Goal: Task Accomplishment & Management: Complete application form

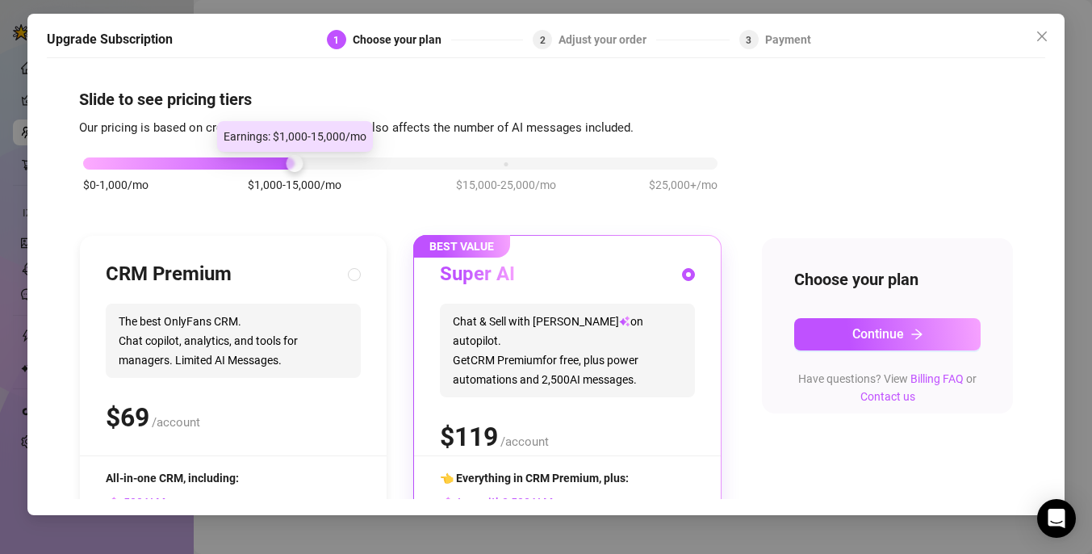
drag, startPoint x: 303, startPoint y: 162, endPoint x: 86, endPoint y: 151, distance: 216.7
click at [86, 151] on body "Setup Creator Analytics Team Analytics Purchase Subscription Izzy AI Chatter Co…" at bounding box center [546, 277] width 1092 height 554
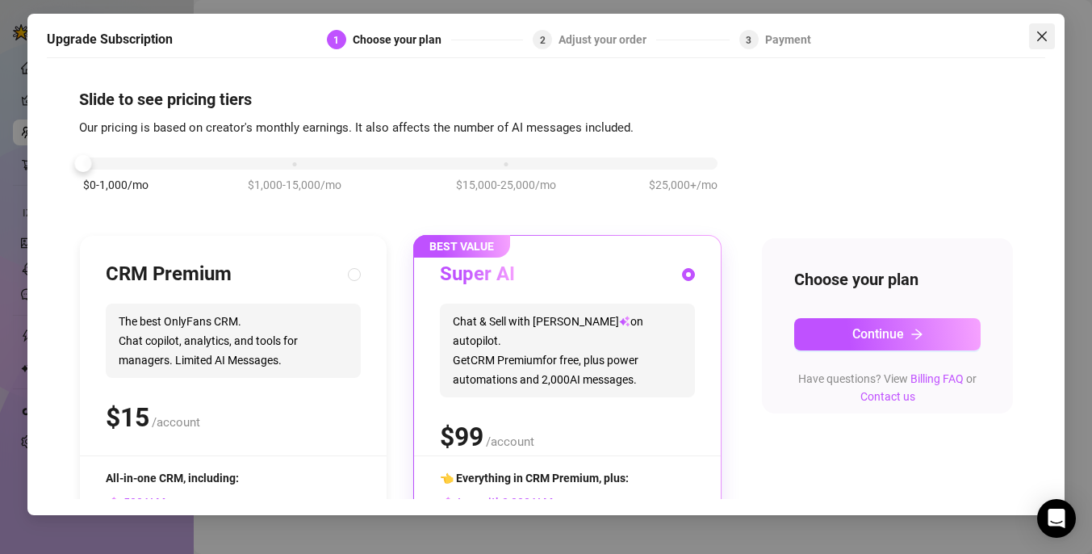
click at [1041, 31] on icon "close" at bounding box center [1042, 36] width 13 height 13
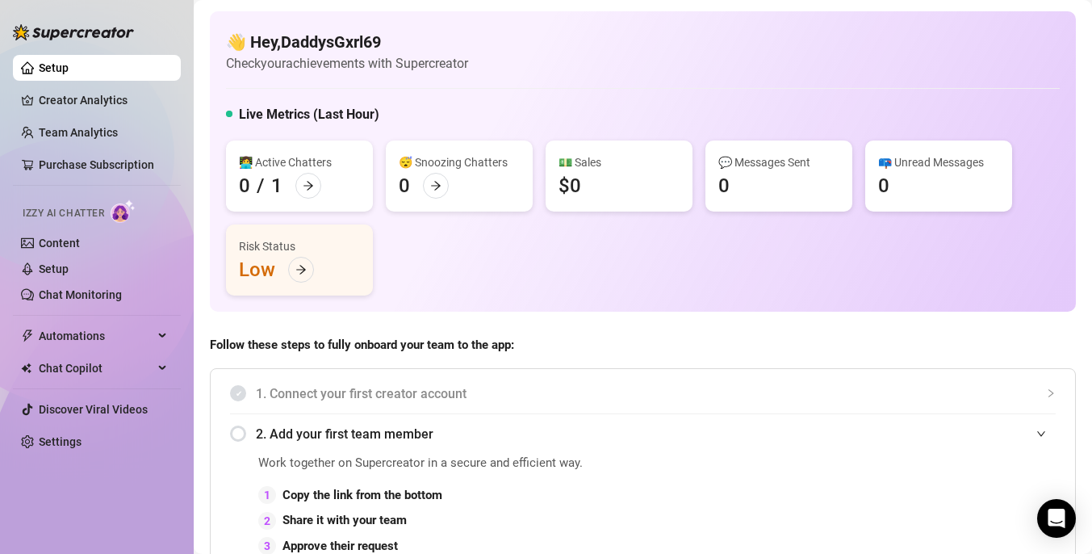
click at [740, 344] on span "Follow these steps to fully onboard your team to the app:" at bounding box center [643, 345] width 866 height 19
click at [134, 106] on link "Creator Analytics" at bounding box center [103, 100] width 129 height 26
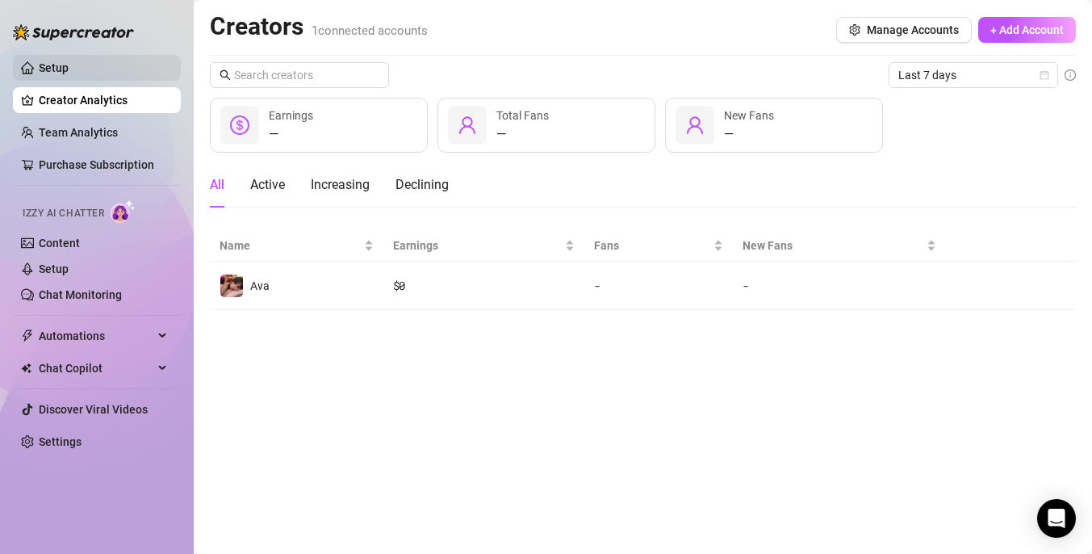
click at [69, 66] on link "Setup" at bounding box center [54, 67] width 30 height 13
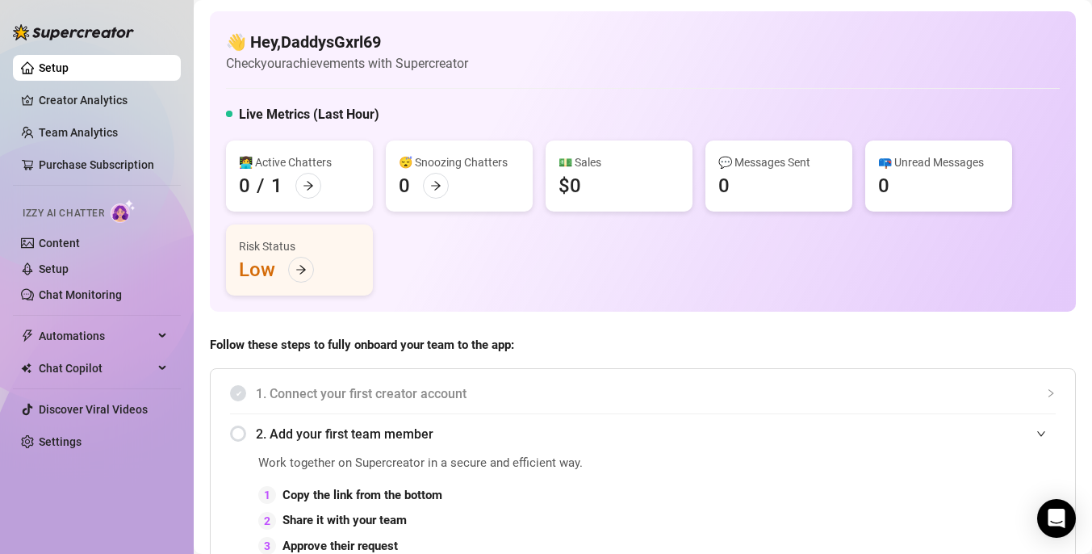
click at [746, 275] on div "👩‍💻 Active Chatters 0 / 1 😴 Snoozing Chatters 0 💵 Sales $0 💬 Messages Sent 0 📪 …" at bounding box center [643, 217] width 834 height 155
click at [98, 161] on link "Purchase Subscription" at bounding box center [96, 164] width 115 height 13
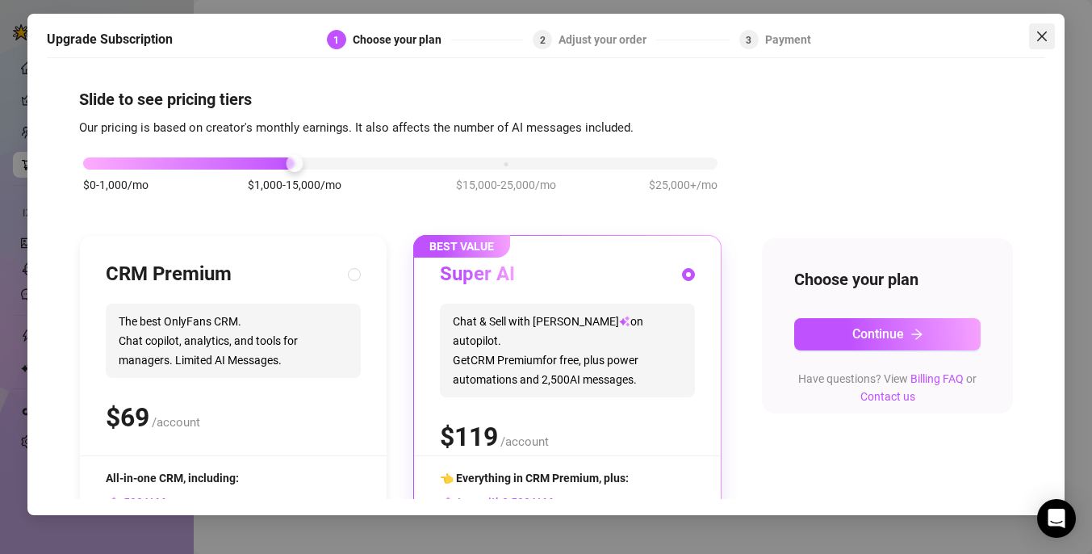
click at [1049, 40] on span "Close" at bounding box center [1042, 36] width 26 height 13
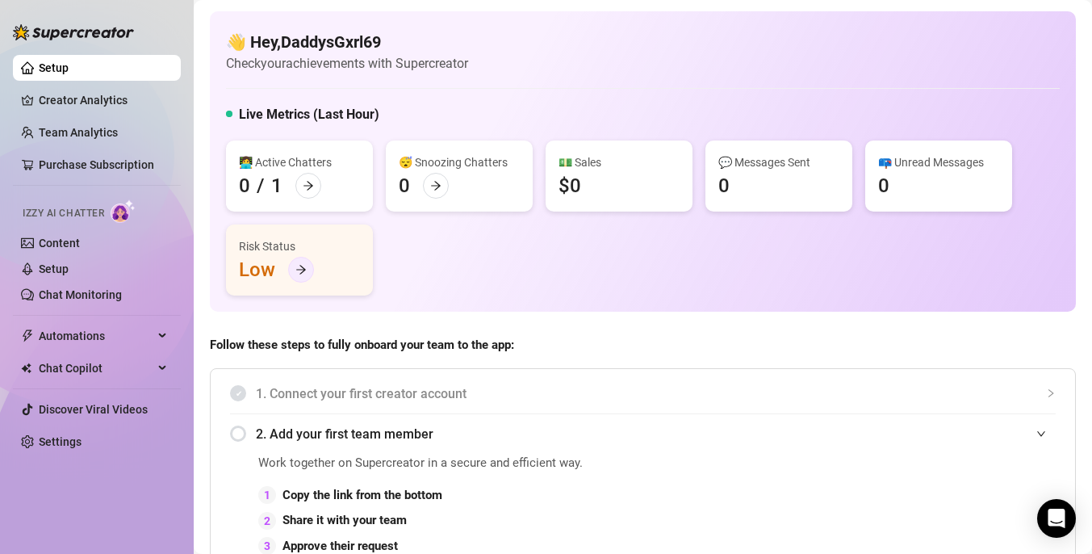
click at [294, 275] on div at bounding box center [301, 270] width 26 height 26
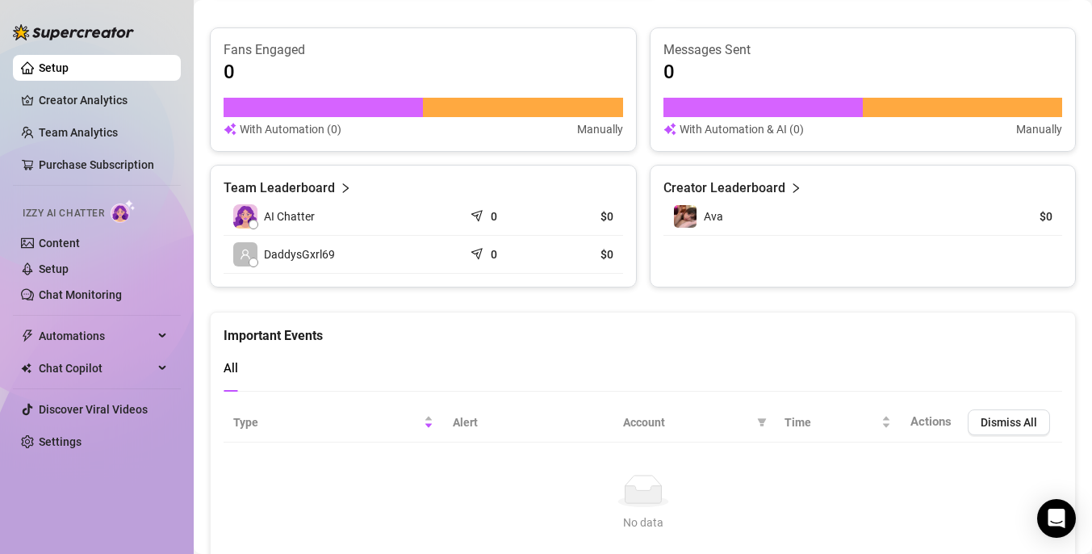
scroll to position [998, 0]
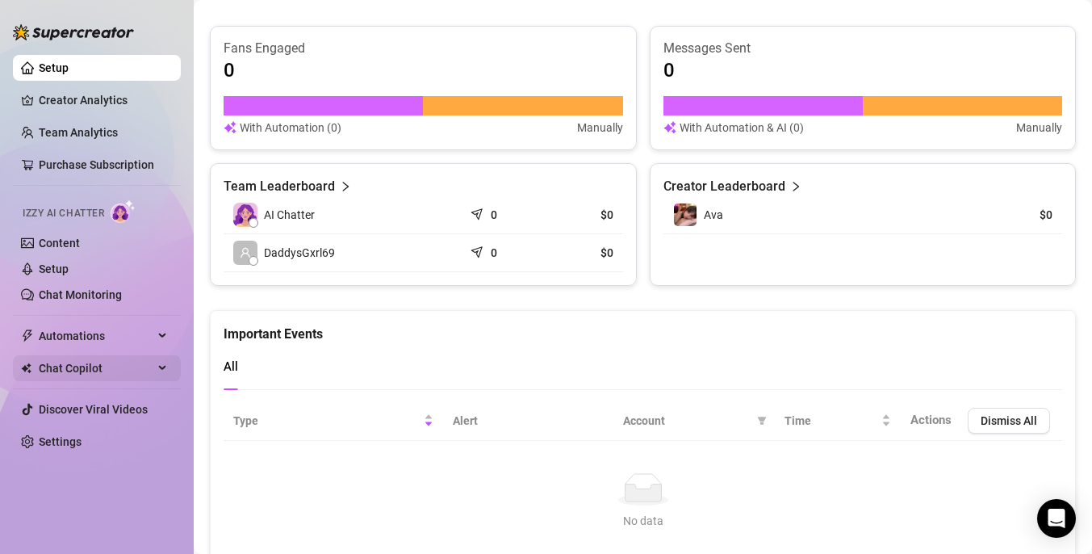
click at [127, 369] on span "Chat Copilot" at bounding box center [96, 368] width 115 height 26
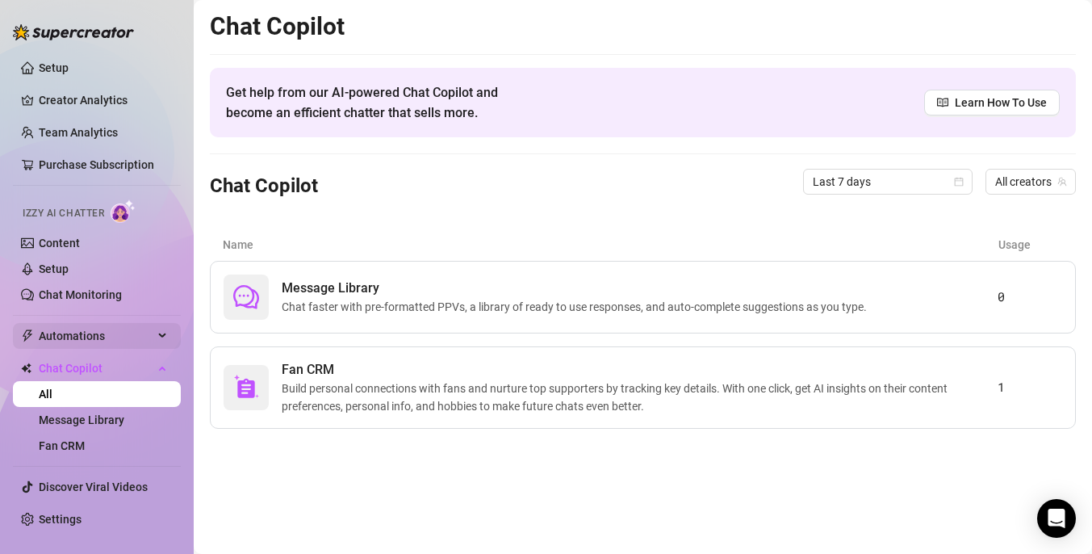
click at [132, 342] on span "Automations" at bounding box center [96, 336] width 115 height 26
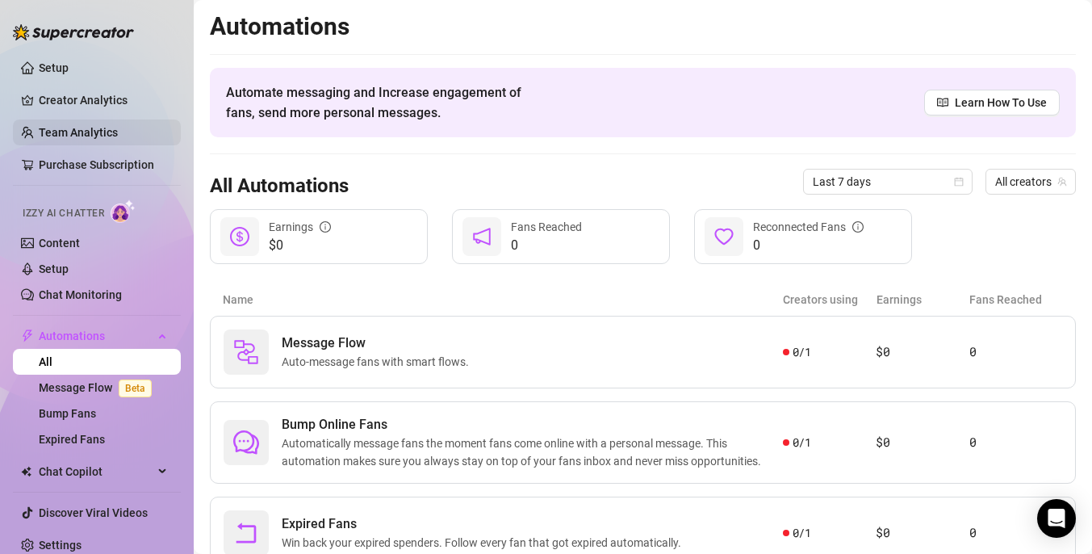
click at [106, 129] on link "Team Analytics" at bounding box center [78, 132] width 79 height 13
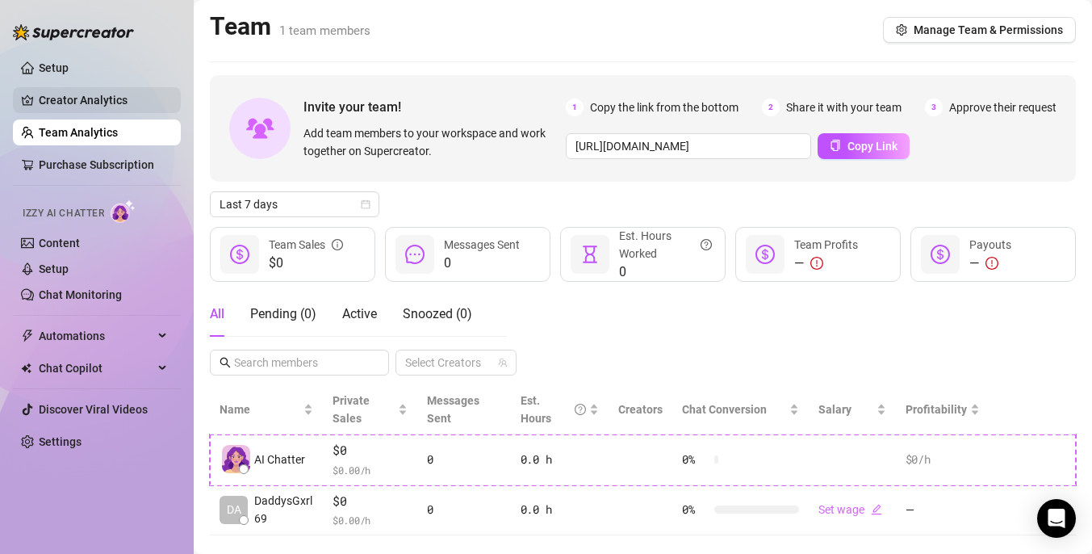
click at [119, 107] on link "Creator Analytics" at bounding box center [103, 100] width 129 height 26
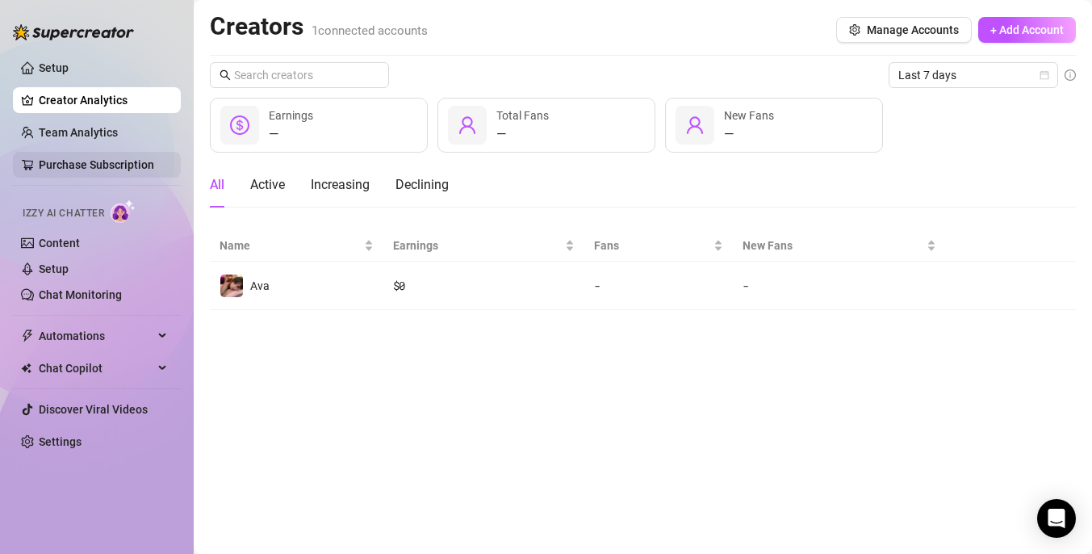
click at [95, 162] on link "Purchase Subscription" at bounding box center [96, 164] width 115 height 13
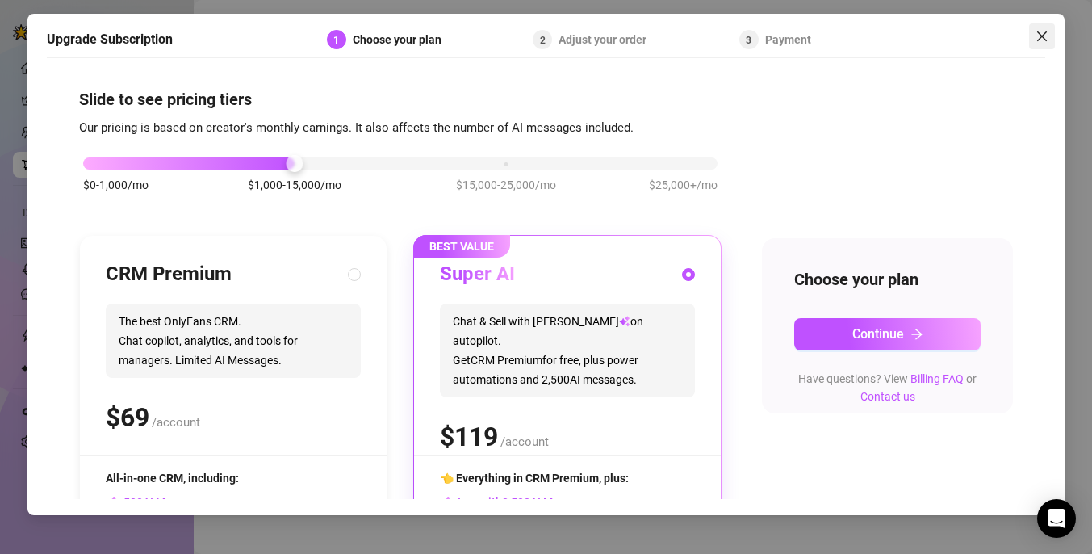
click at [1046, 35] on icon "close" at bounding box center [1042, 36] width 13 height 13
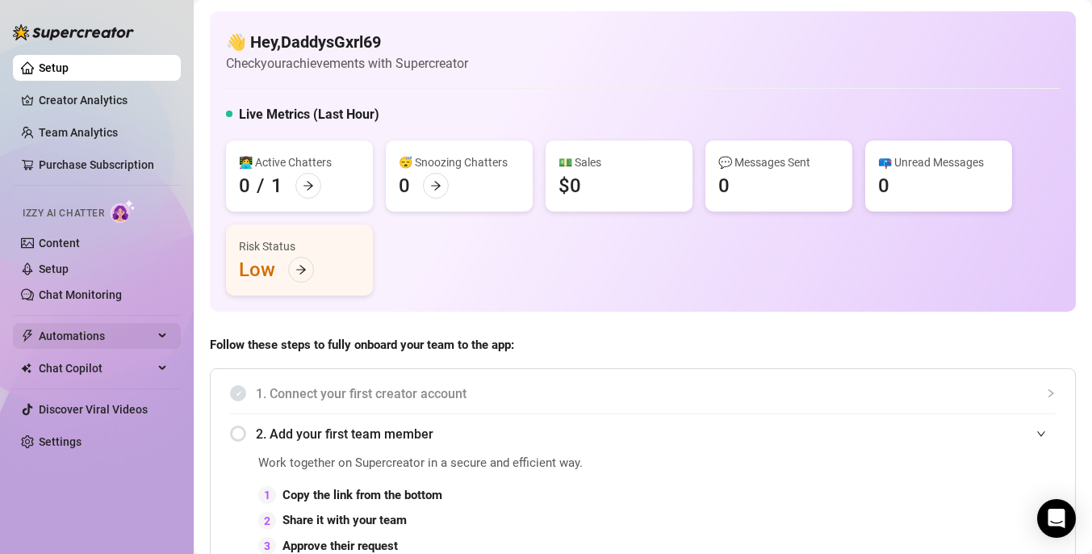
click at [102, 346] on span "Automations" at bounding box center [96, 336] width 115 height 26
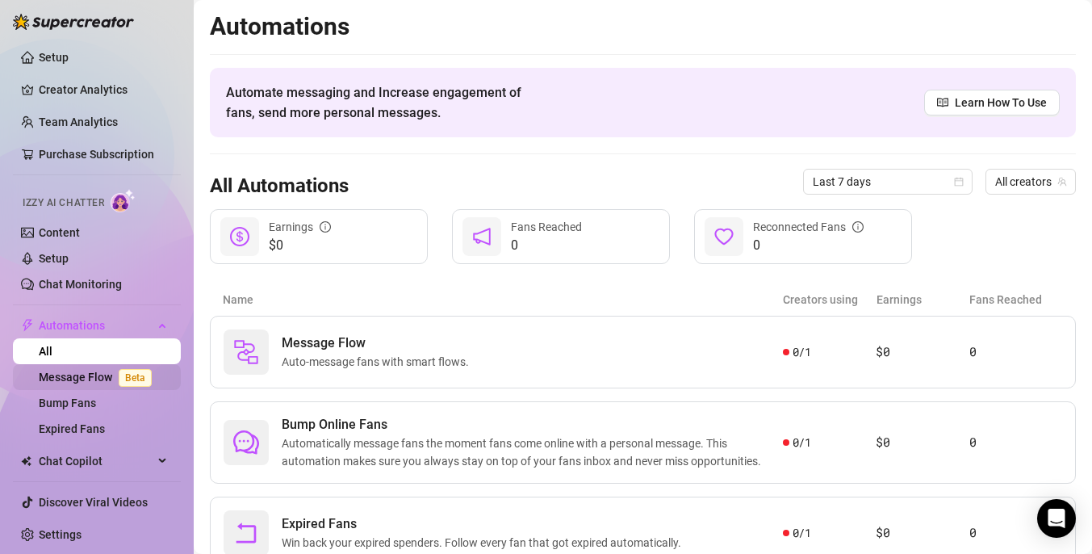
click at [90, 384] on link "Message Flow Beta" at bounding box center [98, 377] width 119 height 13
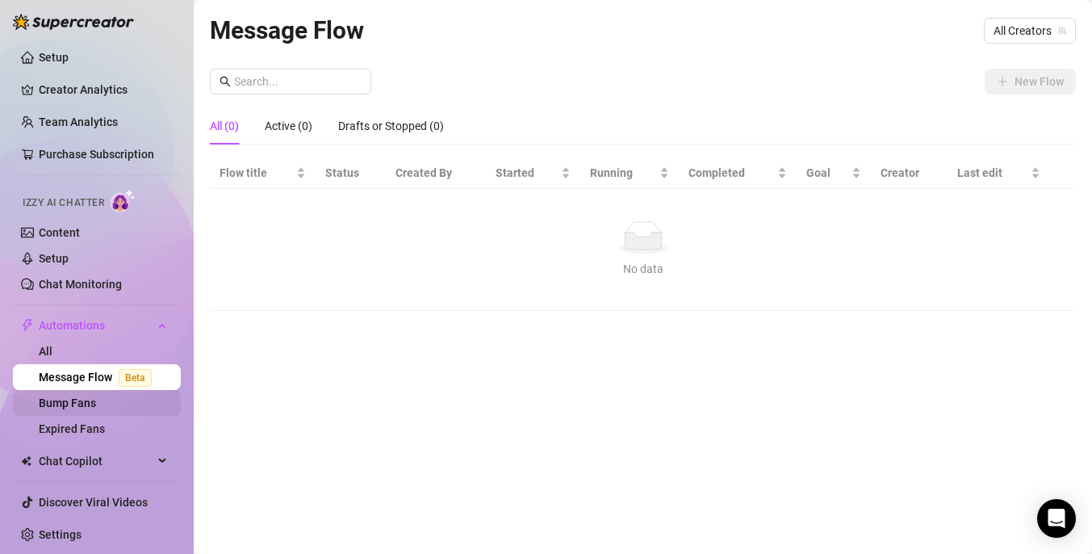
click at [93, 401] on link "Bump Fans" at bounding box center [67, 402] width 57 height 13
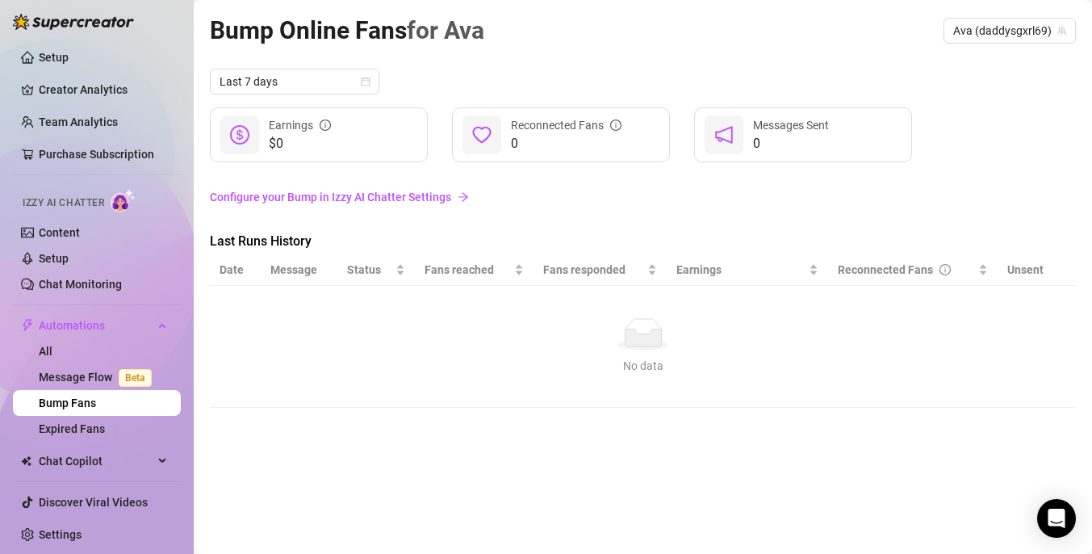
click at [372, 199] on link "Configure your Bump in Izzy AI Chatter Settings" at bounding box center [643, 197] width 866 height 18
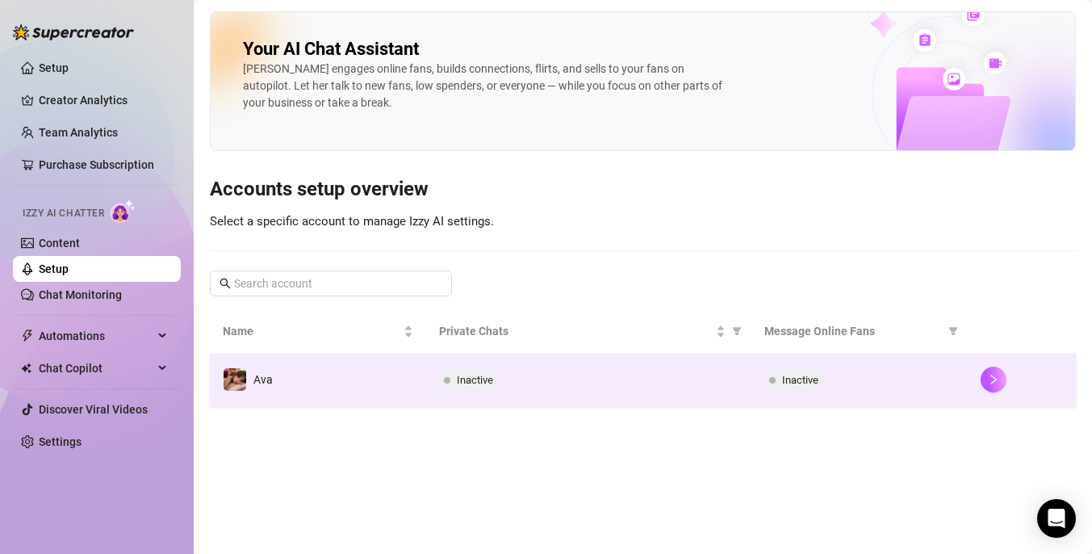
click at [664, 391] on td "Inactive" at bounding box center [588, 380] width 325 height 52
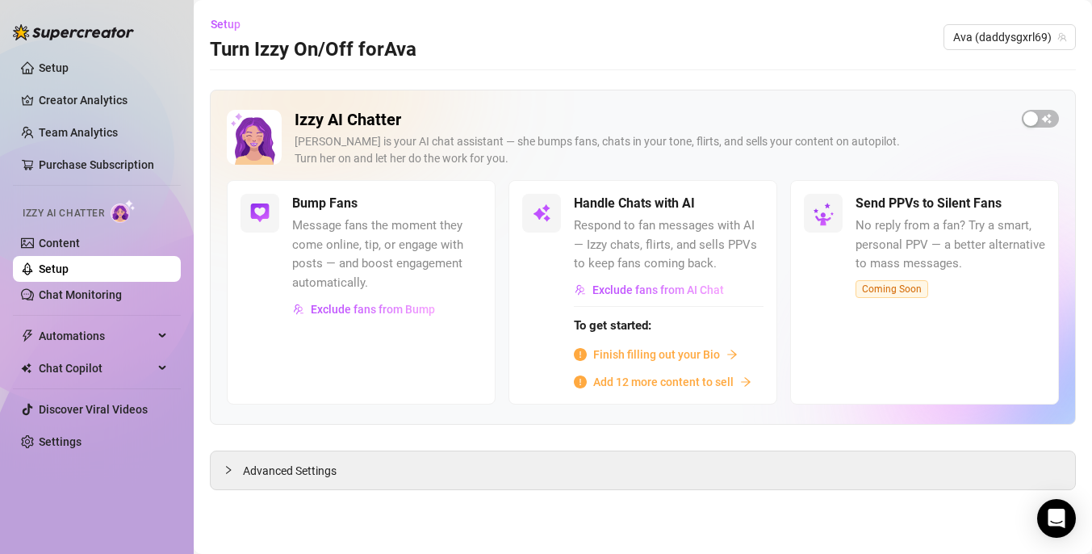
click at [697, 357] on span "Finish filling out your Bio" at bounding box center [656, 355] width 127 height 18
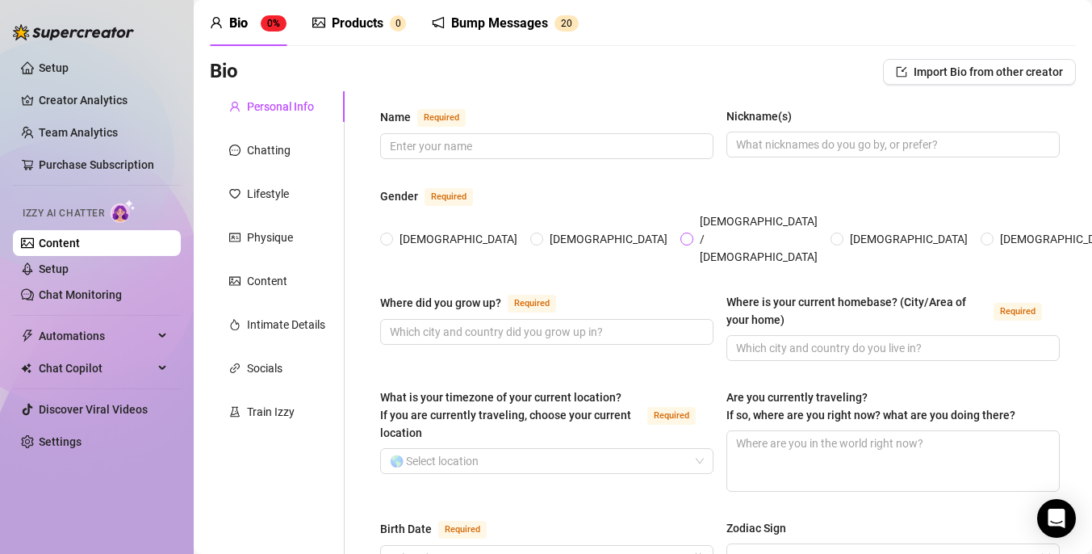
scroll to position [66, 0]
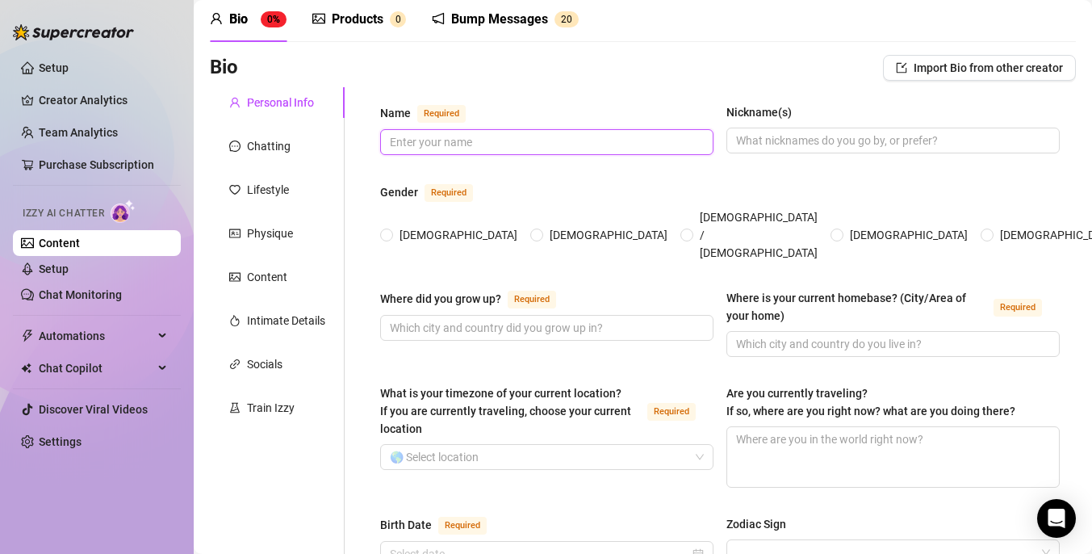
click at [547, 134] on input "Name Required" at bounding box center [545, 142] width 311 height 18
type input "Ava"
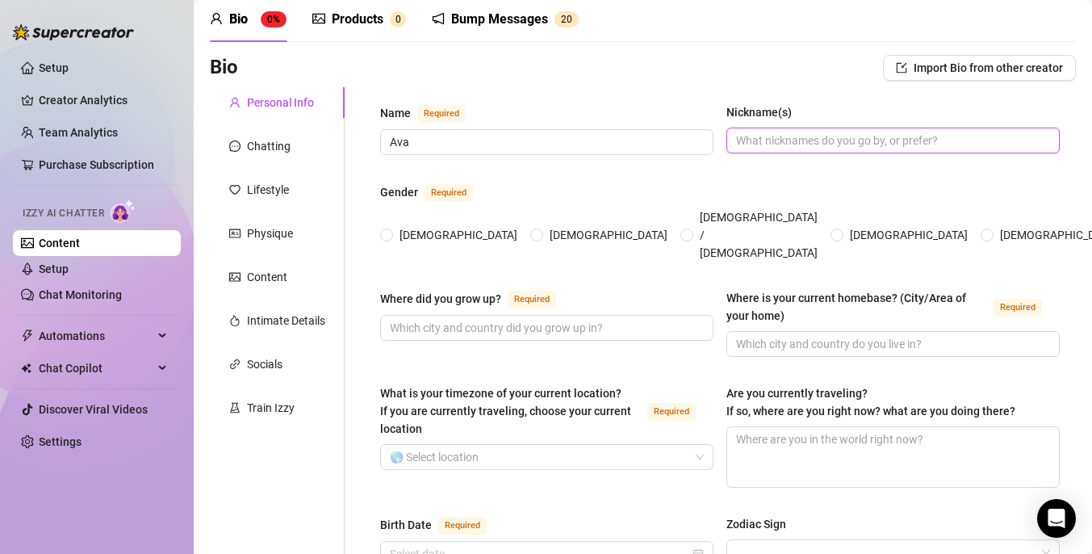
click at [816, 144] on input "Nickname(s)" at bounding box center [891, 141] width 311 height 18
type input "A"
type input "Ava"
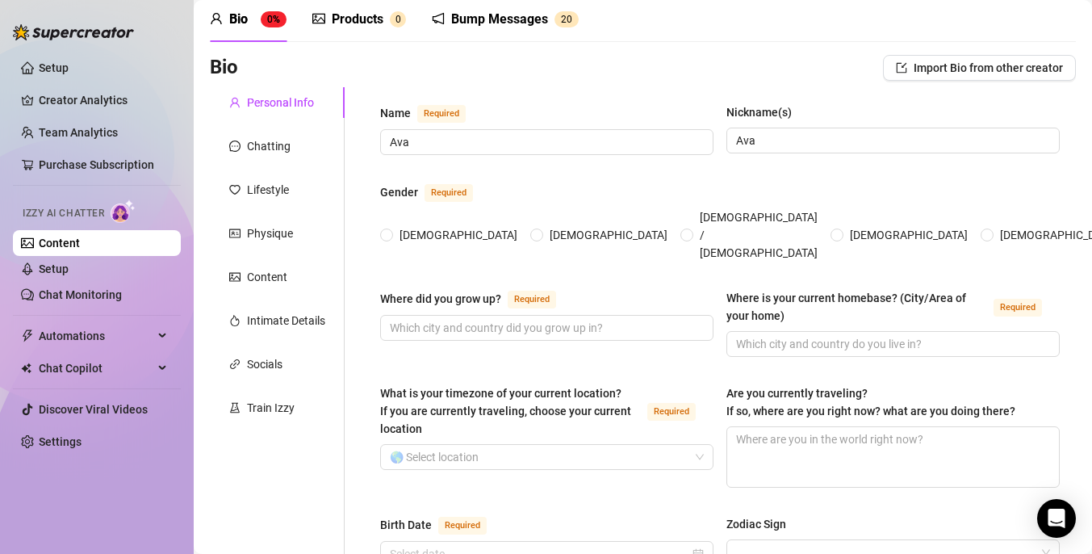
click at [717, 193] on div "Gender Required" at bounding box center [720, 195] width 680 height 26
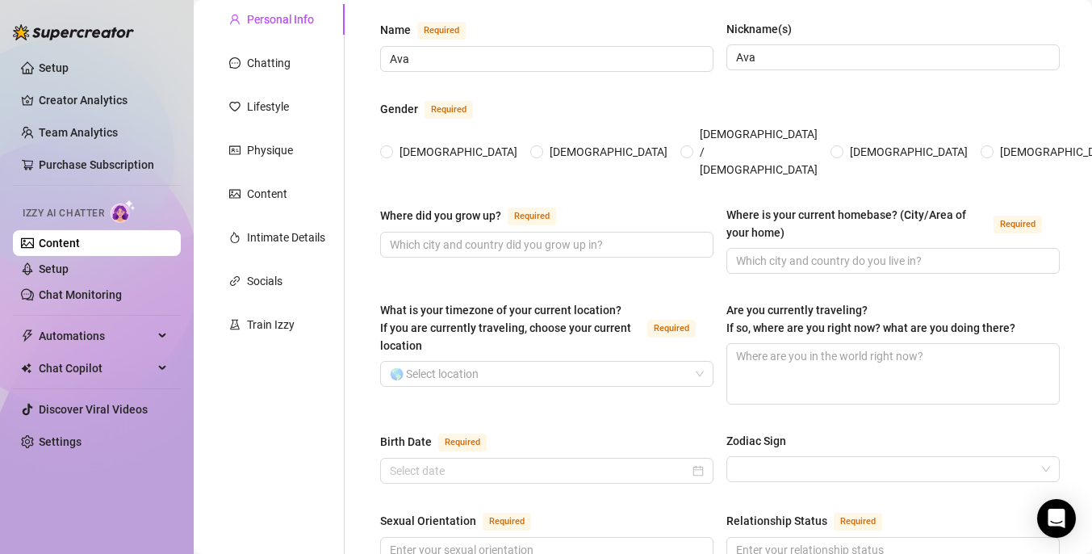
scroll to position [154, 0]
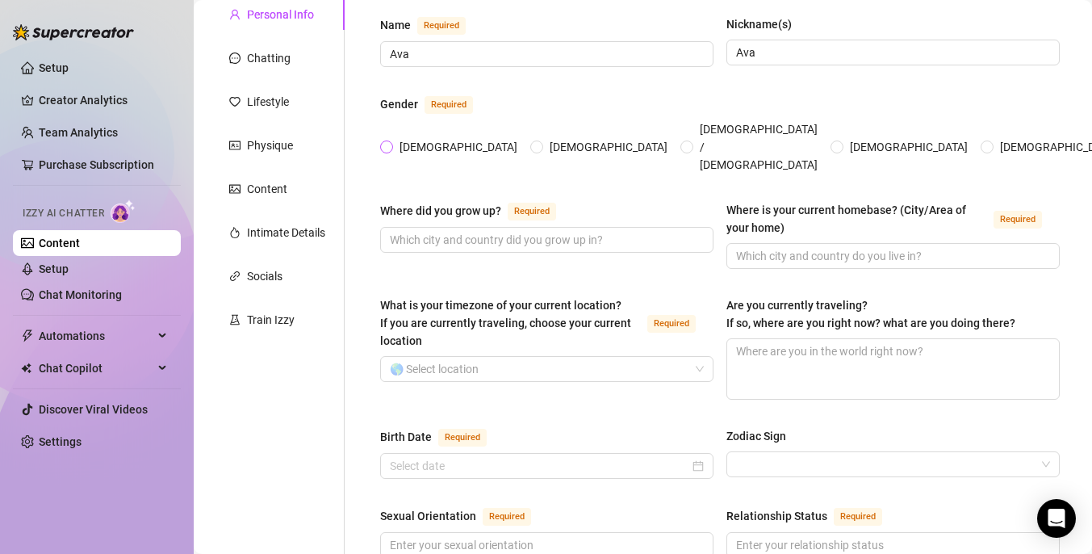
click at [420, 138] on span "[DEMOGRAPHIC_DATA]" at bounding box center [458, 147] width 131 height 18
click at [391, 143] on input "[DEMOGRAPHIC_DATA]" at bounding box center [387, 148] width 6 height 10
radio input "true"
click at [498, 231] on input "Where did you grow up? Required" at bounding box center [545, 240] width 311 height 18
type input "[GEOGRAPHIC_DATA]"
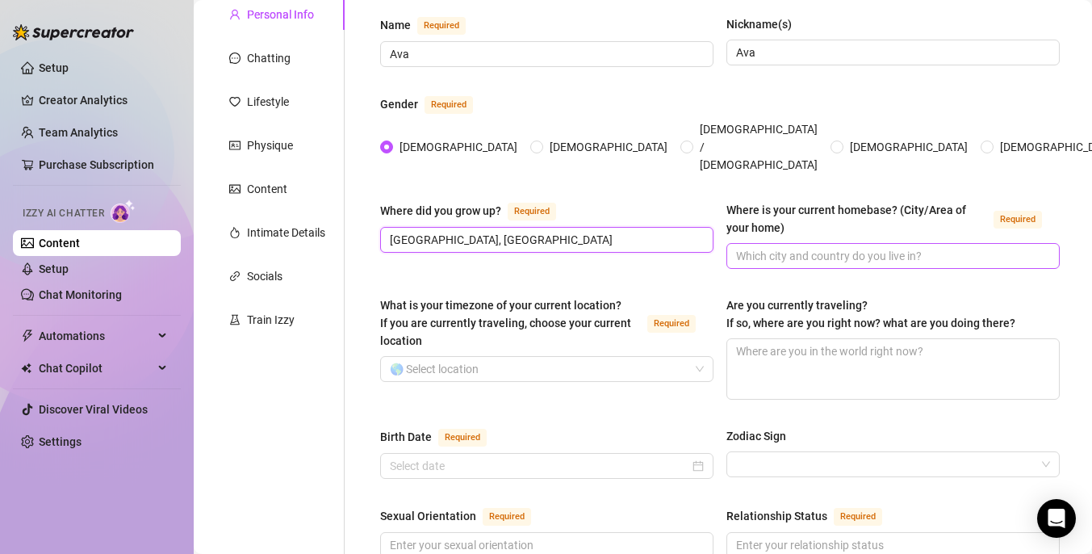
type input "[GEOGRAPHIC_DATA], [GEOGRAPHIC_DATA]"
click at [874, 243] on span at bounding box center [893, 256] width 333 height 26
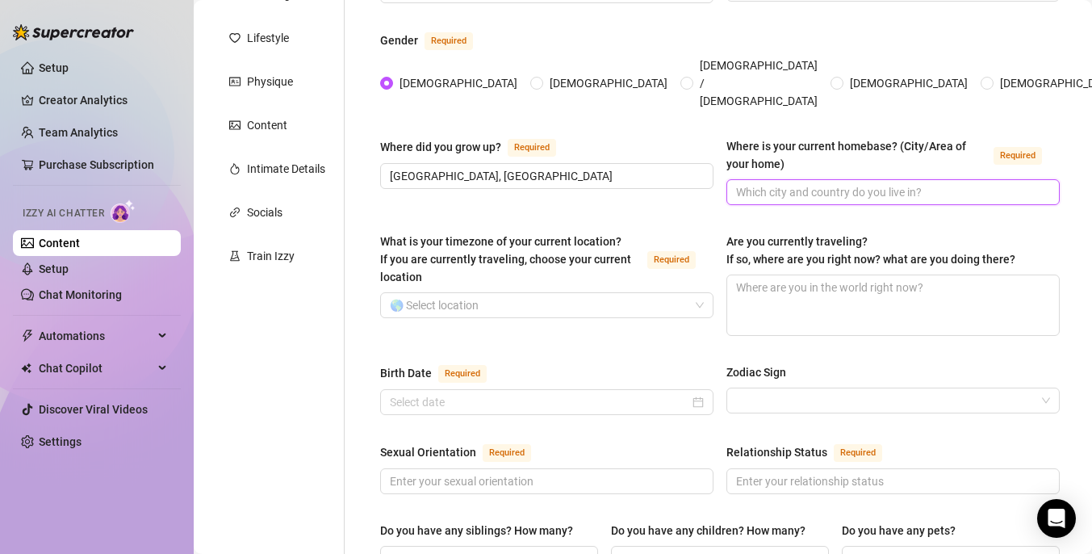
scroll to position [220, 0]
type input "P"
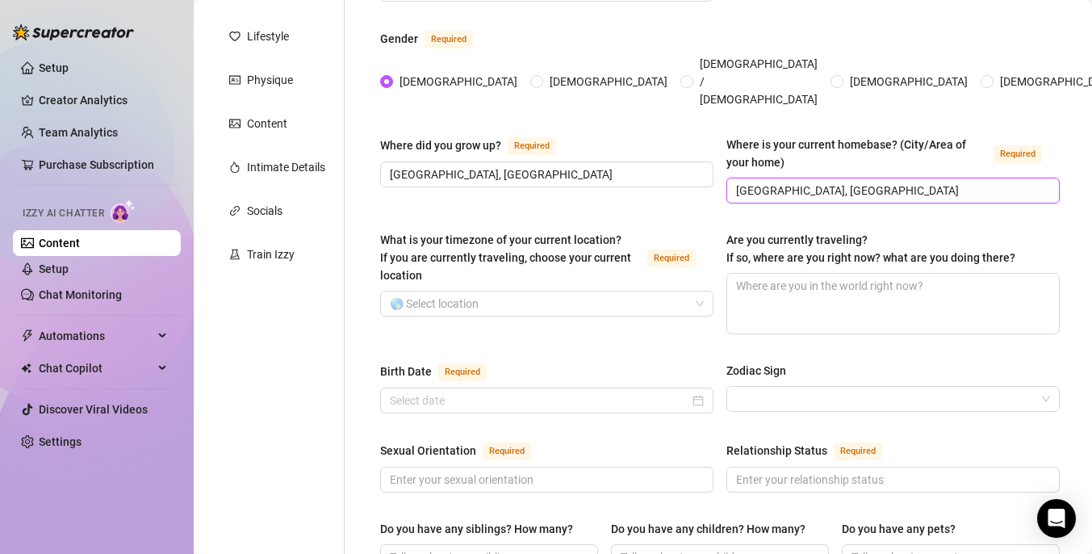
scroll to position [270, 0]
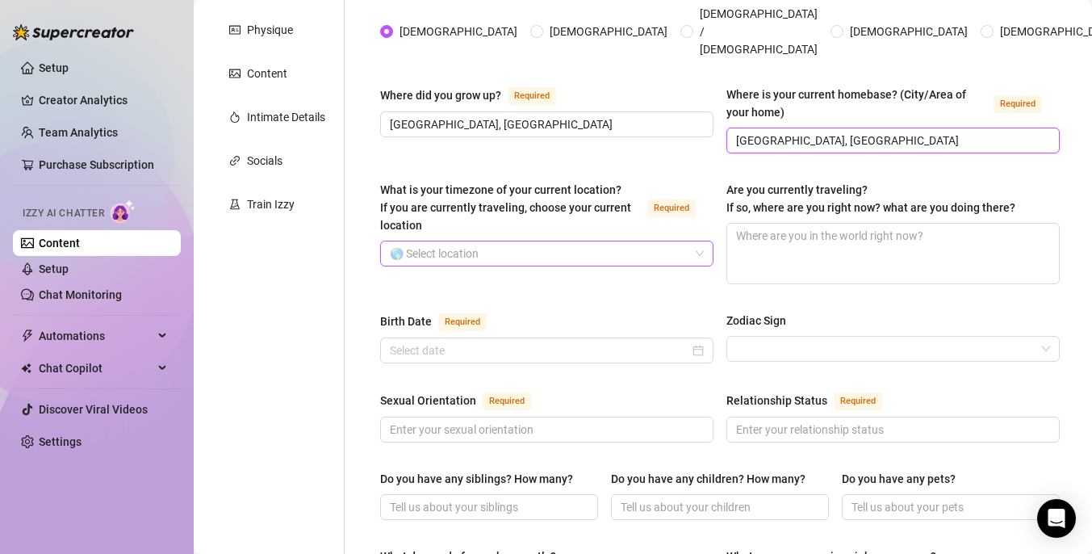
type input "[GEOGRAPHIC_DATA], [GEOGRAPHIC_DATA]"
click at [617, 241] on input "What is your timezone of your current location? If you are currently traveling,…" at bounding box center [540, 253] width 300 height 24
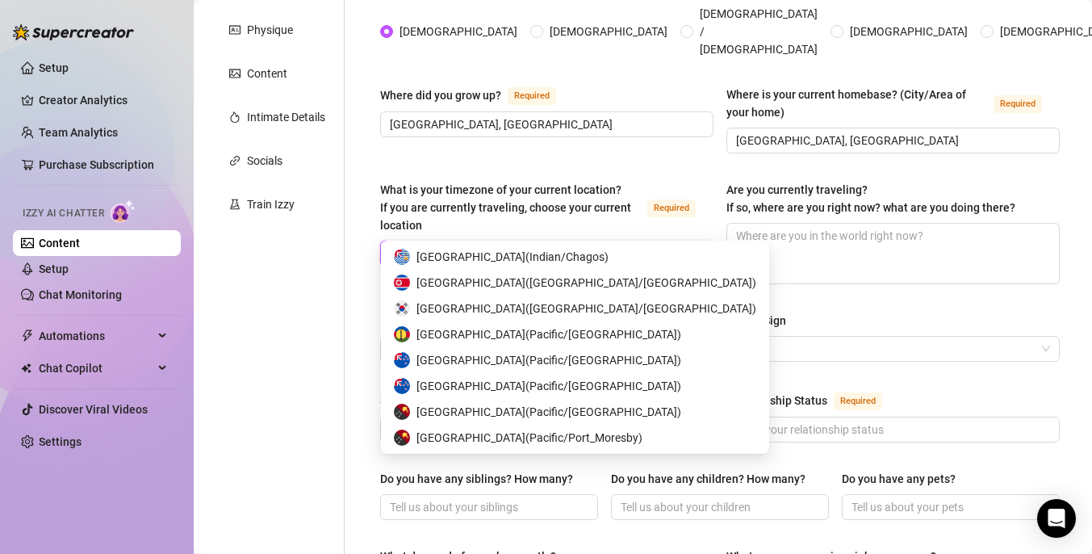
scroll to position [0, 0]
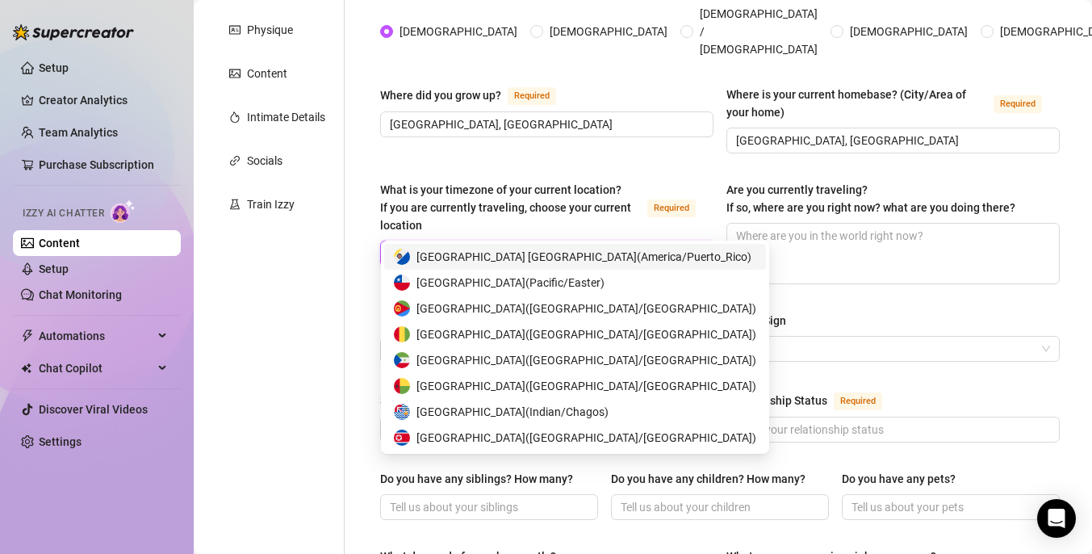
type input "E"
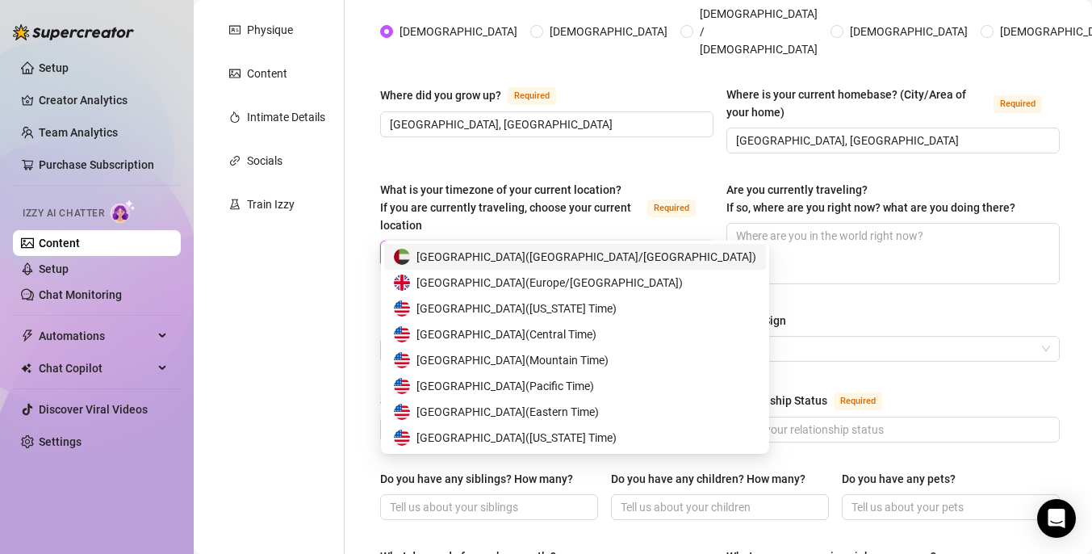
type input "United"
click at [599, 408] on span "United States of America ( Eastern Time )" at bounding box center [508, 412] width 182 height 18
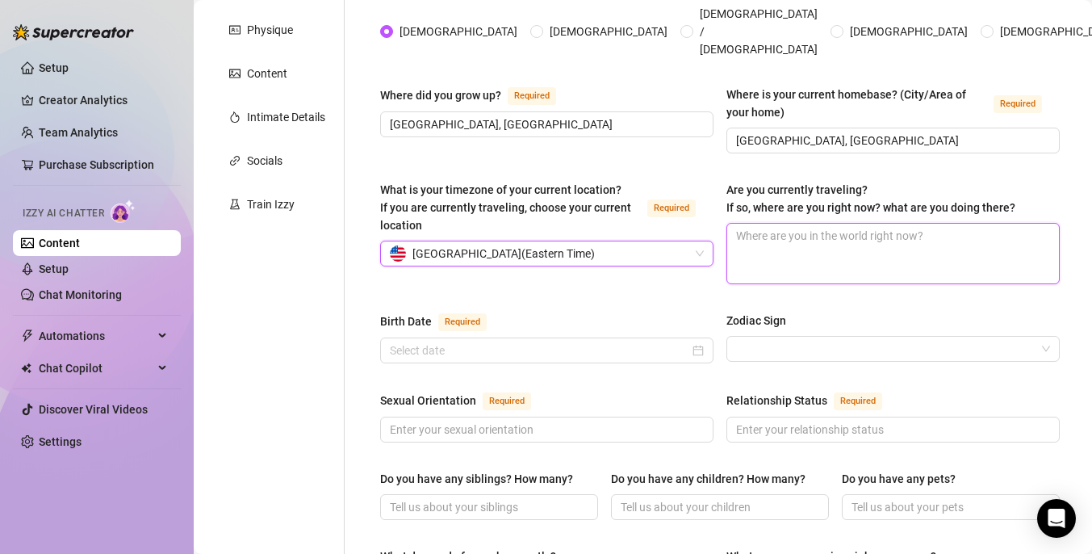
click at [811, 235] on textarea "Are you currently traveling? If so, where are you right now? what are you doing…" at bounding box center [893, 254] width 332 height 60
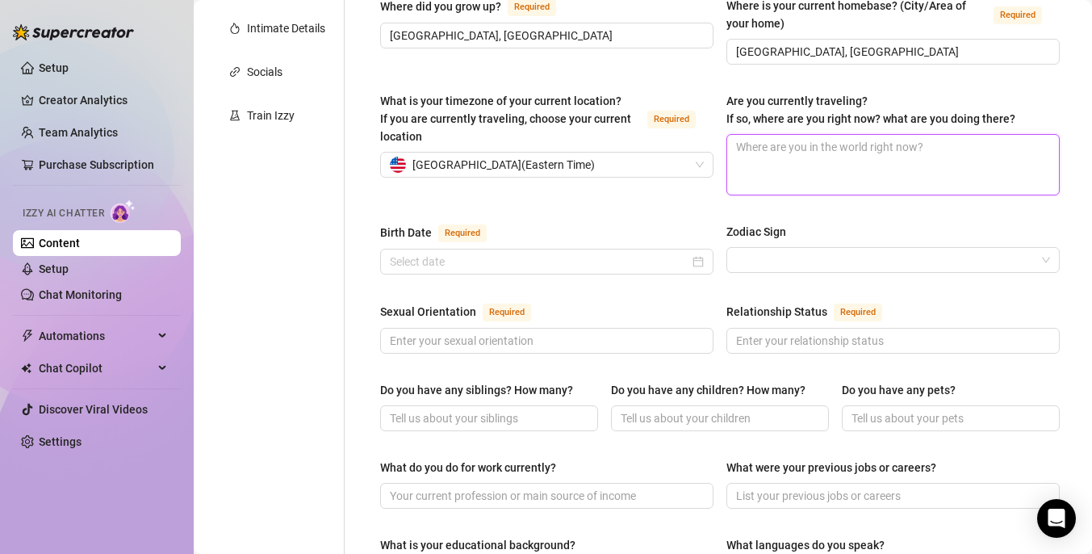
scroll to position [365, 0]
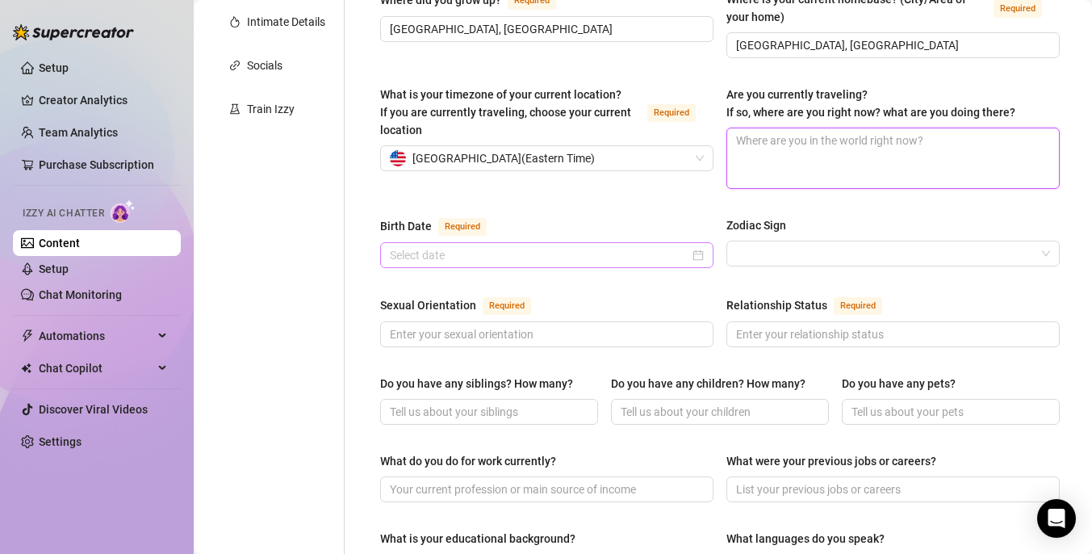
click at [588, 242] on div at bounding box center [546, 255] width 333 height 26
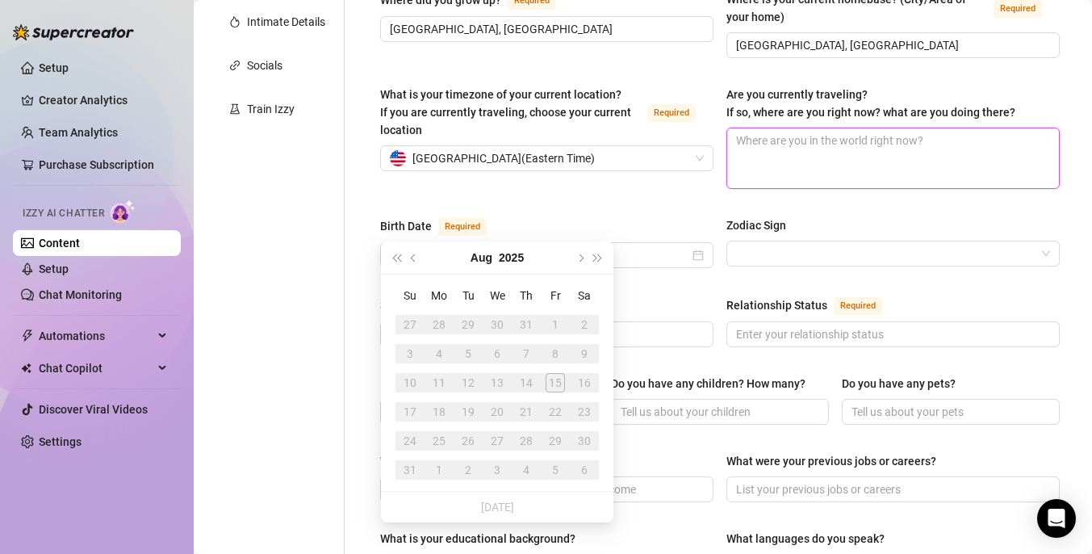
click at [791, 128] on textarea "Are you currently traveling? If so, where are you right now? what are you doing…" at bounding box center [893, 158] width 332 height 60
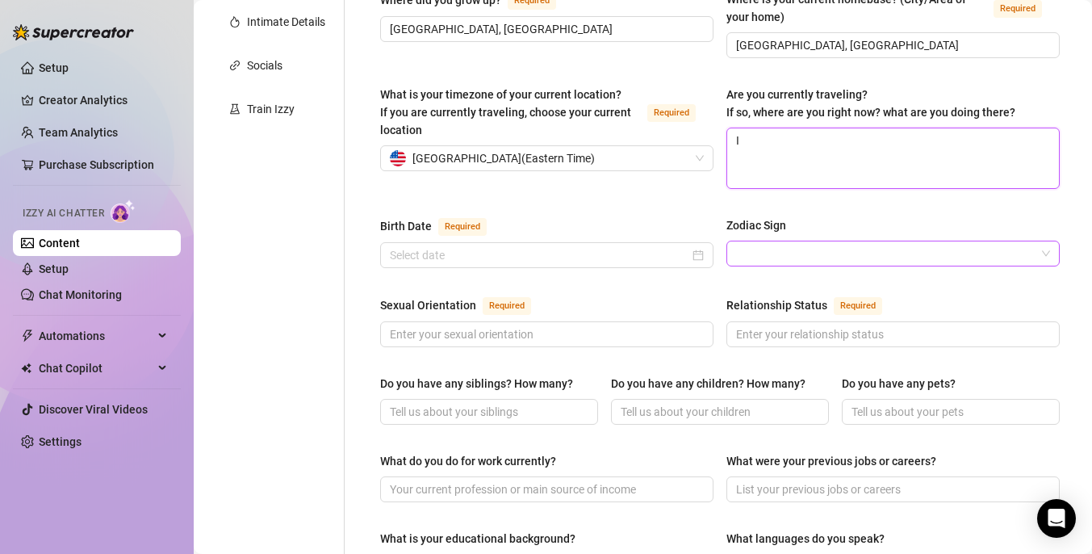
type textarea "I"
type textarea "I a"
type textarea "I am"
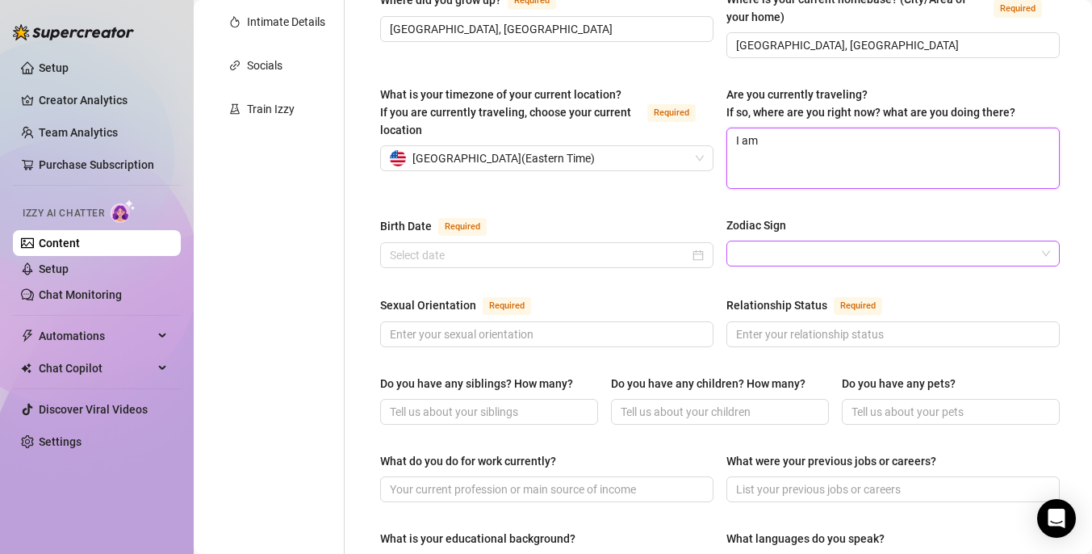
type textarea "I am l"
type textarea "I am lo"
type textarea "I am lov"
type textarea "I am lovi"
type textarea "I am lovin"
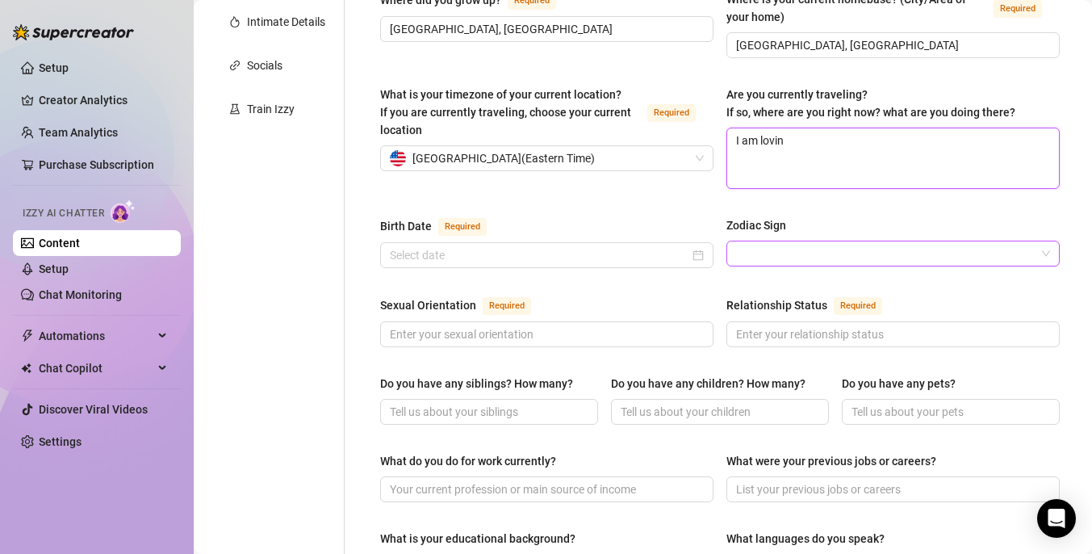
type textarea "I am loving"
type textarea "I am lovin"
type textarea "I am lovi"
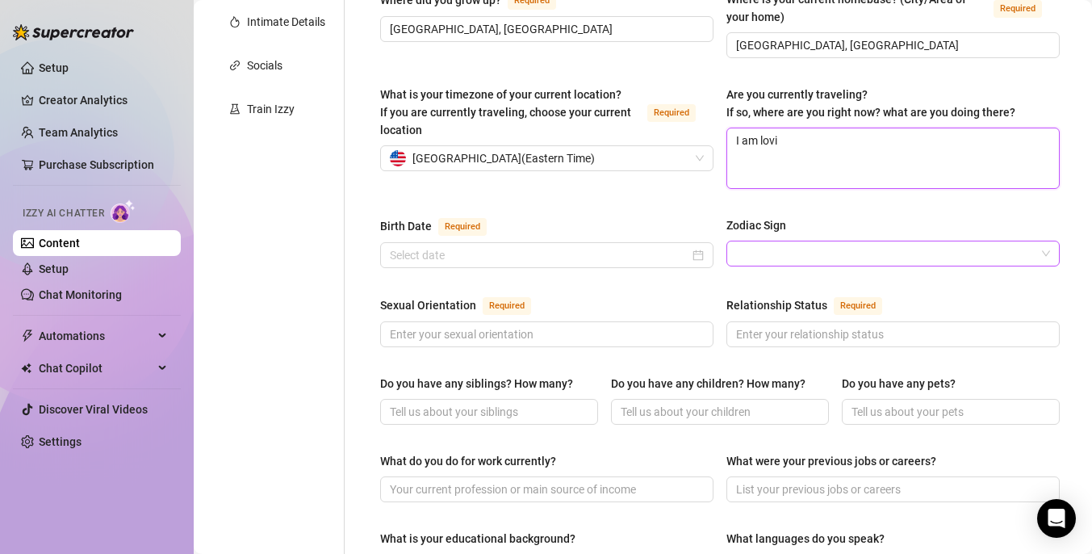
type textarea "I am lov"
type textarea "I am lo"
type textarea "I am l"
type textarea "I am li"
type textarea "I am liv"
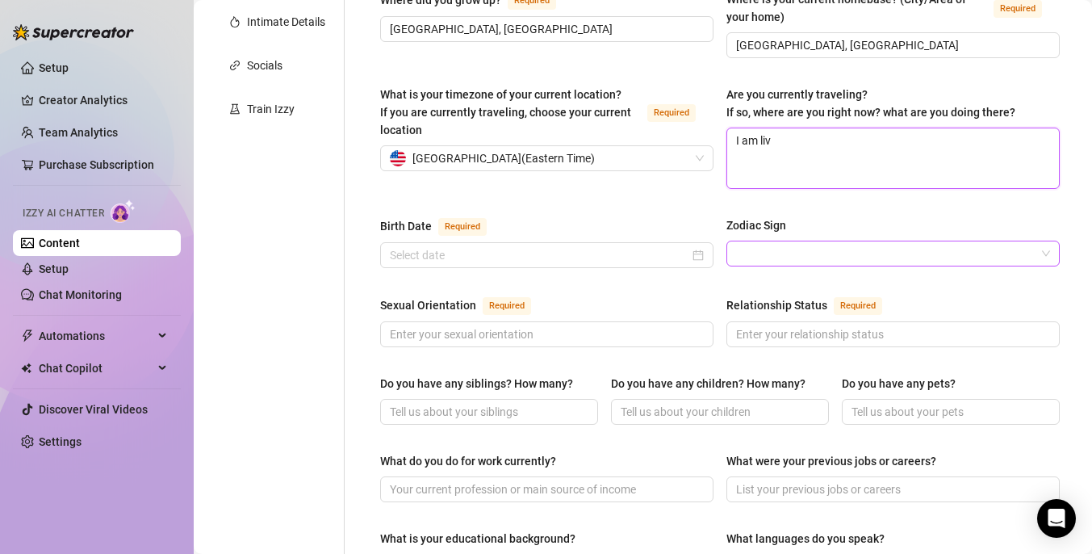
type textarea "I am livi"
type textarea "I am livin"
type textarea "I am living"
type textarea "I am living i"
type textarea "I am living in"
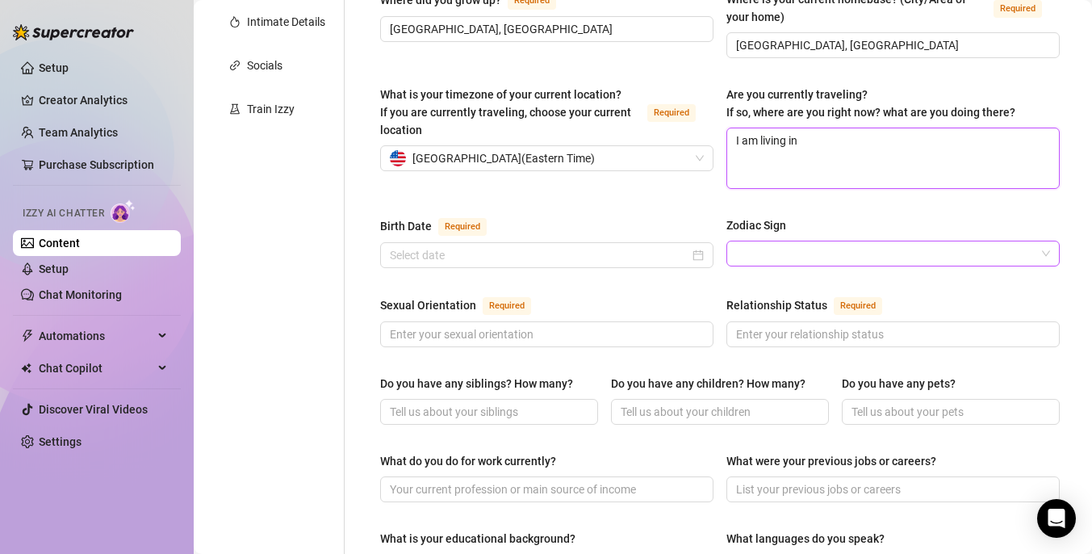
type textarea "I am living in"
type textarea "I am living in p"
type textarea "I am living in pr"
type textarea "I am living in pro"
type textarea "I am living in prov"
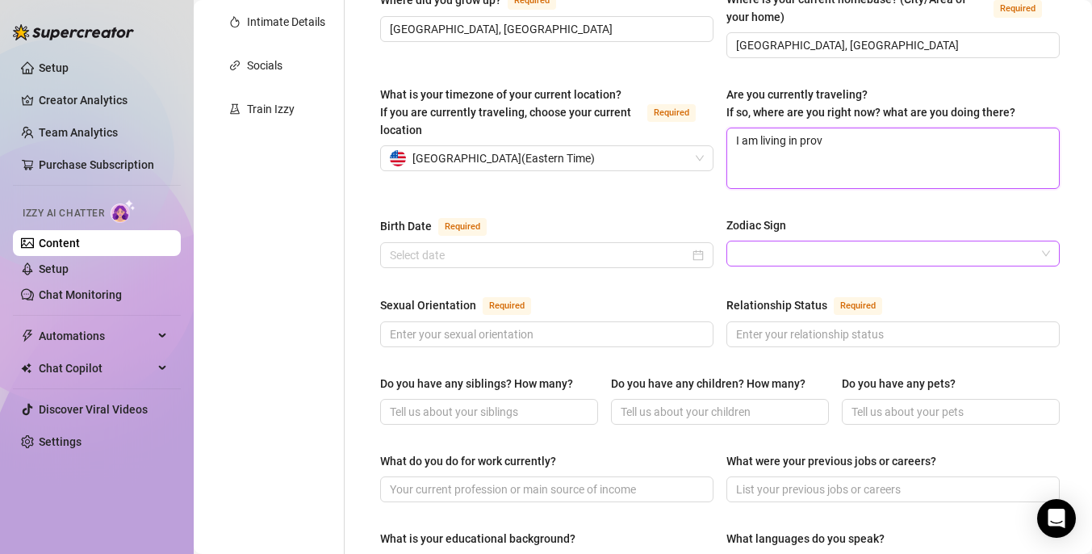
type textarea "I am living in provi"
type textarea "I am living in provid"
type textarea "I am living in provide"
type textarea "I am living in [GEOGRAPHIC_DATA]"
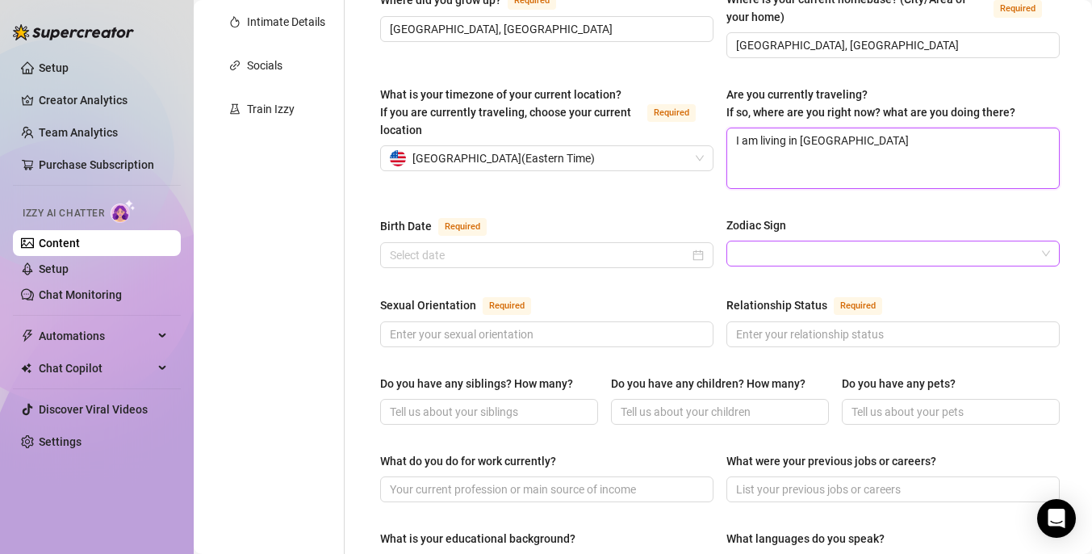
type textarea "I am living in [GEOGRAPHIC_DATA]"
type textarea "I am living in [GEOGRAPHIC_DATA] t"
type textarea "I am living in [GEOGRAPHIC_DATA] to"
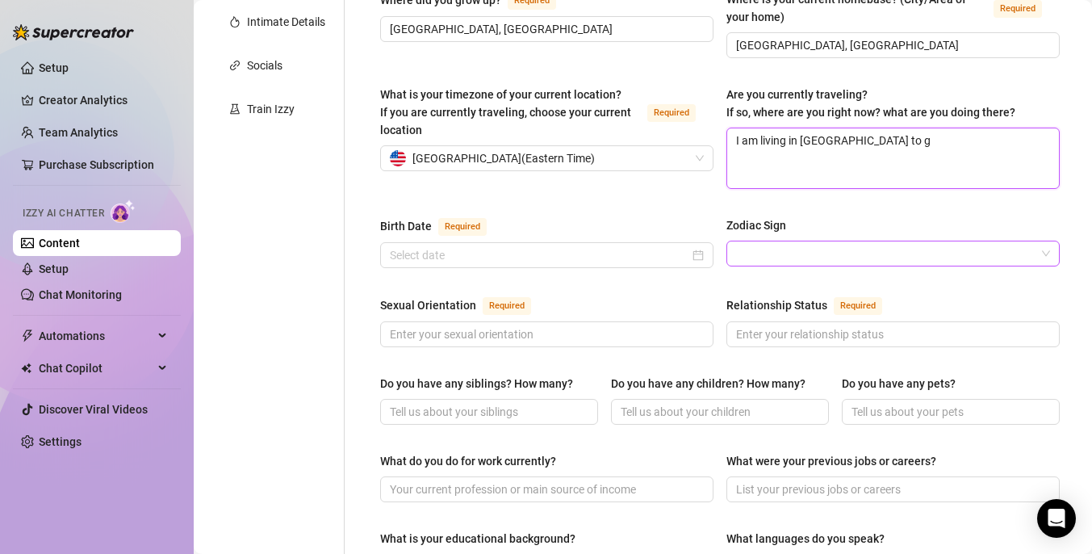
type textarea "I am living in [GEOGRAPHIC_DATA] to go"
type textarea "I am living in [GEOGRAPHIC_DATA] to go t"
type textarea "I am living in [GEOGRAPHIC_DATA] to go to"
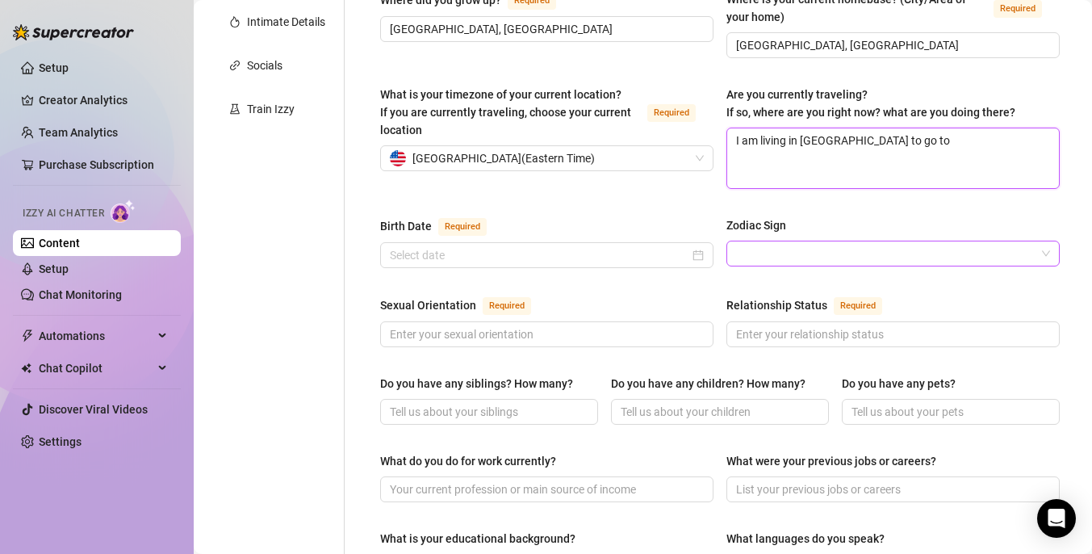
type textarea "I am living in [GEOGRAPHIC_DATA] to go to s"
type textarea "I am living in [GEOGRAPHIC_DATA] to go to [GEOGRAPHIC_DATA]"
type textarea "I am living in [GEOGRAPHIC_DATA] to go to sch"
type textarea "I am living in [GEOGRAPHIC_DATA] to go to scho"
type textarea "I am living in [GEOGRAPHIC_DATA] to go to [GEOGRAPHIC_DATA]"
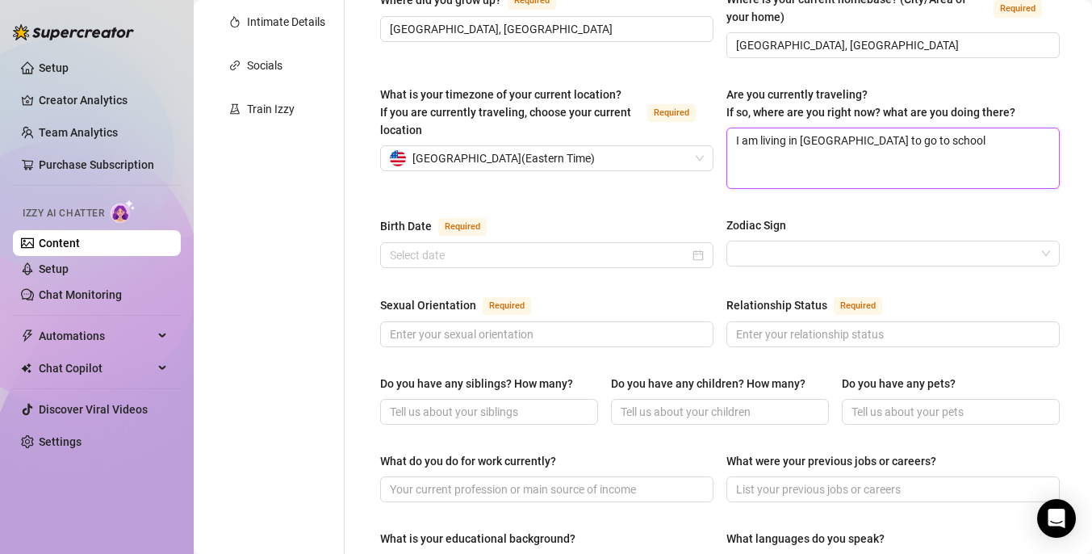
type textarea "I am living in [GEOGRAPHIC_DATA] to go to school"
click at [667, 172] on div "What is your timezone of your current location? If you are currently traveling,…" at bounding box center [720, 145] width 680 height 118
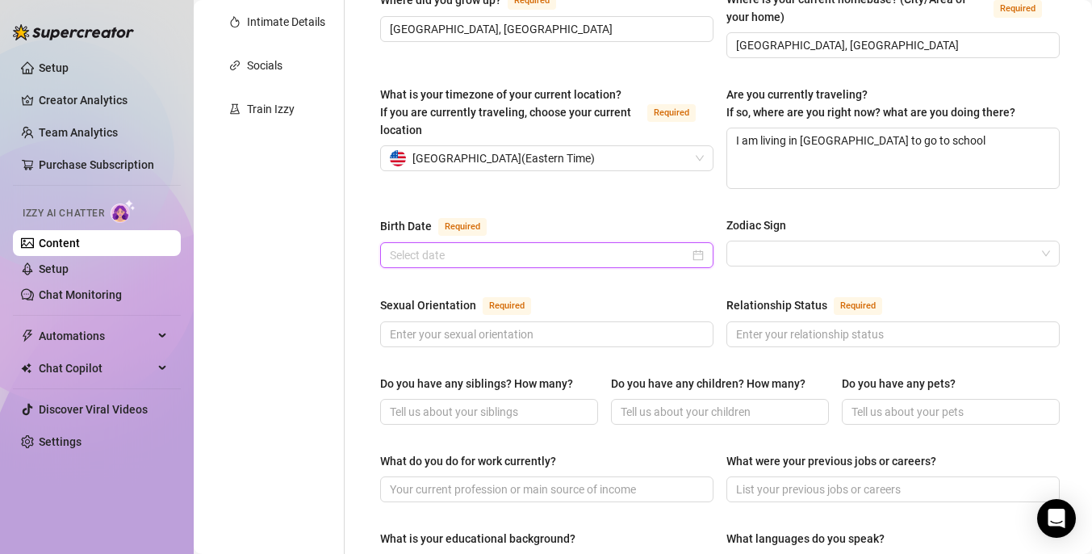
click at [596, 246] on input "Birth Date Required" at bounding box center [540, 255] width 300 height 18
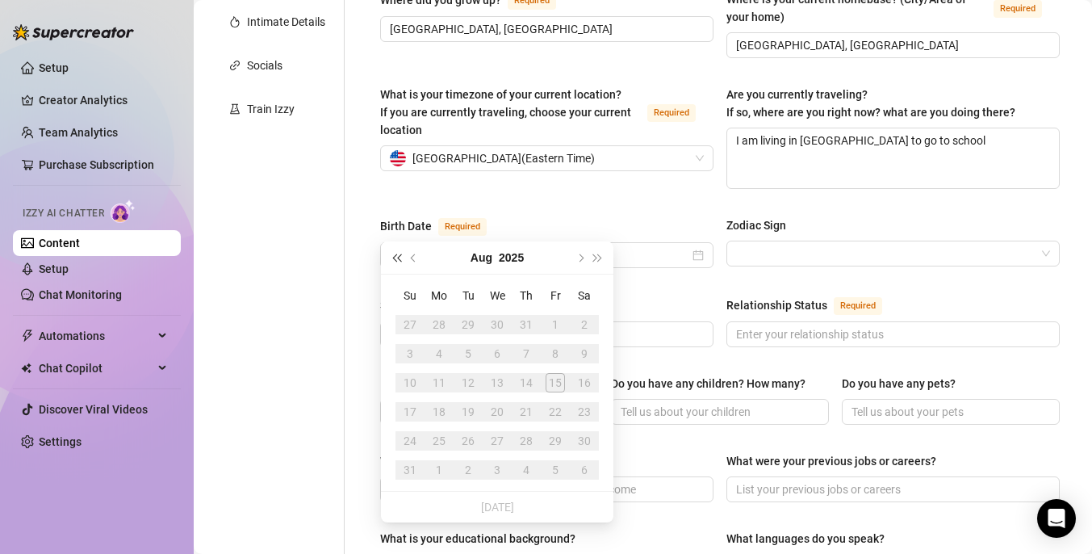
click at [399, 259] on span "Last year (Control + left)" at bounding box center [396, 258] width 8 height 8
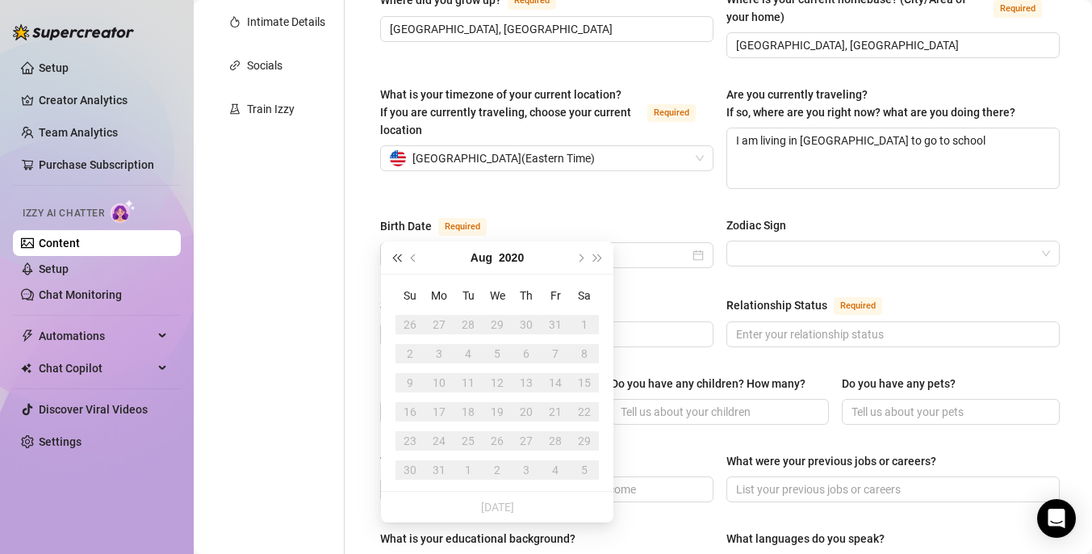
click at [399, 259] on span "Last year (Control + left)" at bounding box center [396, 258] width 8 height 8
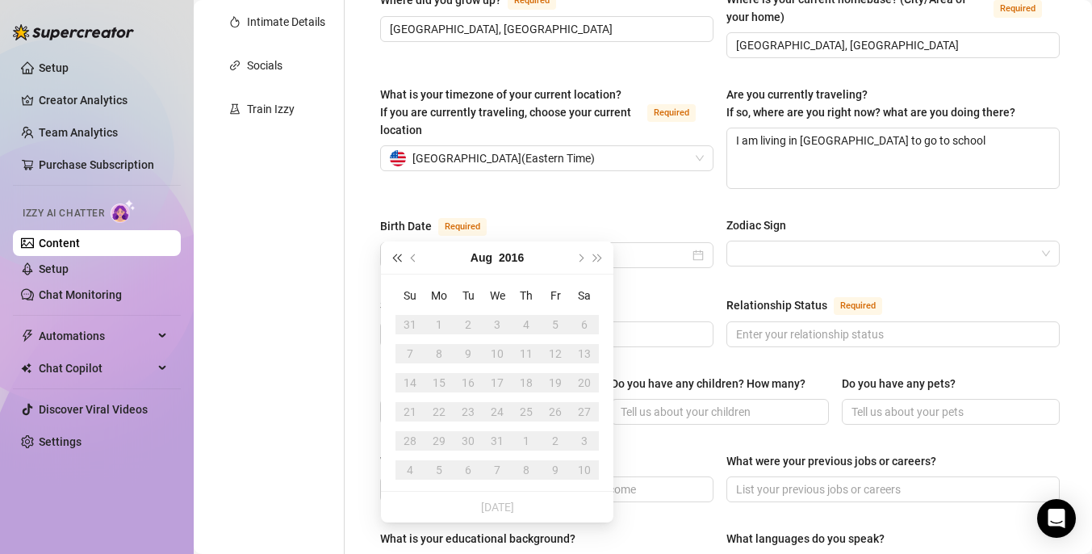
click at [399, 259] on span "Last year (Control + left)" at bounding box center [396, 258] width 8 height 8
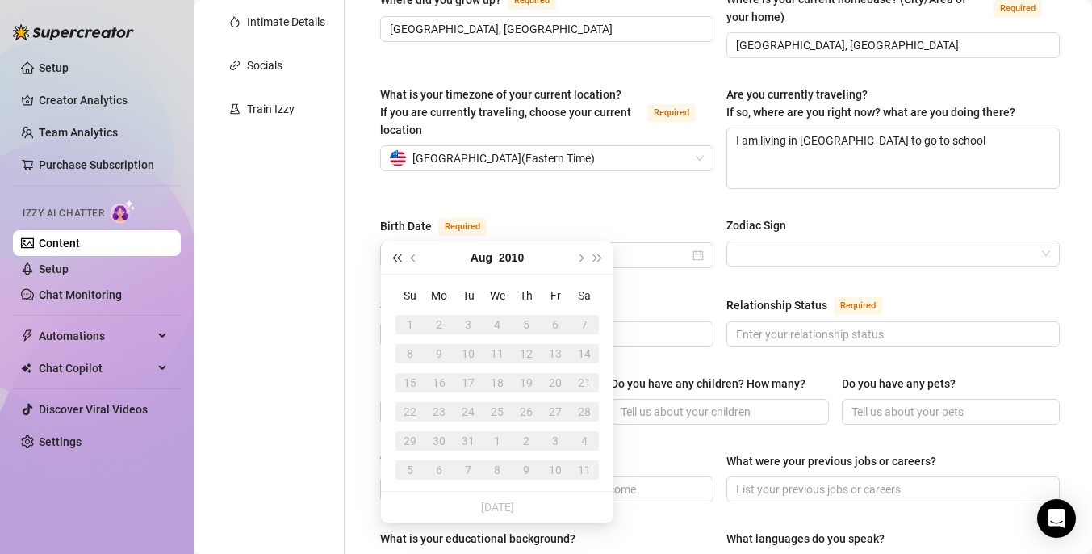
click at [399, 259] on span "Last year (Control + left)" at bounding box center [396, 258] width 8 height 8
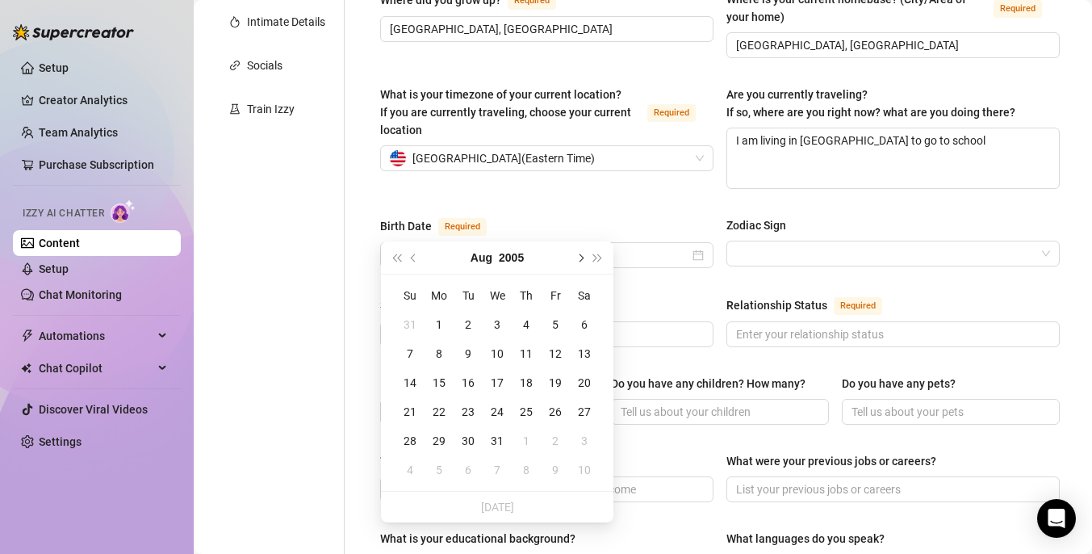
click at [578, 258] on span "Next month (PageDown)" at bounding box center [580, 258] width 8 height 8
click at [563, 412] on div "25" at bounding box center [555, 411] width 19 height 19
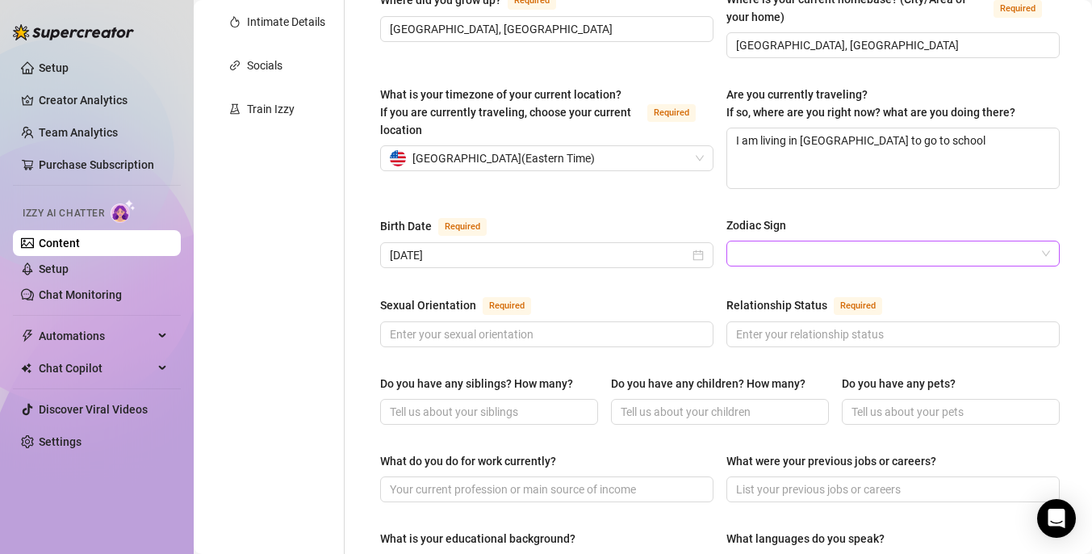
click at [807, 241] on input "Zodiac Sign" at bounding box center [886, 253] width 300 height 24
click at [486, 246] on input "[DATE]" at bounding box center [540, 255] width 300 height 18
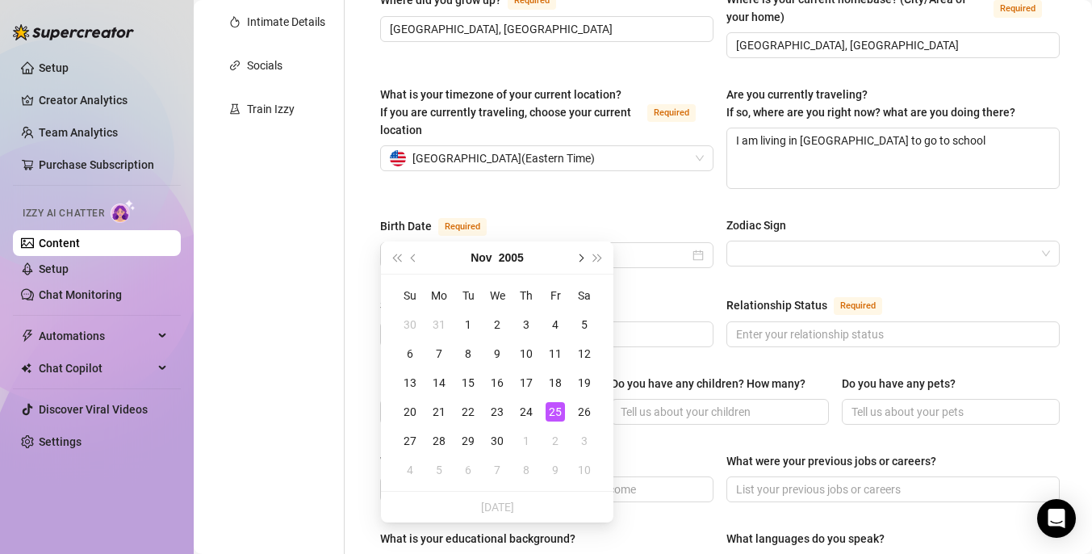
click at [581, 259] on span "Next month (PageDown)" at bounding box center [580, 258] width 8 height 8
click at [580, 256] on span "Next month (PageDown)" at bounding box center [580, 258] width 8 height 8
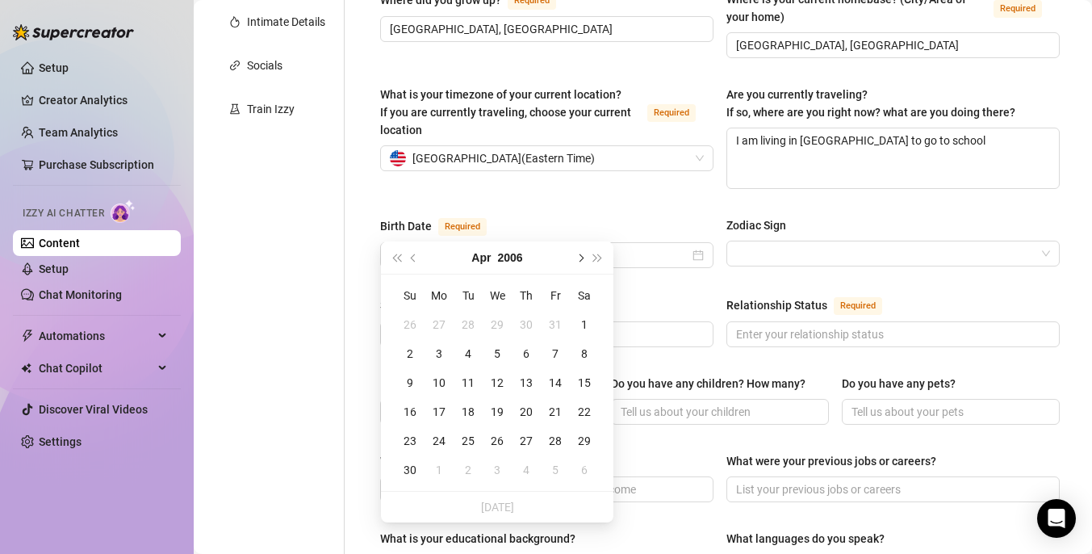
click at [580, 256] on span "Next month (PageDown)" at bounding box center [580, 258] width 8 height 8
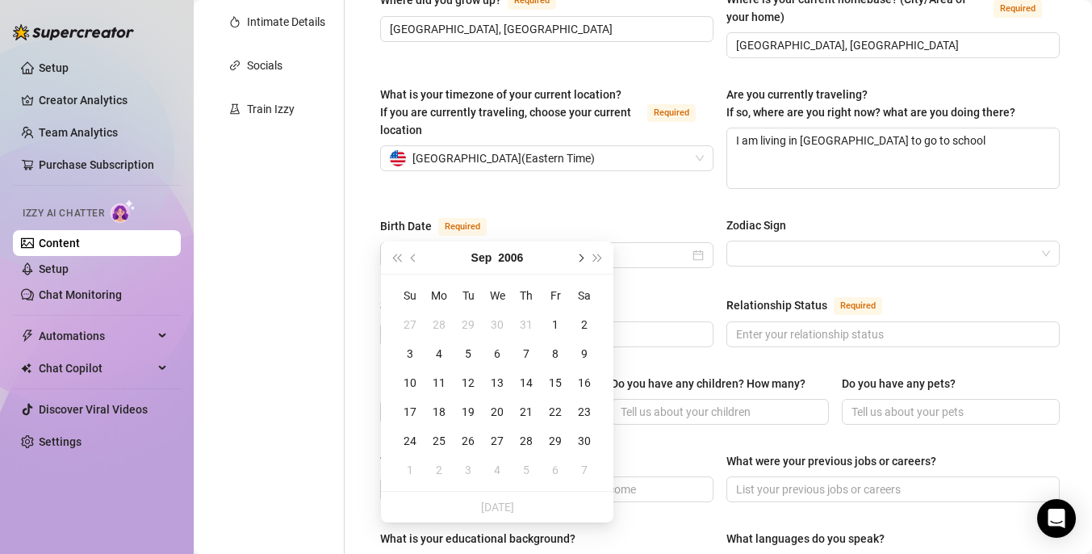
click at [580, 256] on span "Next month (PageDown)" at bounding box center [580, 258] width 8 height 8
click at [577, 258] on span "Next month (PageDown)" at bounding box center [580, 258] width 8 height 8
type input "[DATE]"
click at [586, 409] on div "25" at bounding box center [584, 411] width 19 height 19
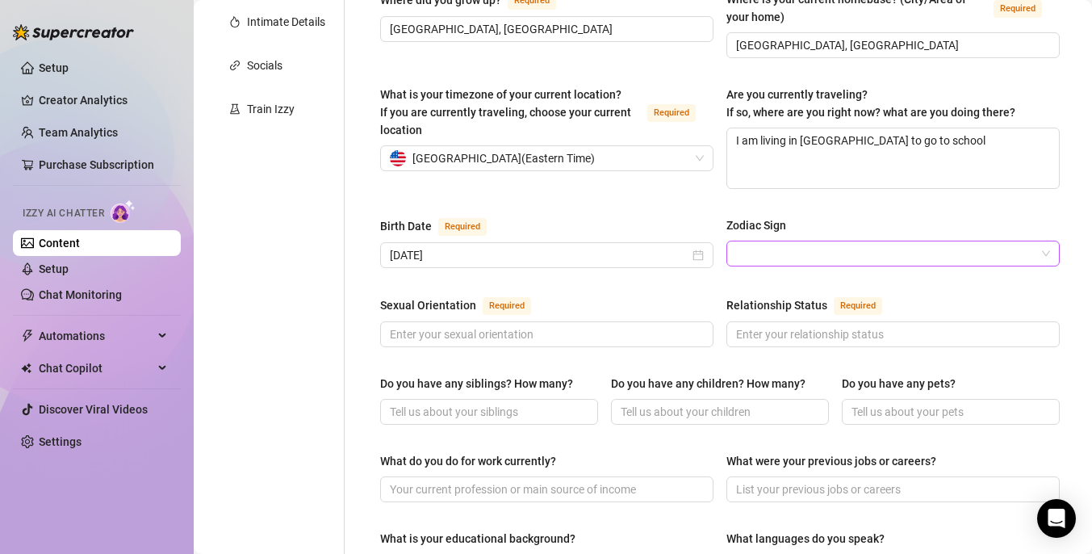
click at [816, 241] on input "Zodiac Sign" at bounding box center [886, 253] width 300 height 24
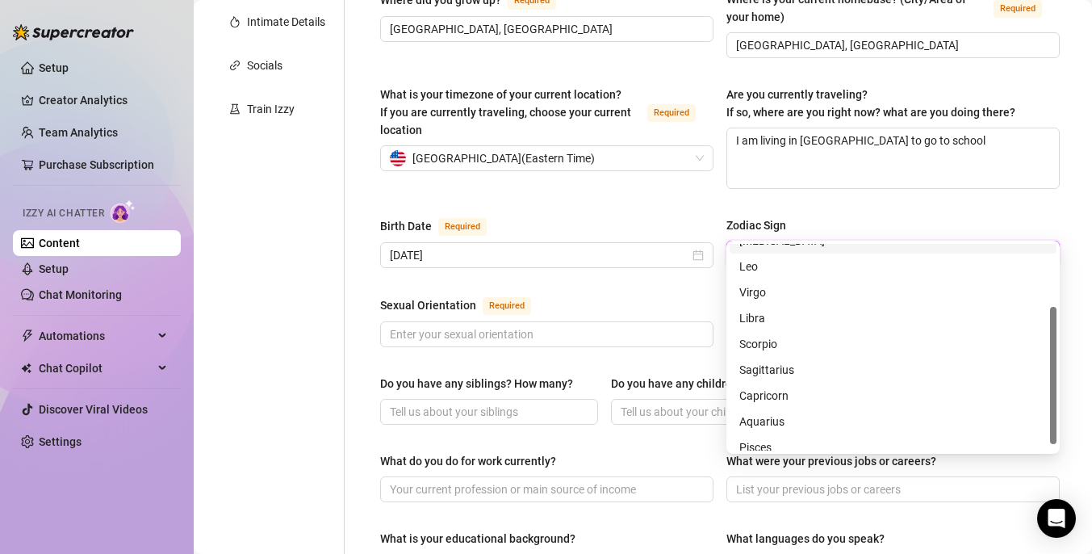
scroll to position [103, 0]
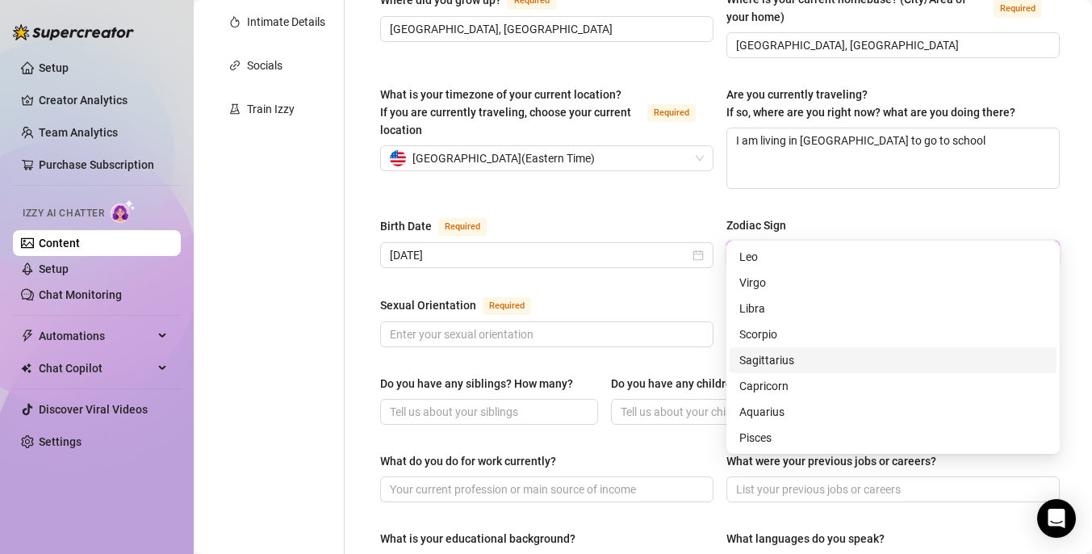
click at [787, 361] on div "Sagittarius" at bounding box center [894, 360] width 308 height 18
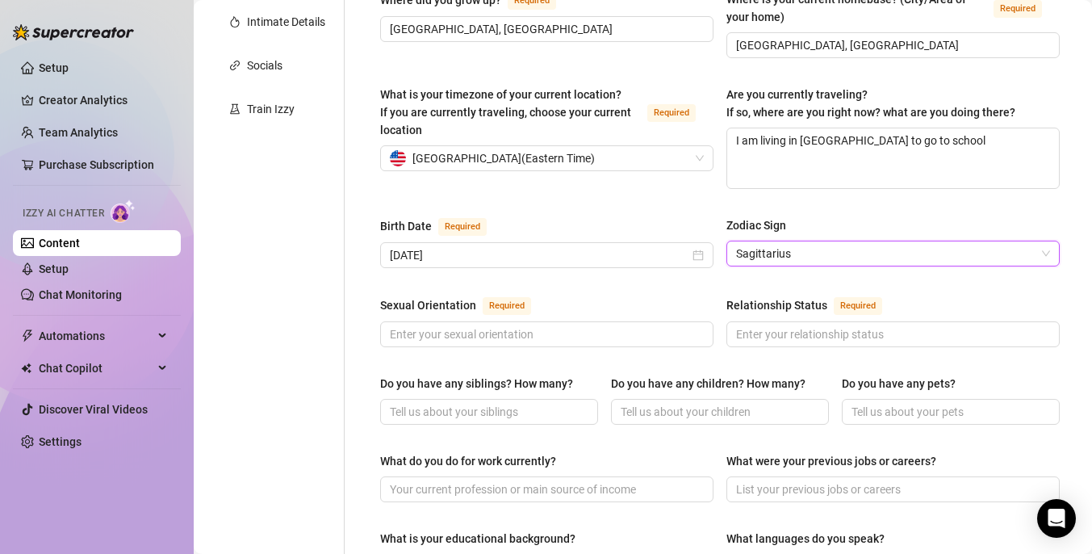
scroll to position [448, 0]
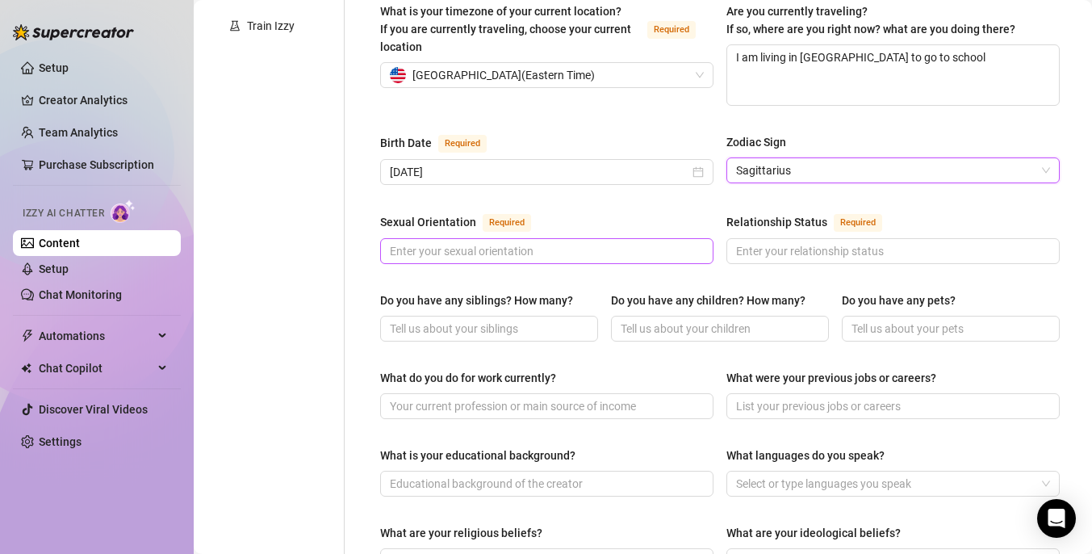
click at [521, 238] on span at bounding box center [546, 251] width 333 height 26
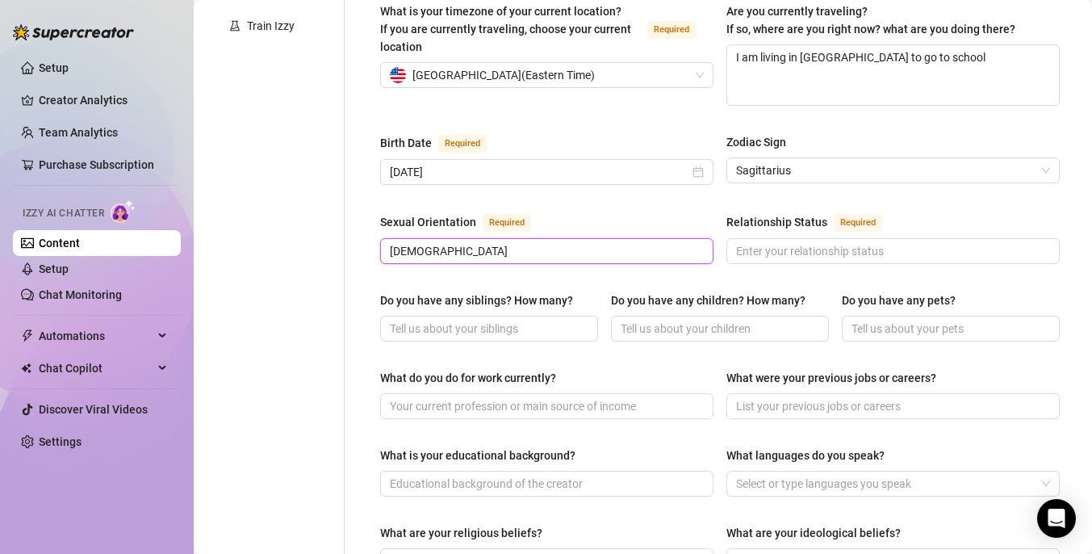
type input "[DEMOGRAPHIC_DATA]"
click at [597, 212] on div "Sexual Orientation Required" at bounding box center [546, 225] width 333 height 26
click at [801, 238] on span at bounding box center [893, 251] width 333 height 26
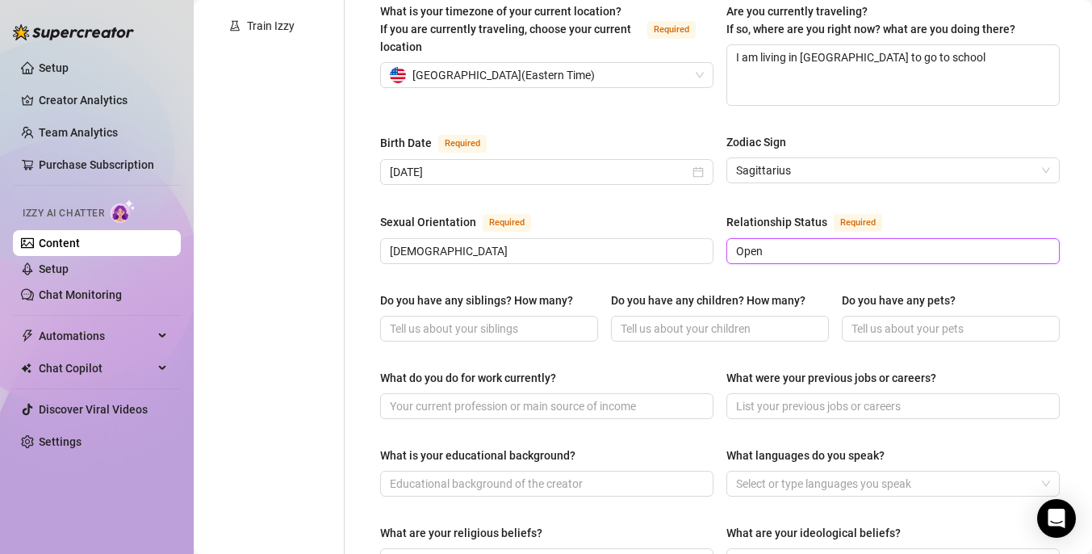
type input "Open"
click at [667, 212] on div "Sexual Orientation Required" at bounding box center [546, 225] width 333 height 26
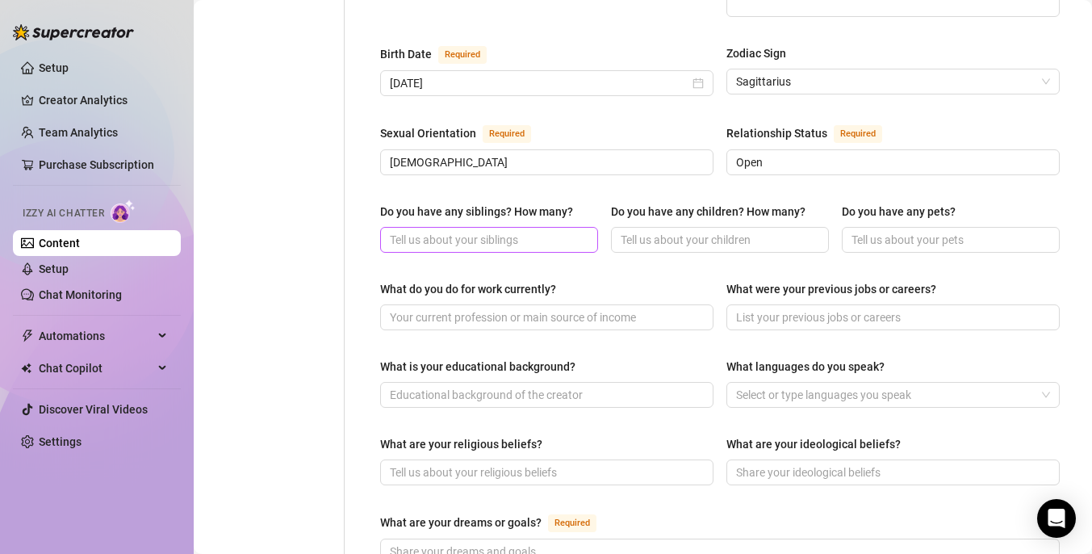
scroll to position [556, 0]
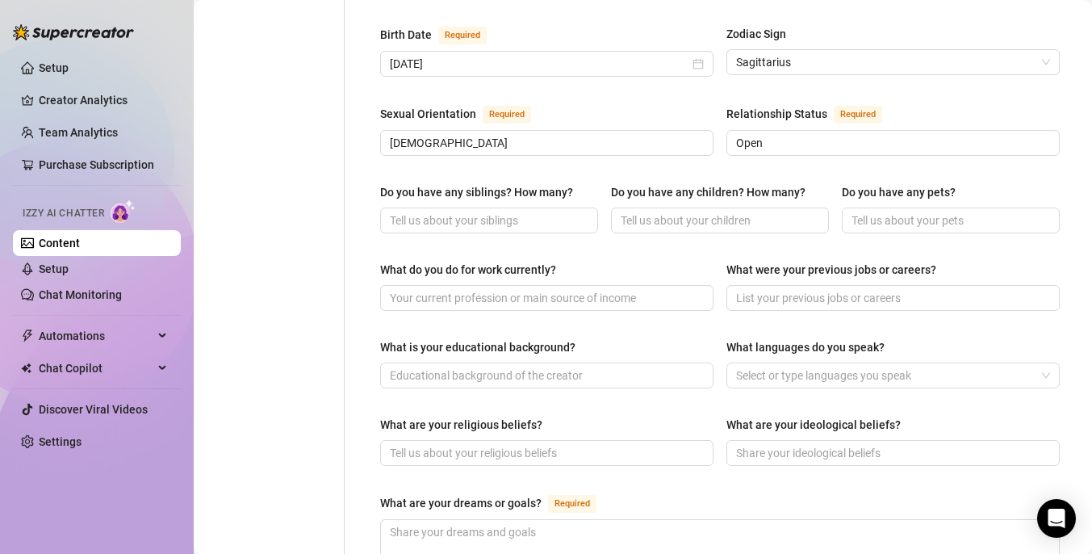
click at [507, 204] on div "Do you have any siblings? How many? Do you have any children? How many? Do you …" at bounding box center [720, 215] width 680 height 65
click at [507, 212] on input "Do you have any siblings? How many?" at bounding box center [487, 221] width 195 height 18
click at [639, 227] on div "Name Required Ava Nickname(s) Ava Gender Required [DEMOGRAPHIC_DATA] [DEMOGRAPH…" at bounding box center [720, 273] width 680 height 1321
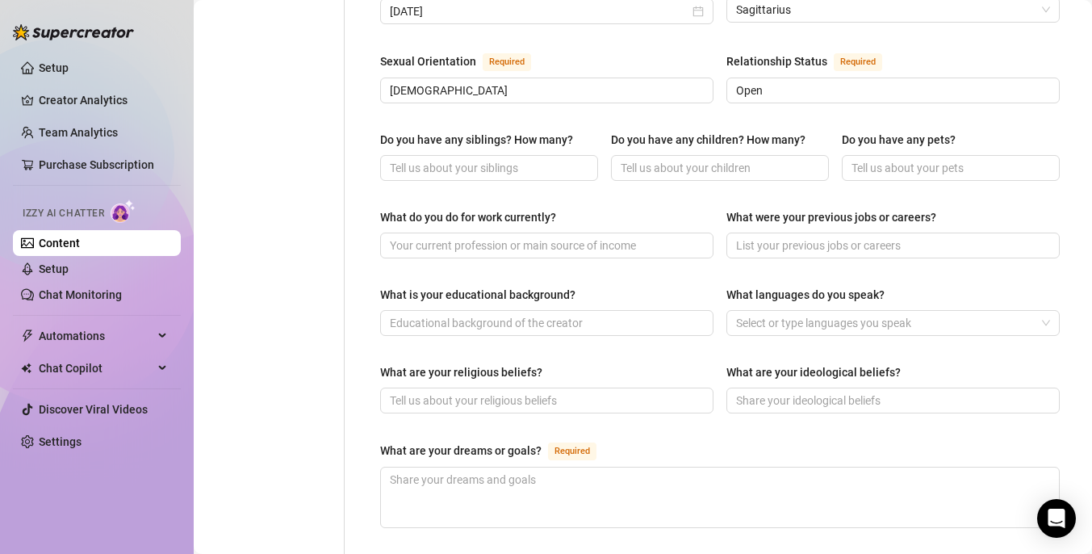
scroll to position [675, 0]
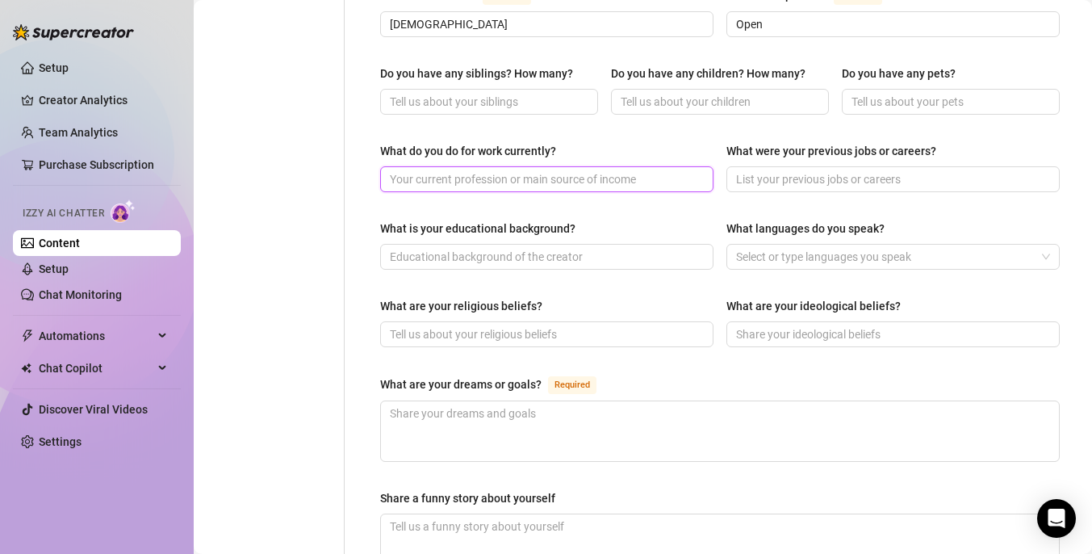
click at [581, 170] on input "What do you do for work currently?" at bounding box center [545, 179] width 311 height 18
type input "M"
type input "Exotic Dancing"
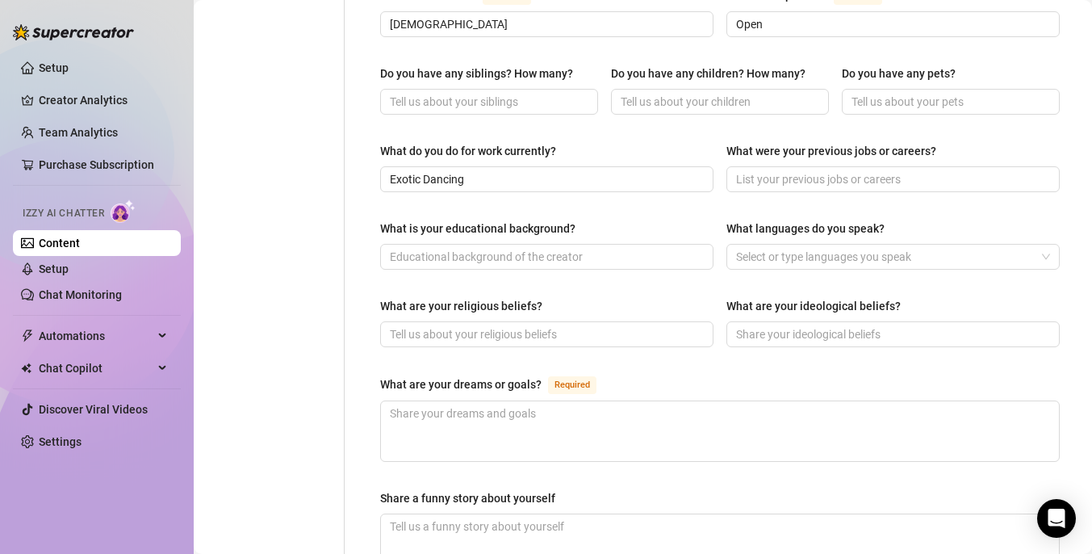
click at [721, 220] on div "What is your educational background? What languages do you speak? Select or typ…" at bounding box center [720, 252] width 680 height 65
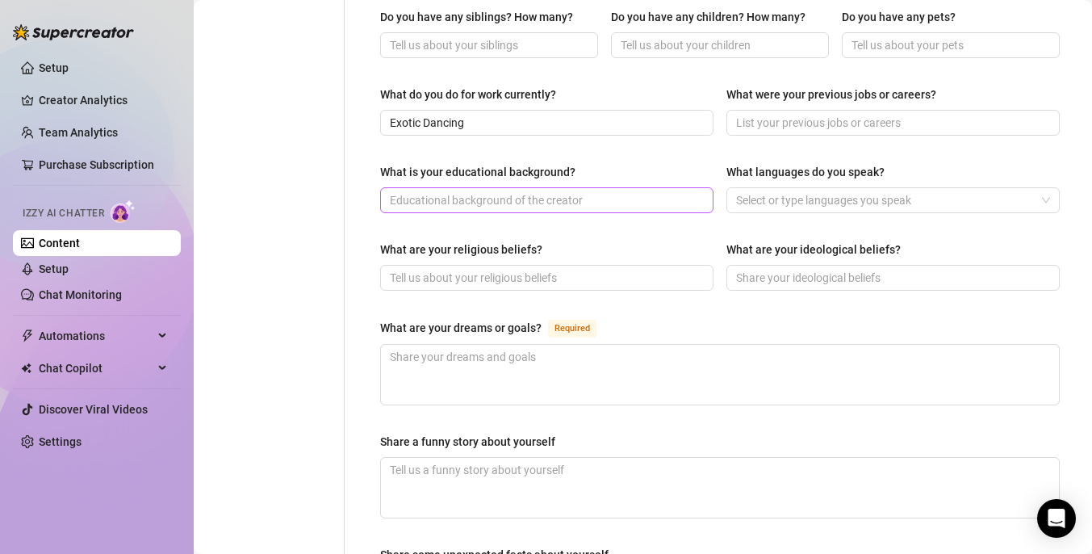
scroll to position [741, 0]
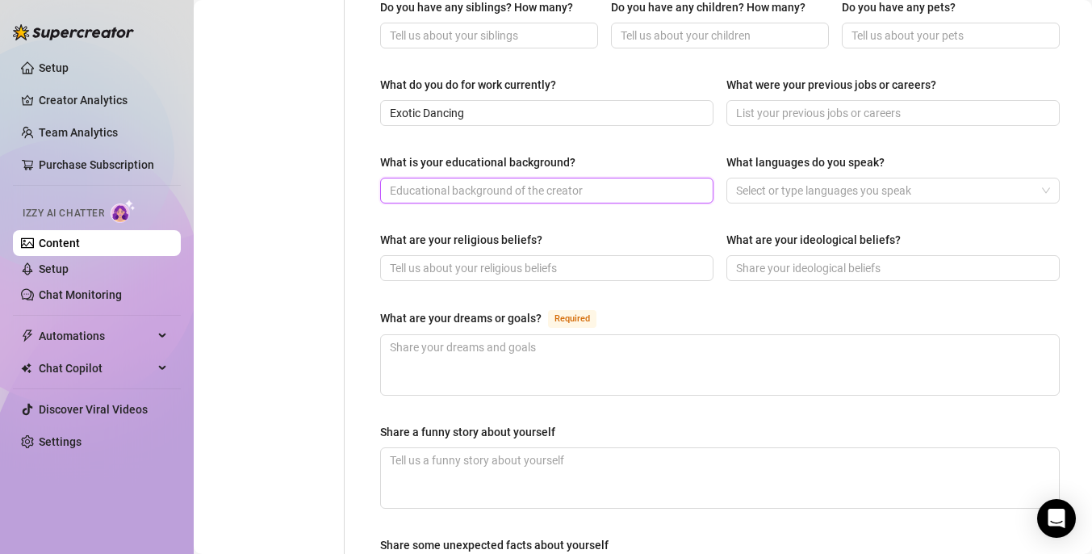
click at [632, 182] on input "What is your educational background?" at bounding box center [545, 191] width 311 height 18
click at [780, 179] on div at bounding box center [885, 190] width 310 height 23
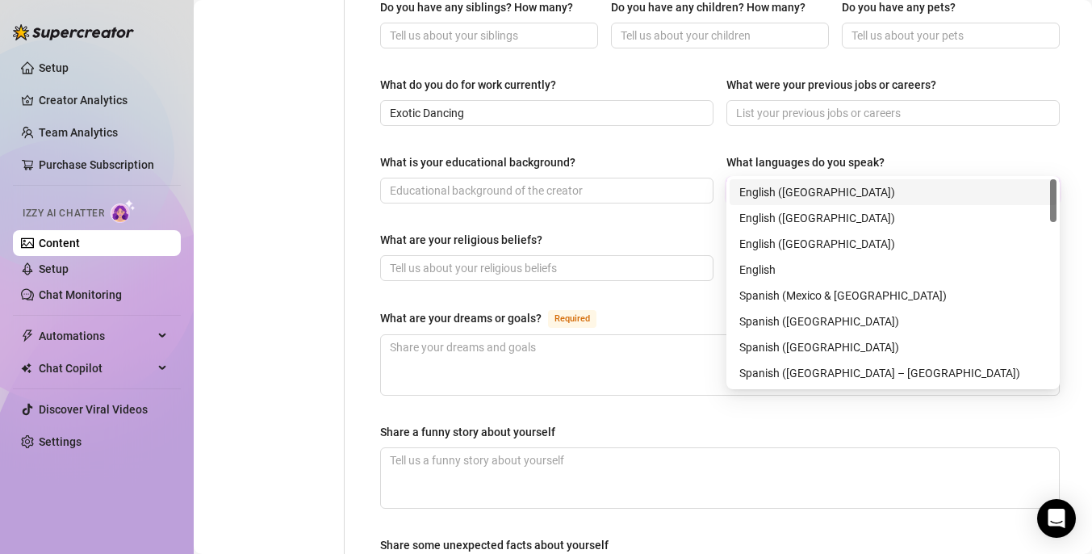
click at [782, 187] on div "English ([GEOGRAPHIC_DATA])" at bounding box center [894, 192] width 308 height 18
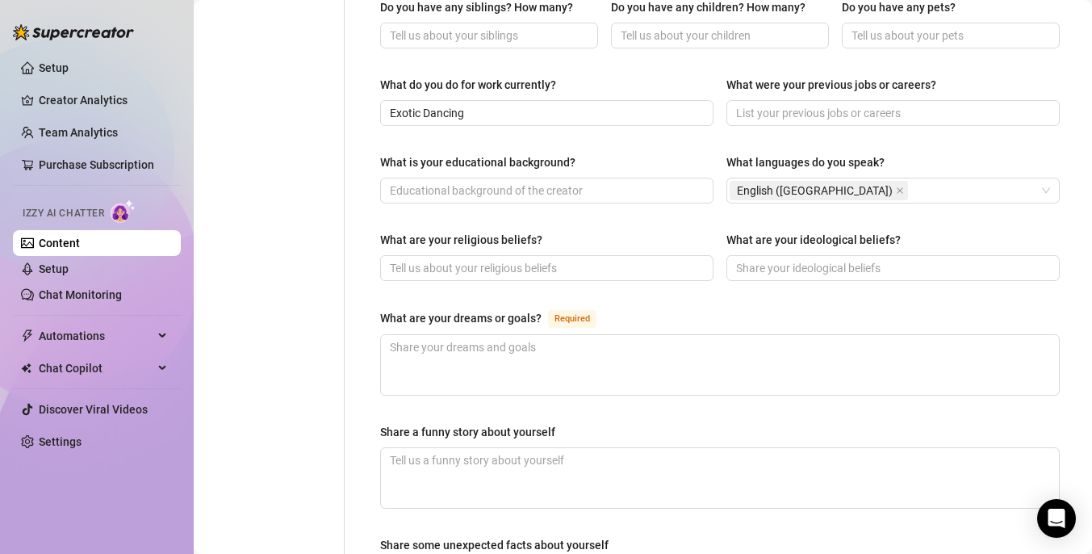
click at [634, 275] on div "Name Required Ava Nickname(s) Ava Gender Required [DEMOGRAPHIC_DATA] [DEMOGRAPH…" at bounding box center [720, 88] width 680 height 1321
click at [609, 259] on input "What are your religious beliefs?" at bounding box center [545, 268] width 311 height 18
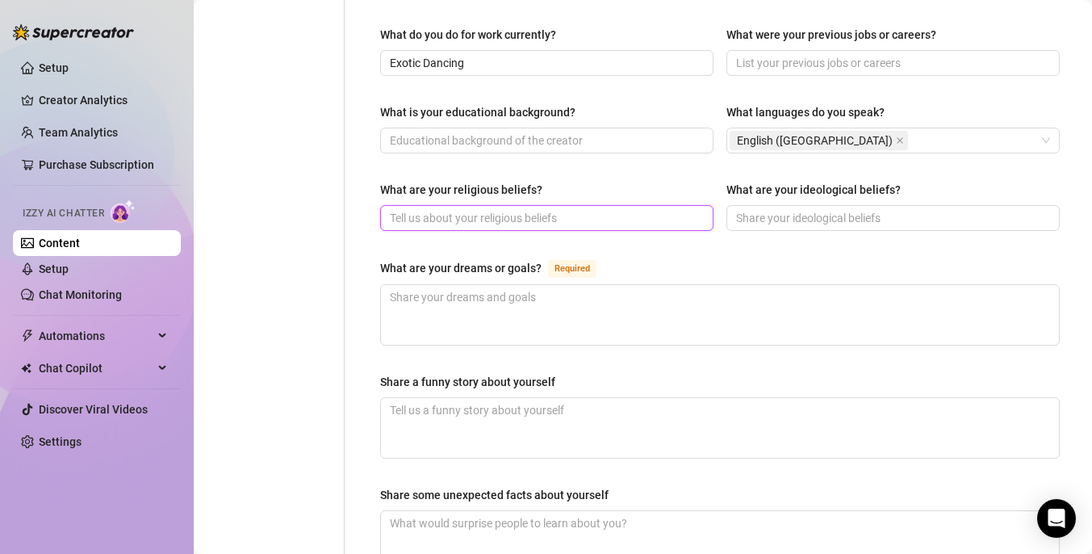
scroll to position [793, 0]
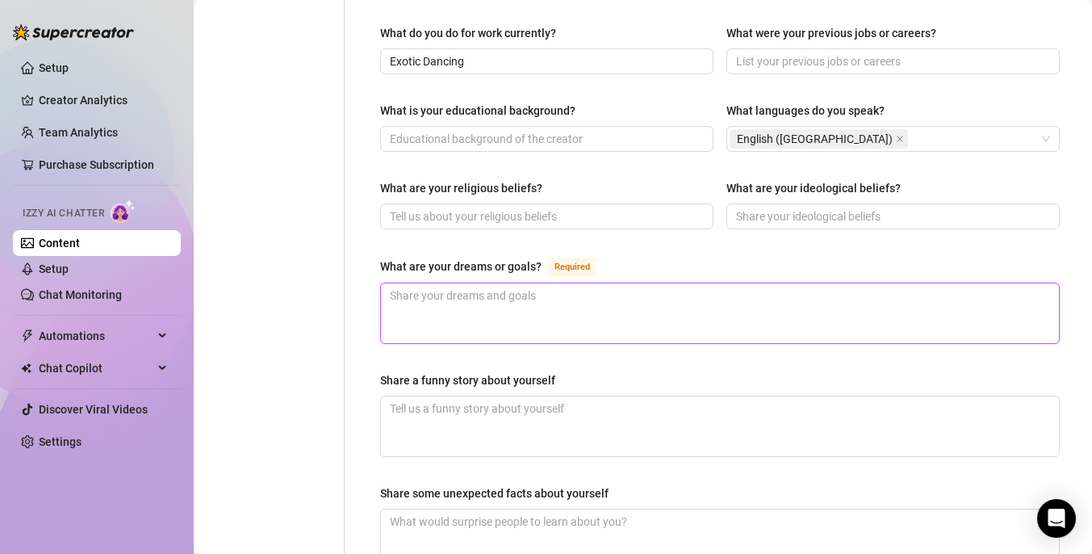
click at [648, 283] on textarea "What are your dreams or goals? Required" at bounding box center [720, 313] width 678 height 60
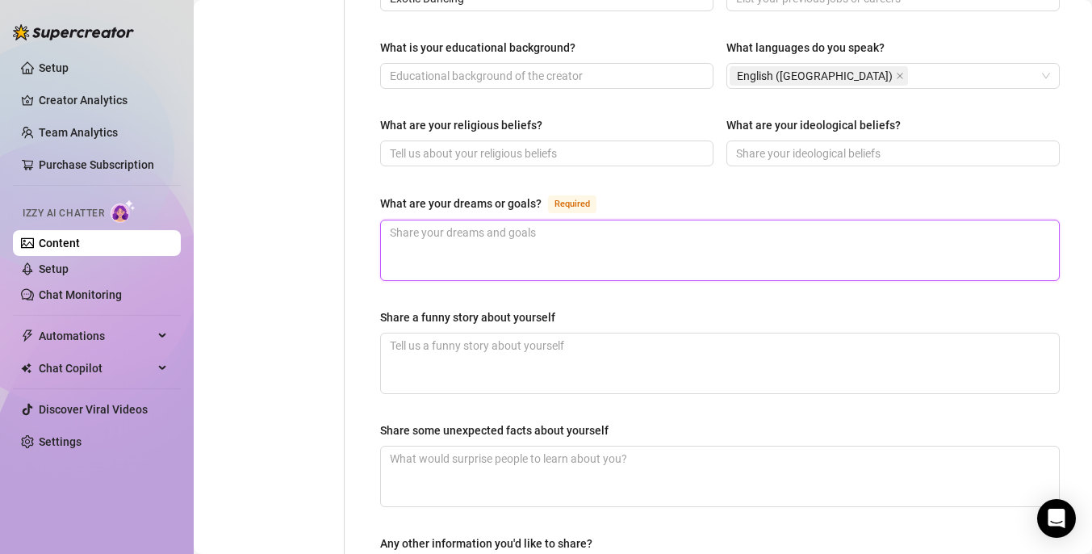
scroll to position [859, 0]
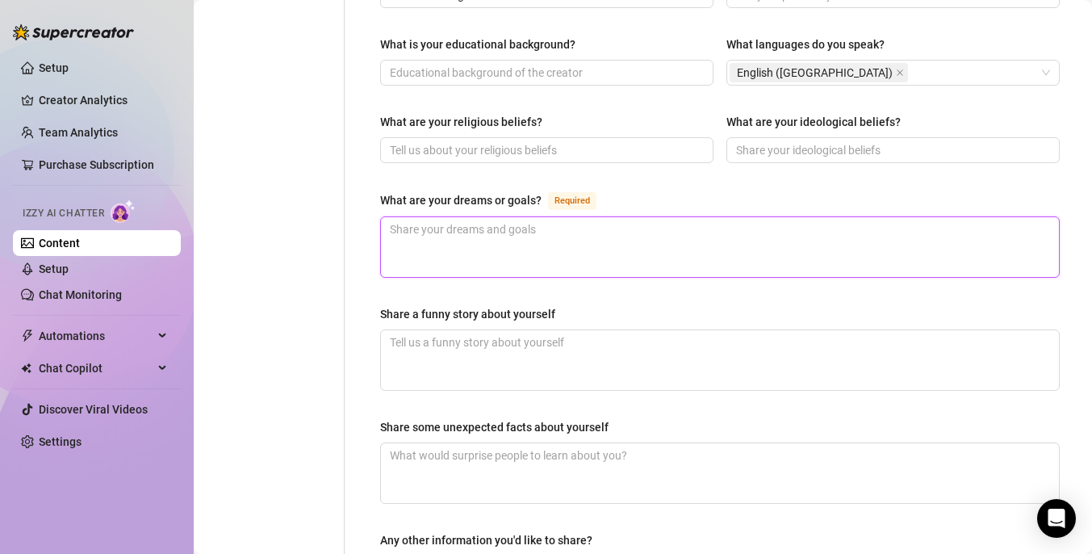
type textarea "I"
type textarea "I d"
type textarea "I dr"
type textarea "I dre"
type textarea "I drea"
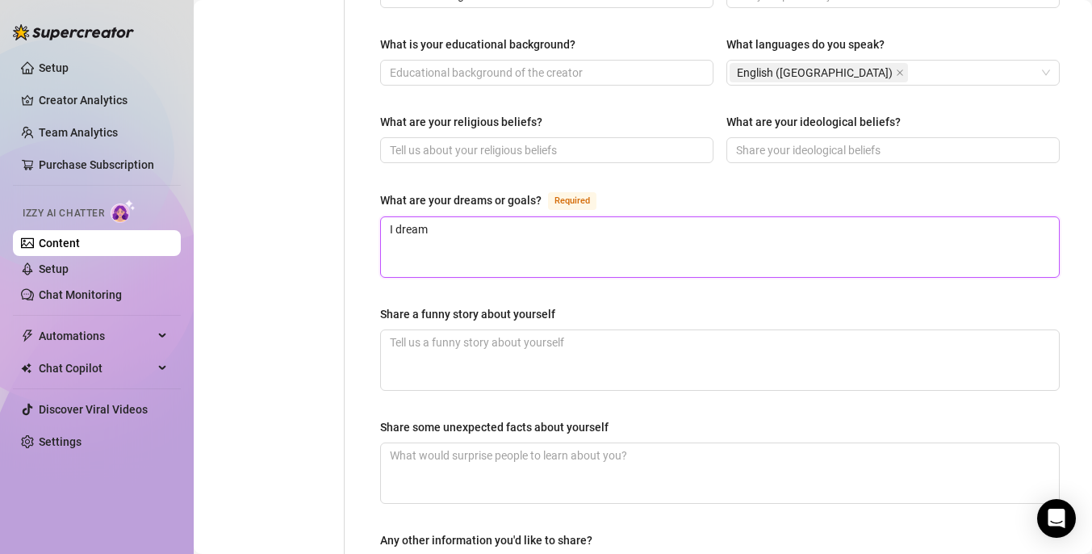
type textarea "I dream"
type textarea "I dream t"
type textarea "I dream to"
type textarea "I dream to b"
type textarea "I dream to be"
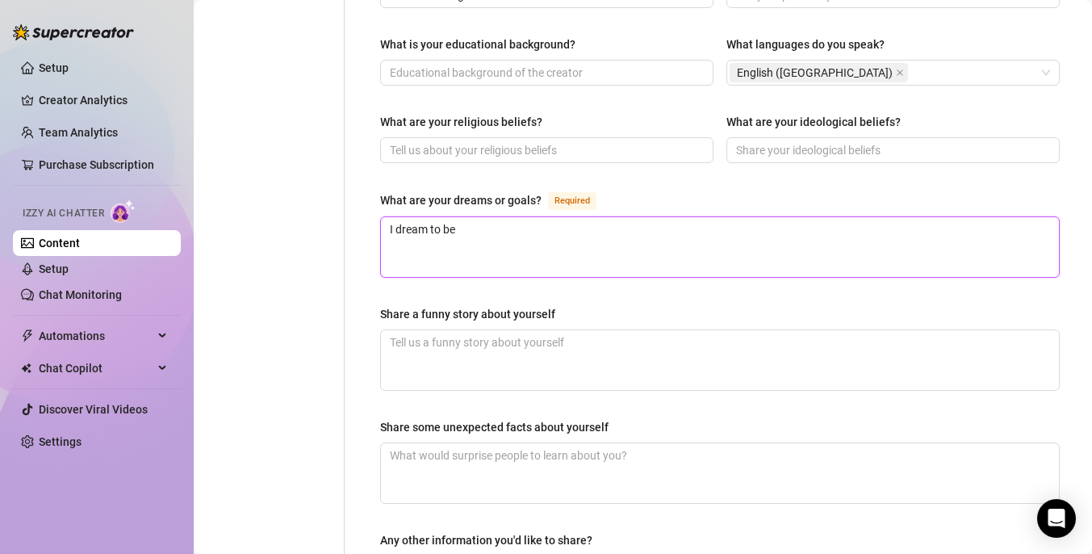
type textarea "I dream to be"
type textarea "I dream to be s"
type textarea "I dream to be su"
type textarea "I dream to be suc"
type textarea "I dream to be succ"
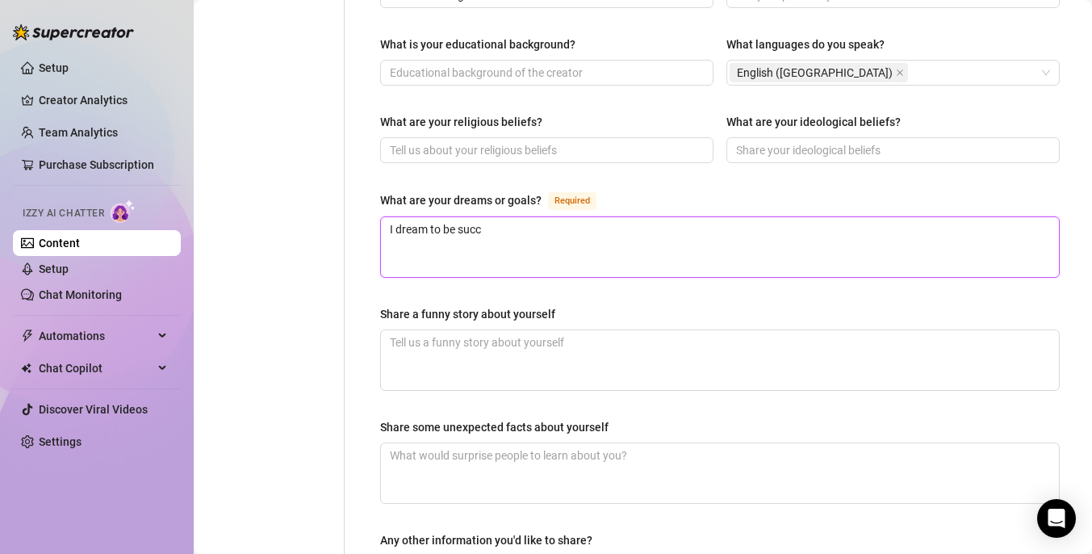
type textarea "I dream to be succe"
type textarea "I dream to be succes"
type textarea "I dream to be success"
type textarea "I dream to be successf"
type textarea "I dream to be successfu"
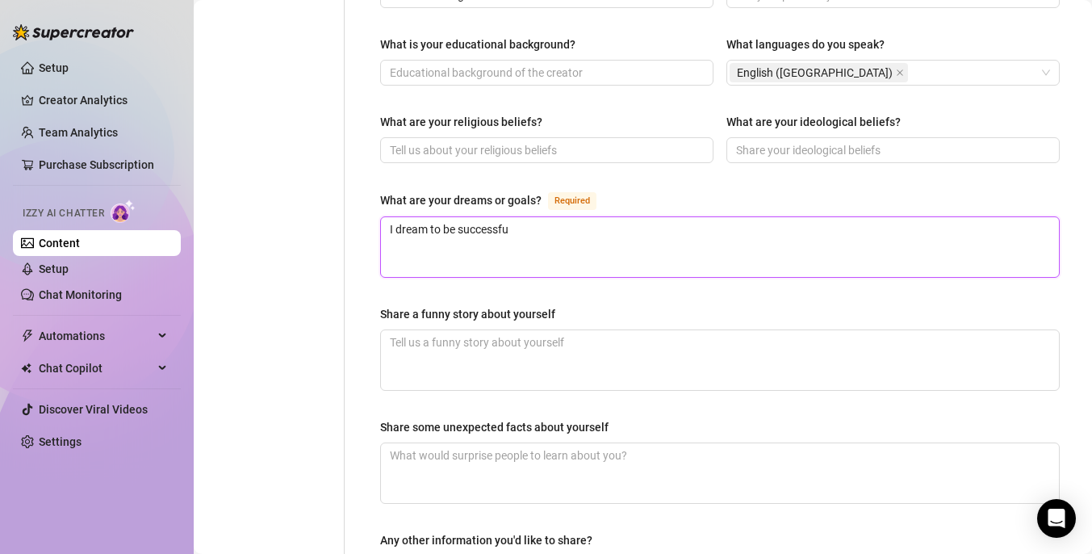
type textarea "I dream to be successful"
type textarea "I dream to be successfu"
type textarea "I dream to be successf"
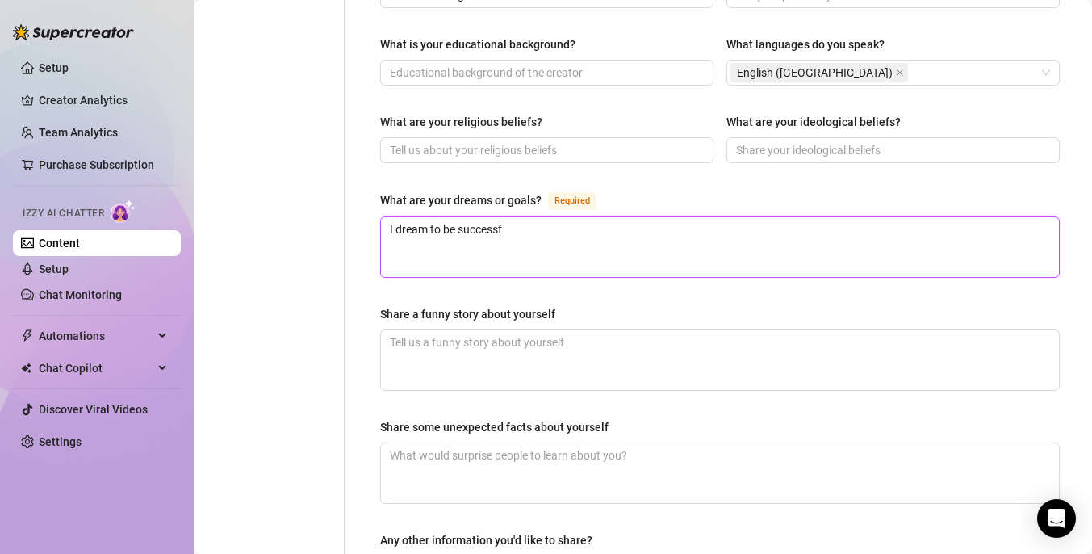
type textarea "I dream to be success"
type textarea "I dream to be succes"
type textarea "I dream to be succe"
type textarea "I dream to be succ"
type textarea "I dream to be suc"
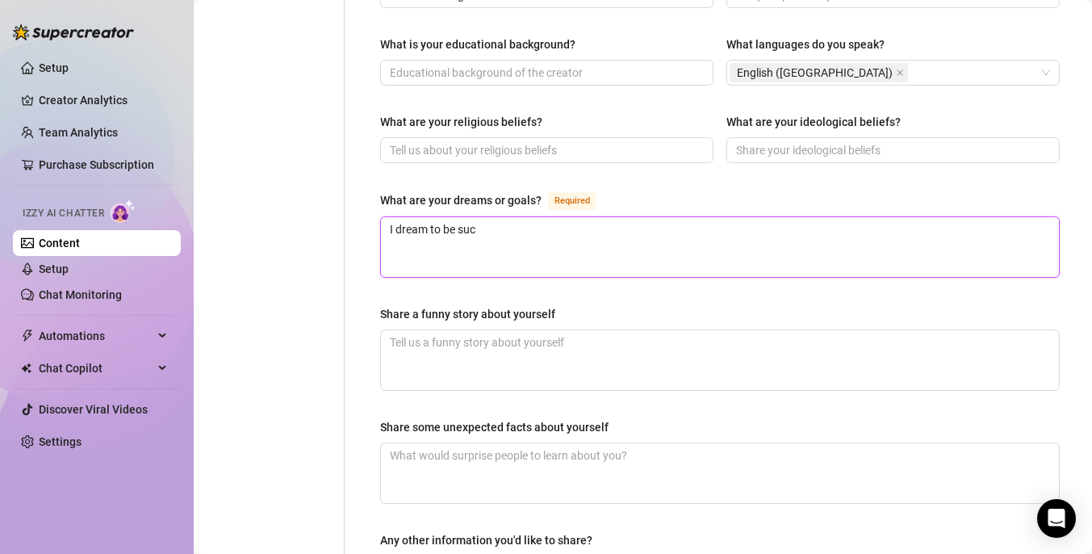
type textarea "I dream to be su"
type textarea "I dream to be s"
type textarea "I dream to be"
type textarea "I dream to b"
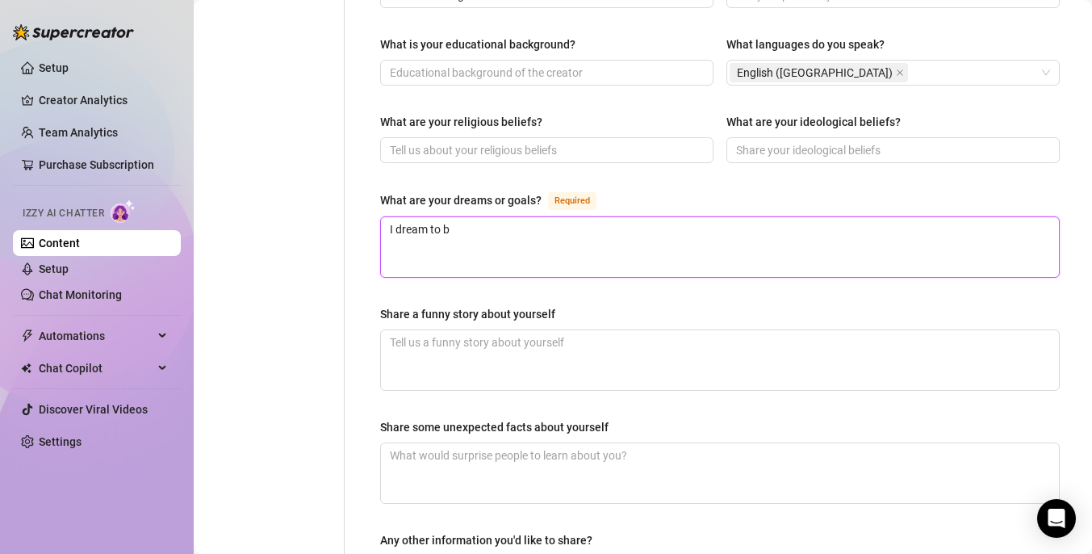
type textarea "I dream to be"
type textarea "I dream to be s"
type textarea "I dream to be su"
type textarea "I dream to be suc"
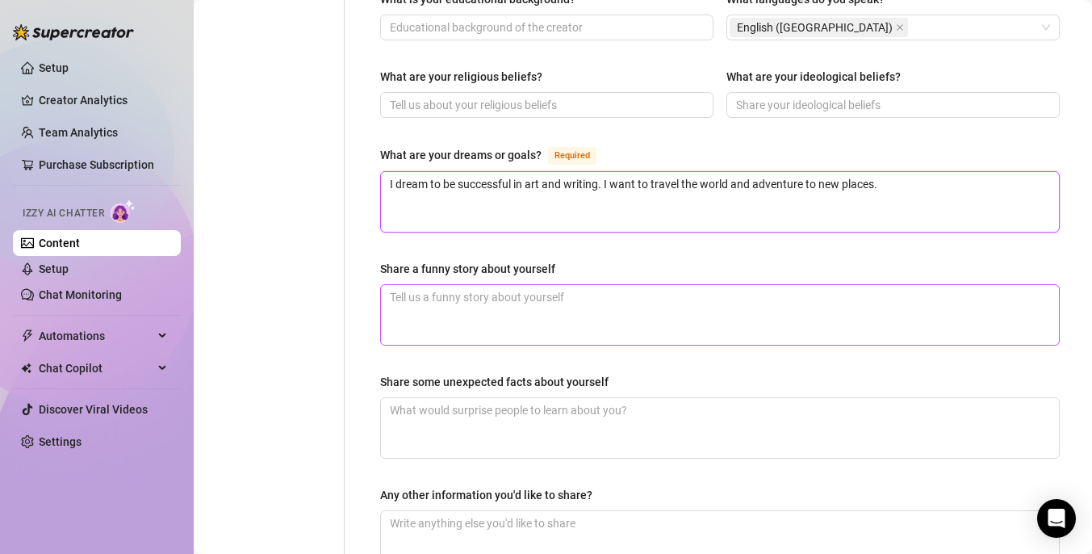
scroll to position [871, 0]
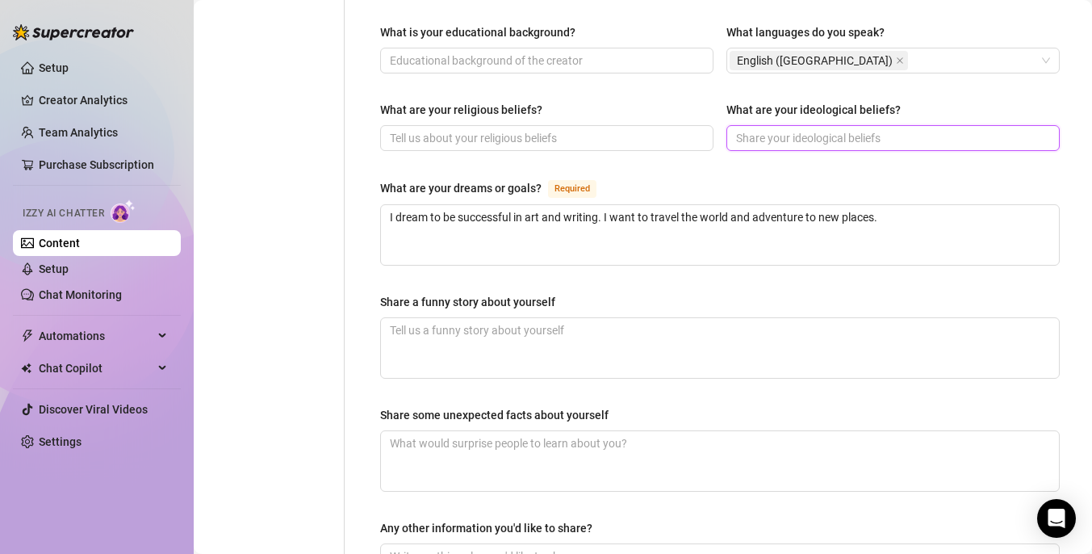
click at [793, 129] on input "What are your ideological beliefs?" at bounding box center [891, 138] width 311 height 18
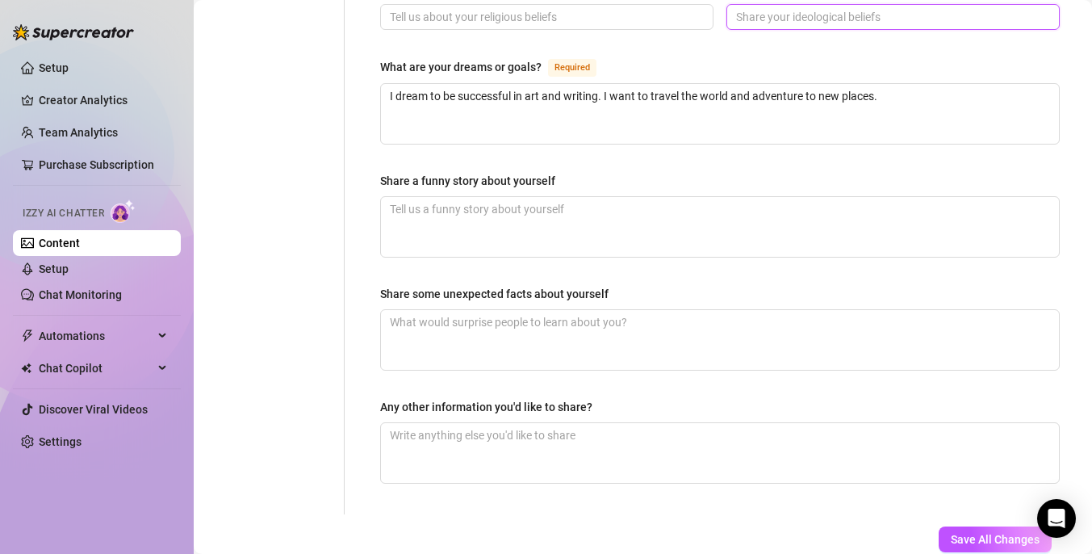
scroll to position [1036, 0]
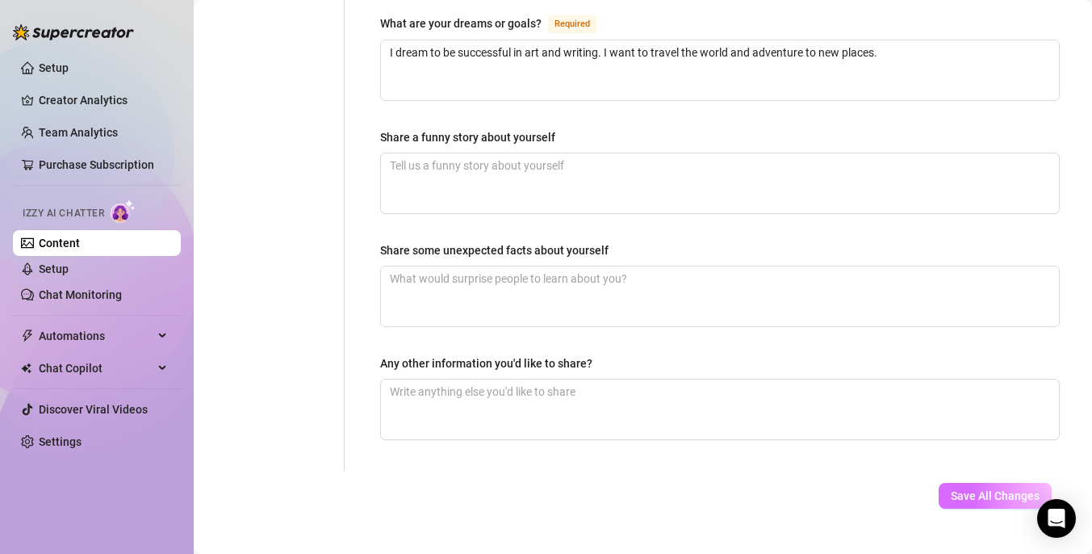
click at [972, 489] on span "Save All Changes" at bounding box center [995, 495] width 89 height 13
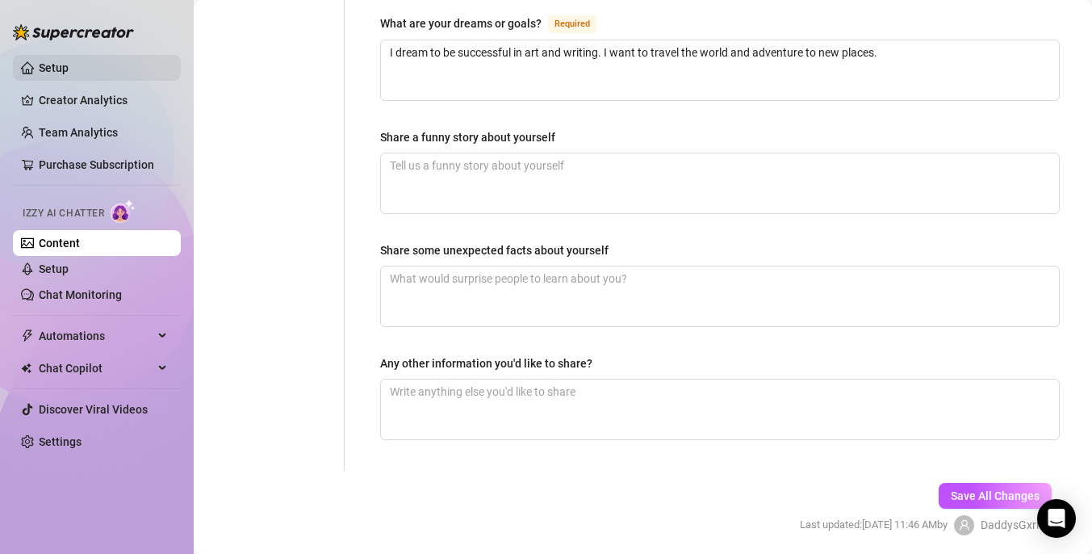
click at [69, 61] on link "Setup" at bounding box center [54, 67] width 30 height 13
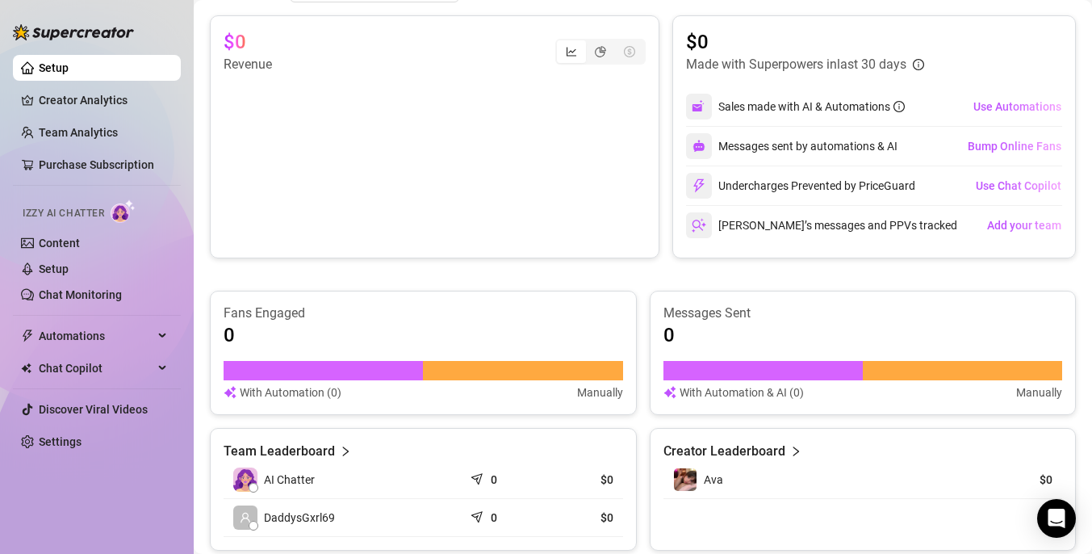
scroll to position [703, 0]
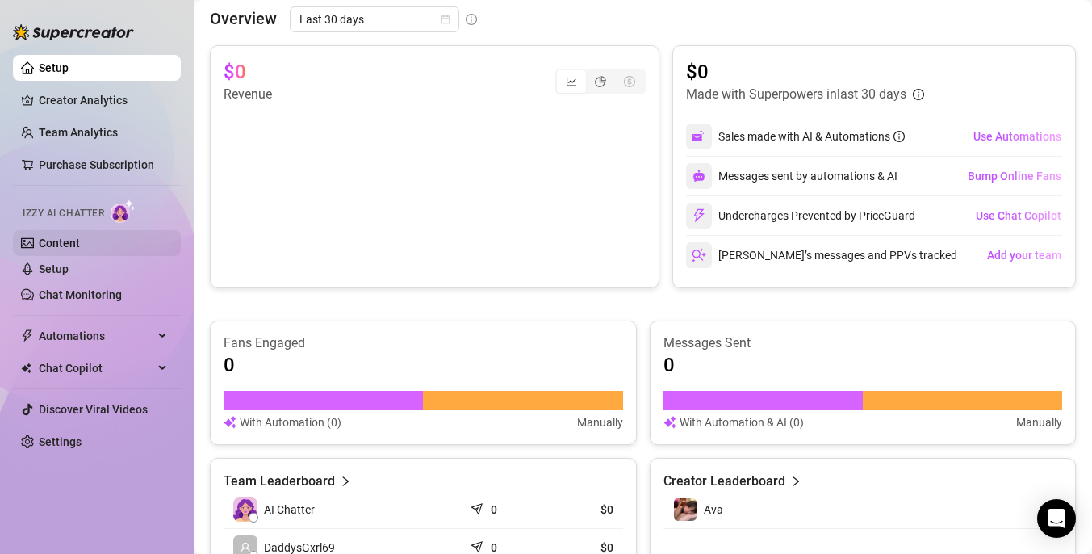
click at [80, 241] on link "Content" at bounding box center [59, 243] width 41 height 13
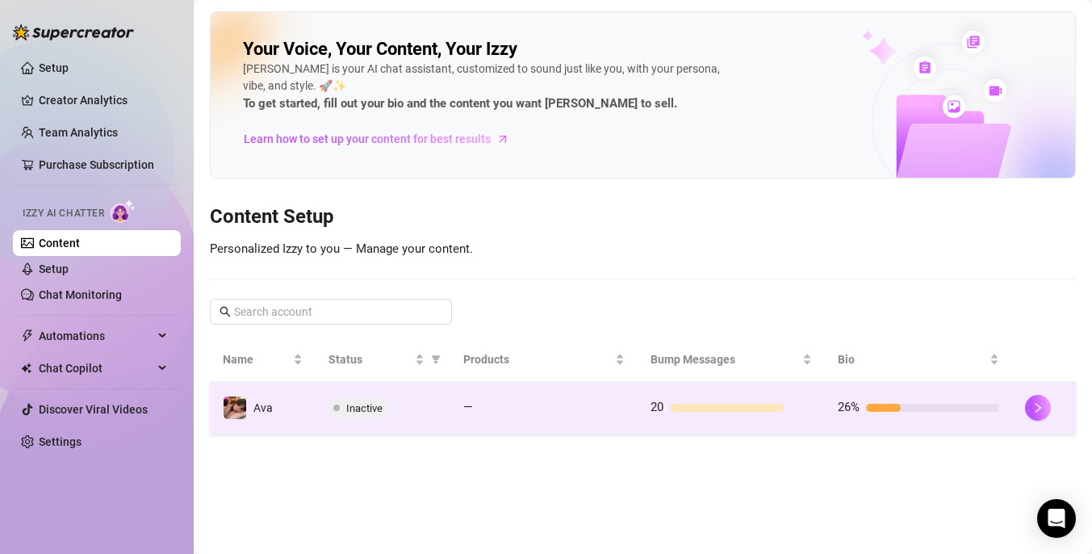
click at [369, 410] on span "Inactive" at bounding box center [364, 408] width 36 height 12
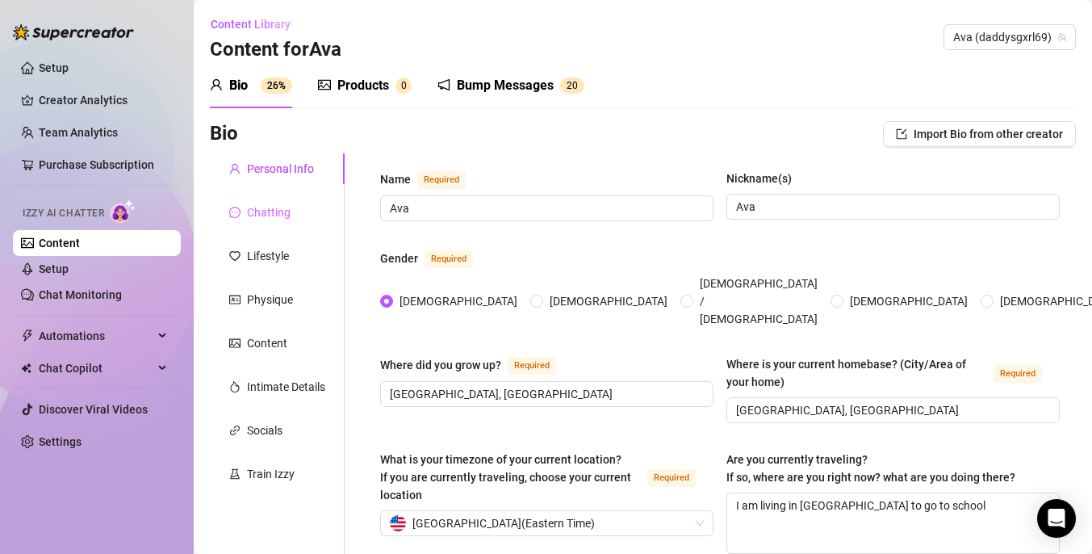
click at [296, 216] on div "Chatting" at bounding box center [277, 212] width 135 height 31
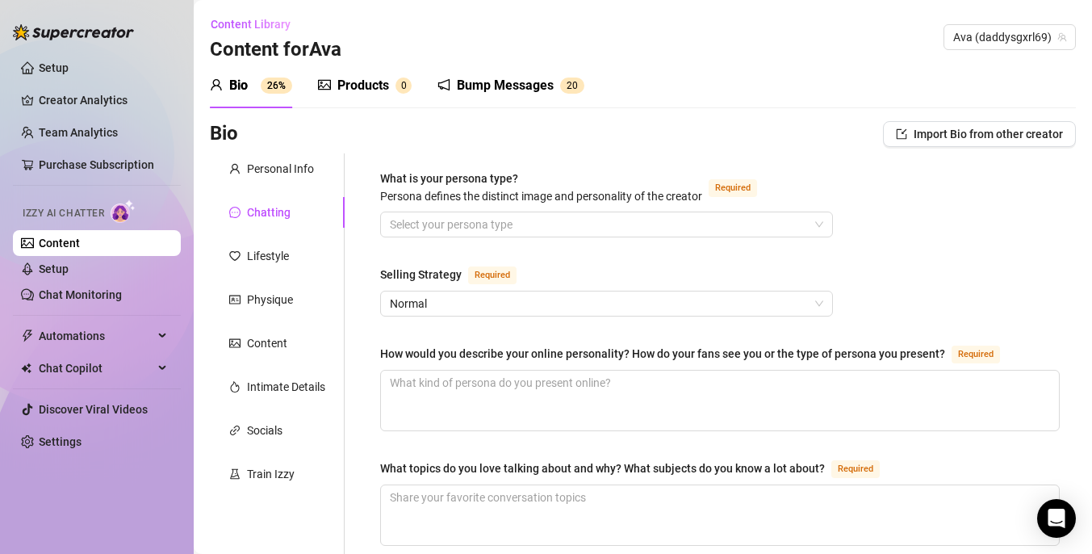
scroll to position [28, 0]
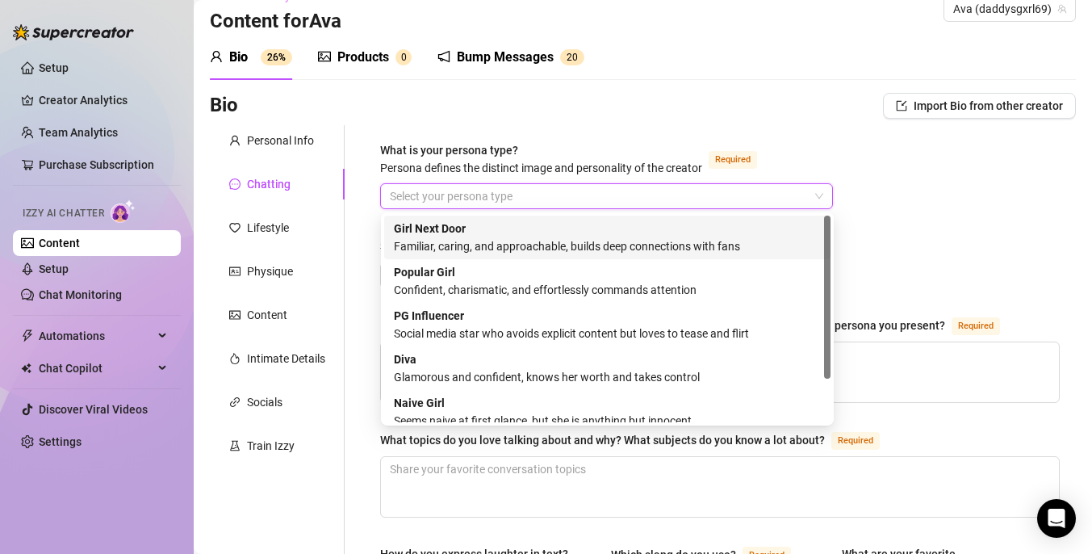
click at [535, 184] on input "What is your persona type? [PERSON_NAME] defines the distinct image and persona…" at bounding box center [599, 196] width 419 height 24
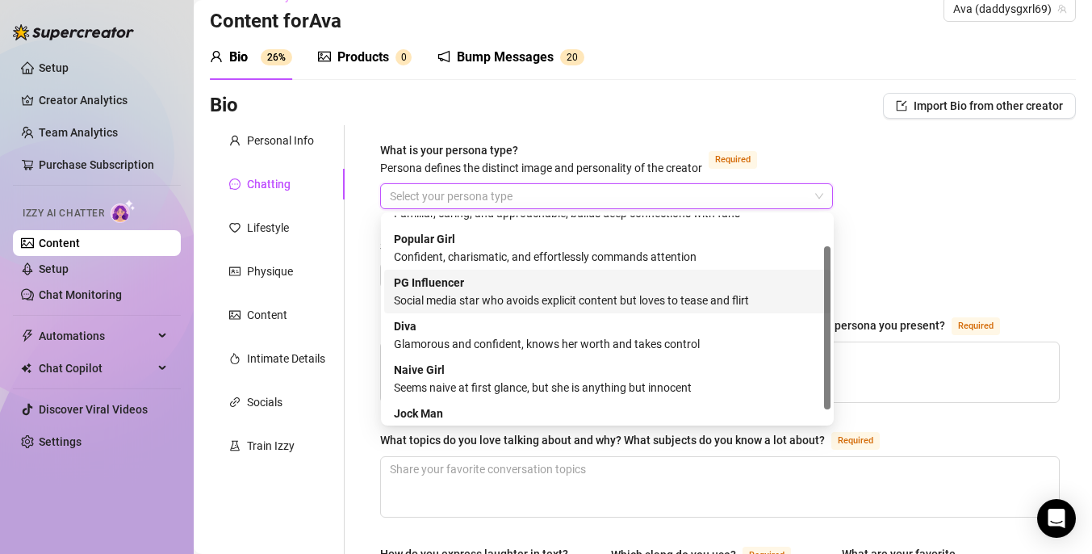
scroll to position [55, 0]
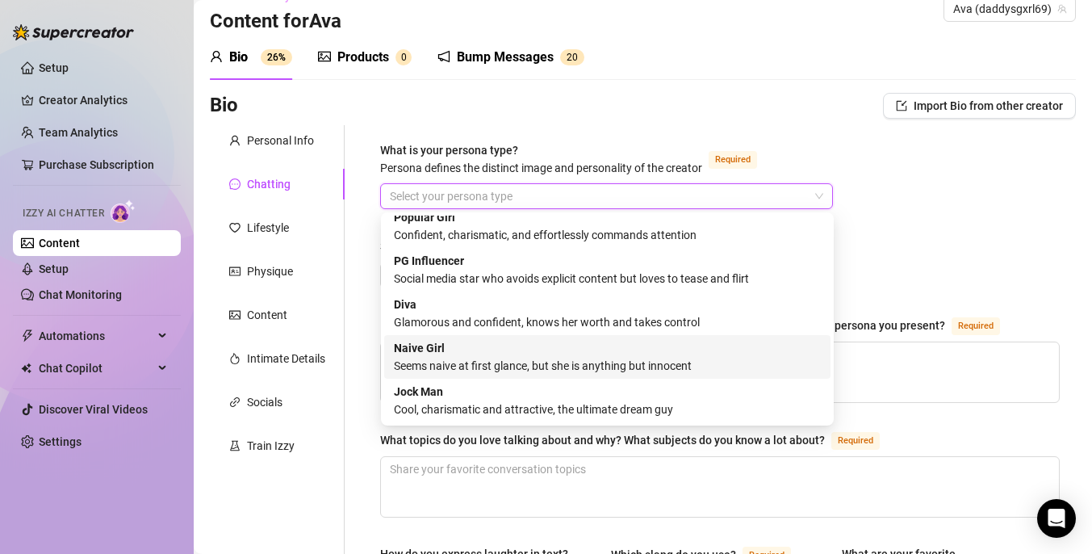
click at [512, 362] on div "Seems naive at first glance, but she is anything but innocent" at bounding box center [607, 366] width 427 height 18
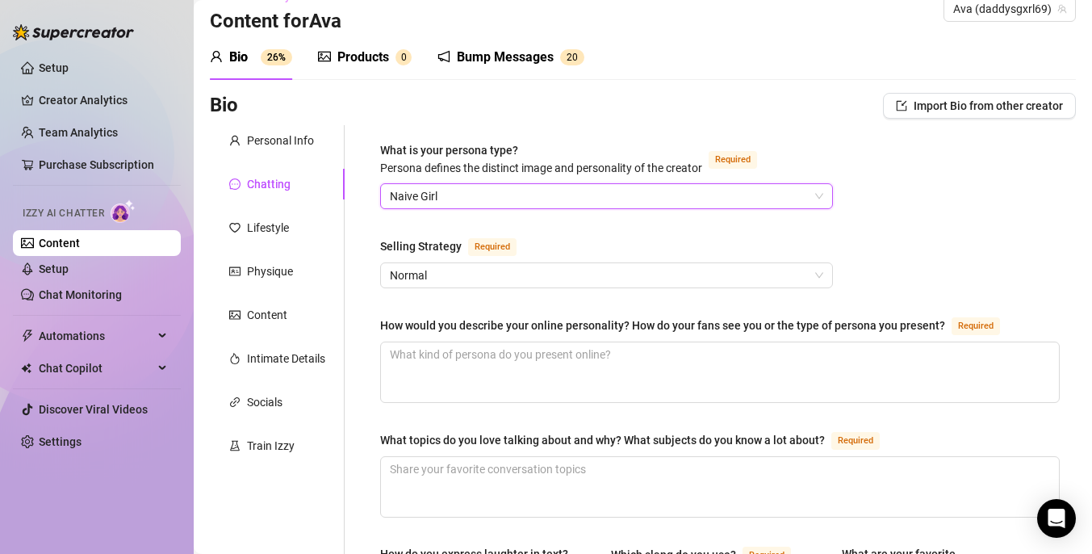
scroll to position [117, 0]
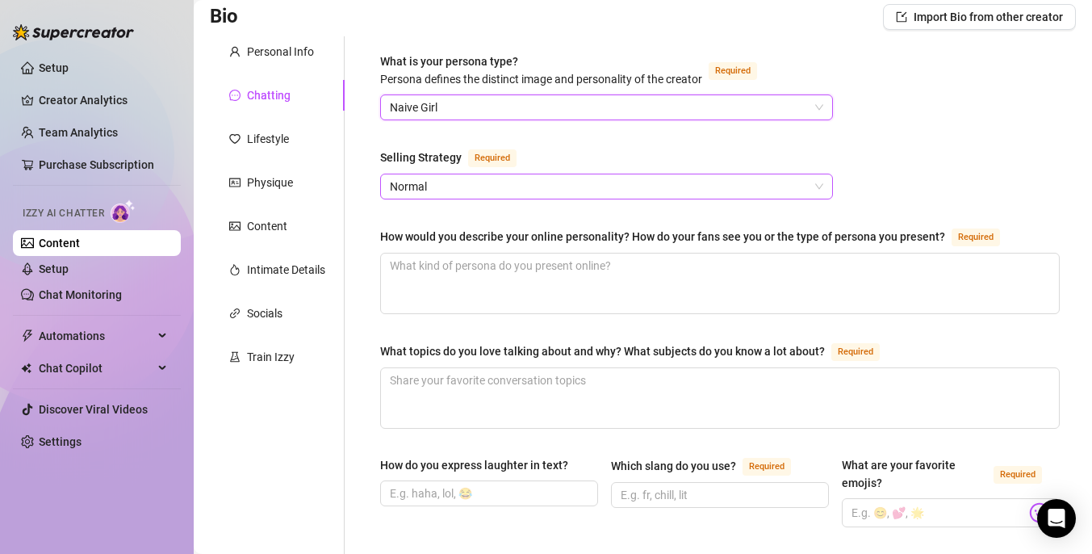
click at [623, 197] on span "Normal" at bounding box center [607, 186] width 434 height 24
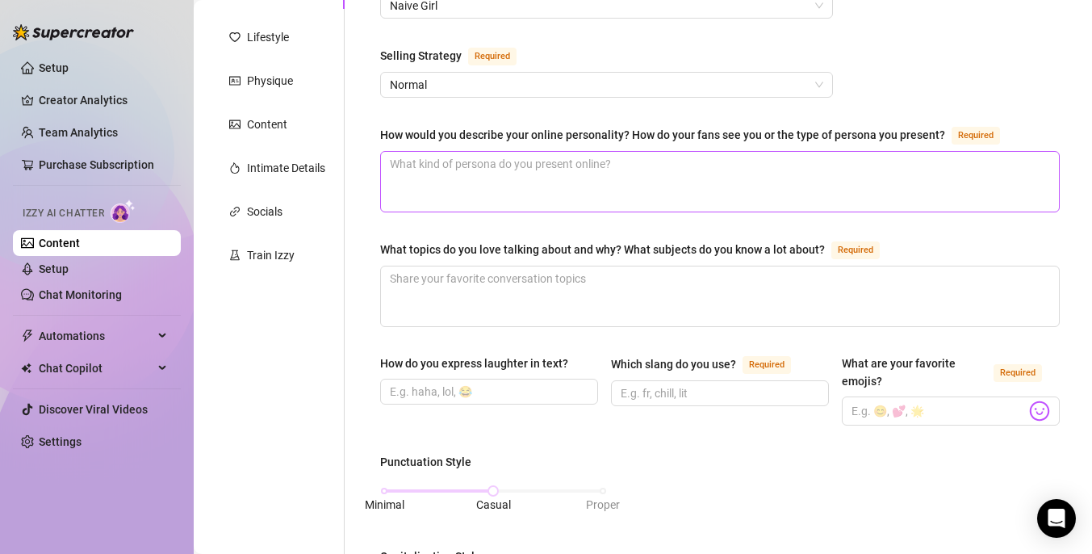
scroll to position [220, 0]
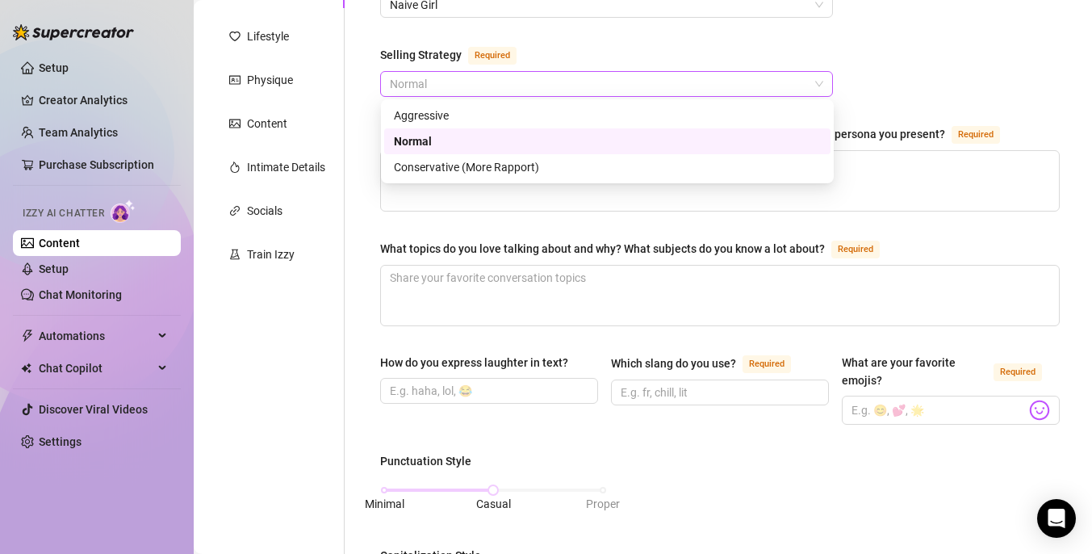
click at [623, 90] on span "Normal" at bounding box center [607, 84] width 434 height 24
click at [899, 40] on div "What is your persona type? [PERSON_NAME] defines the distinct image and persona…" at bounding box center [720, 545] width 680 height 1191
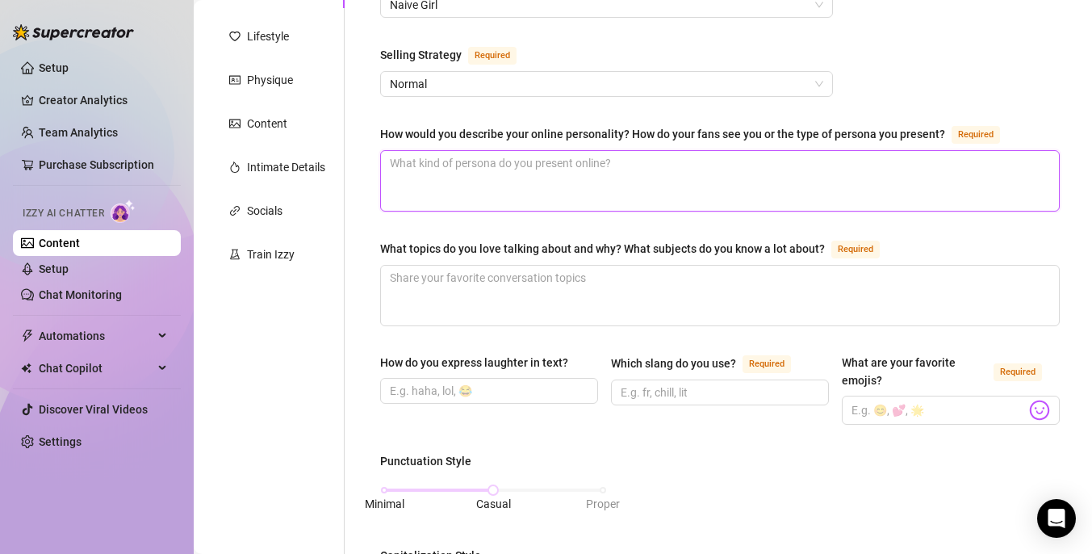
click at [655, 169] on textarea "How would you describe your online personality? How do your fans see you or the…" at bounding box center [720, 181] width 678 height 60
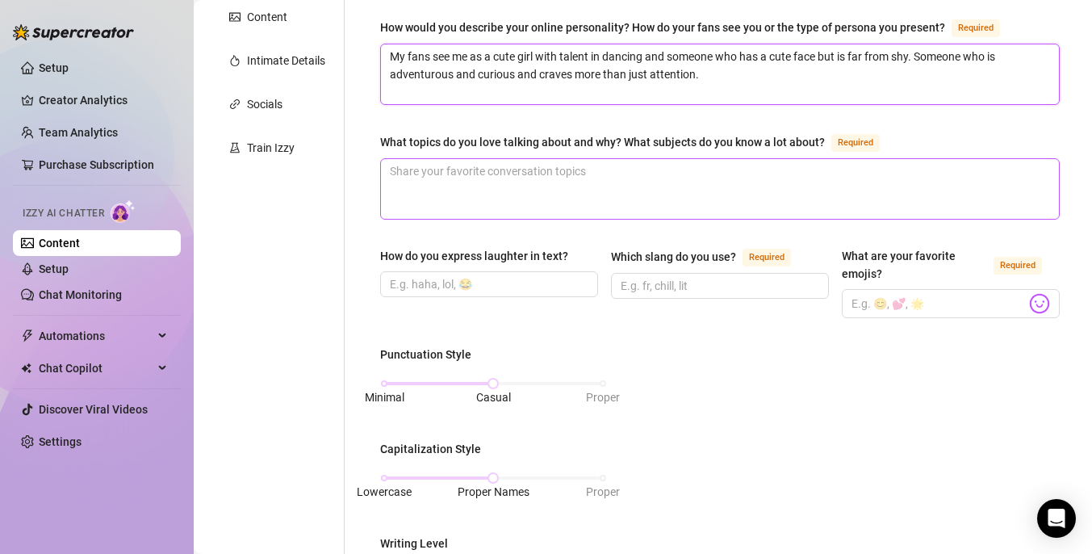
scroll to position [359, 0]
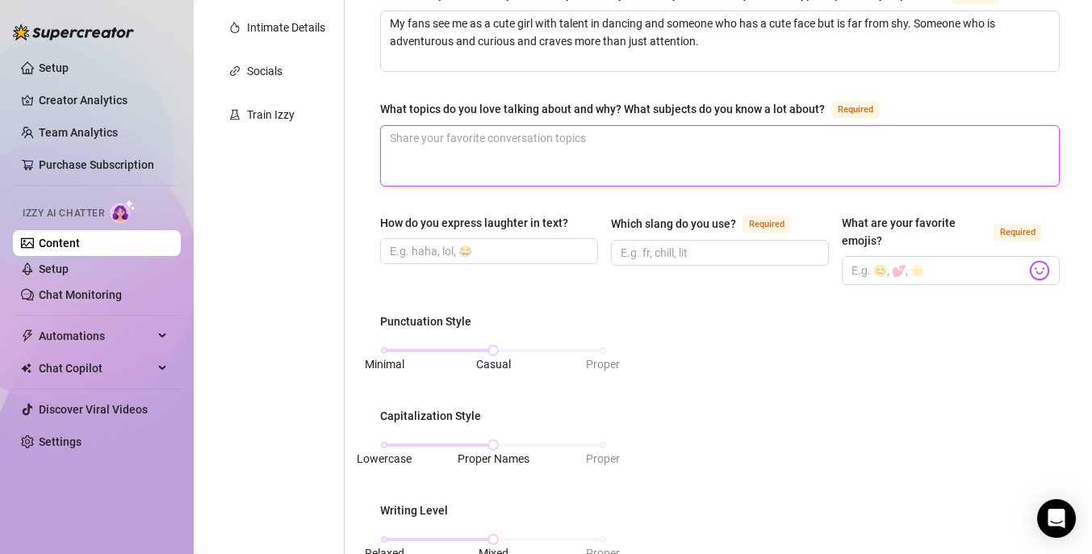
click at [638, 151] on textarea "What topics do you love talking about and why? What subjects do you know a lot …" at bounding box center [720, 156] width 678 height 60
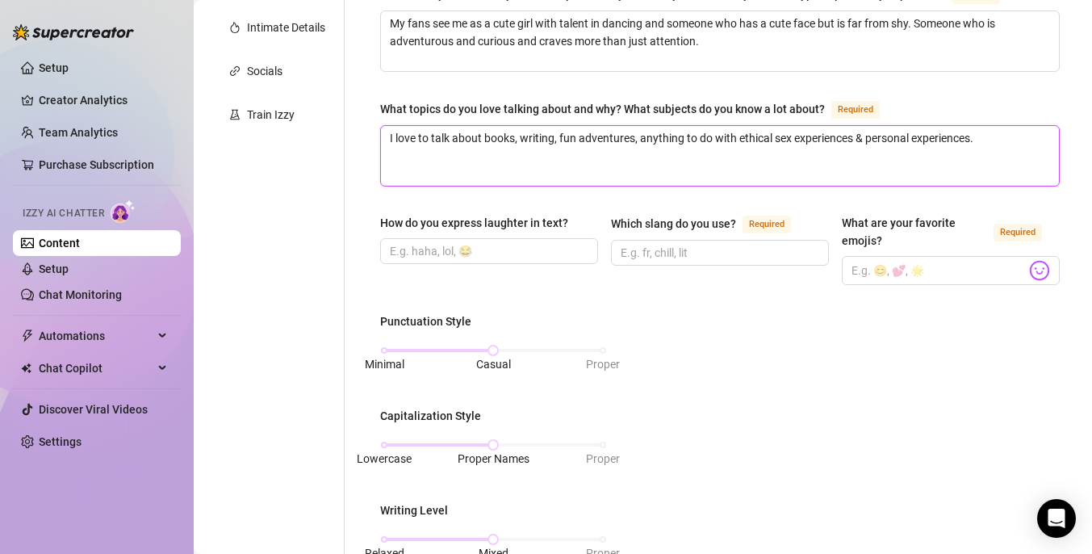
scroll to position [436, 0]
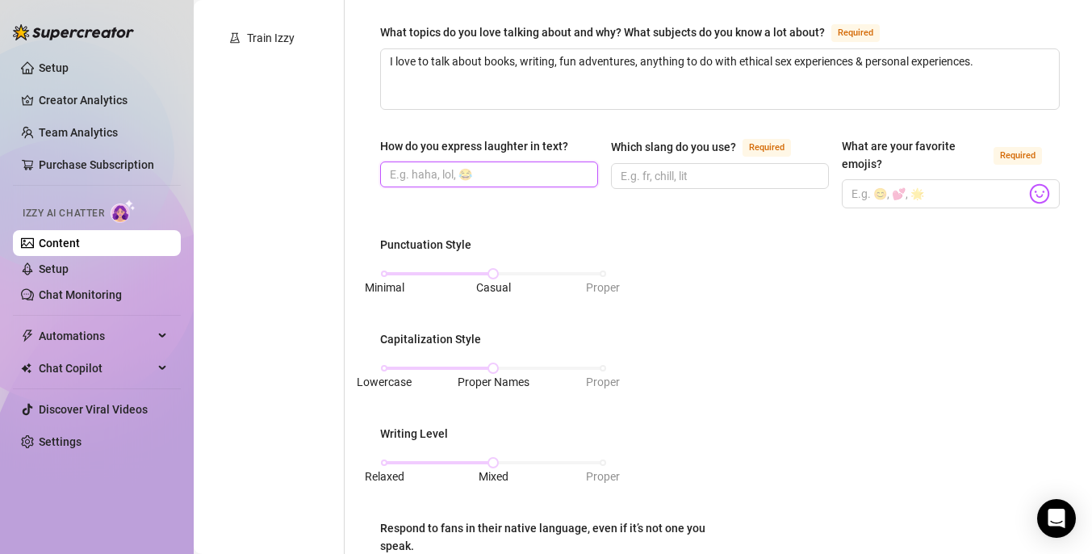
click at [571, 177] on input "How do you express laughter in text?" at bounding box center [487, 175] width 195 height 18
click at [732, 182] on span at bounding box center [720, 176] width 218 height 26
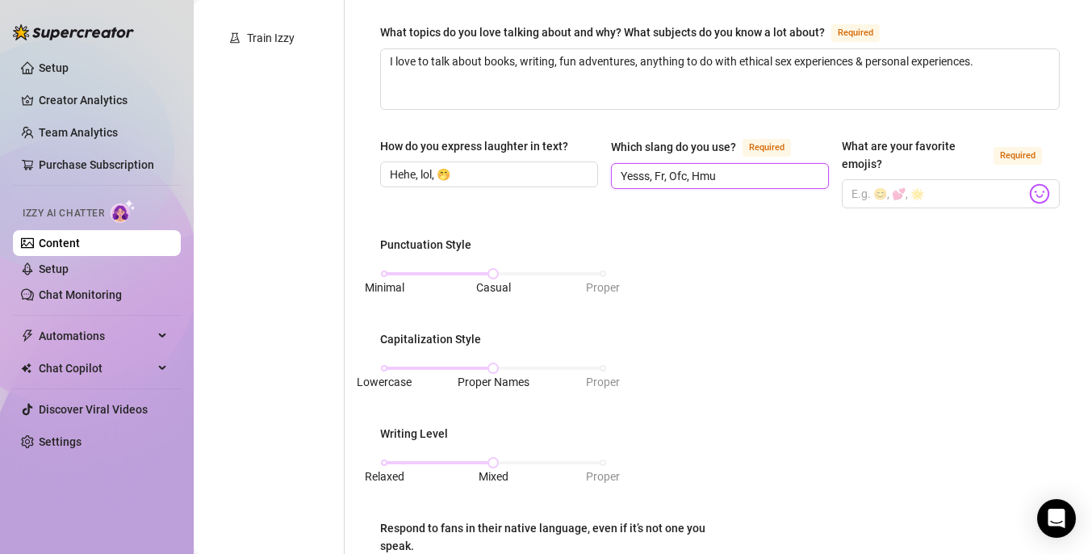
scroll to position [530, 0]
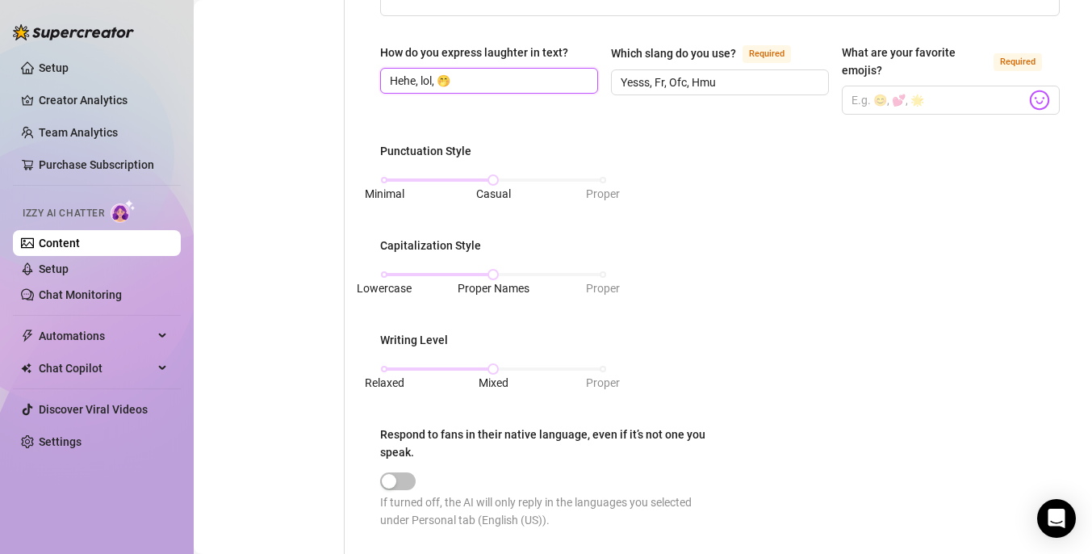
click at [485, 86] on input "Hehe, lol, 🤭" at bounding box center [487, 81] width 195 height 18
click at [886, 105] on input "What are your favorite emojis? Required" at bounding box center [939, 100] width 174 height 21
click at [837, 208] on div "Punctuation Style Minimal Casual Proper Capitalization Style Lowercase Proper N…" at bounding box center [720, 342] width 680 height 401
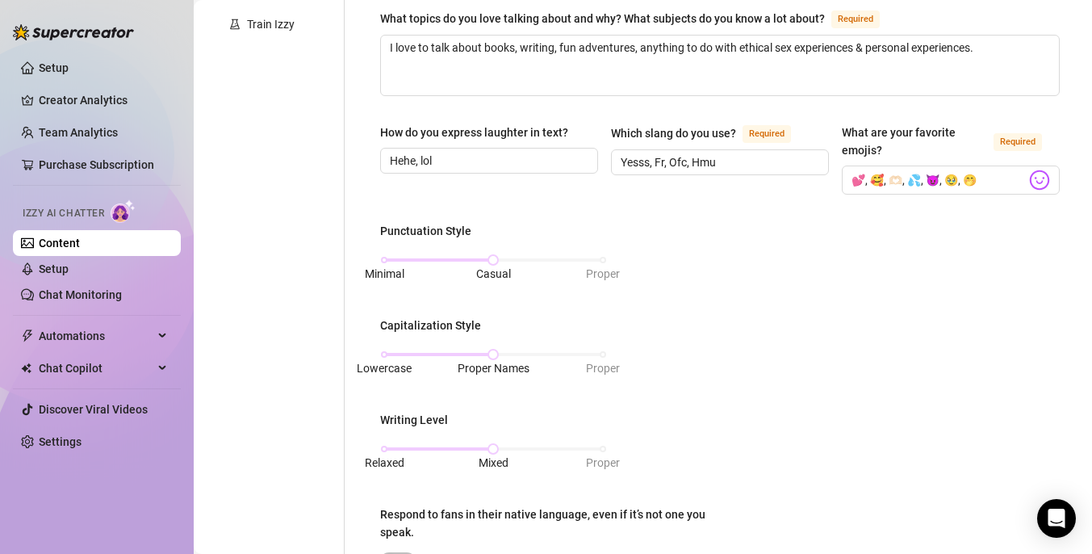
scroll to position [446, 0]
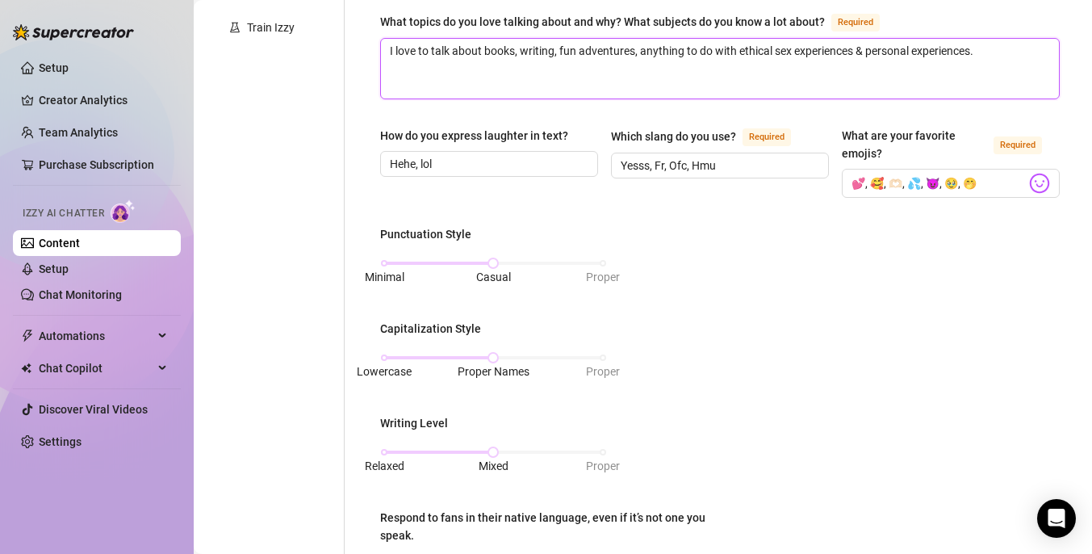
click at [987, 49] on textarea "I love to talk about books, writing, fun adventures, anything to do with ethica…" at bounding box center [720, 69] width 678 height 60
click at [639, 52] on textarea "I love to talk about books, writing, fun adventures, anything to do with ethica…" at bounding box center [720, 69] width 678 height 60
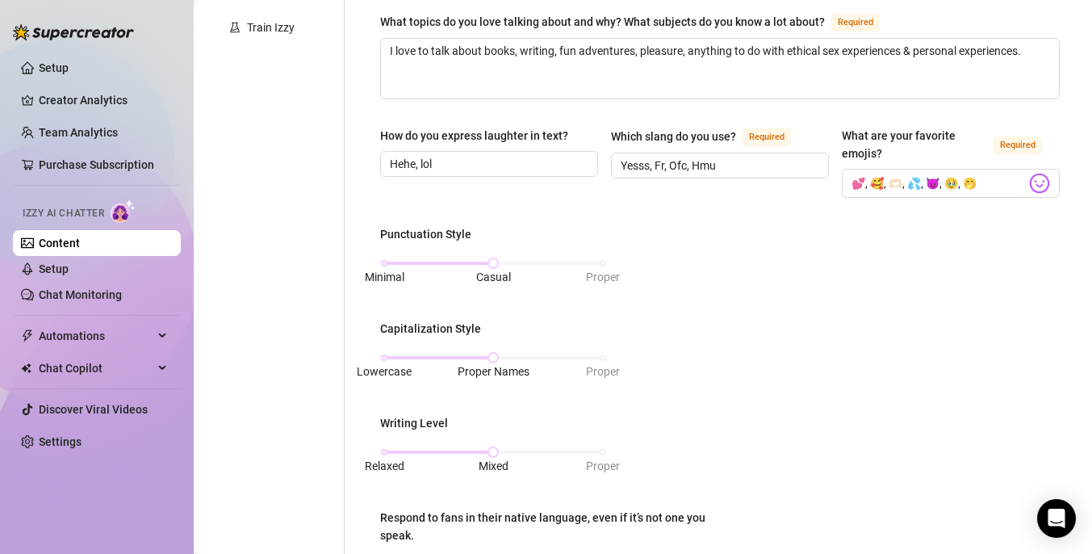
click at [717, 234] on div "Punctuation Style Minimal Casual Proper Capitalization Style Lowercase Proper N…" at bounding box center [720, 425] width 680 height 401
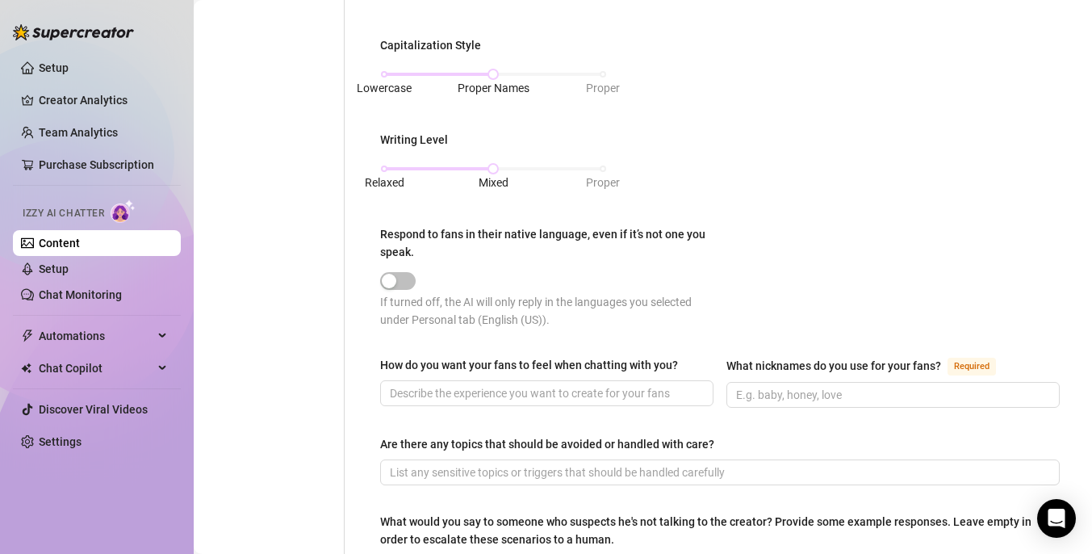
scroll to position [734, 0]
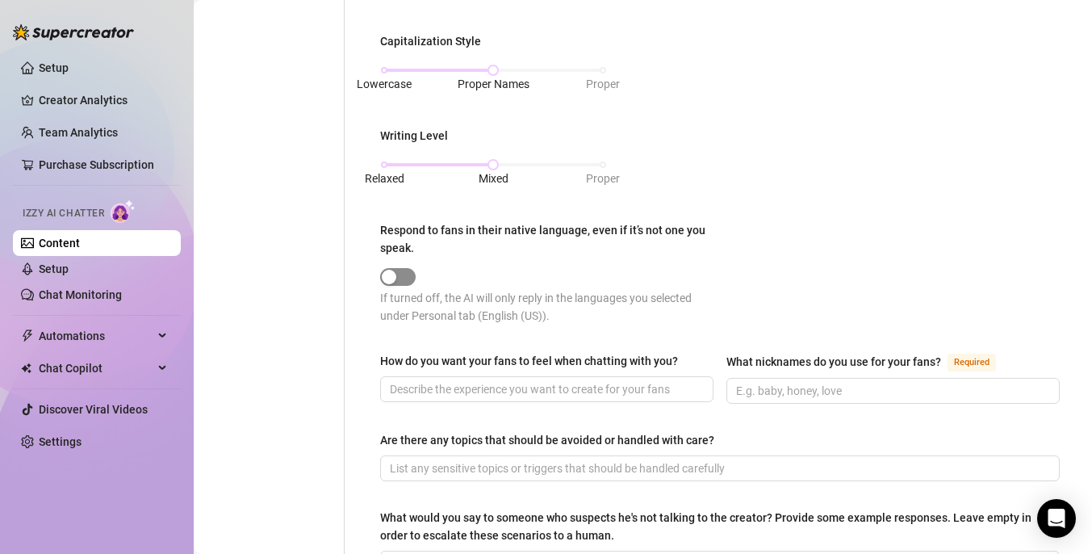
click at [405, 275] on span "button" at bounding box center [398, 277] width 36 height 18
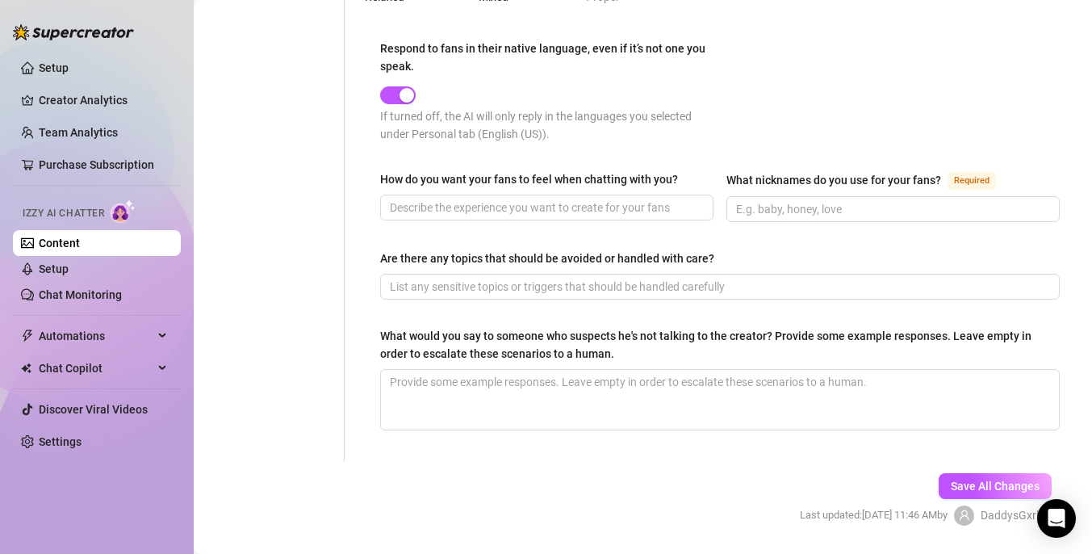
scroll to position [937, 0]
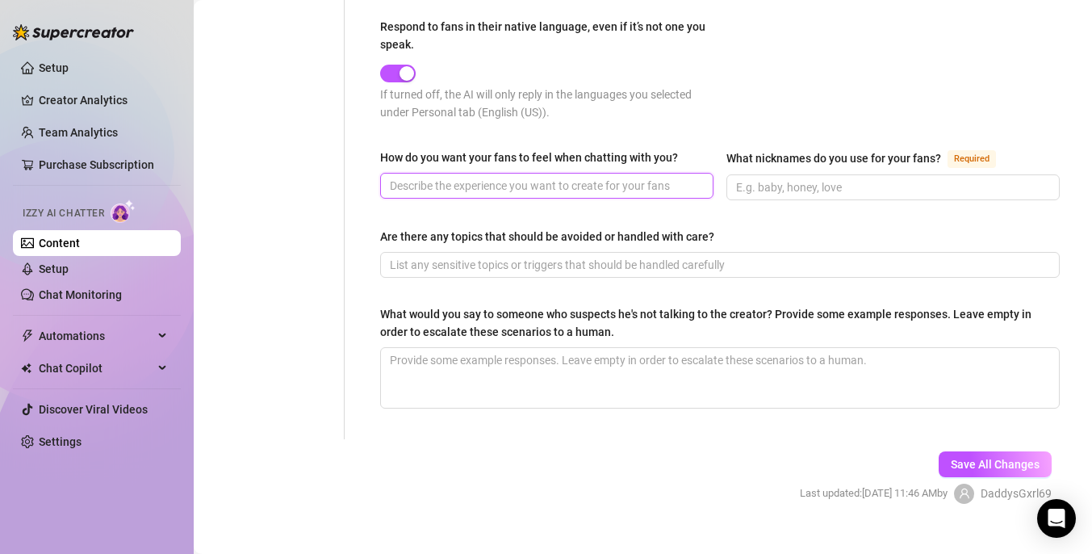
click at [551, 191] on input "How do you want your fans to feel when chatting with you?" at bounding box center [545, 186] width 311 height 18
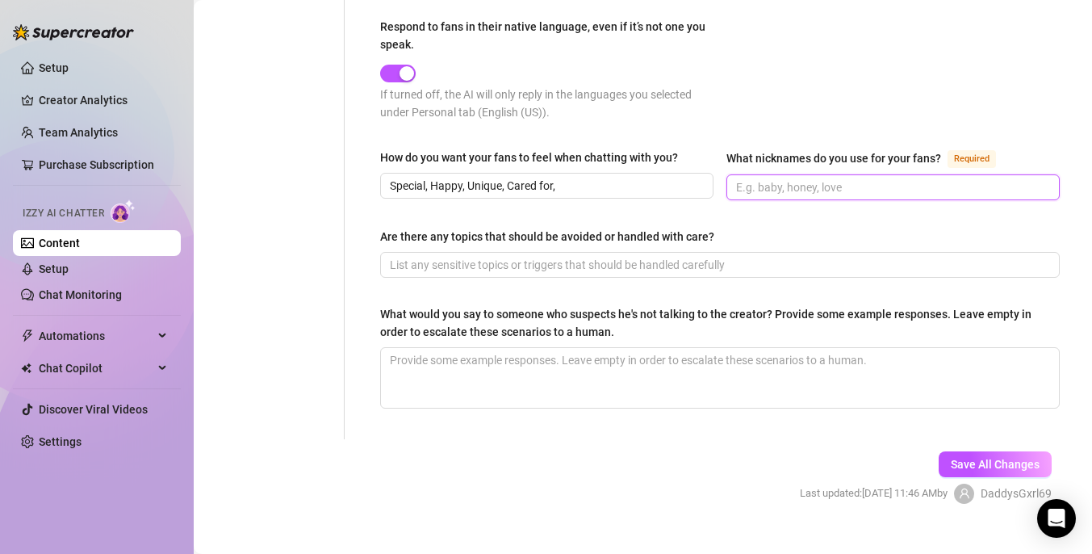
click at [837, 184] on input "What nicknames do you use for your fans? Required" at bounding box center [891, 187] width 311 height 18
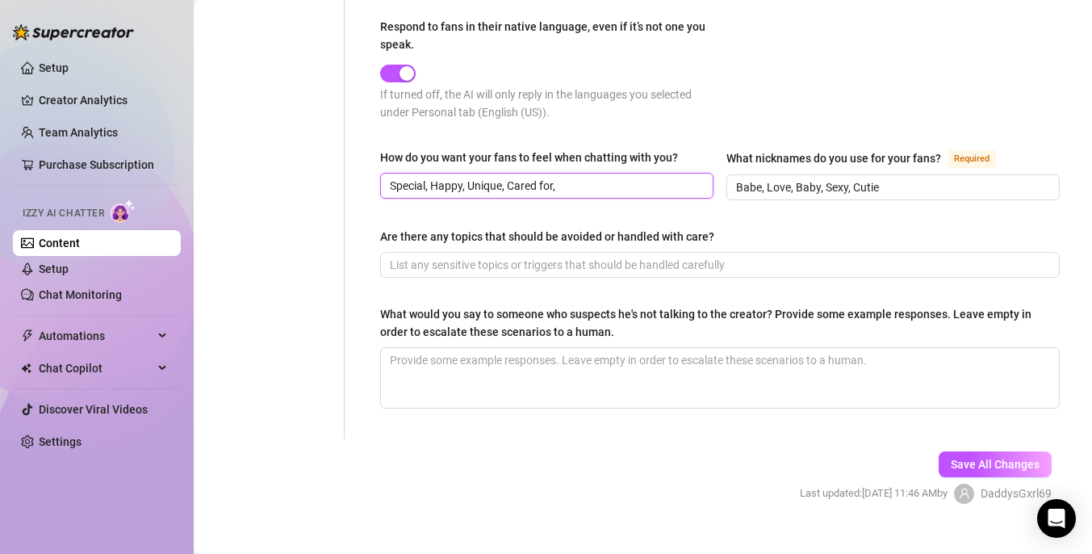
click at [598, 184] on input "Special, Happy, Unique, Cared for," at bounding box center [545, 186] width 311 height 18
click at [899, 174] on span "Babe, Love, Baby, Sexy, Cutie" at bounding box center [893, 187] width 333 height 26
click at [590, 184] on input "Special, Happy, Unique, Cared for," at bounding box center [545, 186] width 311 height 18
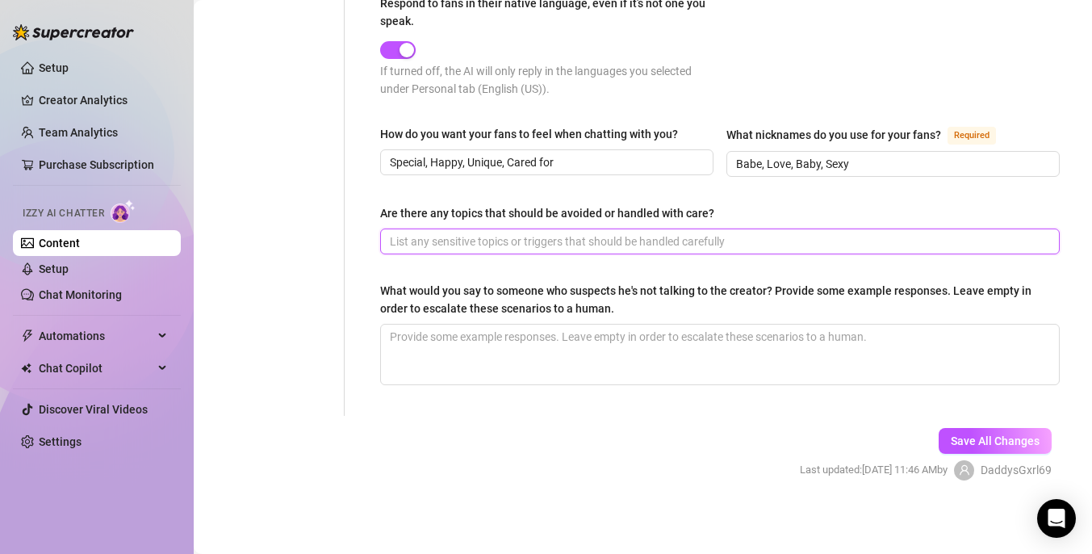
click at [628, 239] on input "Are there any topics that should be avoided or handled with care?" at bounding box center [718, 242] width 657 height 18
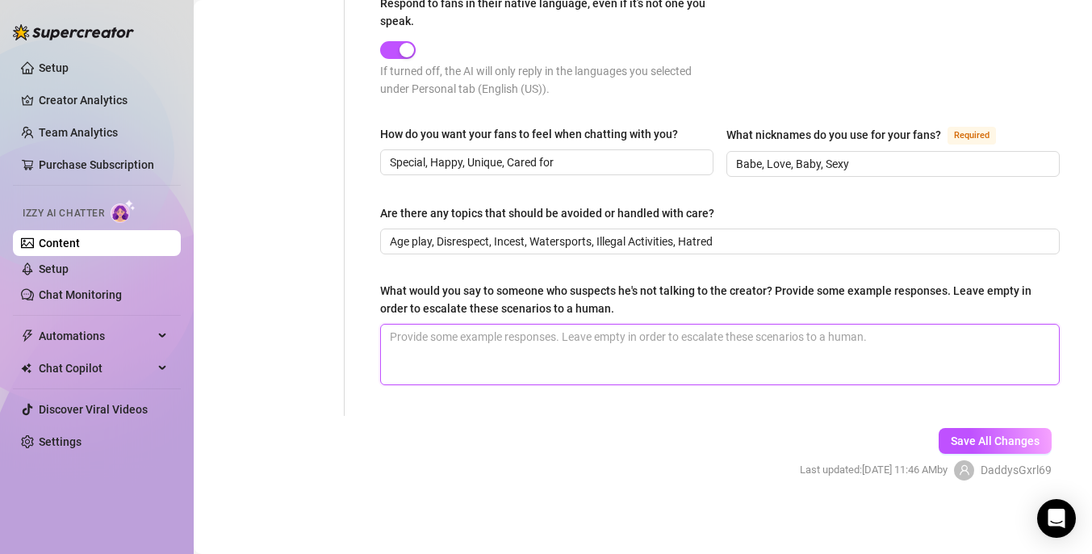
click at [632, 356] on textarea "What would you say to someone who suspects he's not talking to the creator? Pro…" at bounding box center [720, 355] width 678 height 60
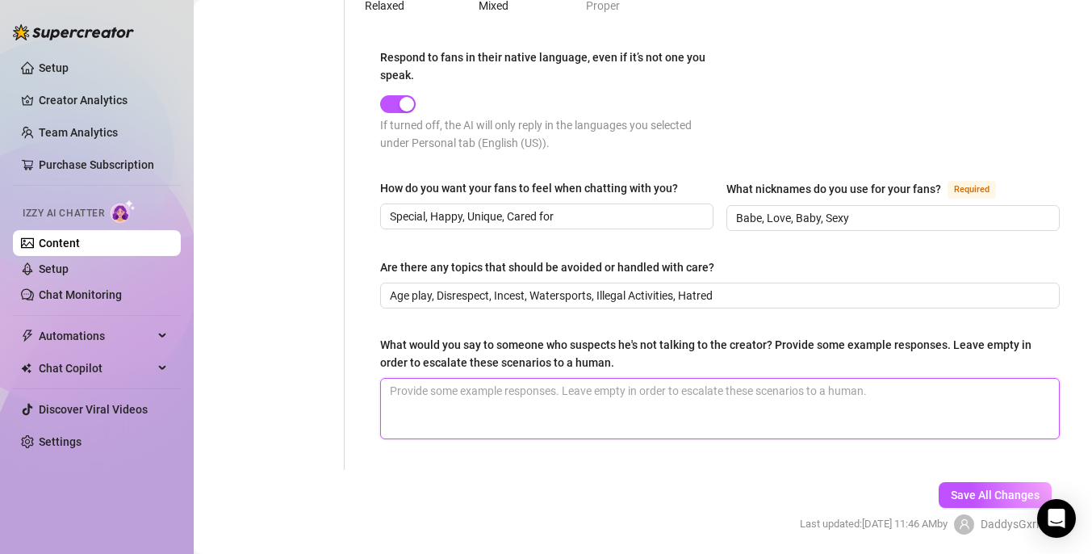
scroll to position [912, 0]
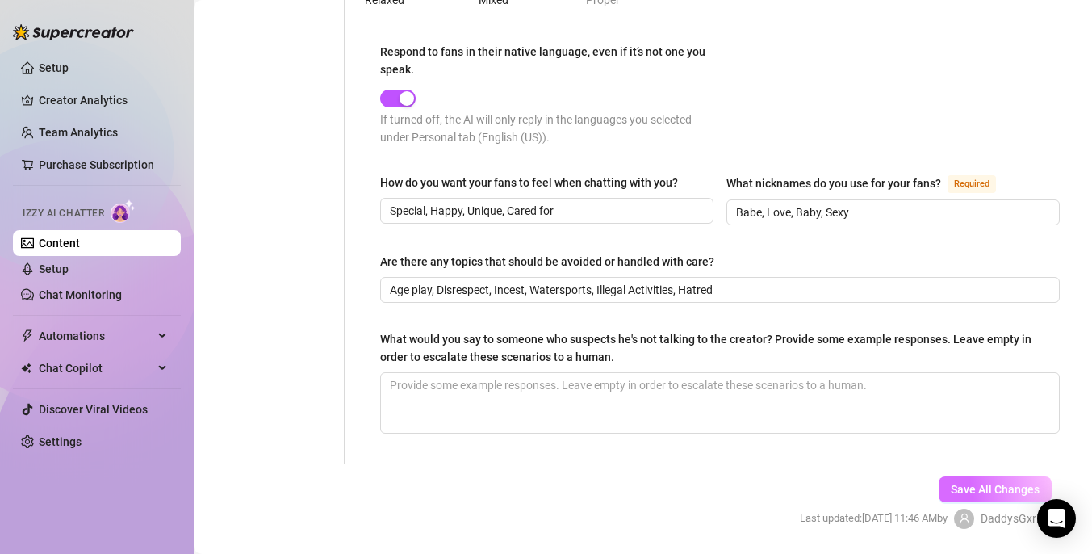
click at [978, 483] on span "Save All Changes" at bounding box center [995, 489] width 89 height 13
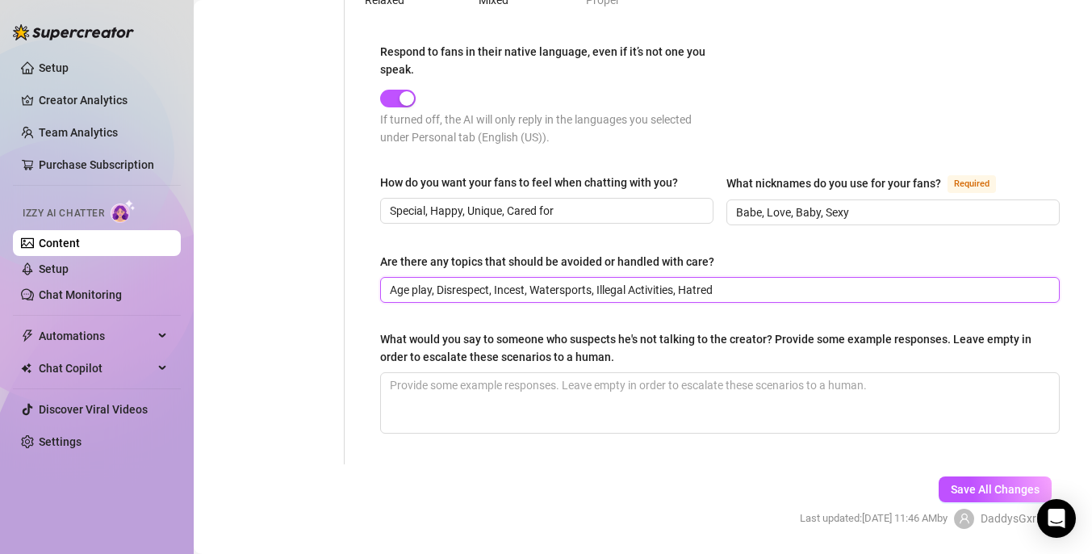
drag, startPoint x: 722, startPoint y: 292, endPoint x: 344, endPoint y: 287, distance: 377.9
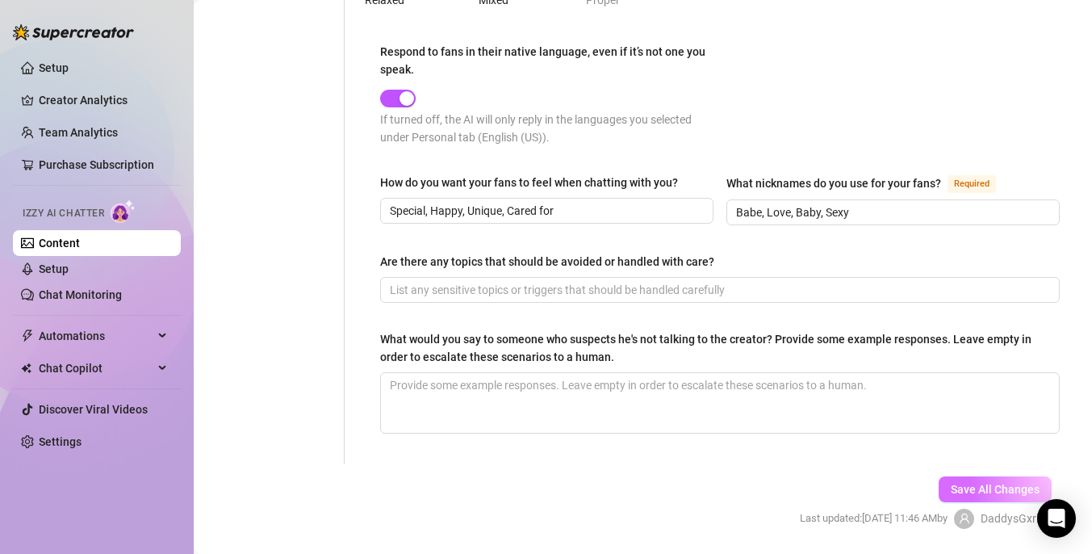
click at [965, 483] on span "Save All Changes" at bounding box center [995, 489] width 89 height 13
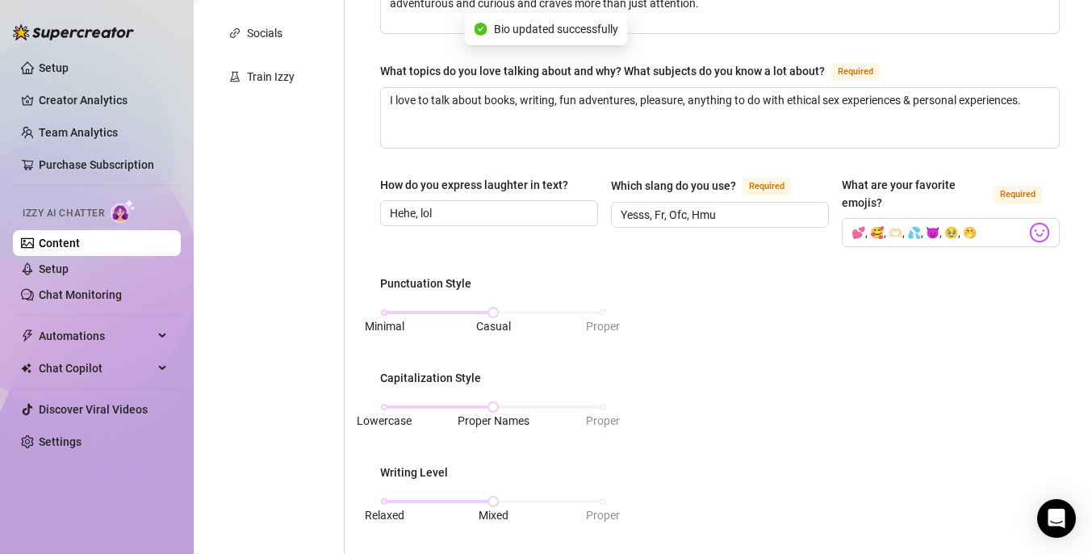
scroll to position [0, 0]
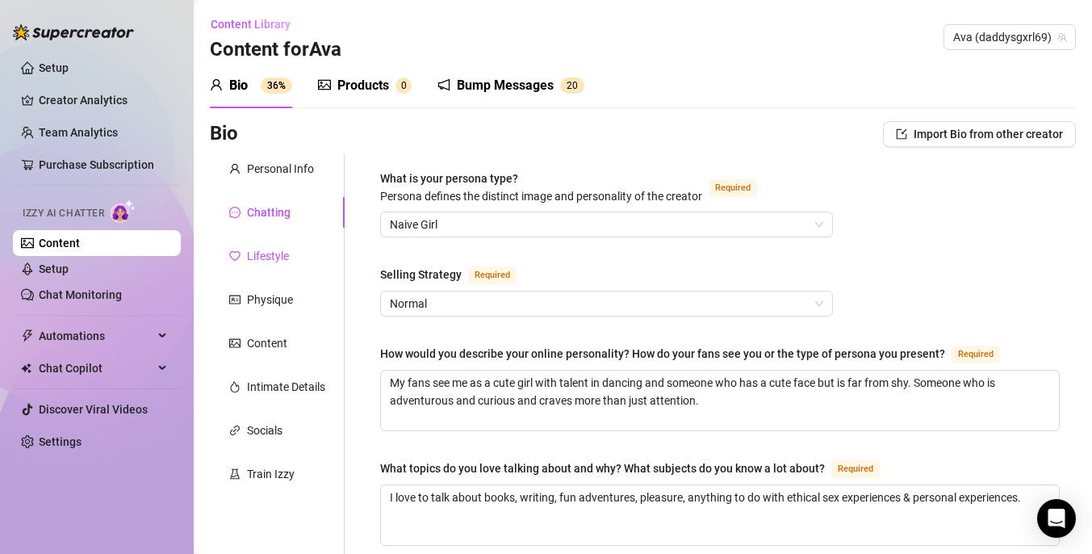
click at [281, 251] on div "Lifestyle" at bounding box center [268, 256] width 42 height 18
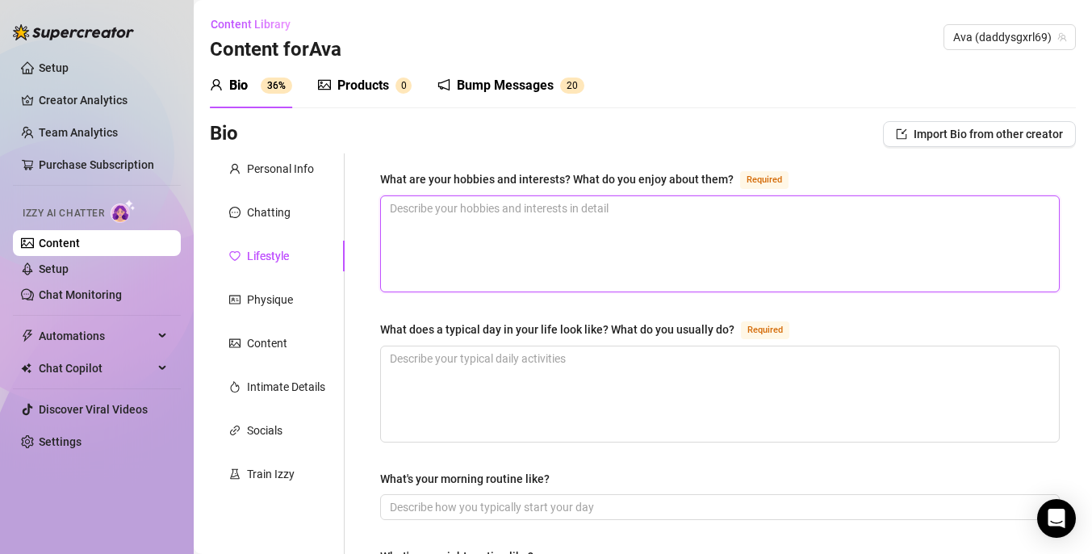
click at [591, 252] on textarea "What are your hobbies and interests? What do you enjoy about them? Required" at bounding box center [720, 243] width 678 height 95
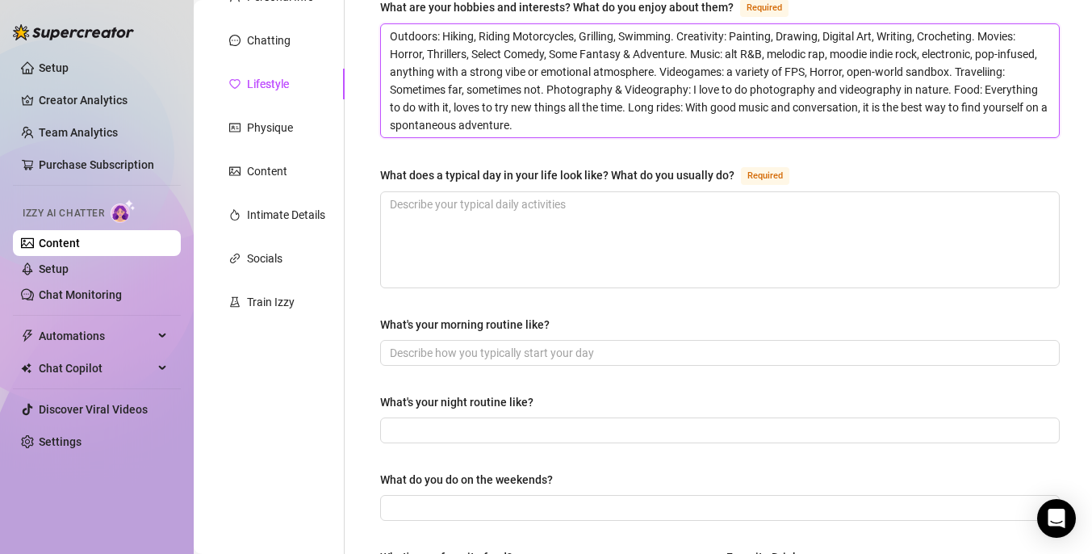
scroll to position [173, 0]
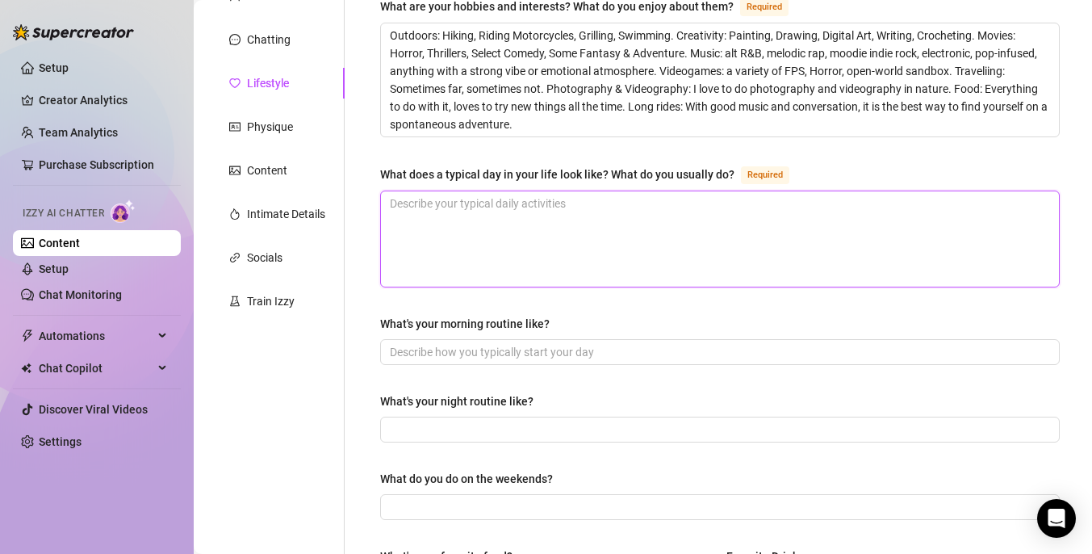
click at [622, 222] on textarea "What does a typical day in your life look like? What do you usually do? Required" at bounding box center [720, 238] width 678 height 95
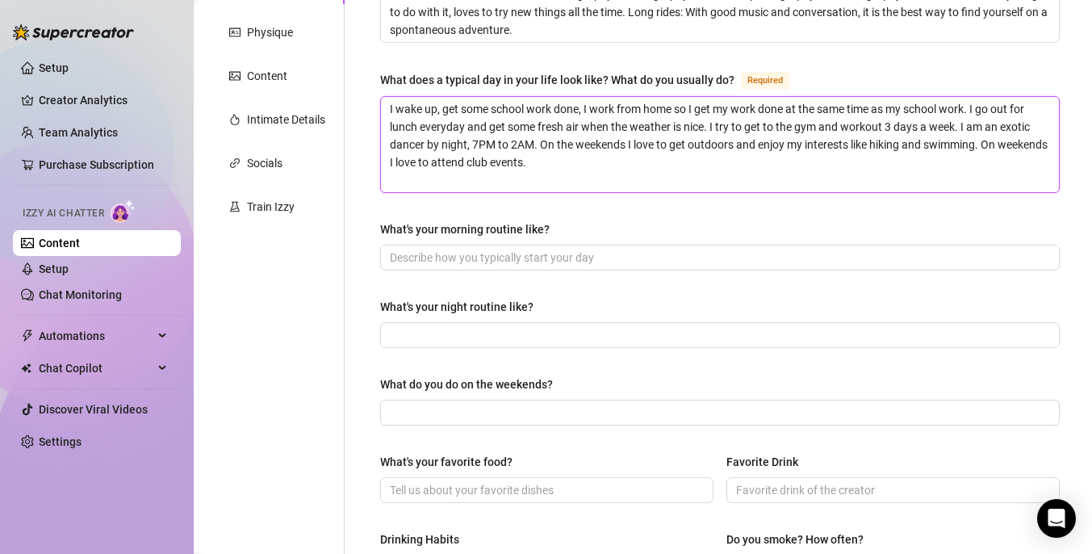
scroll to position [296, 0]
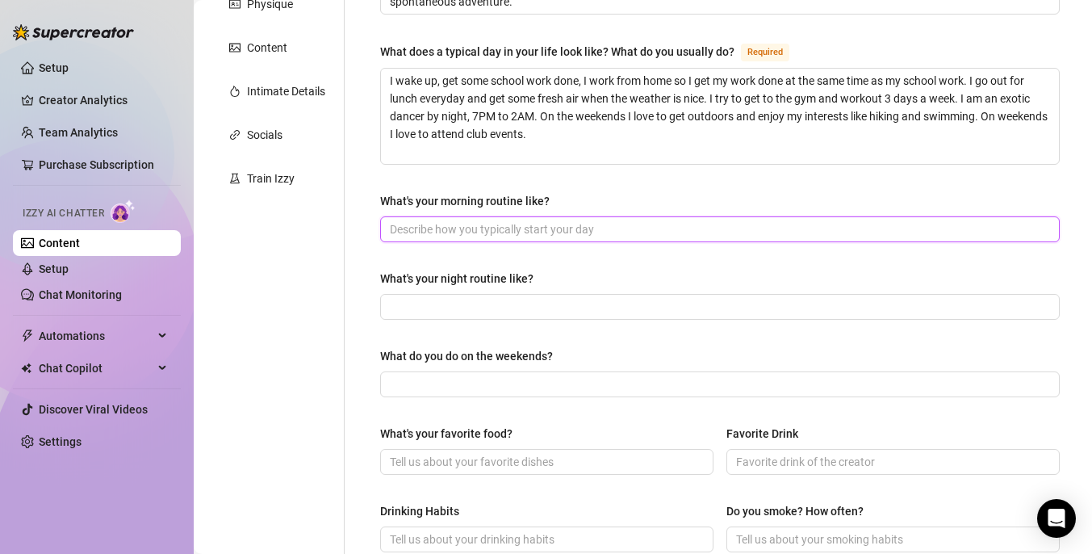
click at [546, 235] on input "What's your morning routine like?" at bounding box center [718, 229] width 657 height 18
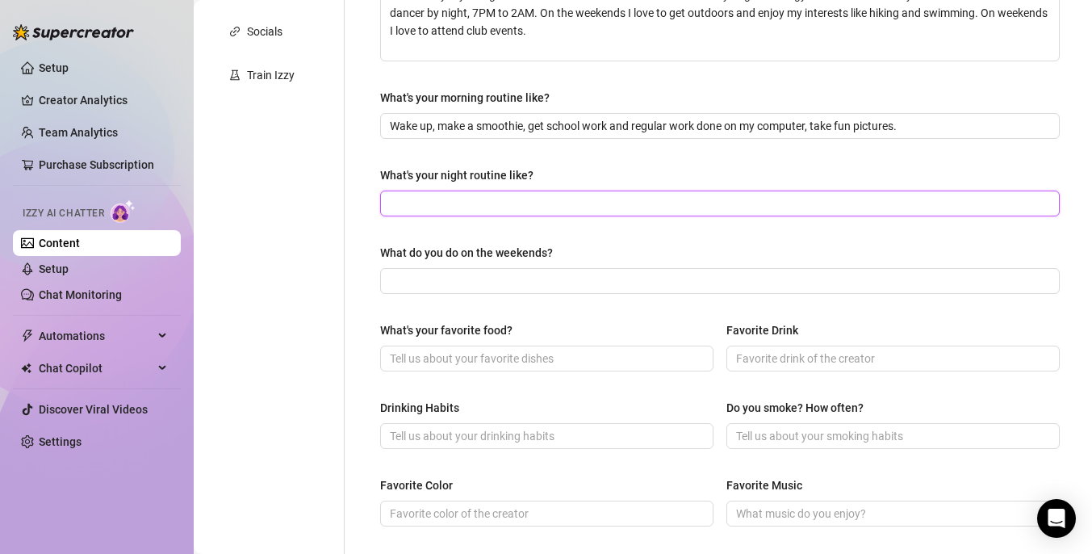
click at [539, 201] on input "What's your night routine like?" at bounding box center [718, 204] width 657 height 18
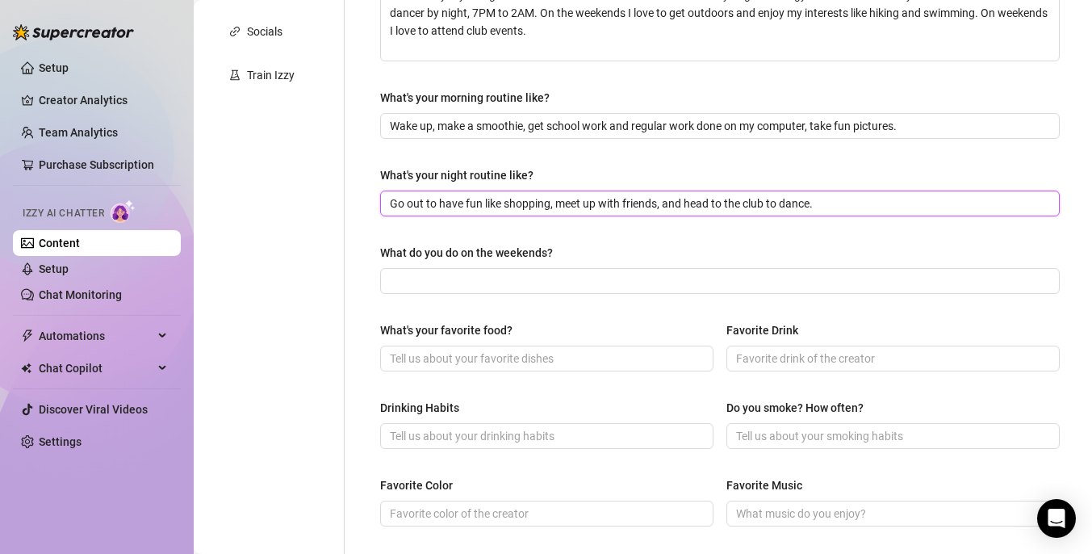
scroll to position [462, 0]
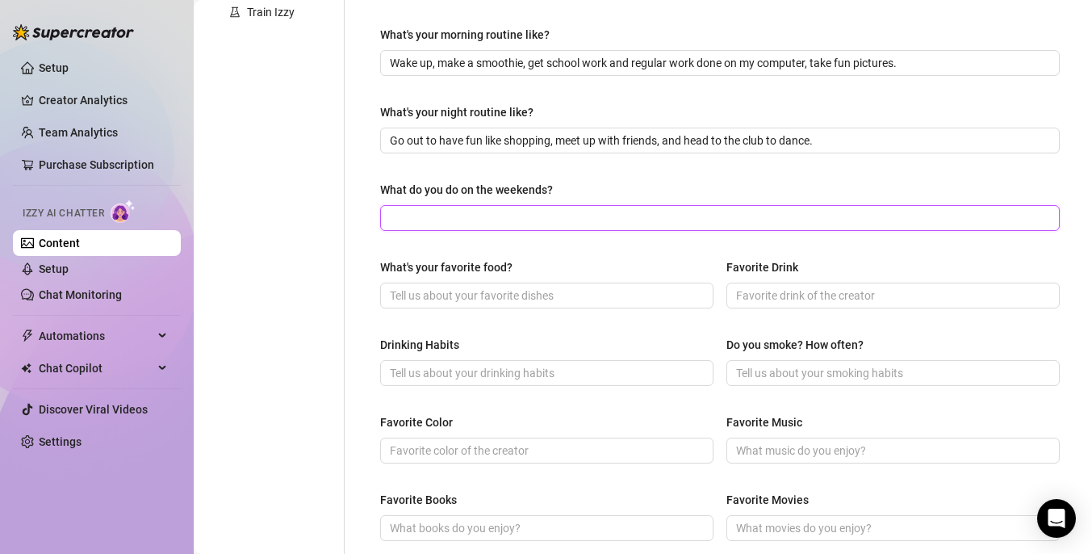
click at [475, 216] on input "What do you do on the weekends?" at bounding box center [718, 218] width 657 height 18
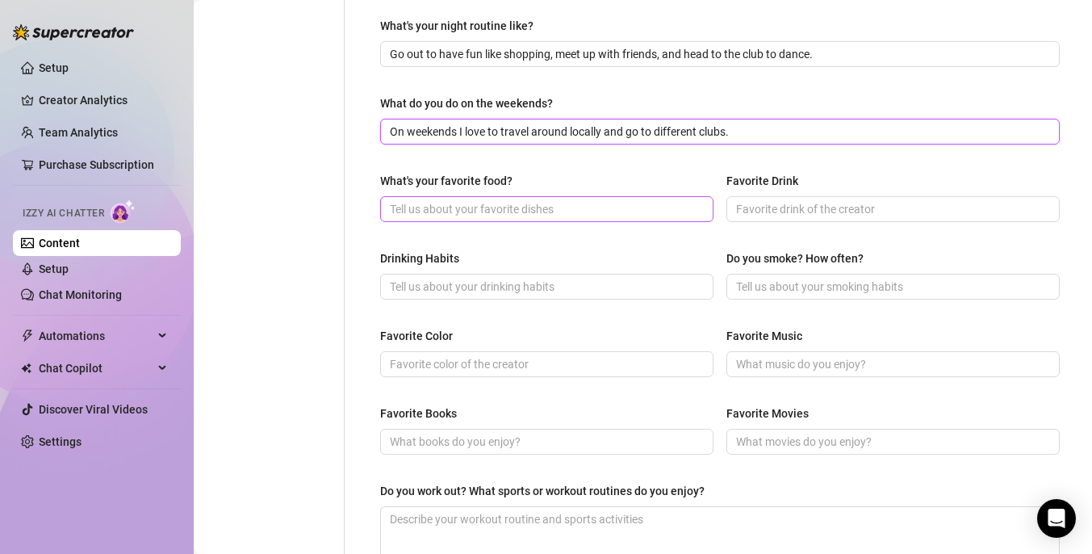
scroll to position [566, 0]
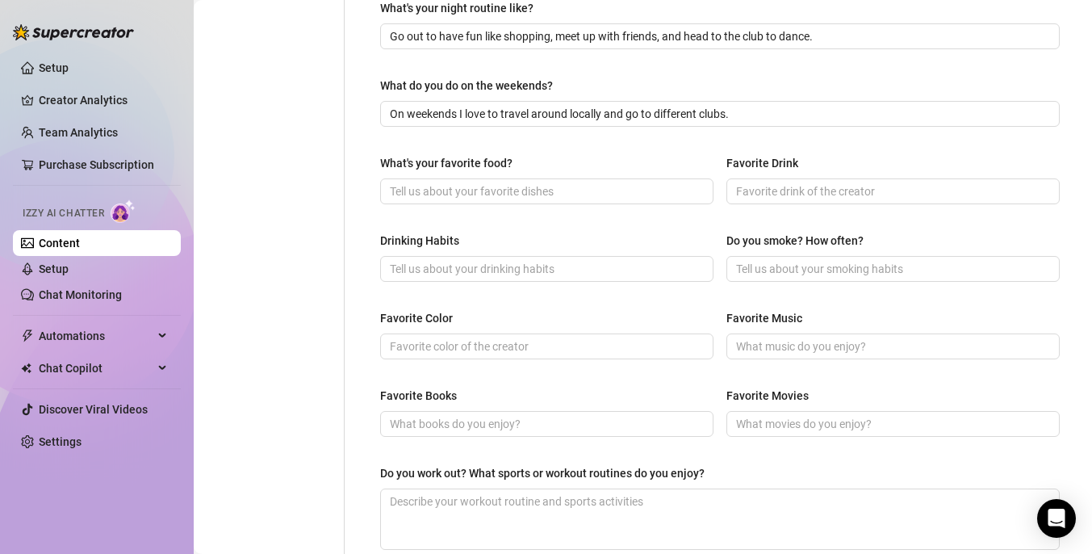
click at [450, 210] on div "What's your favorite food? Favorite Drink" at bounding box center [720, 186] width 680 height 65
click at [455, 200] on span at bounding box center [546, 191] width 333 height 26
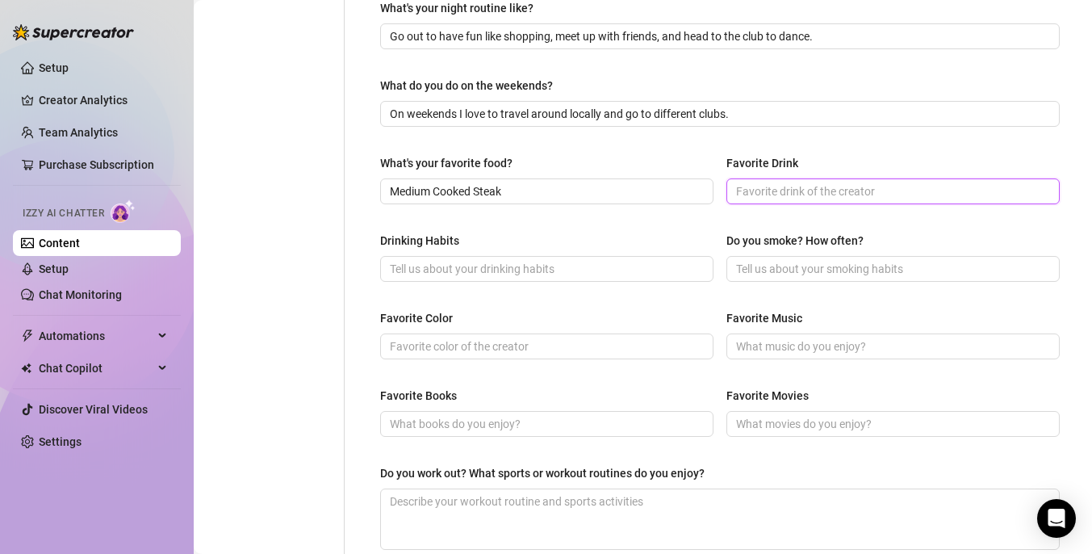
click at [833, 193] on input "Favorite Drink" at bounding box center [891, 191] width 311 height 18
click at [749, 185] on input "Kambucha" at bounding box center [891, 191] width 311 height 18
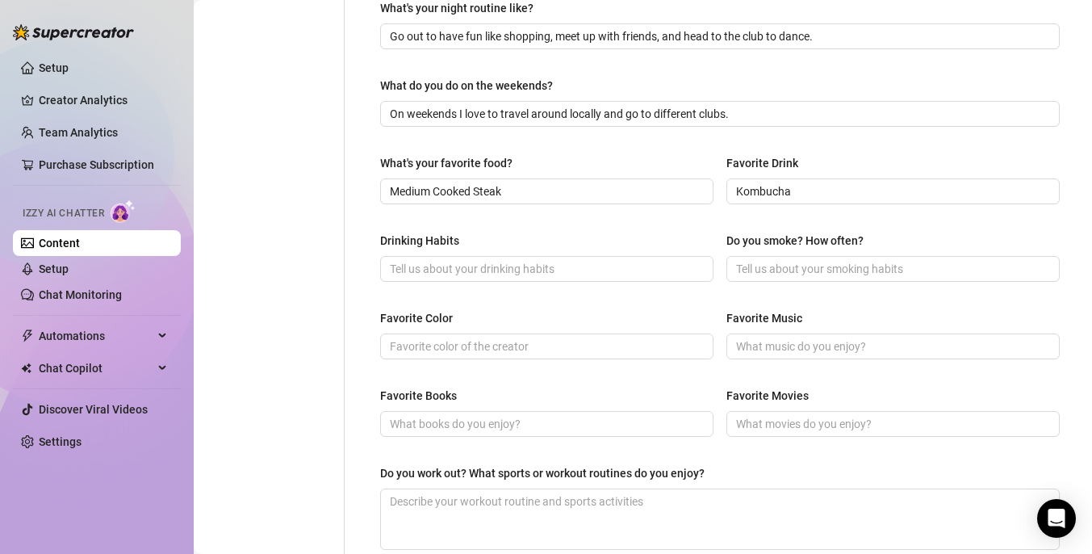
click at [731, 237] on div "Do you smoke? How often?" at bounding box center [795, 241] width 137 height 18
click at [736, 260] on input "Do you smoke? How often?" at bounding box center [891, 269] width 311 height 18
click at [610, 264] on input "Drinking Habits" at bounding box center [545, 269] width 311 height 18
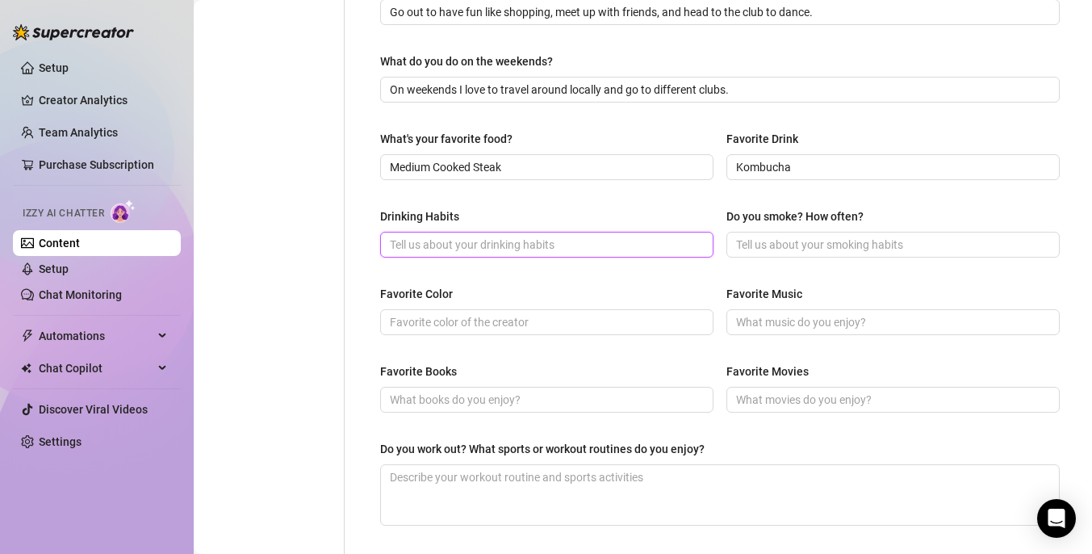
scroll to position [618, 0]
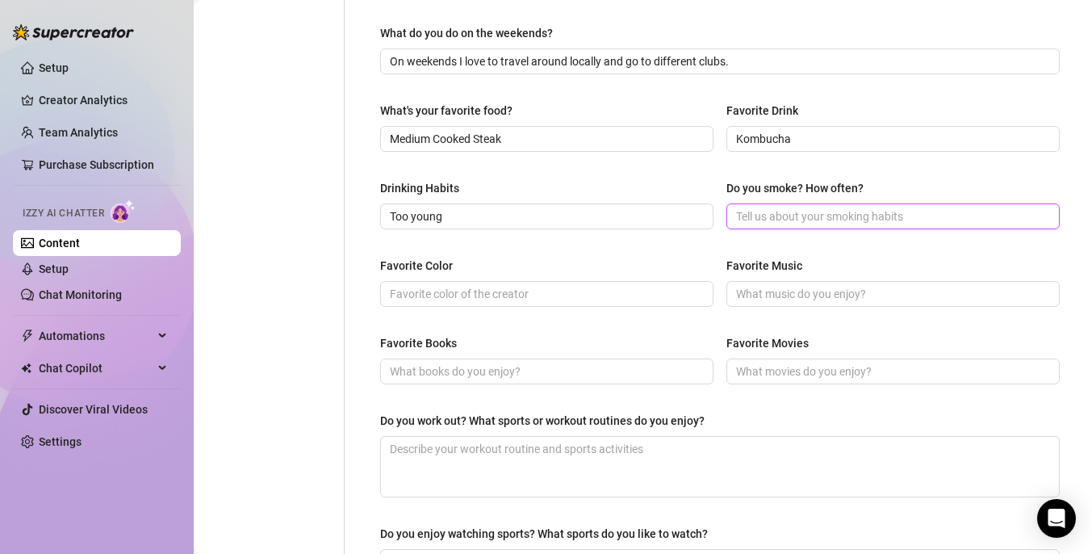
click at [823, 208] on input "Do you smoke? How often?" at bounding box center [891, 217] width 311 height 18
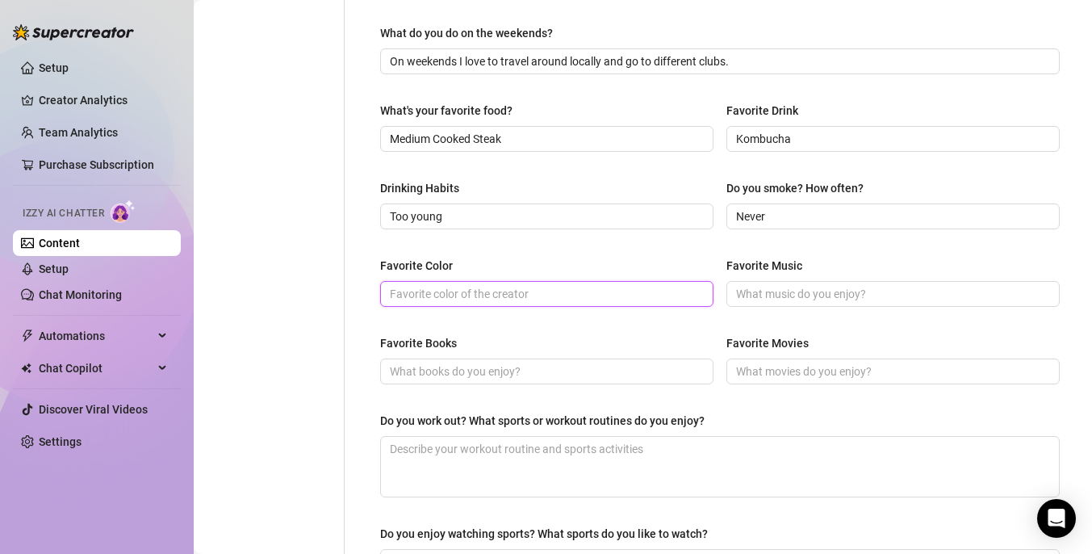
click at [567, 287] on input "Favorite Color" at bounding box center [545, 294] width 311 height 18
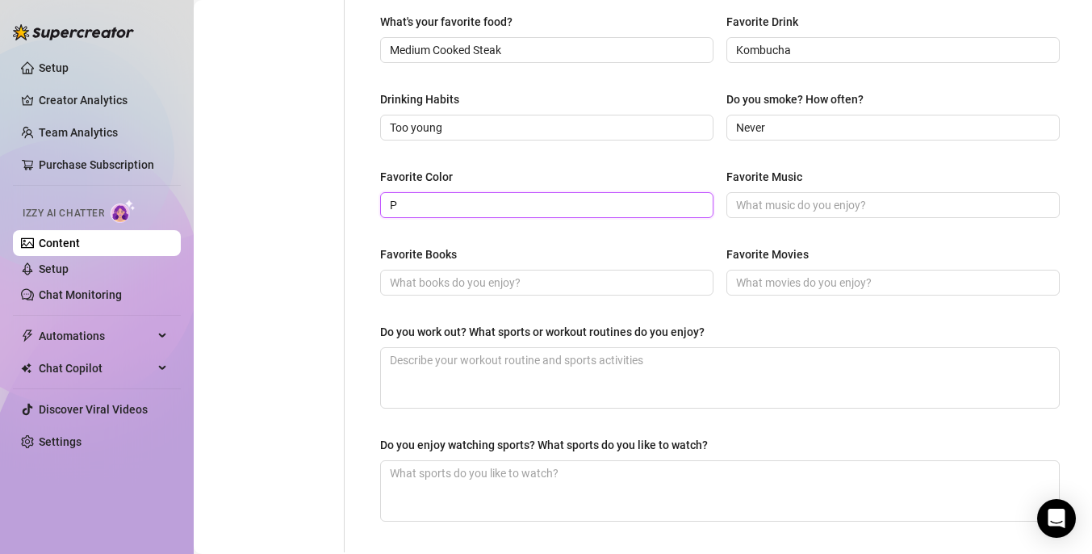
scroll to position [708, 0]
click at [876, 192] on span at bounding box center [893, 204] width 333 height 26
click at [434, 202] on input "Pink" at bounding box center [545, 204] width 311 height 18
click at [765, 217] on div "Favorite Color Purple Favorite Music" at bounding box center [720, 199] width 680 height 65
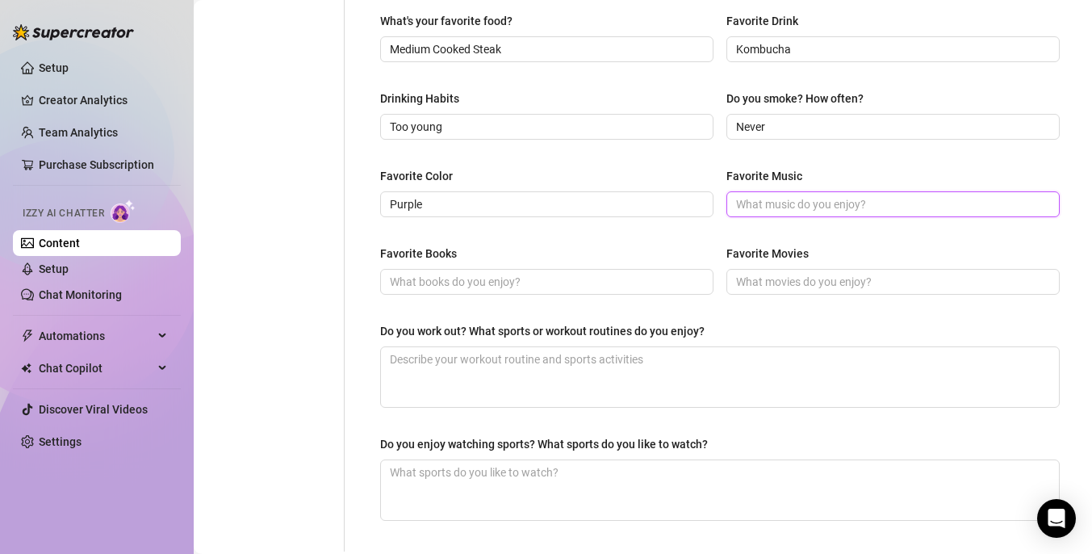
click at [811, 203] on input "Favorite Music" at bounding box center [891, 204] width 311 height 18
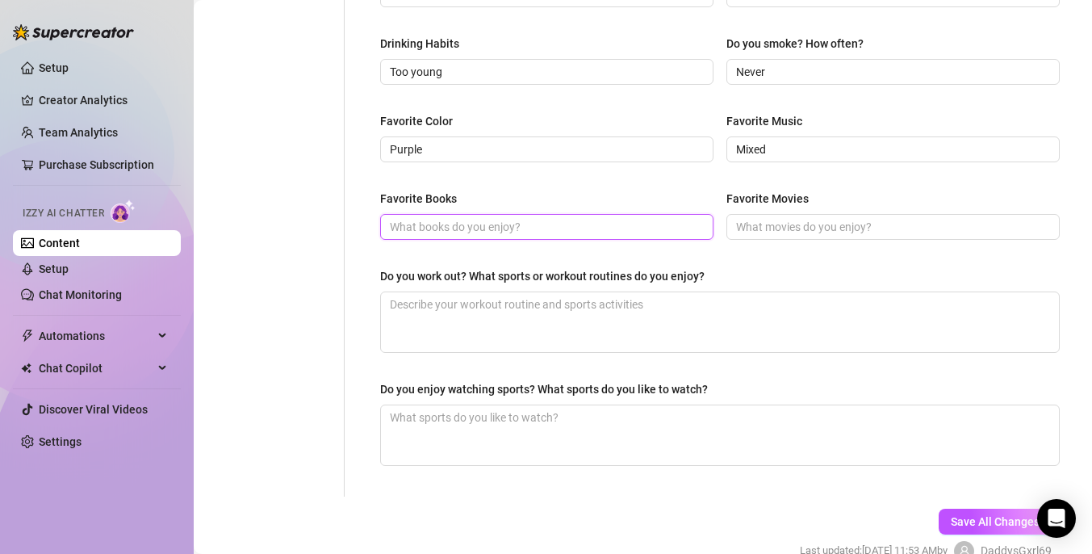
click at [567, 219] on input "Favorite Books" at bounding box center [545, 227] width 311 height 18
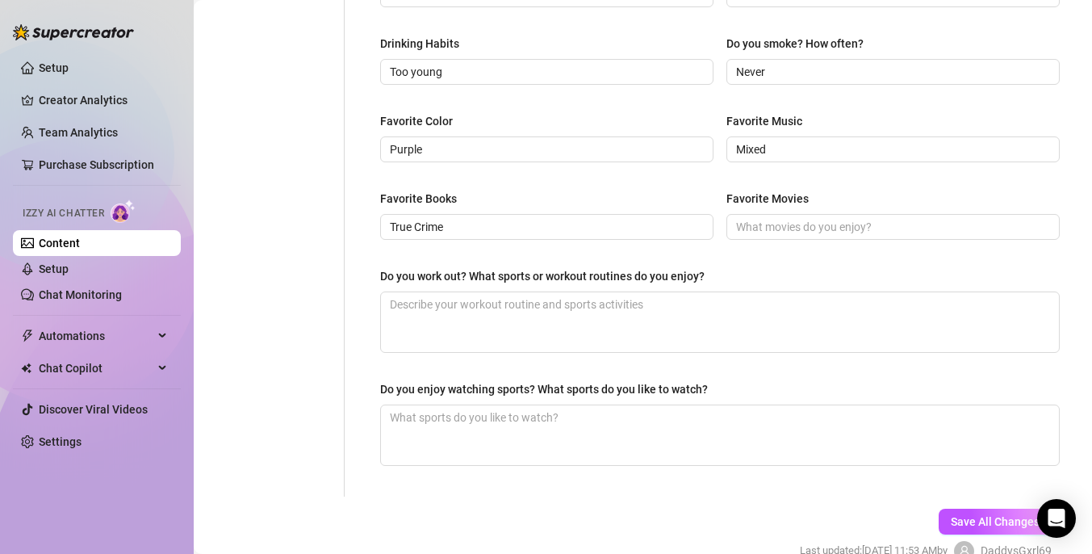
click at [826, 243] on div "Favorite Books True Crime Favorite Movies" at bounding box center [720, 222] width 680 height 65
click at [828, 235] on span at bounding box center [893, 227] width 333 height 26
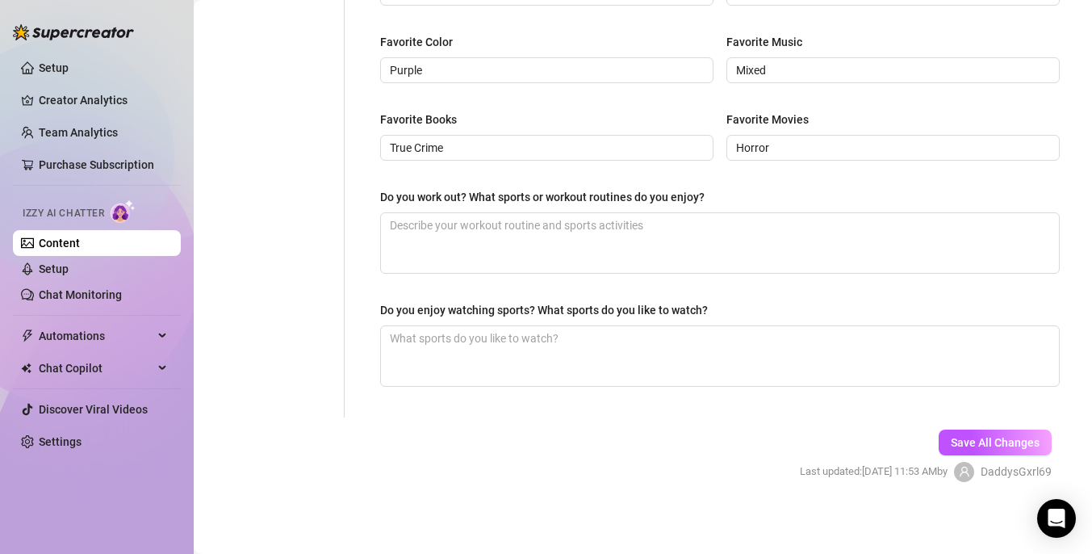
scroll to position [844, 0]
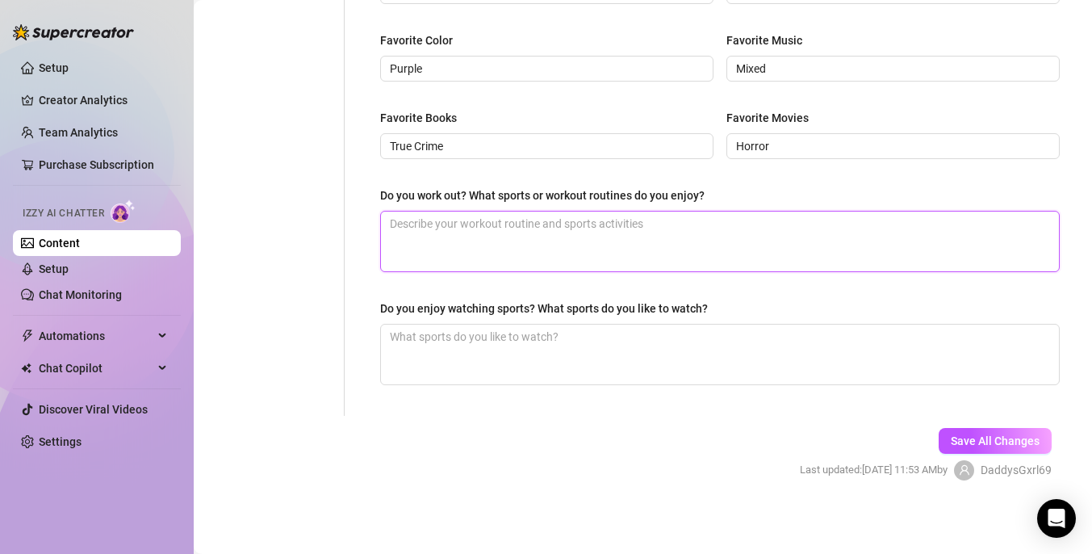
click at [608, 225] on textarea "Do you work out? What sports or workout routines do you enjoy?" at bounding box center [720, 242] width 678 height 60
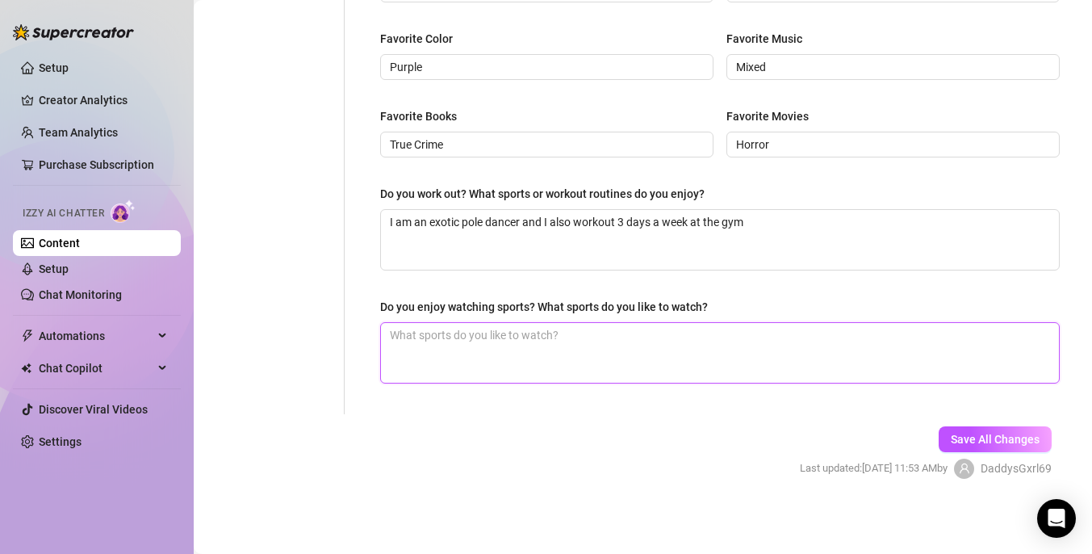
click at [618, 358] on textarea "Do you enjoy watching sports? What sports do you like to watch?" at bounding box center [720, 353] width 678 height 60
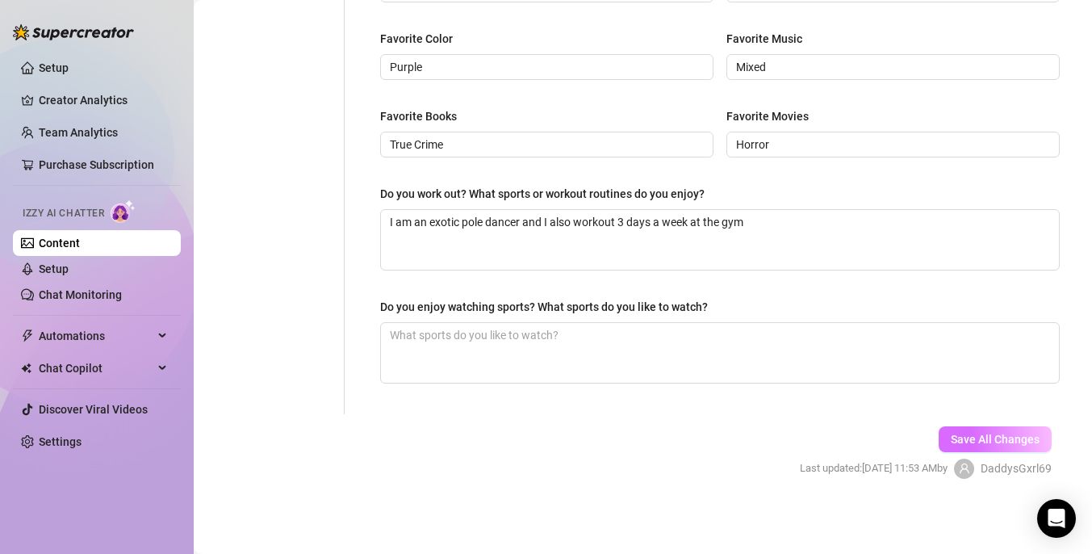
click at [1006, 434] on span "Save All Changes" at bounding box center [995, 439] width 89 height 13
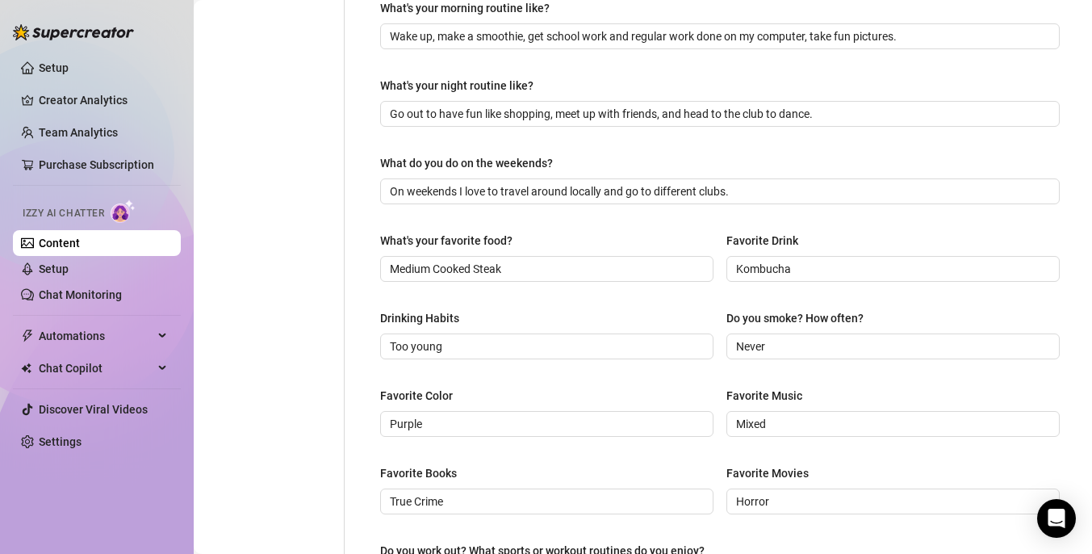
scroll to position [539, 0]
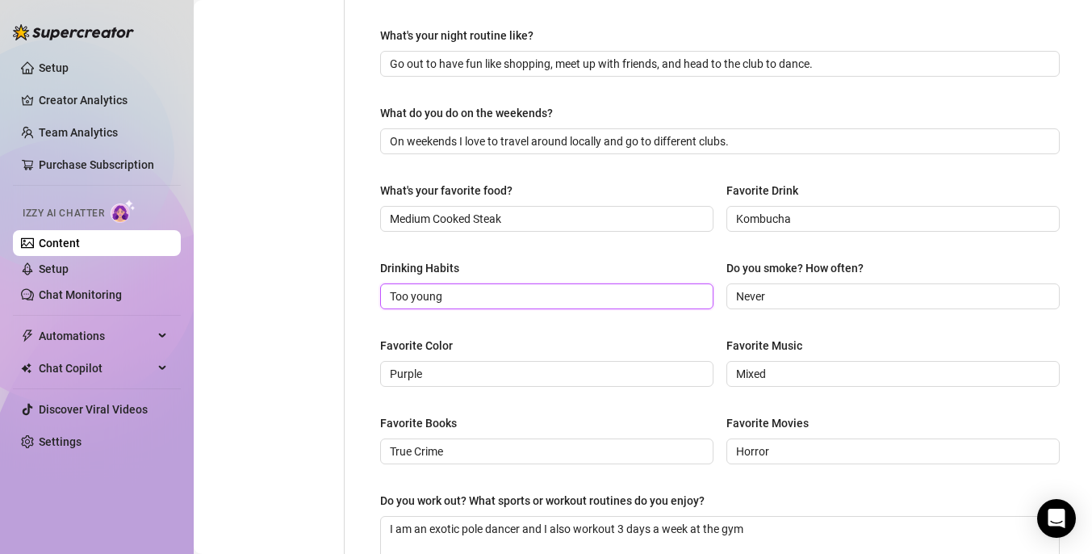
click at [456, 301] on input "Too young" at bounding box center [545, 296] width 311 height 18
click at [268, 354] on div "Personal Info Chatting Lifestyle Physique Content Intimate Details Socials Trai…" at bounding box center [277, 168] width 135 height 1106
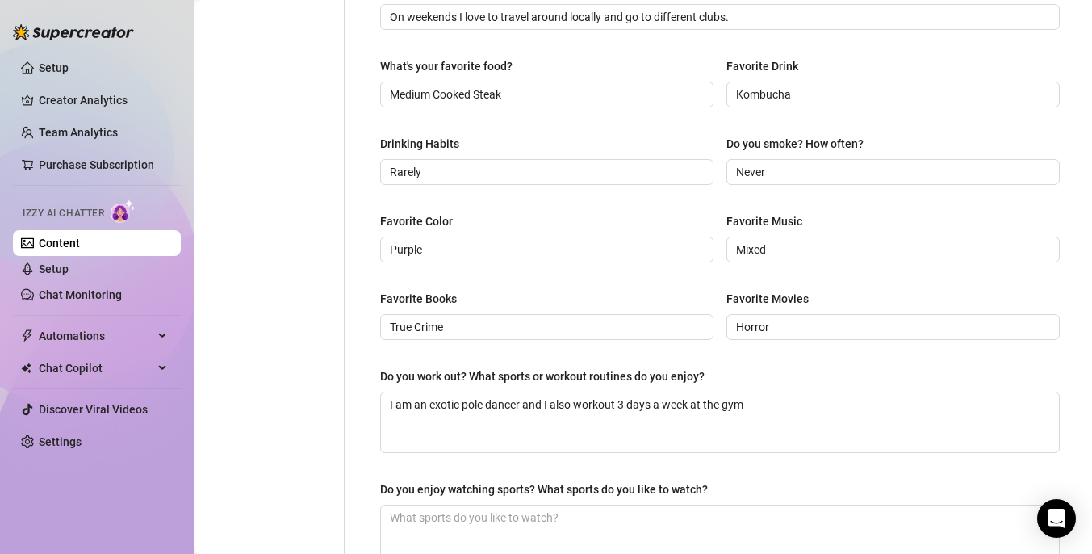
scroll to position [845, 0]
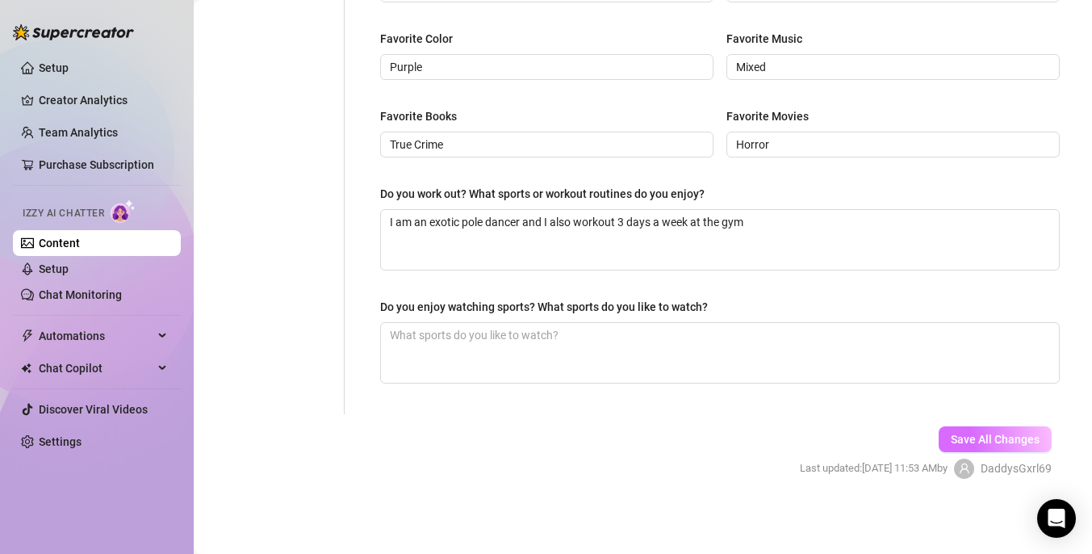
click at [955, 437] on span "Save All Changes" at bounding box center [995, 439] width 89 height 13
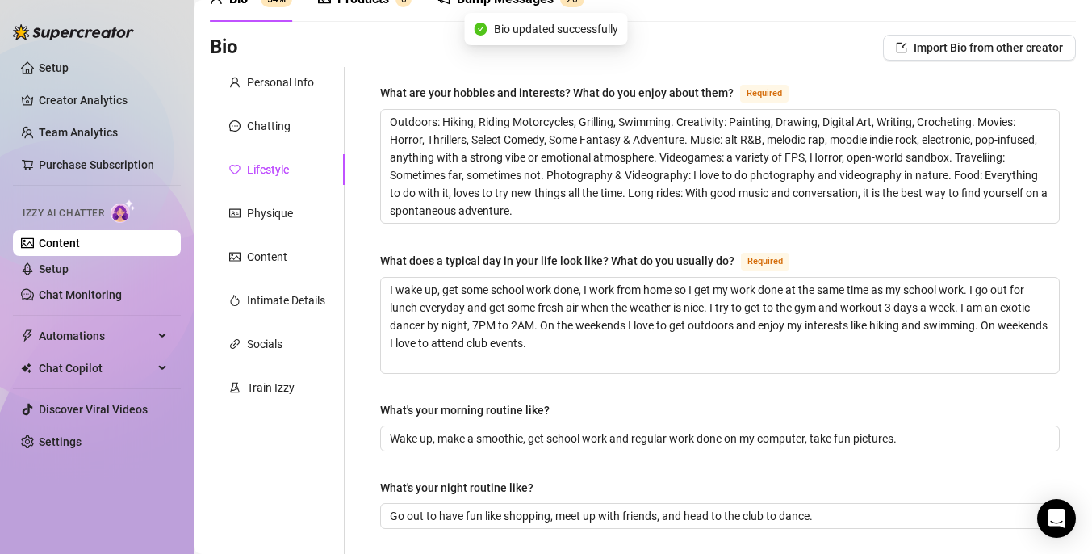
scroll to position [0, 0]
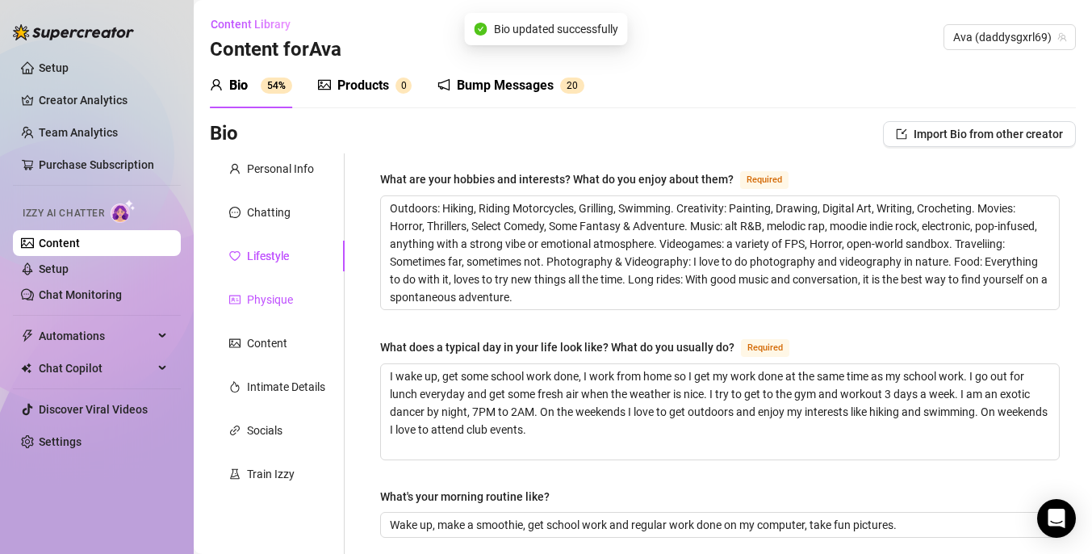
click at [283, 304] on div "Physique" at bounding box center [270, 300] width 46 height 18
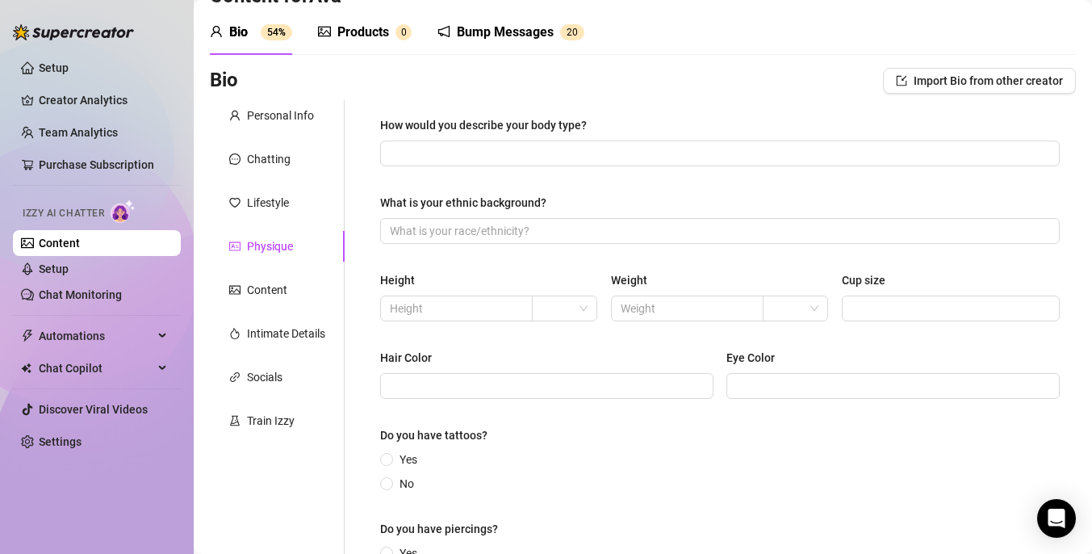
scroll to position [61, 0]
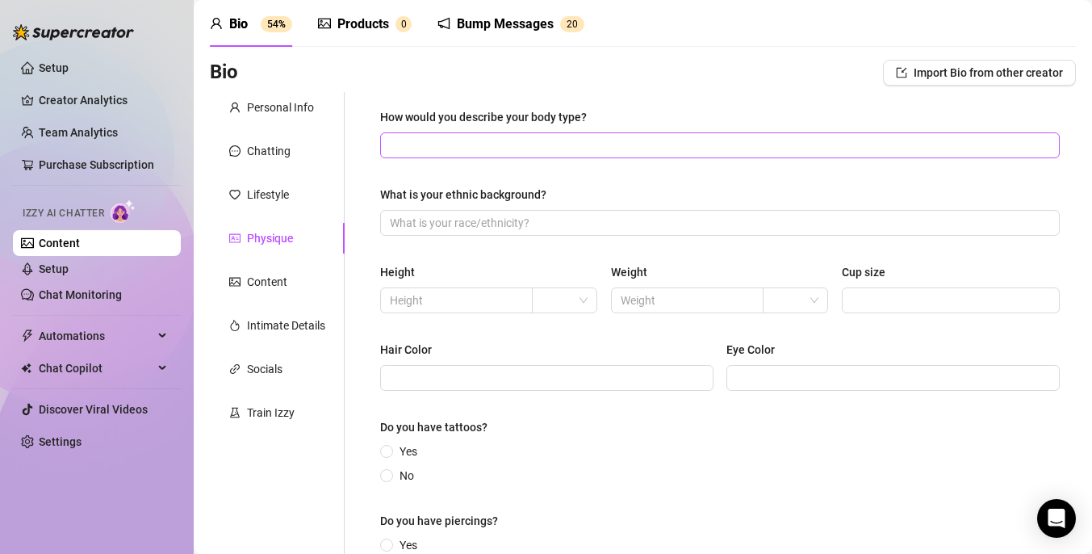
click at [498, 155] on span at bounding box center [720, 145] width 680 height 26
click at [560, 174] on div "How would you describe your body type? Petite What is your ethnic background? H…" at bounding box center [720, 350] width 680 height 484
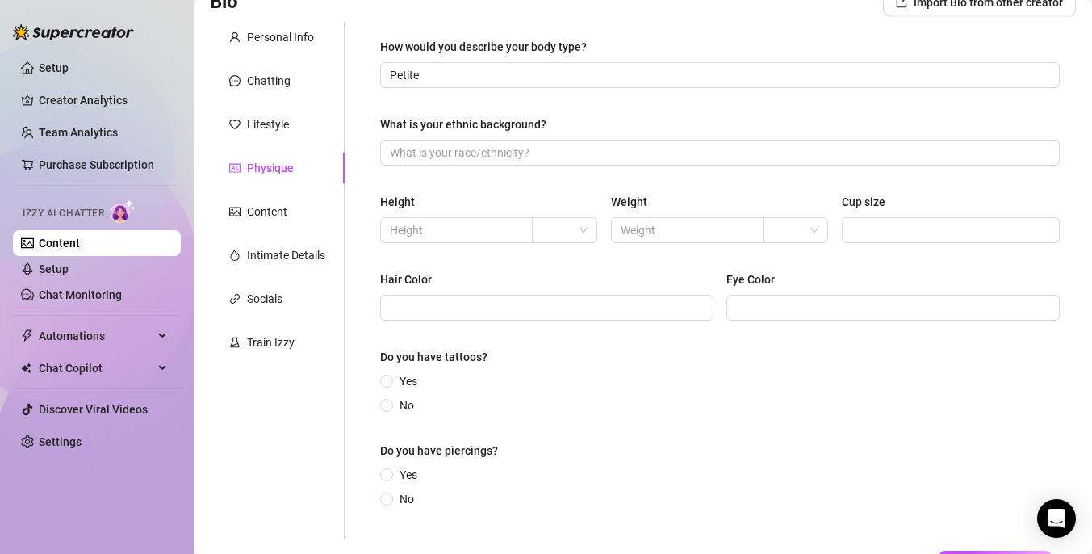
scroll to position [138, 0]
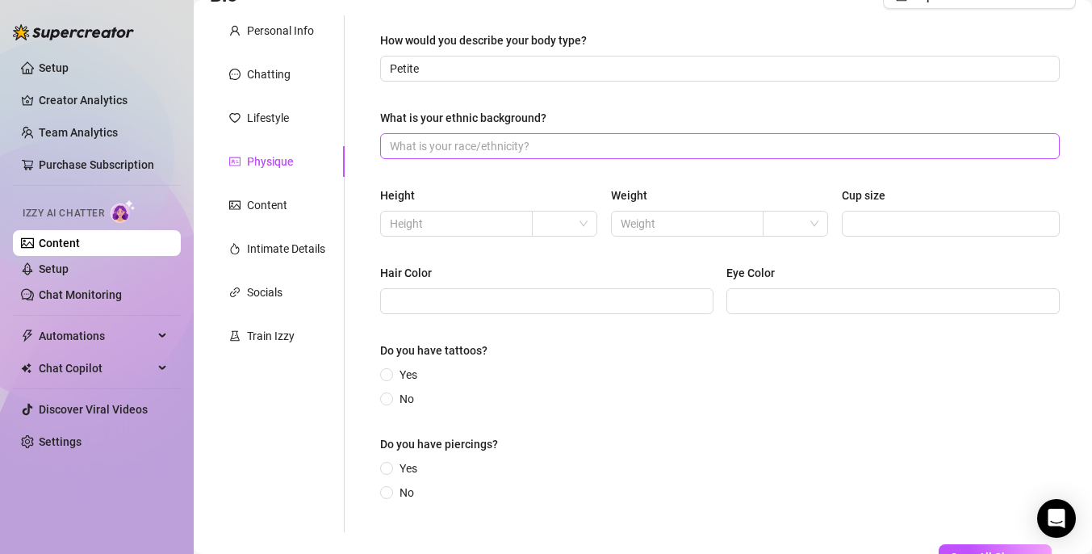
click at [535, 156] on span at bounding box center [720, 146] width 680 height 26
click at [497, 170] on div "How would you describe your body type? Petite What is your ethnic background? W…" at bounding box center [720, 273] width 680 height 484
click at [461, 228] on input "text" at bounding box center [455, 224] width 130 height 18
click at [639, 226] on input "text" at bounding box center [686, 224] width 130 height 18
click at [935, 231] on input "Cup size" at bounding box center [949, 224] width 195 height 18
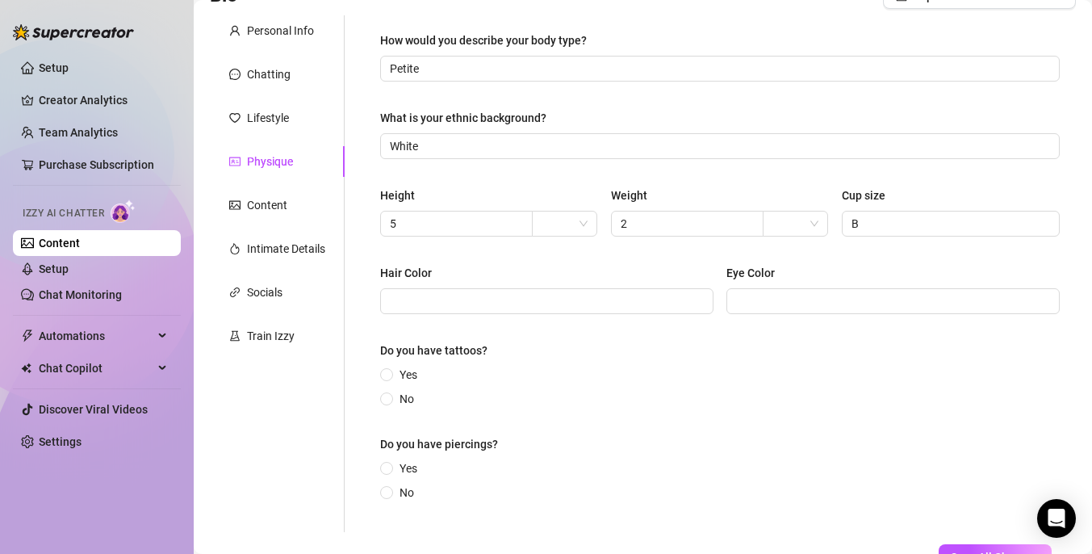
click at [704, 392] on div "Yes No" at bounding box center [720, 387] width 680 height 42
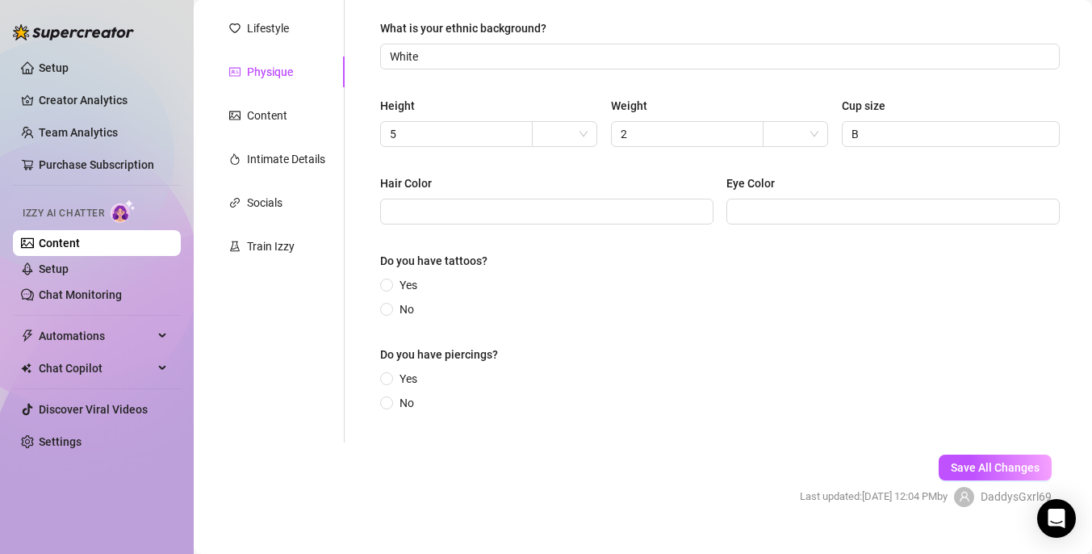
scroll to position [230, 0]
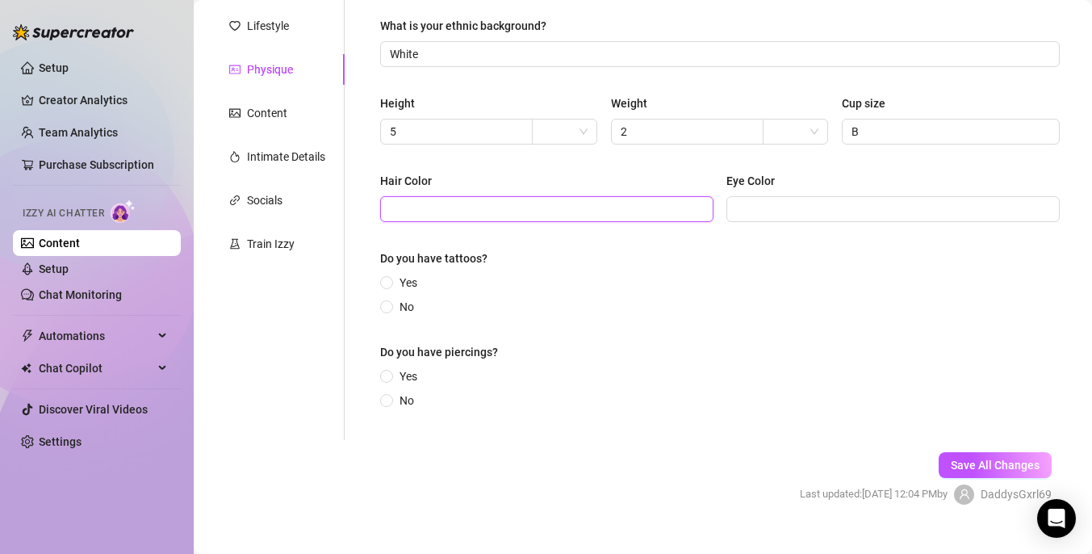
click at [546, 205] on input "Hair Color" at bounding box center [545, 209] width 311 height 18
click at [695, 282] on div "Yes No" at bounding box center [720, 295] width 680 height 42
click at [802, 228] on div "Hair Color Brunette [MEDICAL_DATA]" at bounding box center [720, 204] width 680 height 65
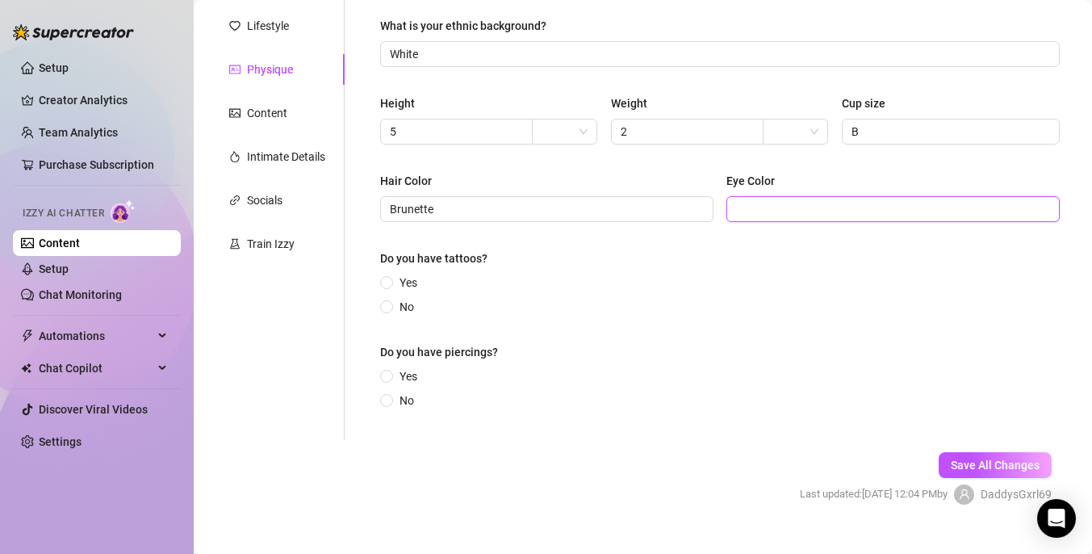
click at [806, 216] on input "Eye Color" at bounding box center [891, 209] width 311 height 18
click at [694, 312] on div "Yes No" at bounding box center [720, 295] width 680 height 42
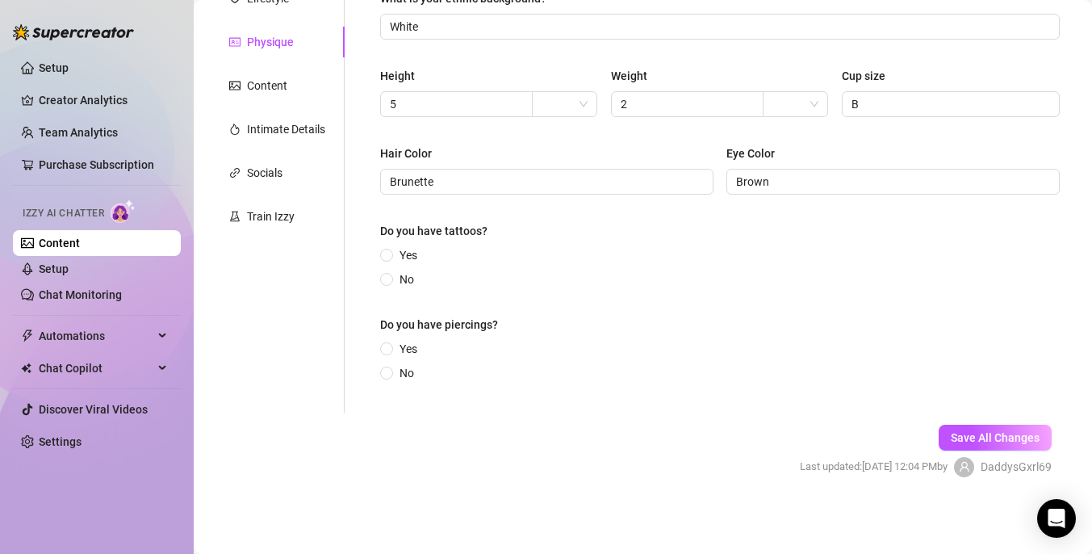
click at [413, 245] on div "Do you have tattoos?" at bounding box center [720, 234] width 680 height 24
click at [408, 251] on span "Yes" at bounding box center [408, 255] width 31 height 18
click at [391, 251] on input "Yes" at bounding box center [387, 256] width 6 height 10
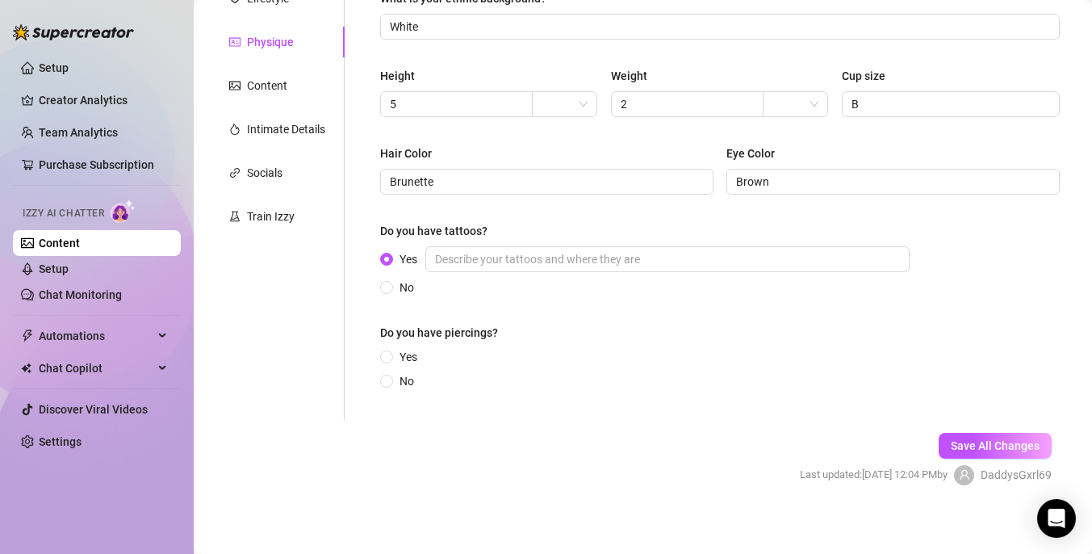
scroll to position [266, 0]
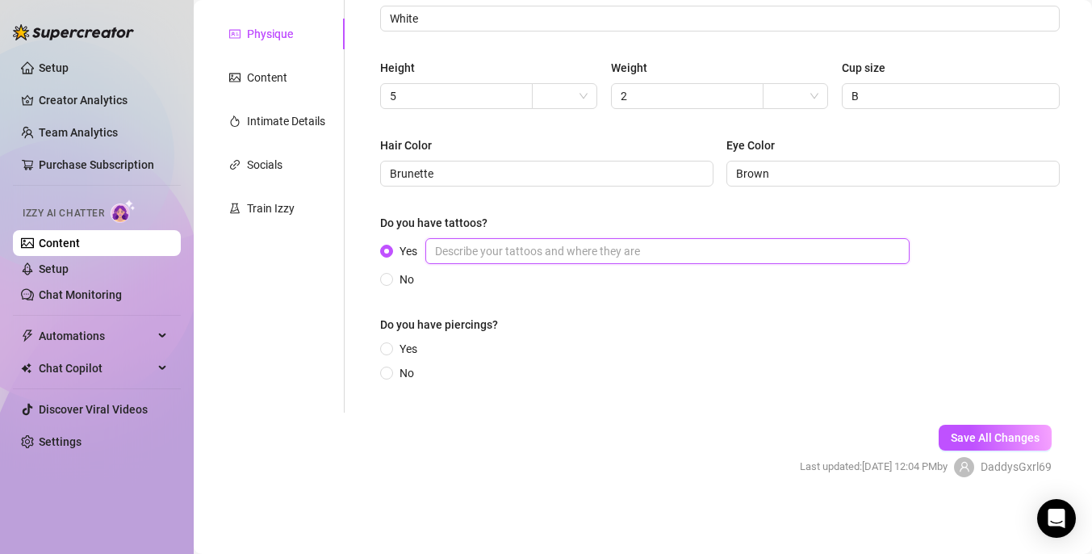
click at [522, 249] on input "Yes" at bounding box center [668, 251] width 484 height 26
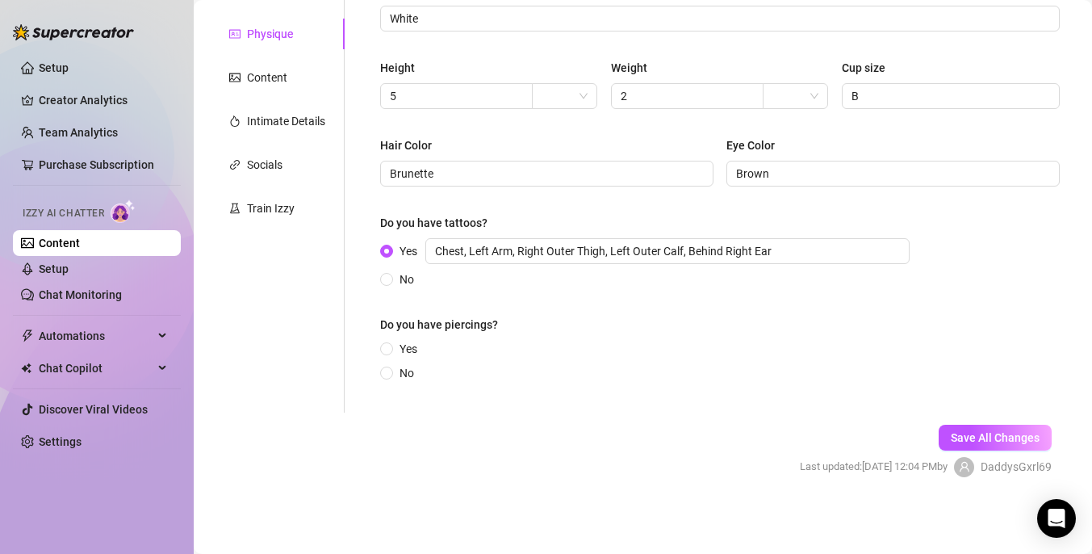
click at [589, 431] on form "Personal Info Chatting Lifestyle Physique Content Intimate Details Socials Trai…" at bounding box center [643, 197] width 866 height 618
click at [409, 374] on span "No" at bounding box center [406, 373] width 27 height 18
click at [391, 374] on input "No" at bounding box center [387, 374] width 6 height 10
click at [411, 353] on span "Yes" at bounding box center [408, 349] width 31 height 18
click at [391, 353] on input "Yes" at bounding box center [387, 350] width 6 height 10
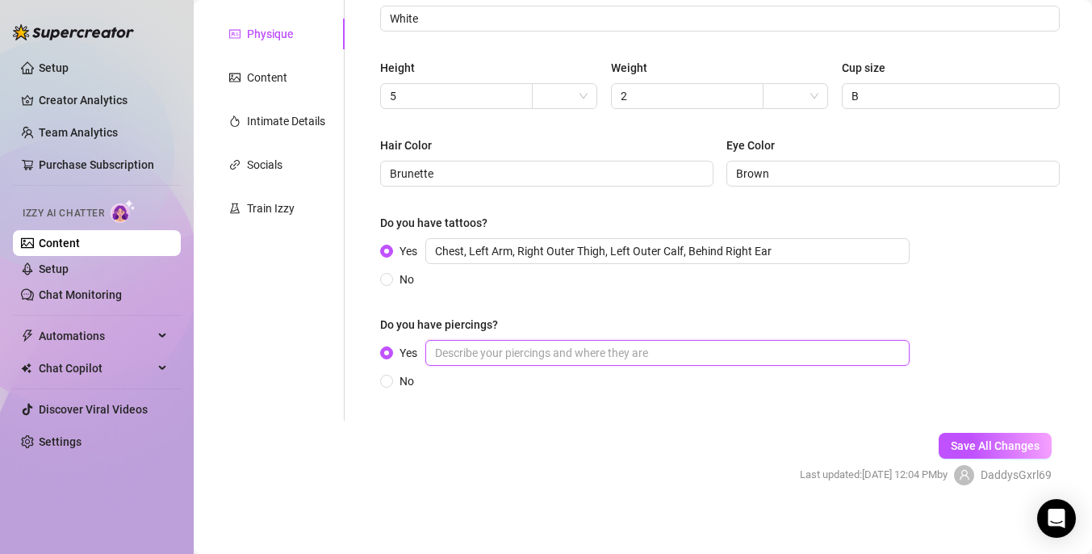
click at [514, 352] on input "Yes" at bounding box center [668, 353] width 484 height 26
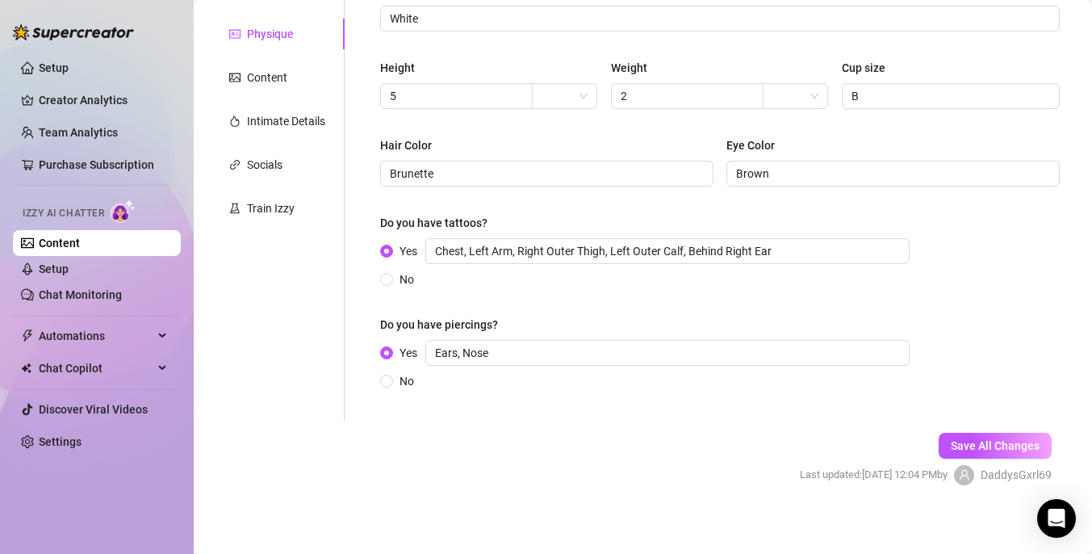
click at [645, 454] on form "Personal Info Chatting Lifestyle Physique Content Intimate Details Socials Trai…" at bounding box center [643, 201] width 866 height 626
click at [965, 445] on span "Save All Changes" at bounding box center [995, 445] width 89 height 13
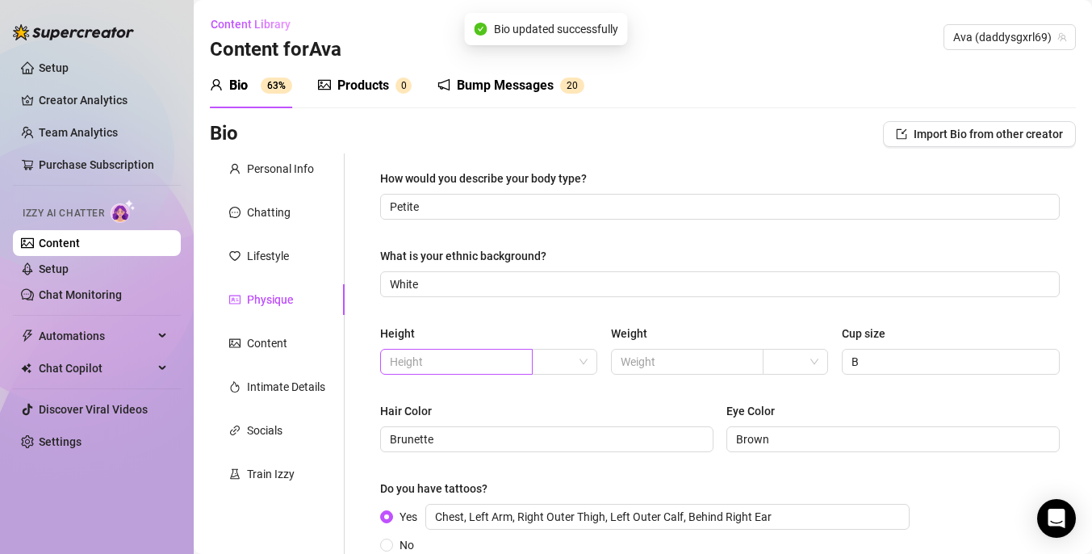
click at [464, 371] on span at bounding box center [456, 362] width 153 height 26
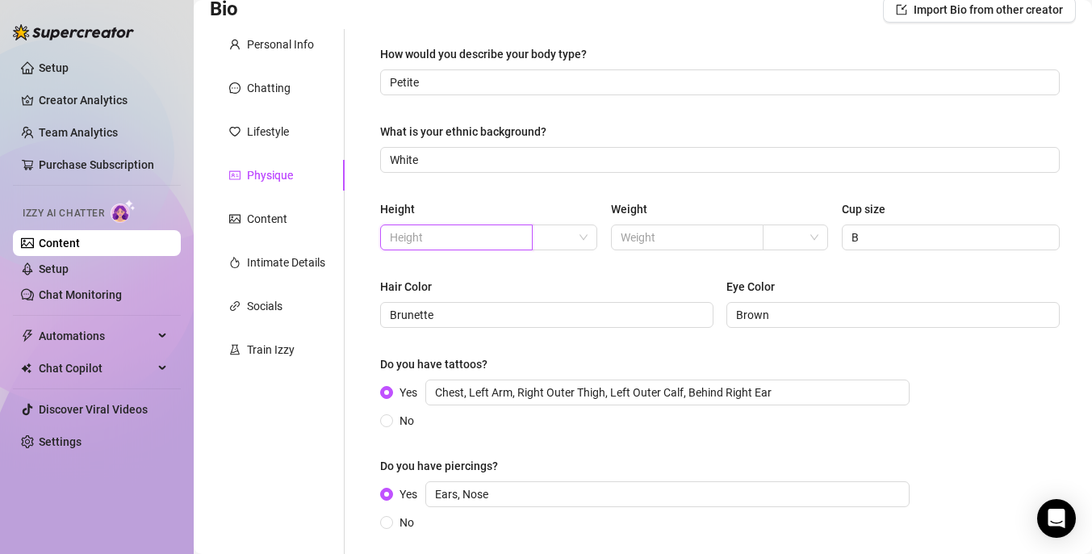
scroll to position [126, 0]
click at [549, 240] on input "search" at bounding box center [557, 236] width 31 height 24
click at [484, 234] on input "text" at bounding box center [455, 236] width 130 height 18
click at [548, 236] on input "search" at bounding box center [557, 236] width 31 height 24
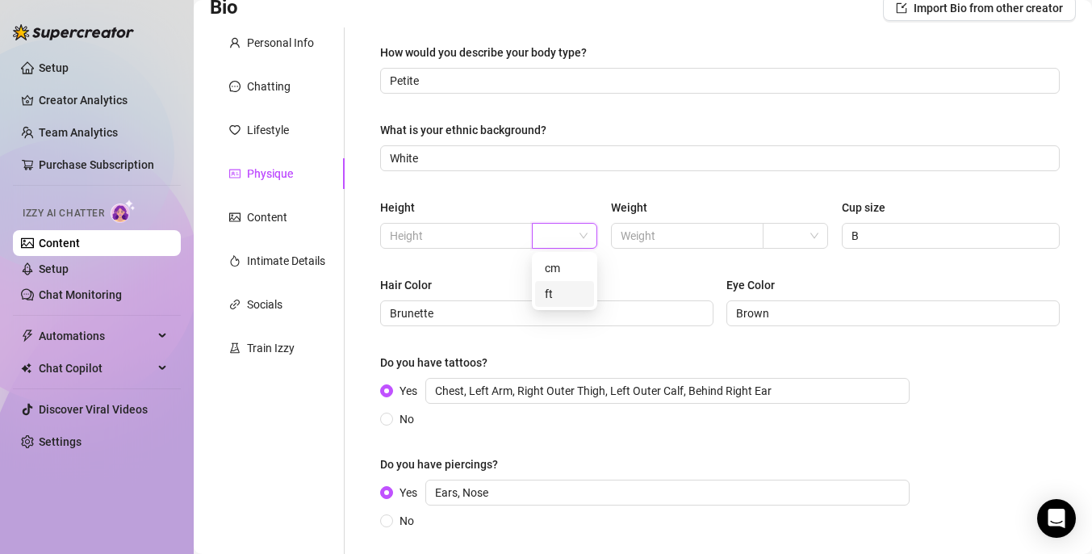
click at [552, 293] on div "ft" at bounding box center [565, 294] width 40 height 18
click at [488, 237] on input "text" at bounding box center [455, 236] width 130 height 18
click at [563, 275] on div "How would you describe your body type? Petite What is your ethnic background? W…" at bounding box center [720, 294] width 680 height 501
click at [680, 242] on input "text" at bounding box center [686, 236] width 130 height 18
click at [817, 243] on span at bounding box center [796, 236] width 46 height 24
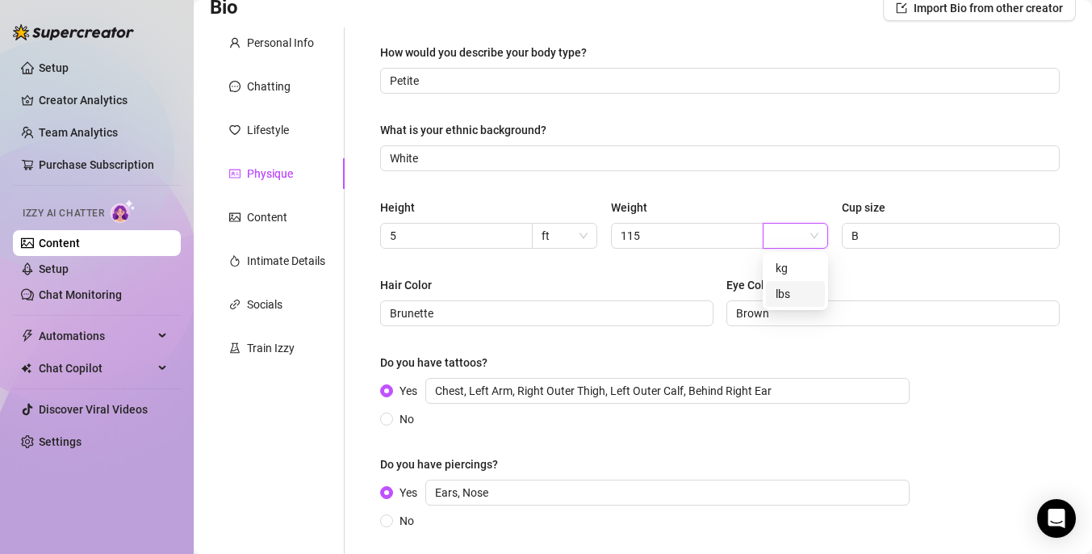
click at [795, 291] on div "lbs" at bounding box center [796, 294] width 40 height 18
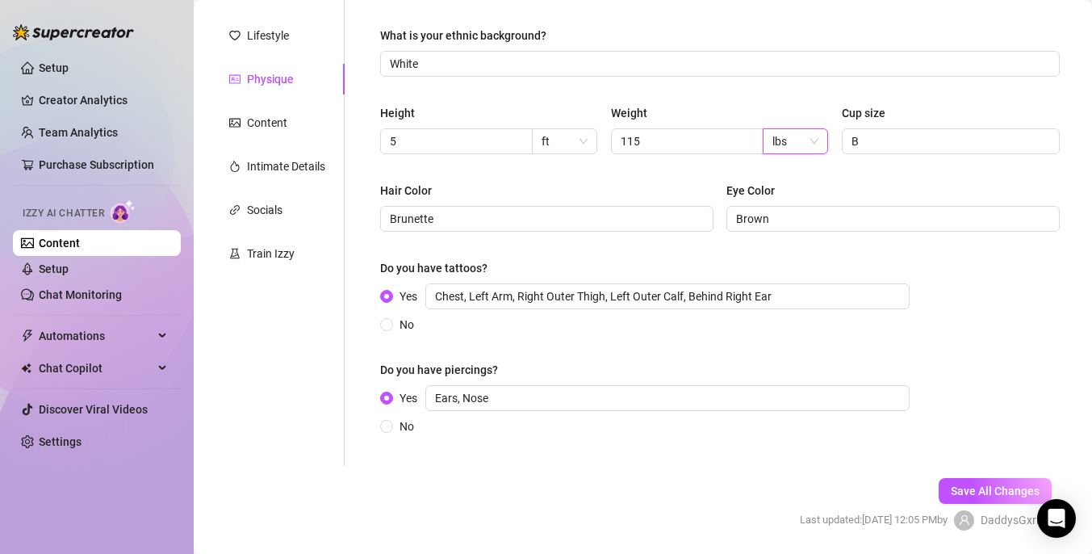
scroll to position [249, 0]
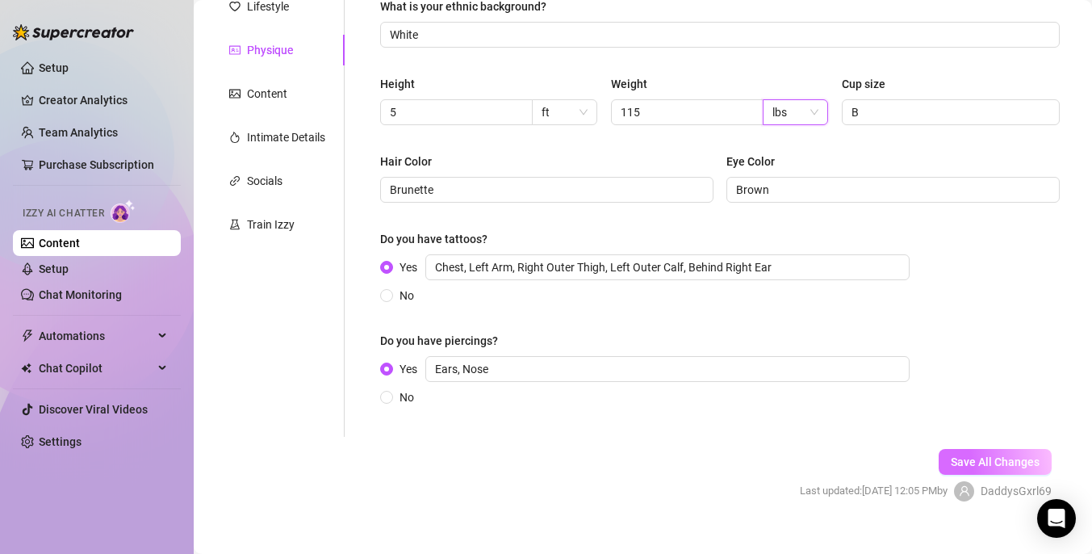
click at [975, 460] on span "Save All Changes" at bounding box center [995, 461] width 89 height 13
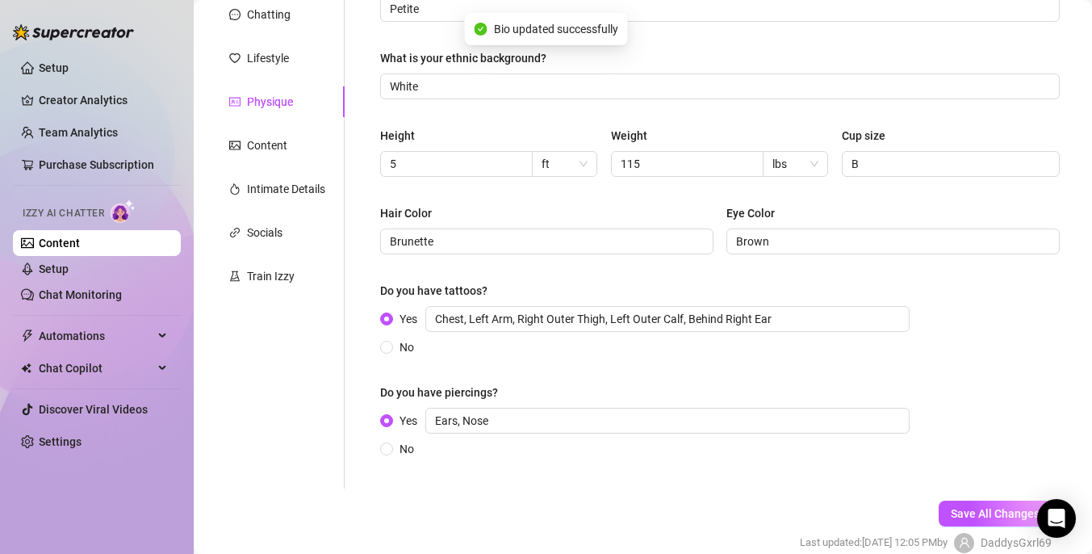
scroll to position [197, 0]
click at [270, 153] on div "Content" at bounding box center [267, 146] width 40 height 18
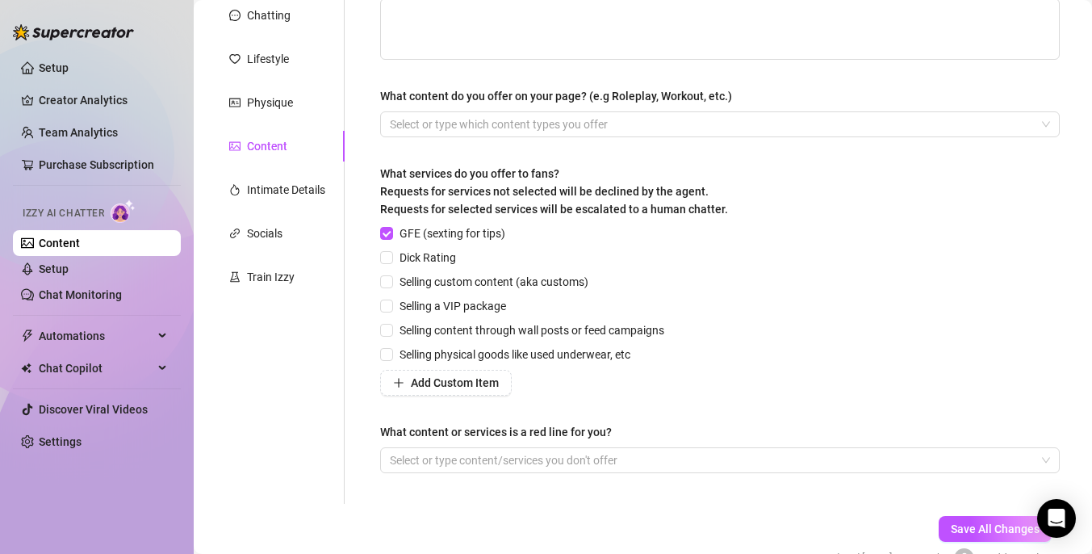
scroll to position [287, 0]
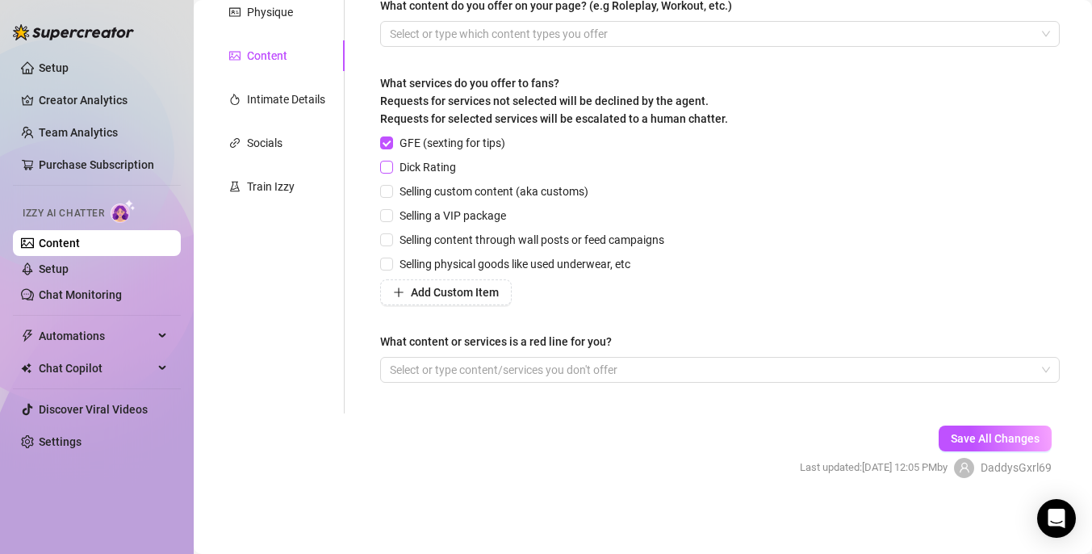
click at [438, 168] on span "Dick Rating" at bounding box center [427, 167] width 69 height 18
click at [392, 168] on input "Dick Rating" at bounding box center [385, 166] width 11 height 11
click at [447, 192] on span "Selling custom content (aka customs)" at bounding box center [494, 191] width 202 height 18
click at [392, 192] on input "Selling custom content (aka customs)" at bounding box center [385, 190] width 11 height 11
click at [539, 247] on span "Selling content through wall posts or feed campaigns" at bounding box center [532, 240] width 278 height 18
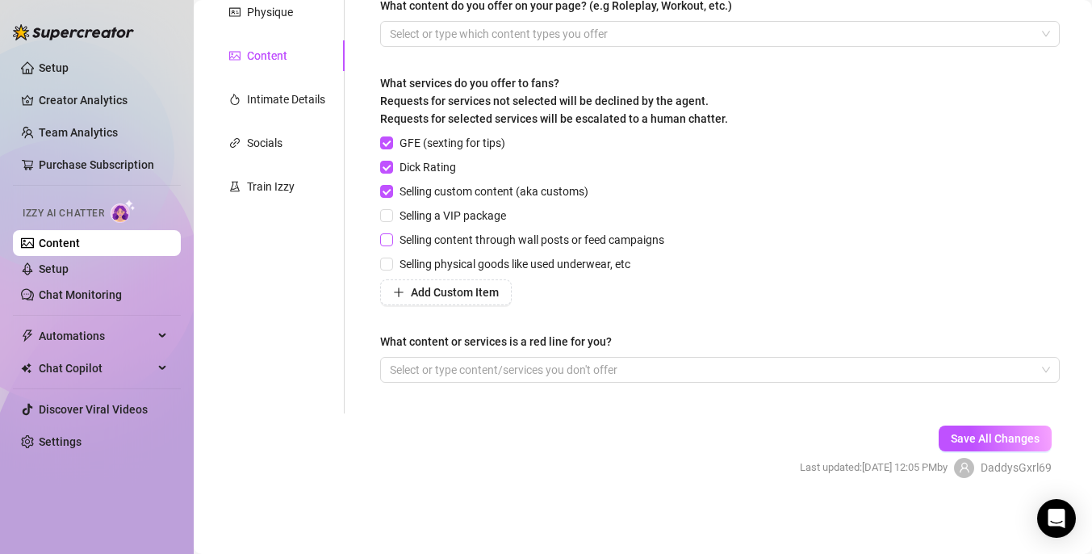
click at [392, 245] on input "Selling content through wall posts or feed campaigns" at bounding box center [385, 238] width 11 height 11
click at [537, 268] on span "Selling physical goods like used underwear, etc" at bounding box center [515, 264] width 244 height 18
click at [392, 268] on input "Selling physical goods like used underwear, etc" at bounding box center [385, 263] width 11 height 11
click at [994, 442] on span "Save All Changes" at bounding box center [995, 438] width 89 height 13
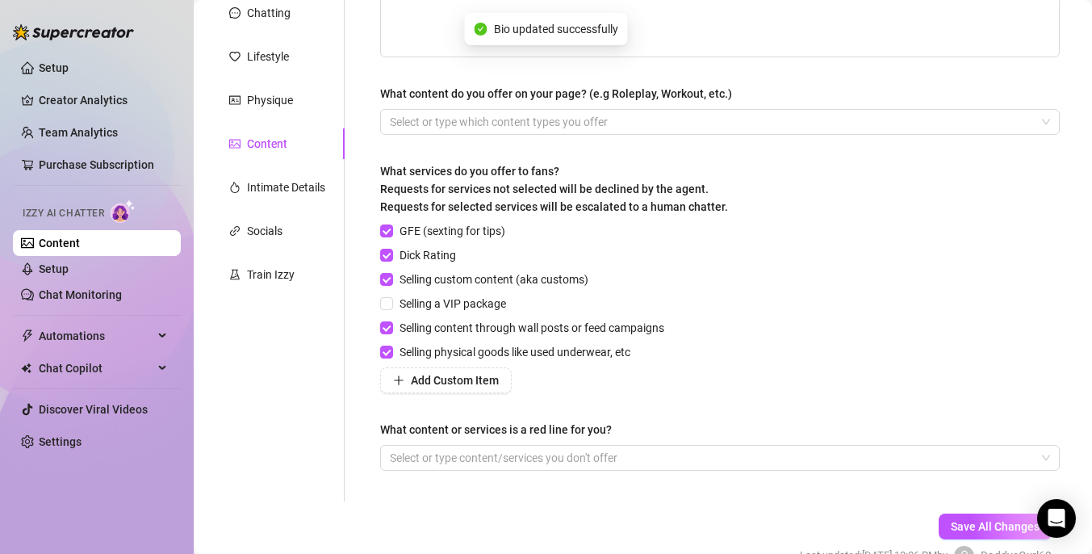
scroll to position [166, 0]
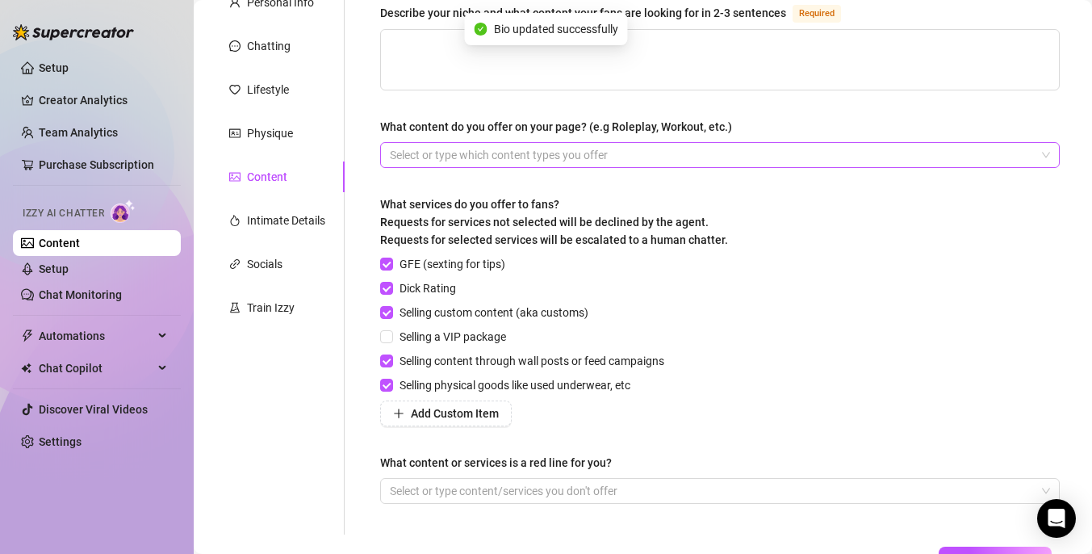
click at [720, 162] on div at bounding box center [712, 155] width 656 height 23
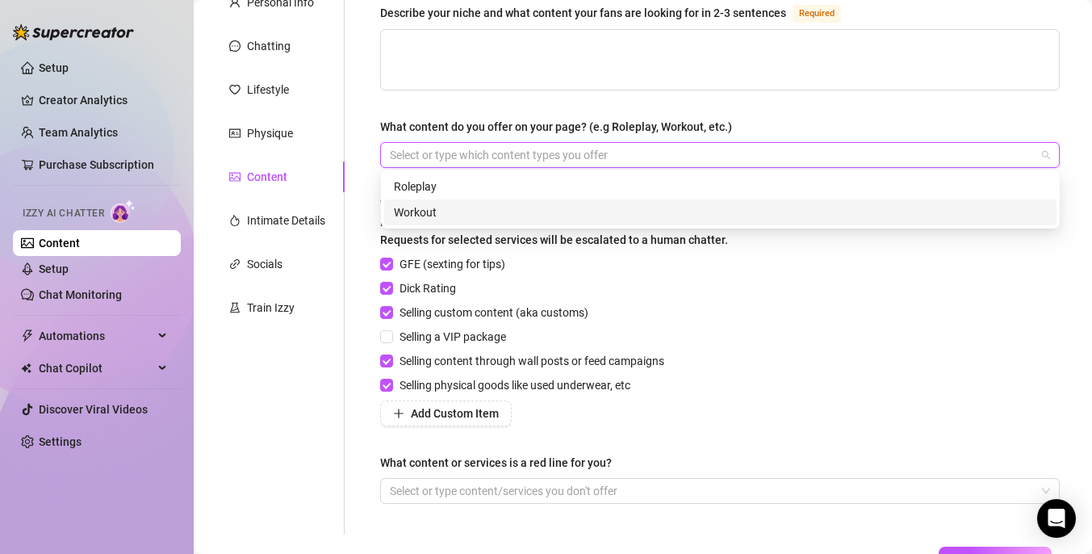
click at [660, 199] on div "Workout" at bounding box center [720, 212] width 673 height 26
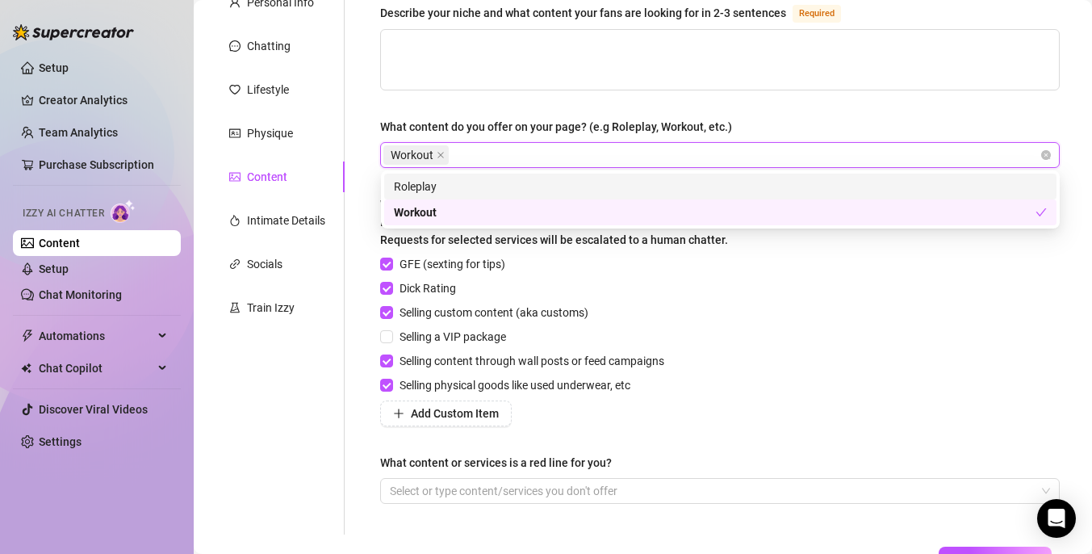
click at [662, 191] on div "Roleplay" at bounding box center [720, 187] width 653 height 18
click at [442, 154] on icon "close" at bounding box center [441, 155] width 8 height 8
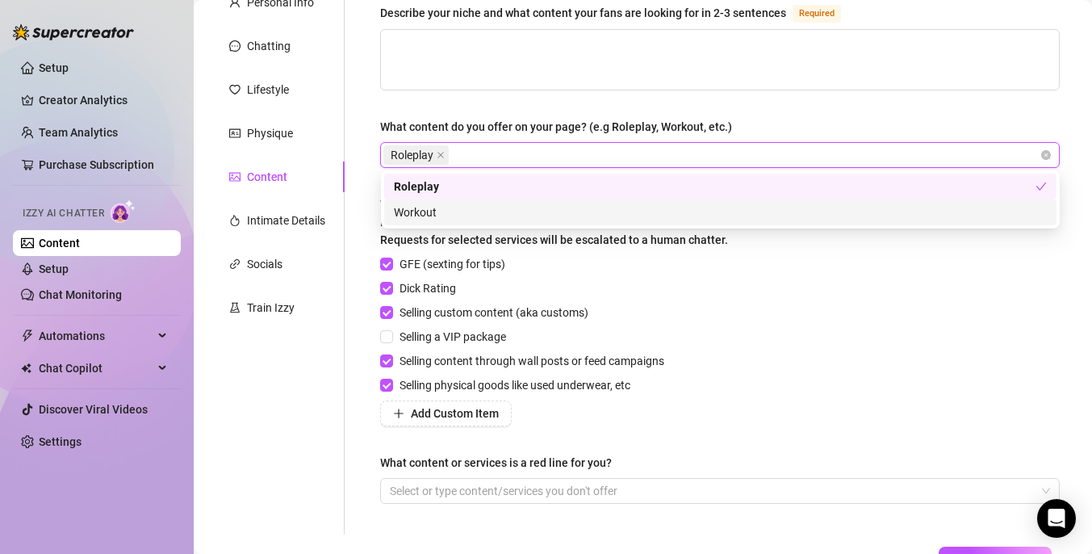
click at [764, 368] on div "GFE (sexting for tips) Dick Rating Selling custom content (aka customs) Selling…" at bounding box center [720, 340] width 680 height 171
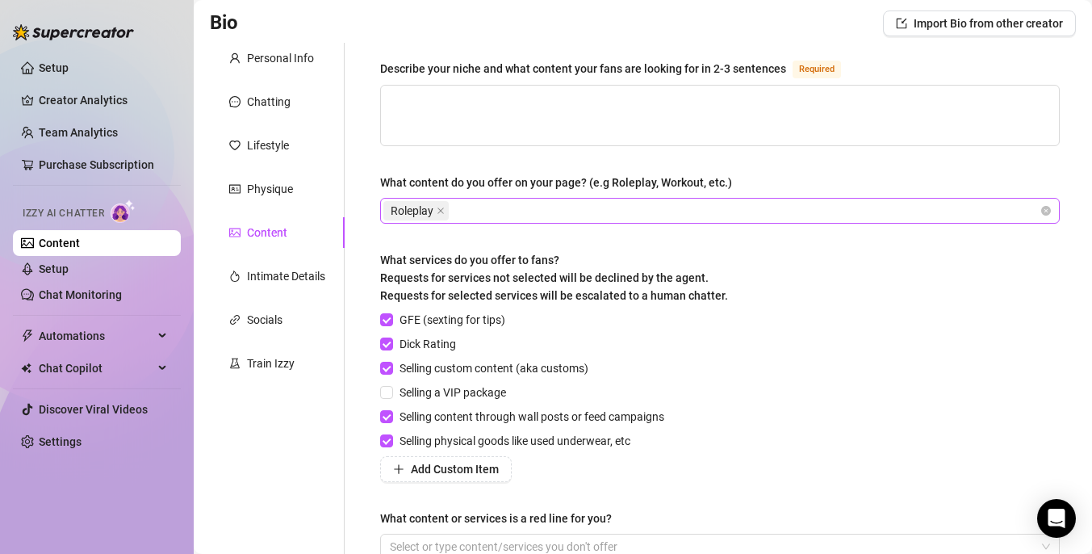
scroll to position [86, 0]
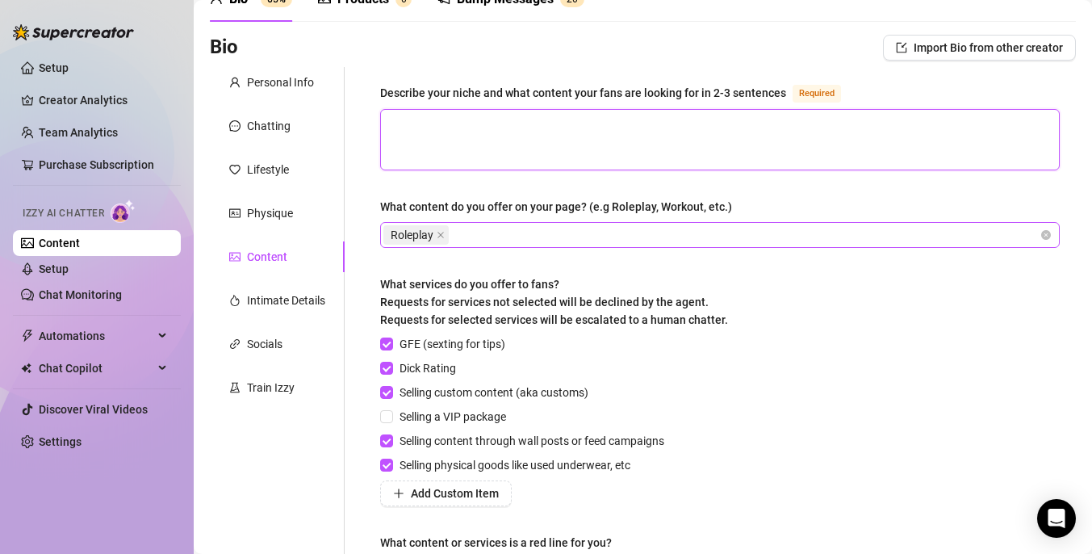
click at [623, 139] on textarea "Describe your niche and what content your fans are looking for in 2-3 sentences…" at bounding box center [720, 140] width 678 height 60
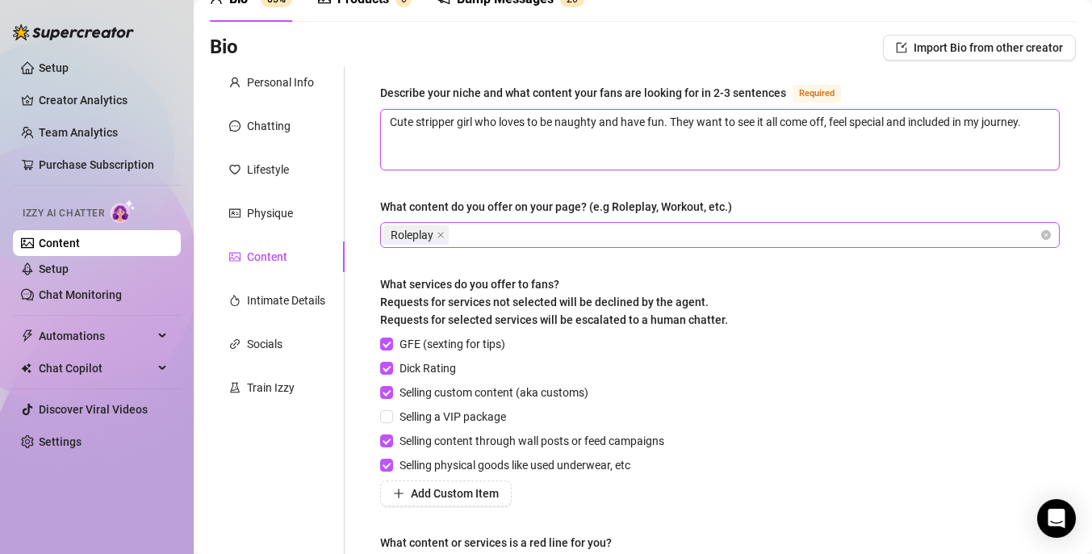
click at [1047, 125] on textarea "Cute stripper girl who loves to be naughty and have fun. They want to see it al…" at bounding box center [720, 140] width 678 height 60
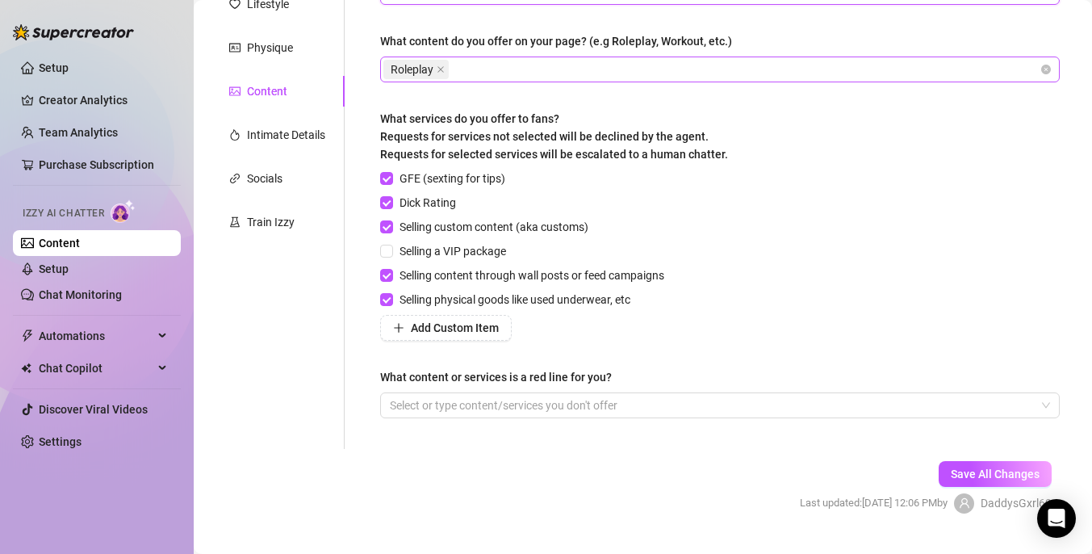
scroll to position [269, 0]
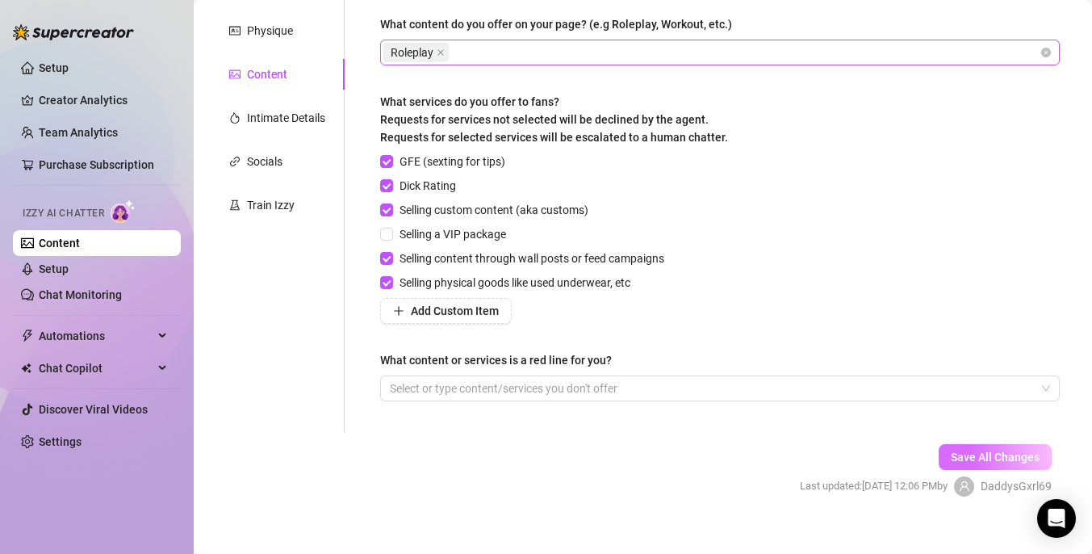
click at [993, 451] on span "Save All Changes" at bounding box center [995, 457] width 89 height 13
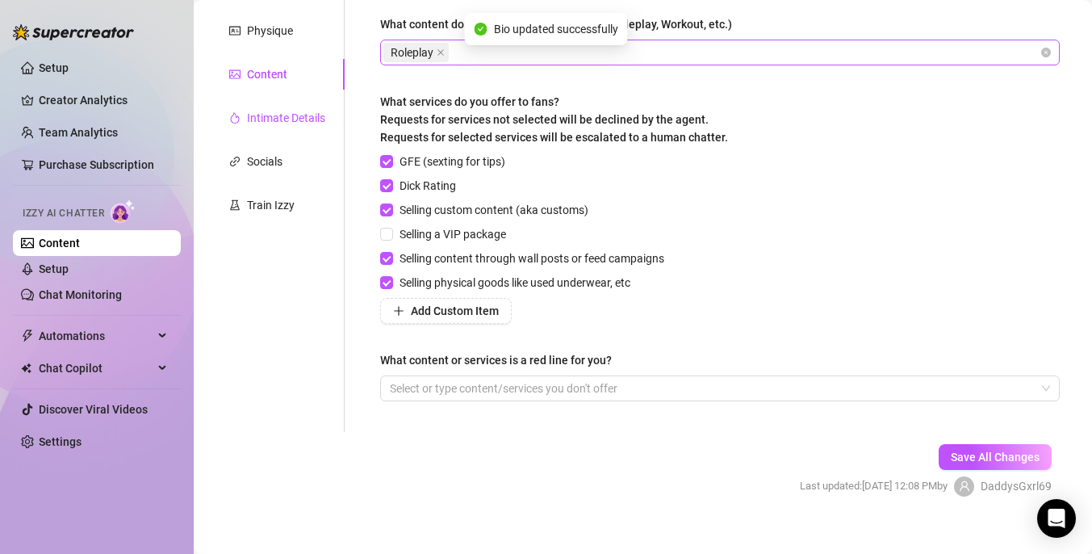
click at [307, 116] on div "Intimate Details" at bounding box center [286, 118] width 78 height 18
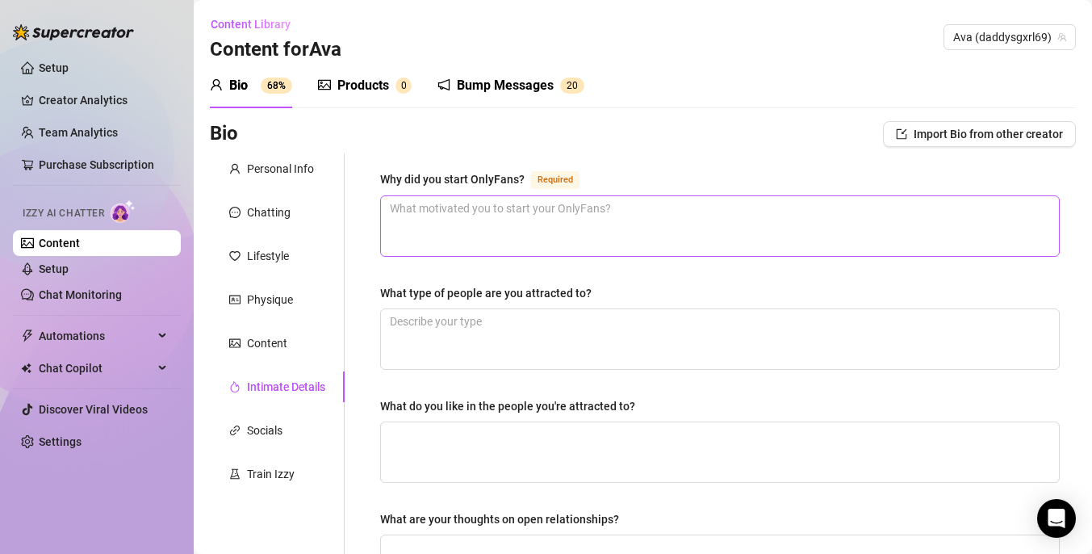
scroll to position [43, 0]
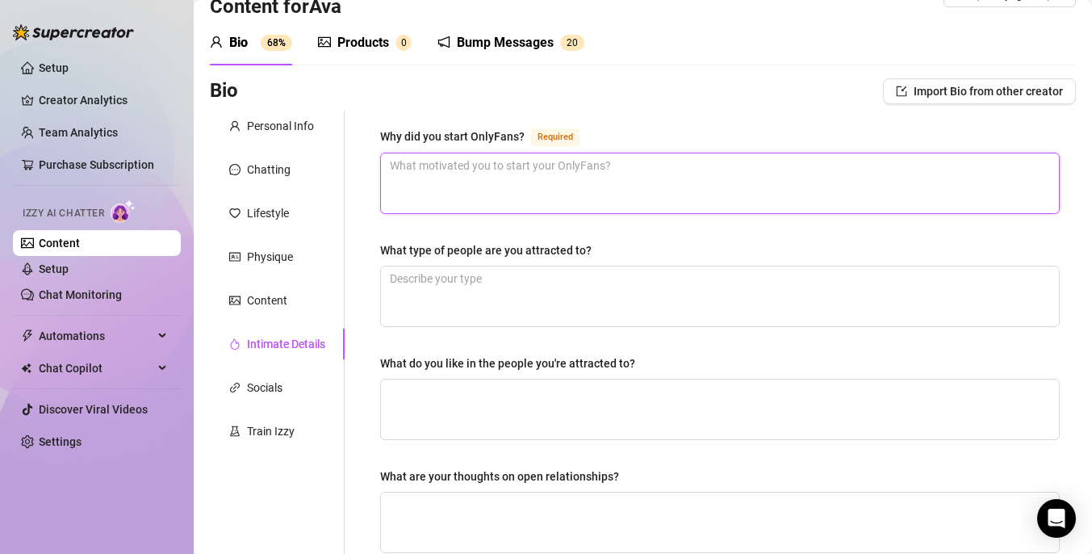
click at [584, 195] on textarea "Why did you start OnlyFans? Required" at bounding box center [720, 183] width 678 height 60
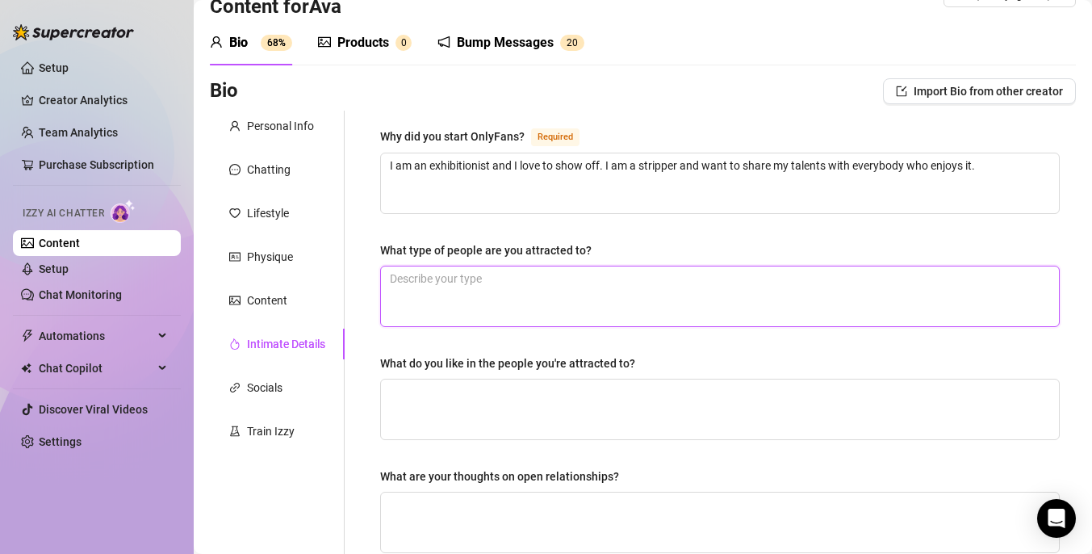
click at [580, 307] on textarea "What type of people are you attracted to?" at bounding box center [720, 296] width 678 height 60
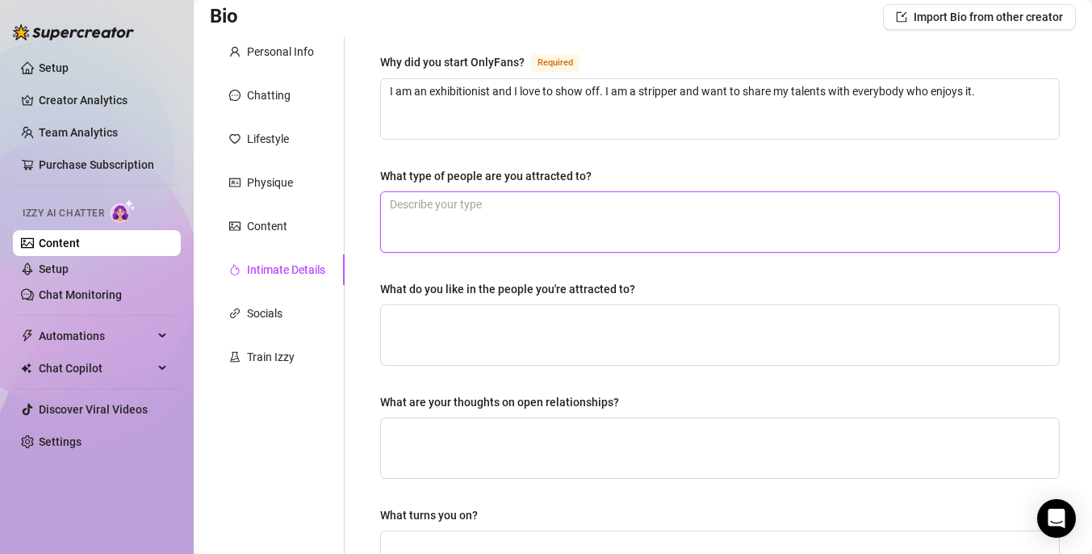
scroll to position [132, 0]
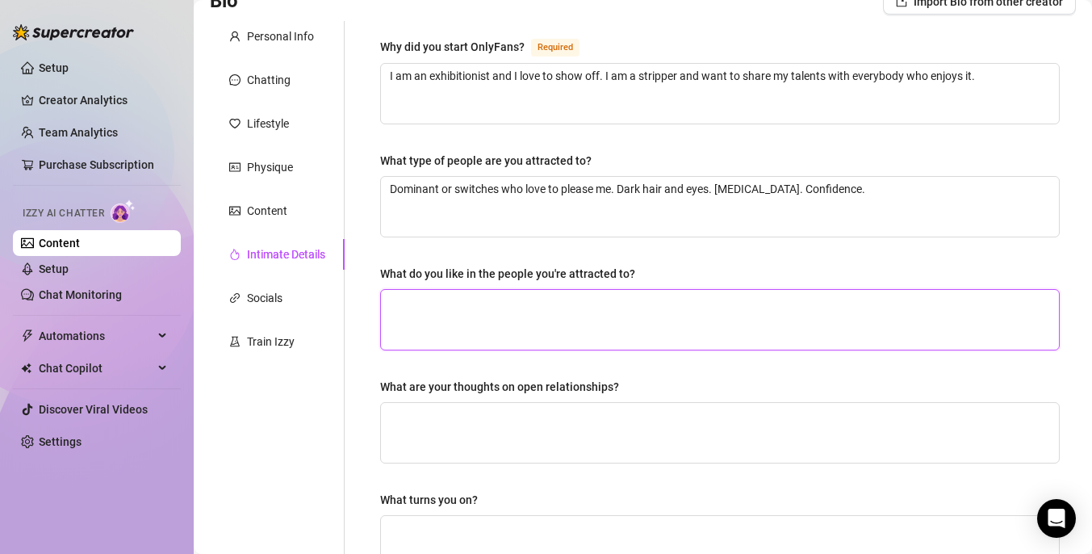
click at [610, 314] on textarea "What do you like in the people you're attracted to?" at bounding box center [720, 320] width 678 height 60
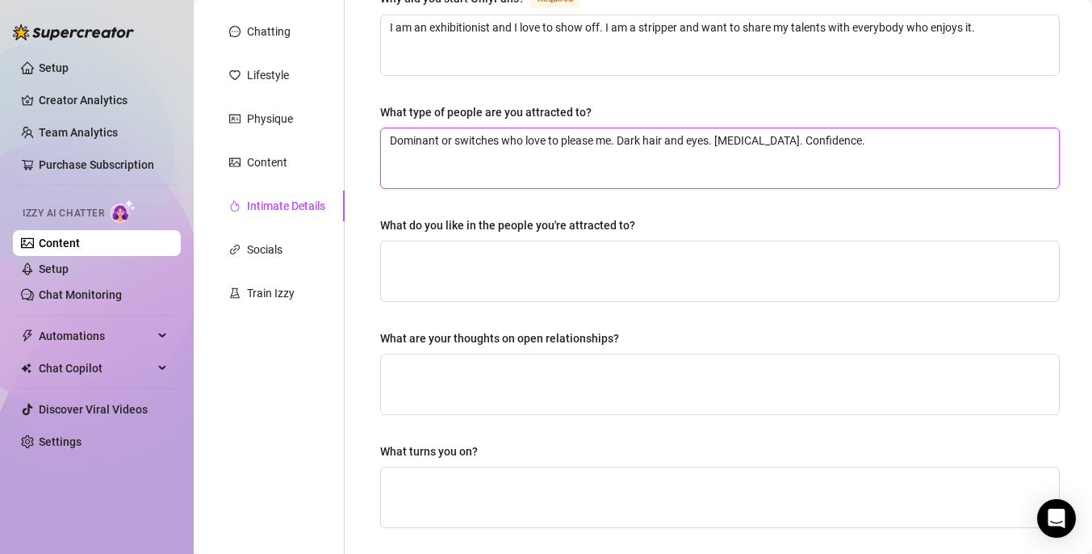
click at [714, 142] on textarea "Dominant or switches who love to please me. Dark hair and eyes. [MEDICAL_DATA].…" at bounding box center [720, 158] width 678 height 60
click at [682, 139] on textarea "Dominant or switches who love to please me. Dark hair and eyes. [MEDICAL_DATA].…" at bounding box center [720, 158] width 678 height 60
click at [685, 140] on textarea "Dominant or switches who love to please me. Dark hair and eyes. [MEDICAL_DATA].…" at bounding box center [720, 158] width 678 height 60
click at [719, 140] on textarea "Dominant or switches who love to please me. Dark hair, dark eyes. [MEDICAL_DATA…" at bounding box center [720, 158] width 678 height 60
click at [775, 146] on textarea "Dominant or switches who love to please me. Dark hair, dark eyes, [MEDICAL_DATA…" at bounding box center [720, 158] width 678 height 60
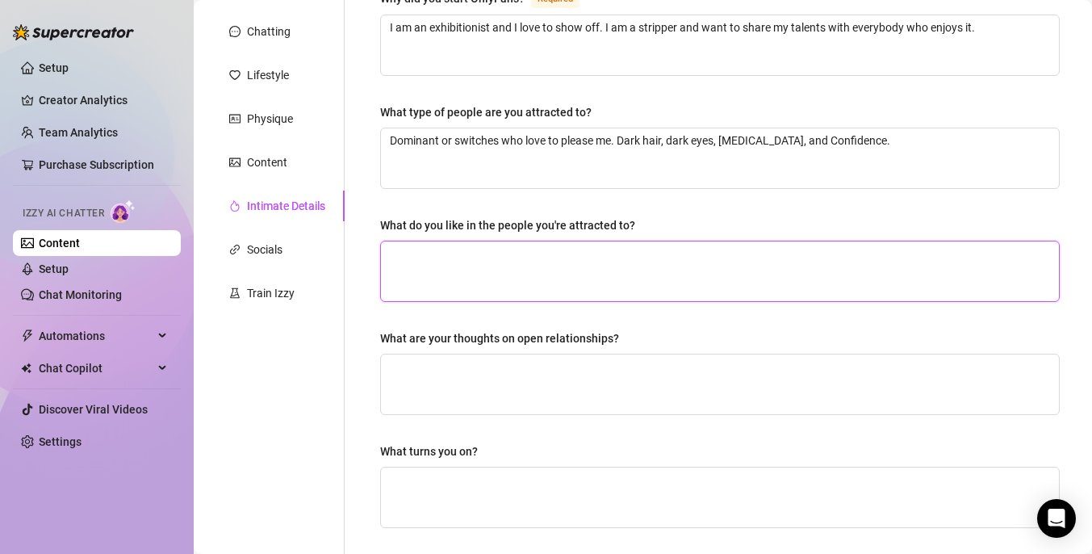
click at [612, 267] on textarea "What do you like in the people you're attracted to?" at bounding box center [720, 271] width 678 height 60
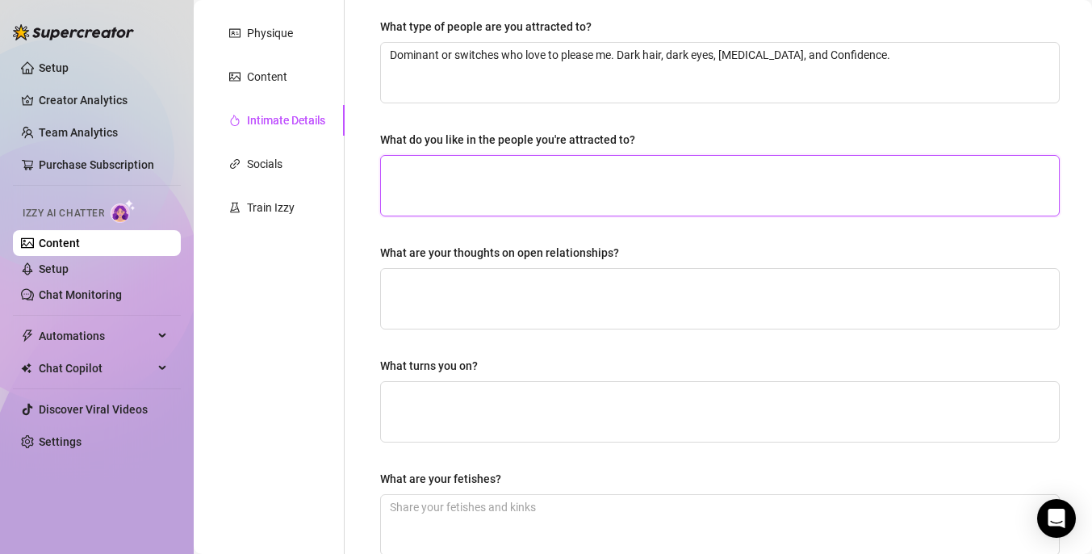
scroll to position [294, 0]
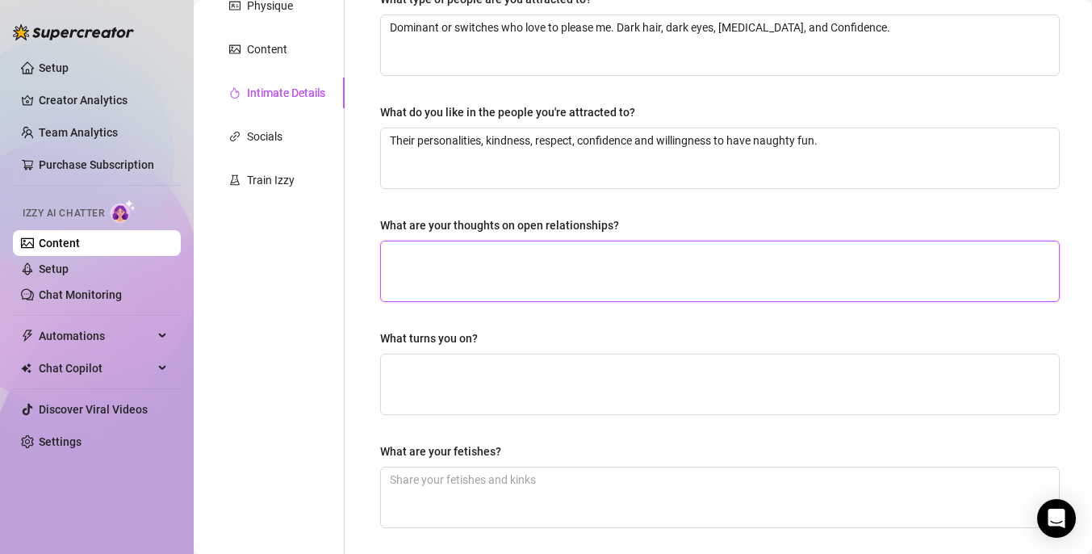
click at [599, 277] on textarea "What are your thoughts on open relationships?" at bounding box center [720, 271] width 678 height 60
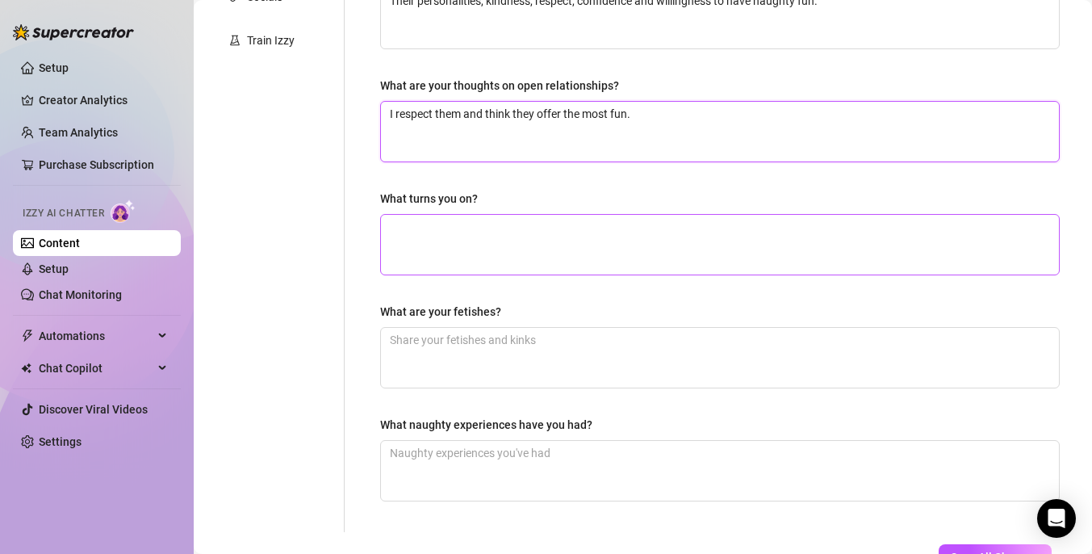
scroll to position [442, 0]
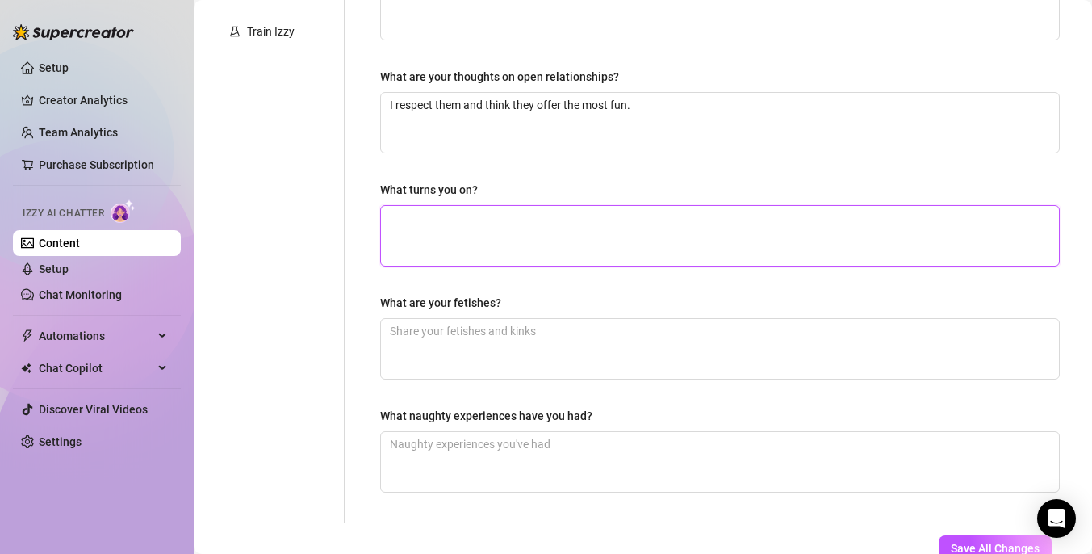
click at [567, 234] on textarea "What turns you on?" at bounding box center [720, 236] width 678 height 60
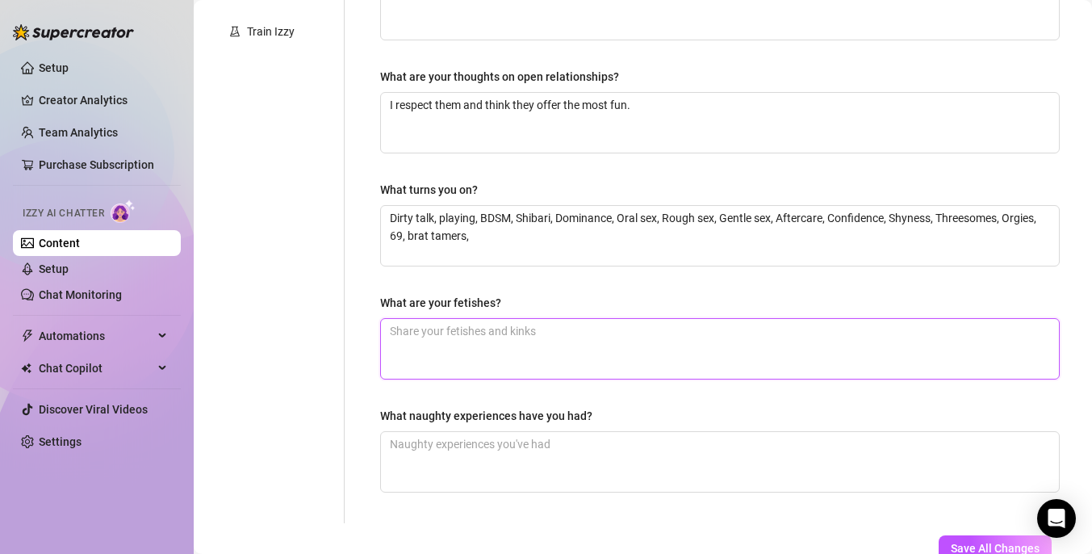
click at [489, 330] on textarea "What are your fetishes?" at bounding box center [720, 349] width 678 height 60
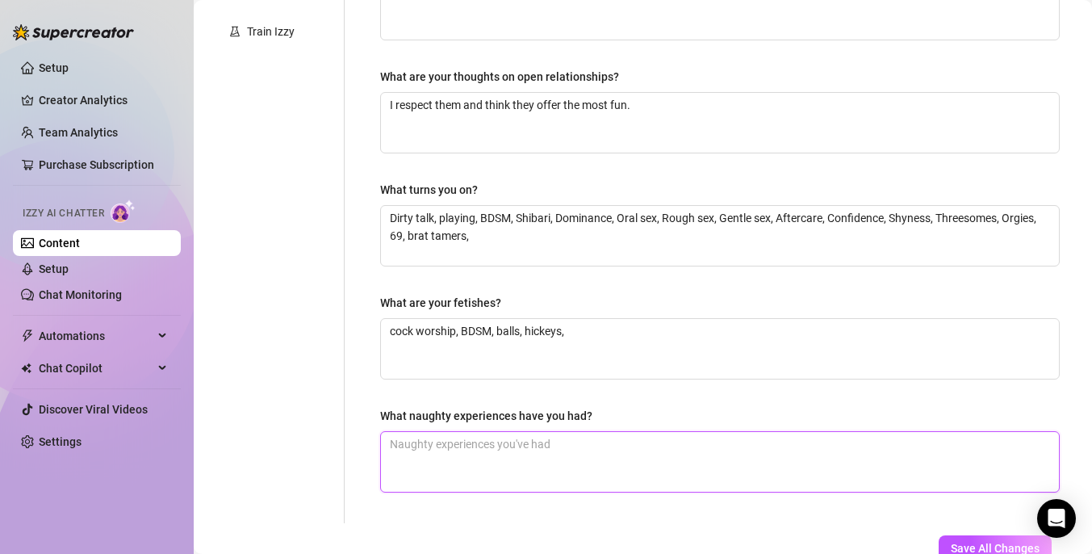
click at [563, 458] on textarea "What naughty experiences have you had?" at bounding box center [720, 462] width 678 height 60
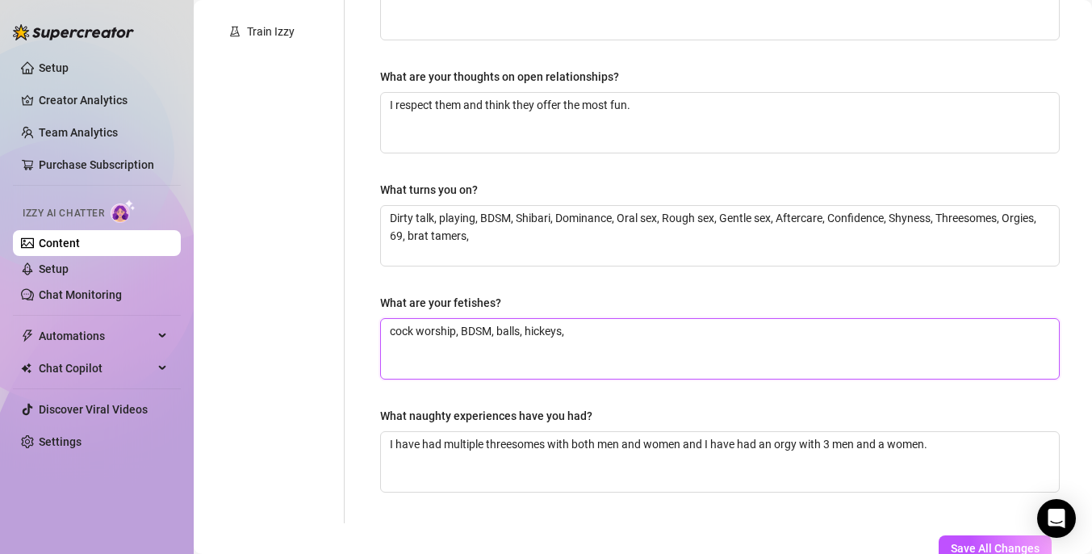
click at [652, 342] on textarea "cock worship, BDSM, balls, hickeys," at bounding box center [720, 349] width 678 height 60
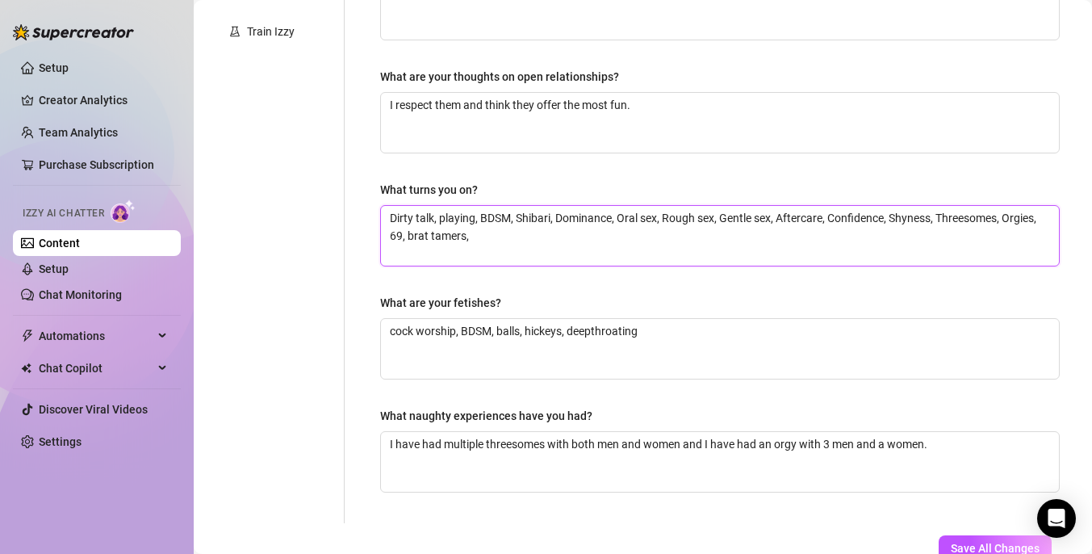
click at [570, 230] on textarea "Dirty talk, playing, BDSM, Shibari, Dominance, Oral sex, Rough sex, Gentle sex,…" at bounding box center [720, 236] width 678 height 60
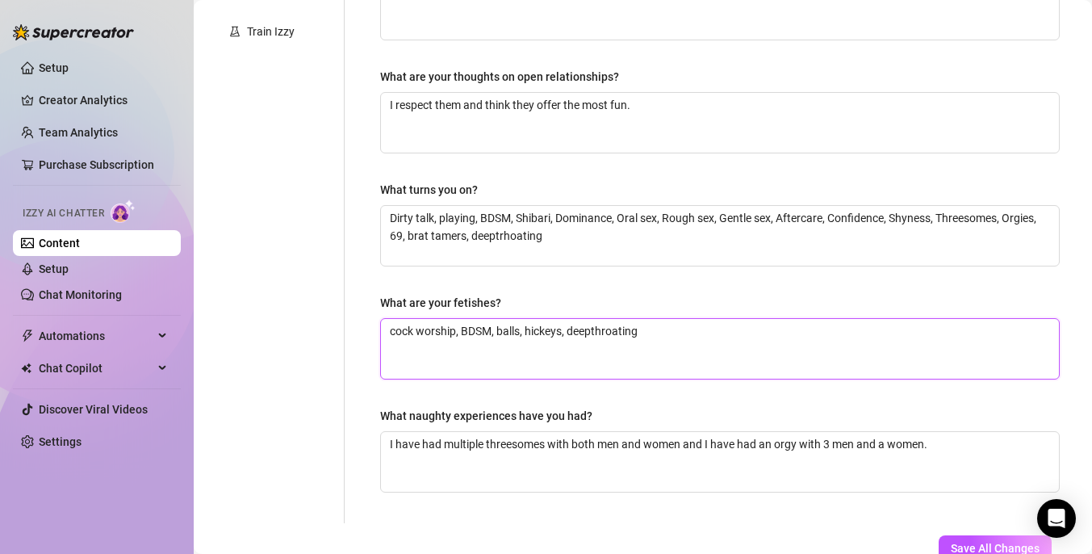
click at [665, 329] on textarea "cock worship, BDSM, balls, hickeys, deepthroating" at bounding box center [720, 349] width 678 height 60
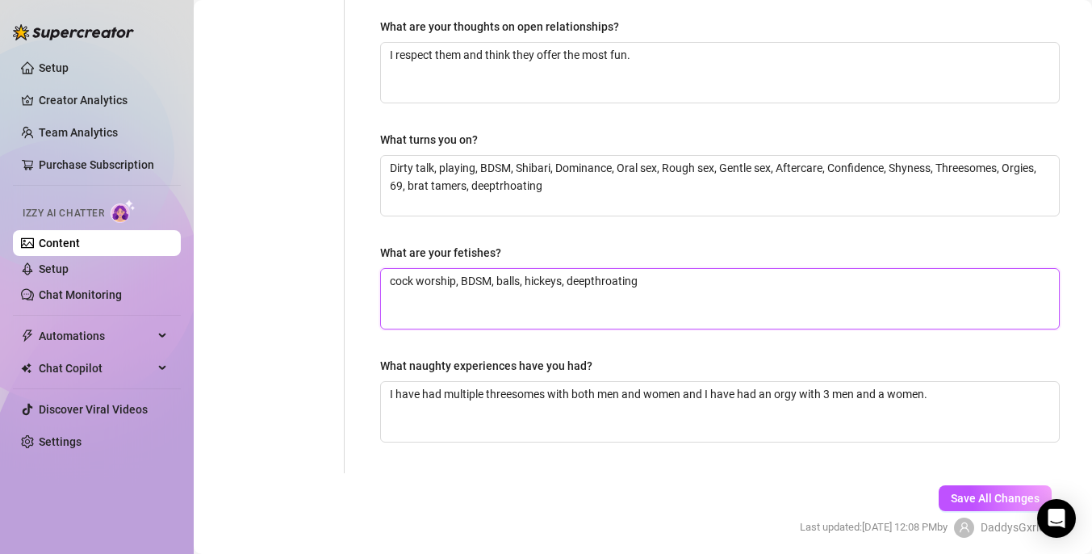
scroll to position [502, 0]
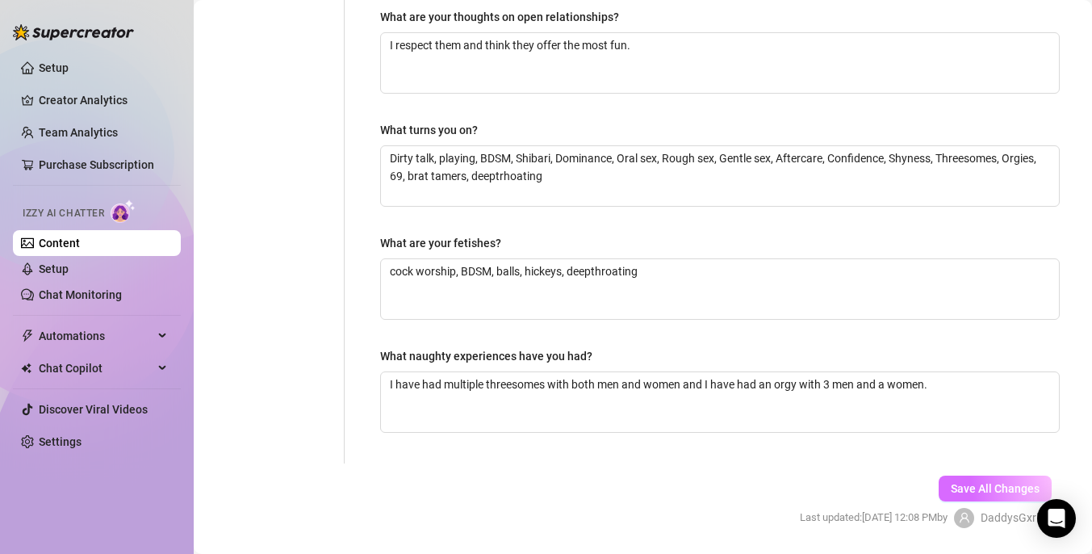
click at [978, 487] on span "Save All Changes" at bounding box center [995, 488] width 89 height 13
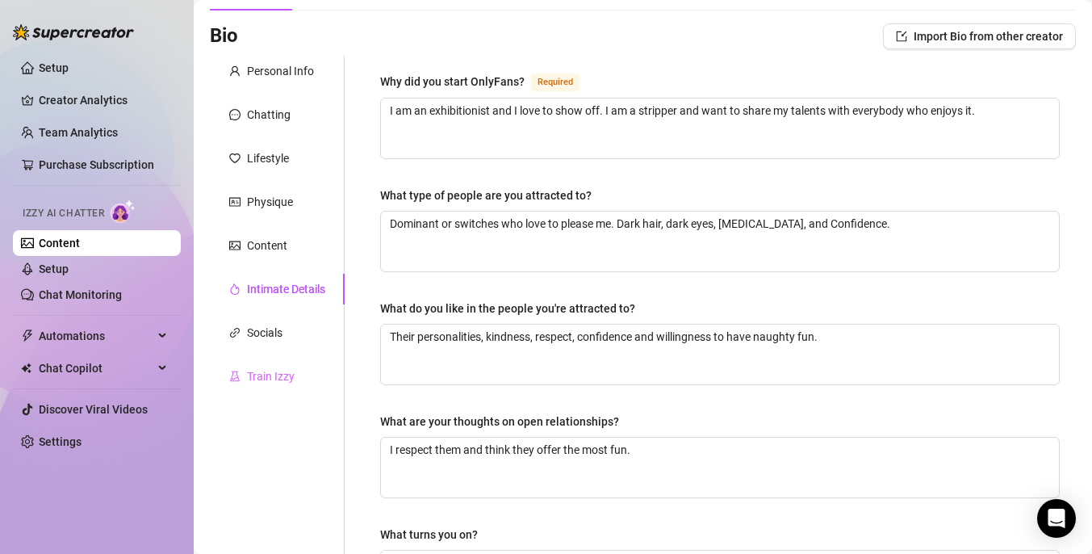
scroll to position [101, 0]
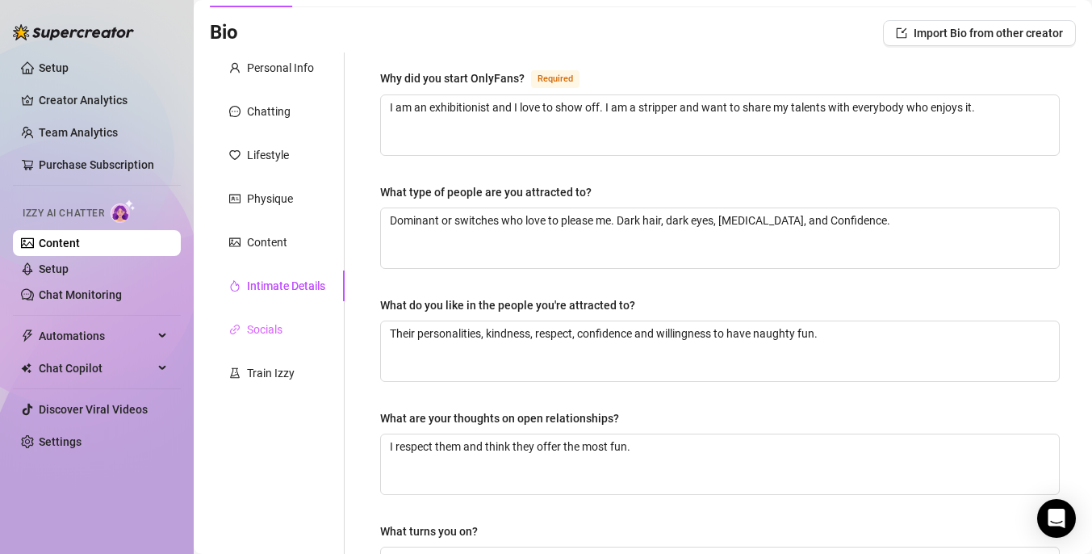
click at [279, 339] on div "Socials" at bounding box center [277, 329] width 135 height 31
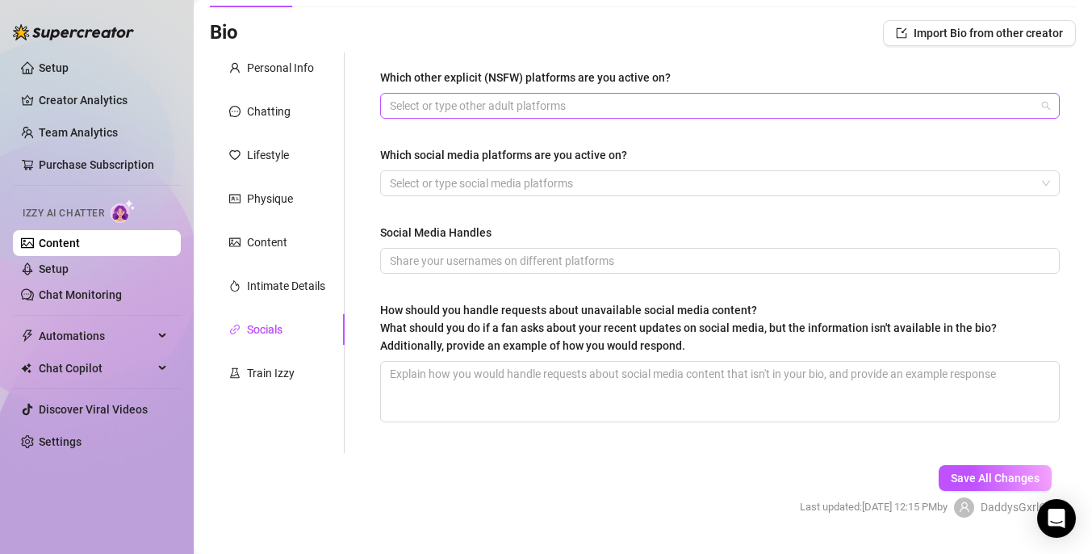
click at [595, 109] on div at bounding box center [712, 105] width 656 height 23
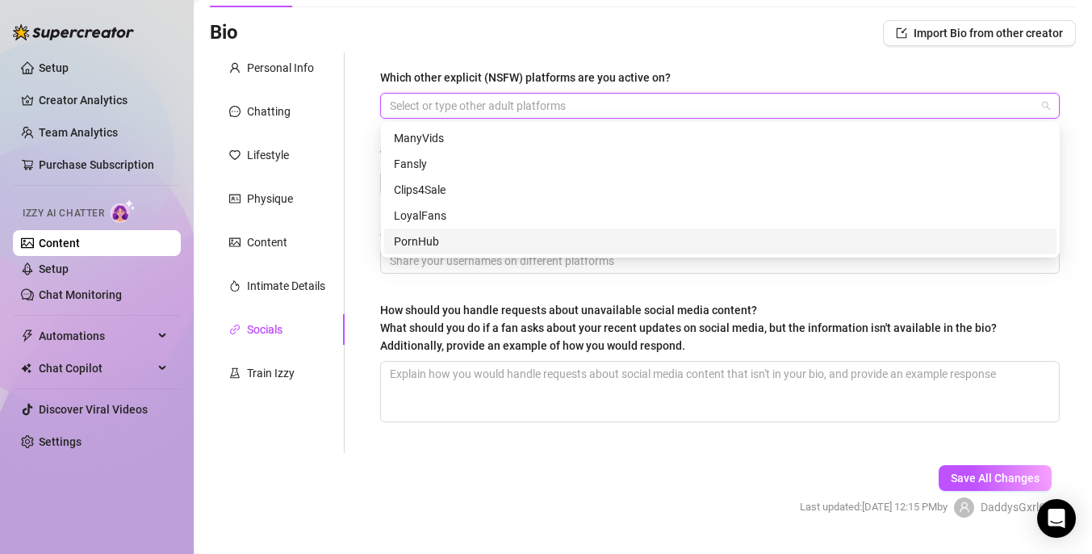
click at [523, 236] on div "PornHub" at bounding box center [720, 242] width 653 height 18
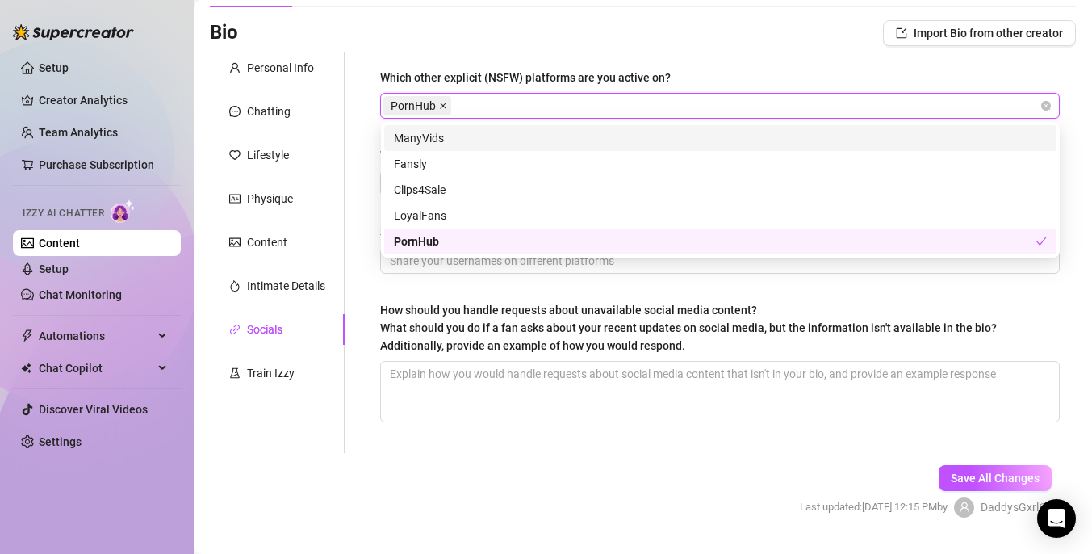
click at [442, 110] on span at bounding box center [443, 106] width 8 height 18
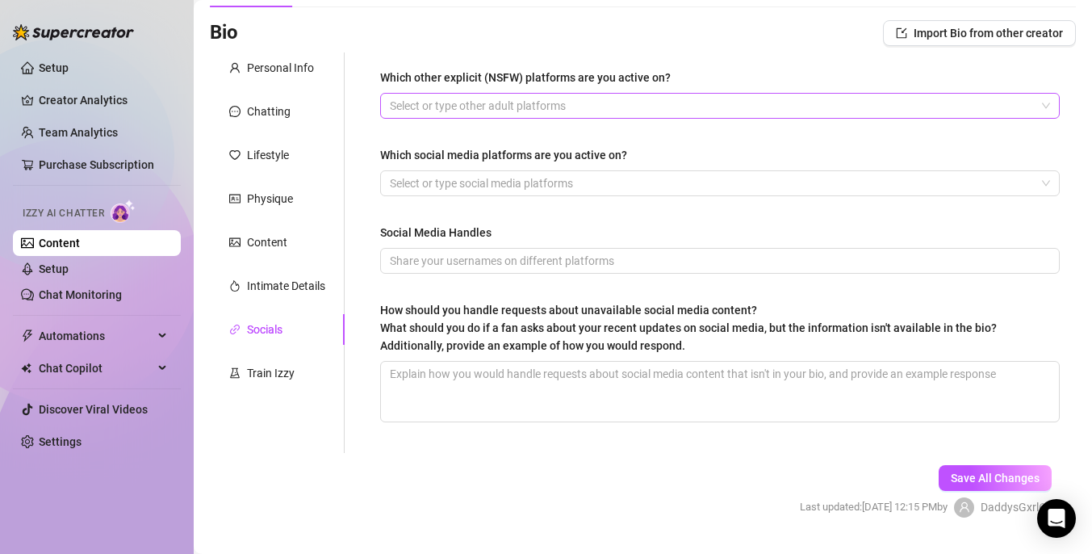
click at [565, 42] on div "Bio Import Bio from other creator" at bounding box center [643, 33] width 866 height 26
click at [291, 380] on div "Train Izzy" at bounding box center [271, 373] width 48 height 18
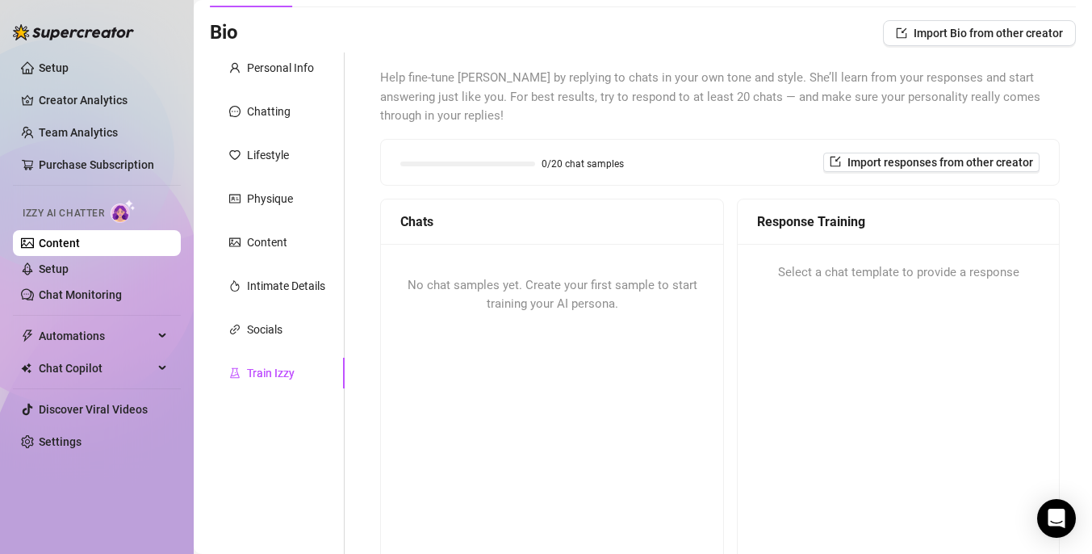
click at [570, 291] on span "No chat samples yet. Create your first sample to start training your AI persona." at bounding box center [553, 295] width 290 height 34
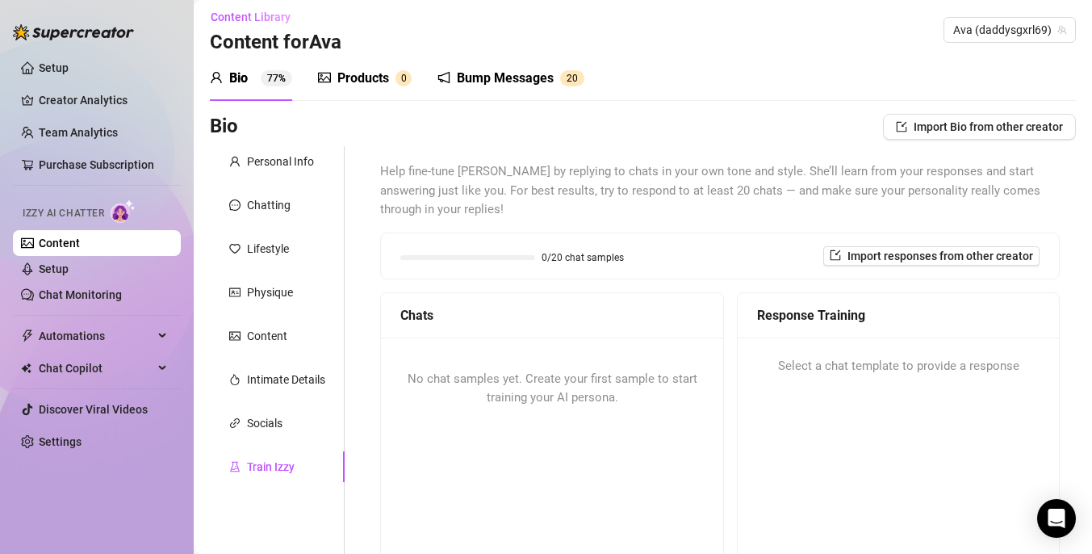
scroll to position [6, 0]
click at [283, 429] on div "Socials" at bounding box center [277, 424] width 135 height 31
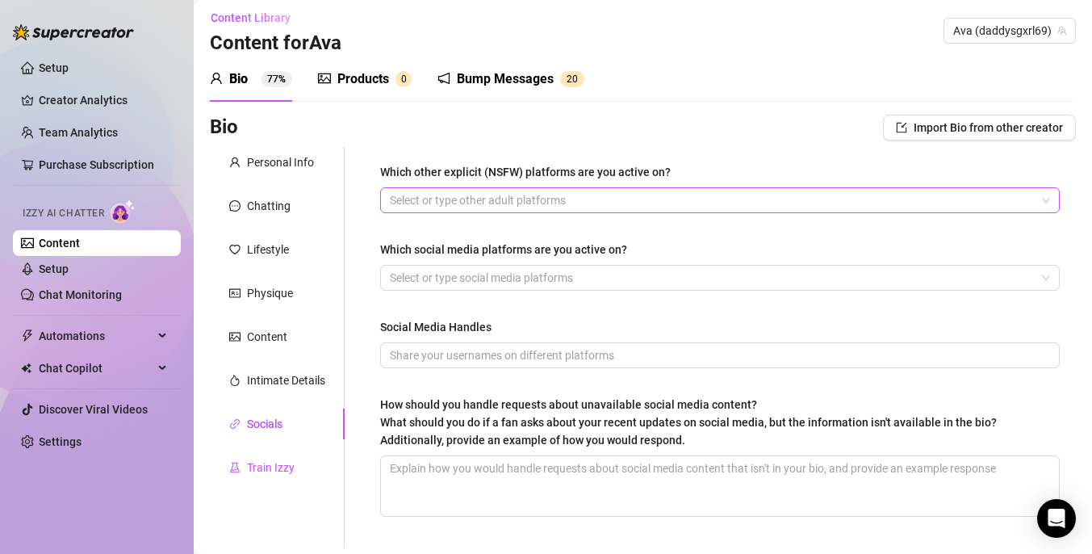
click at [285, 464] on div "Train Izzy" at bounding box center [271, 468] width 48 height 18
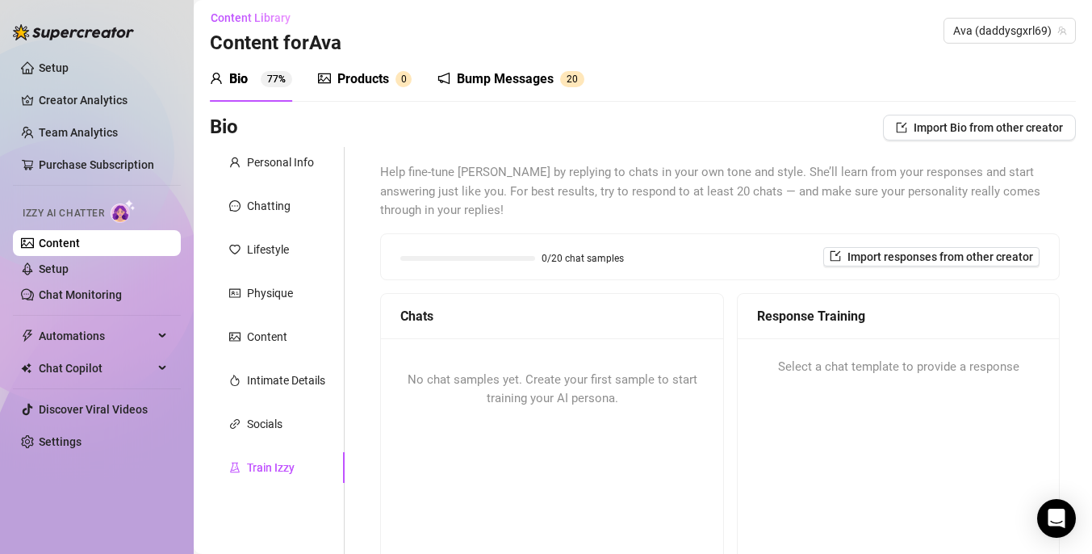
scroll to position [111, 0]
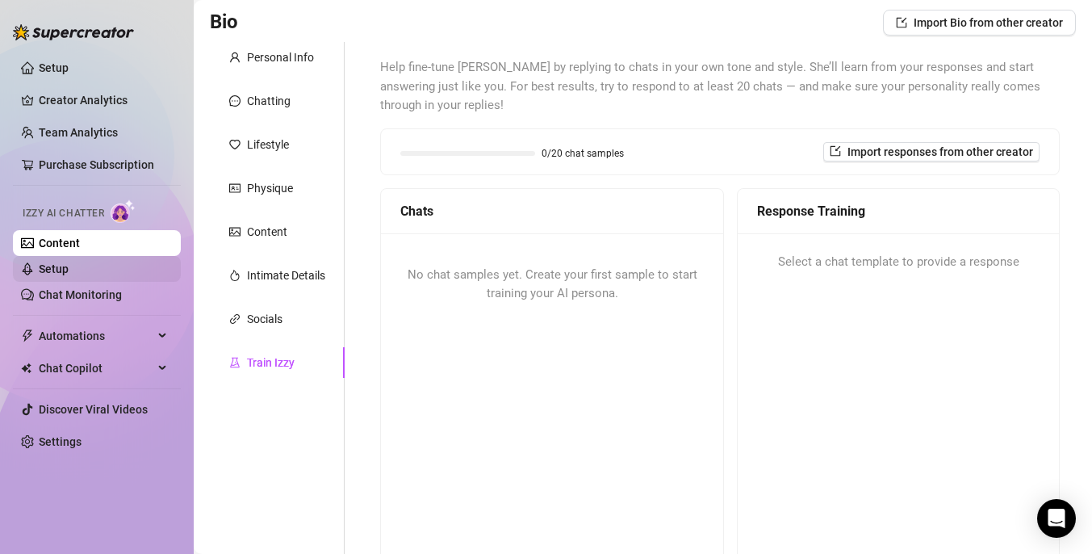
click at [69, 269] on link "Setup" at bounding box center [54, 268] width 30 height 13
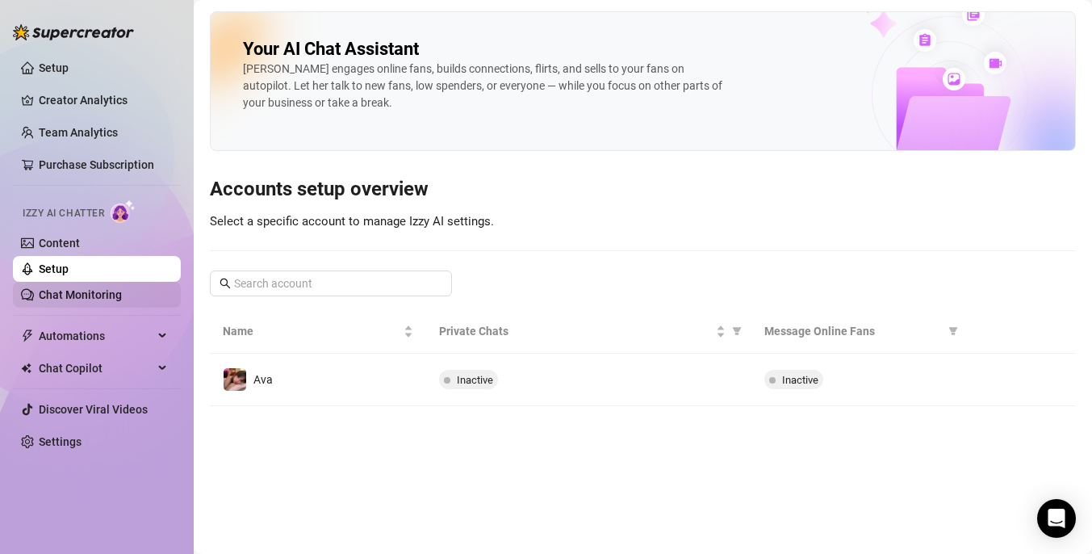
click at [101, 291] on link "Chat Monitoring" at bounding box center [80, 294] width 83 height 13
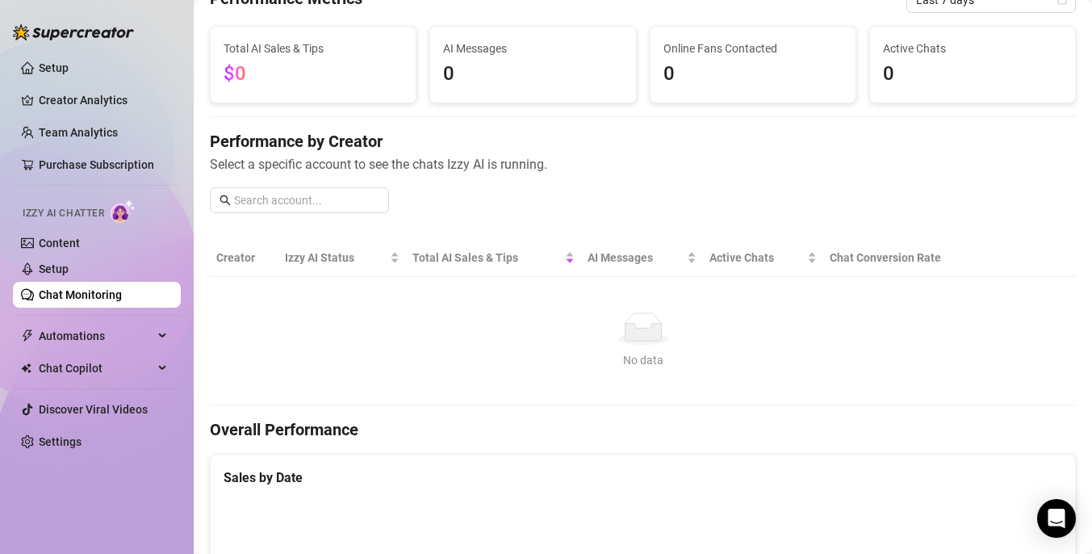
scroll to position [316, 0]
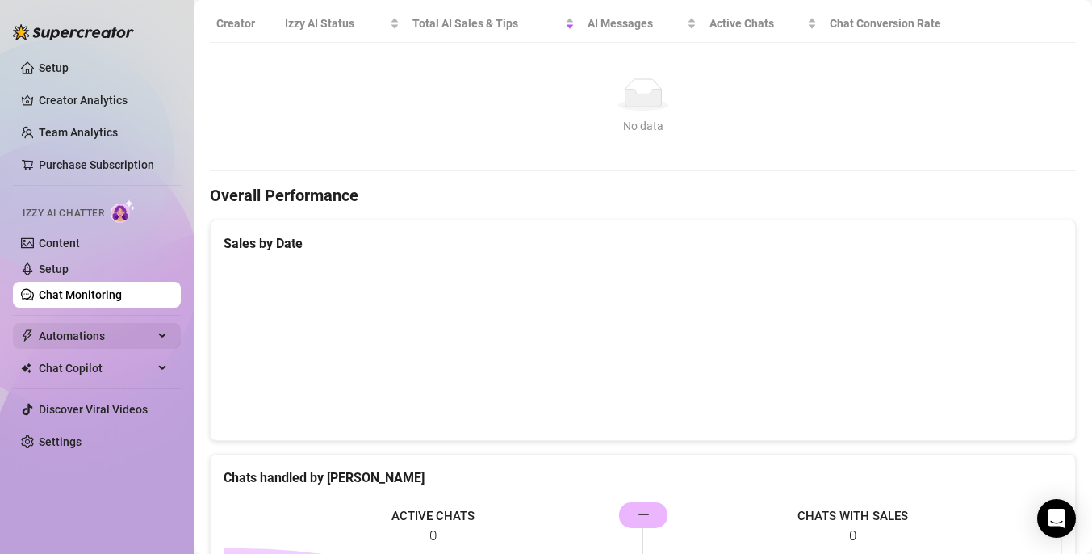
click at [91, 342] on span "Automations" at bounding box center [96, 336] width 115 height 26
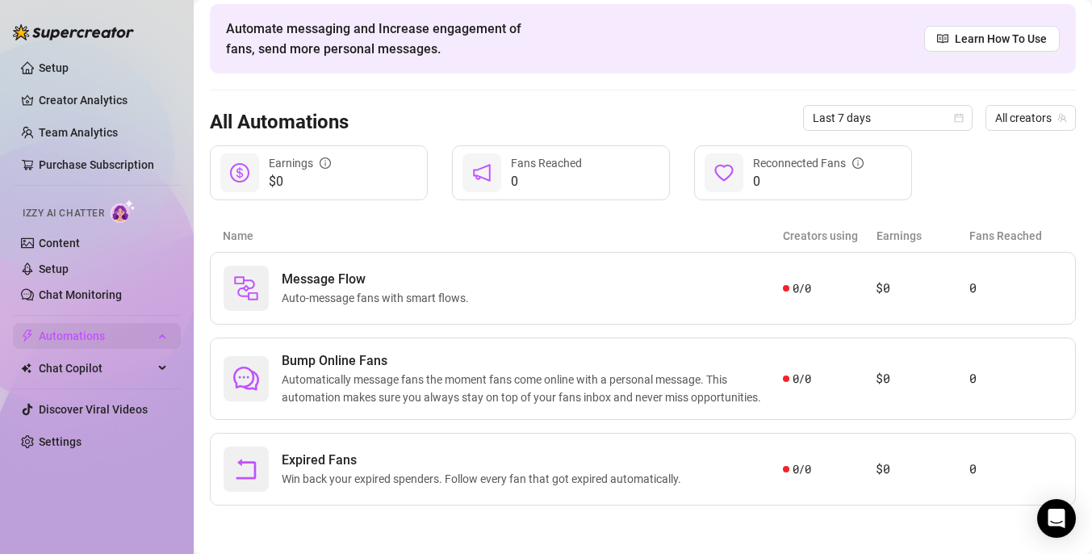
scroll to position [64, 0]
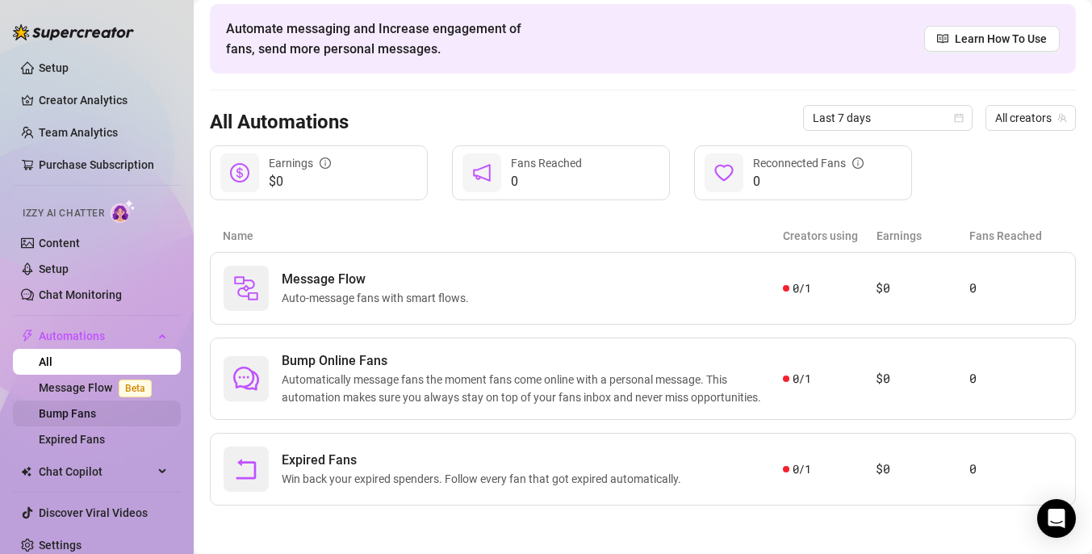
click at [96, 418] on link "Bump Fans" at bounding box center [67, 413] width 57 height 13
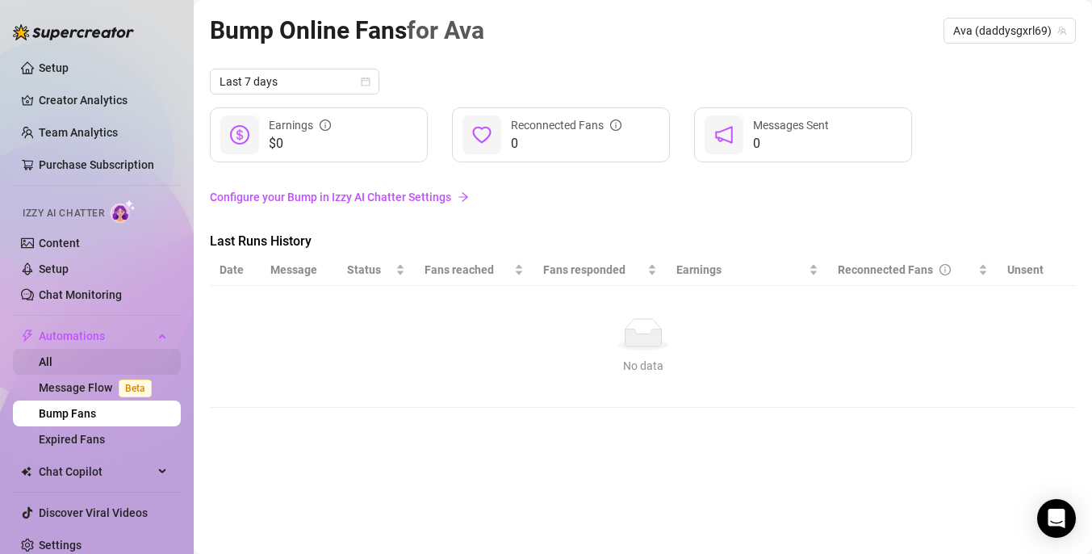
click at [52, 362] on link "All" at bounding box center [46, 361] width 14 height 13
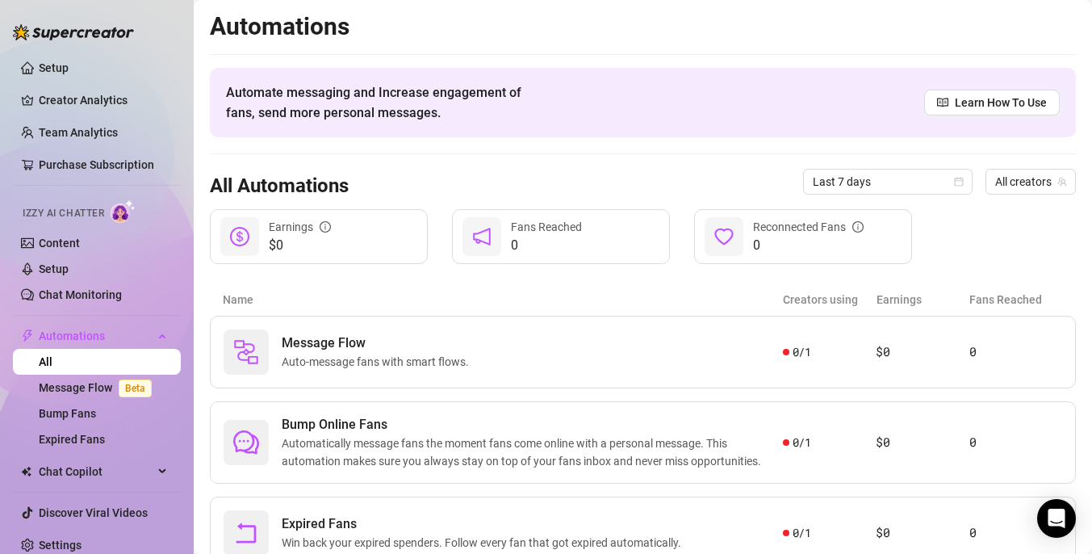
scroll to position [64, 0]
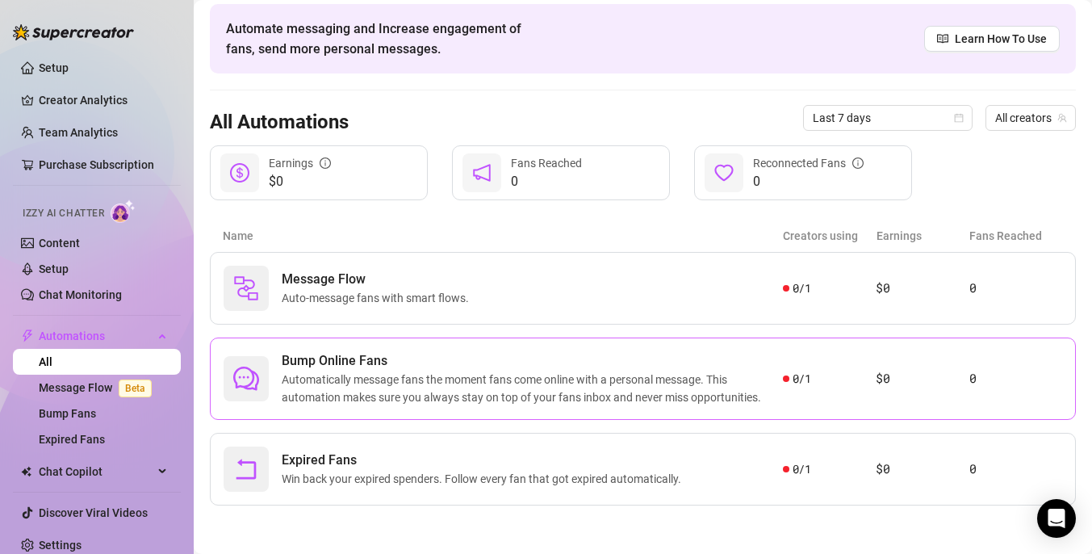
click at [472, 364] on span "Bump Online Fans" at bounding box center [532, 360] width 501 height 19
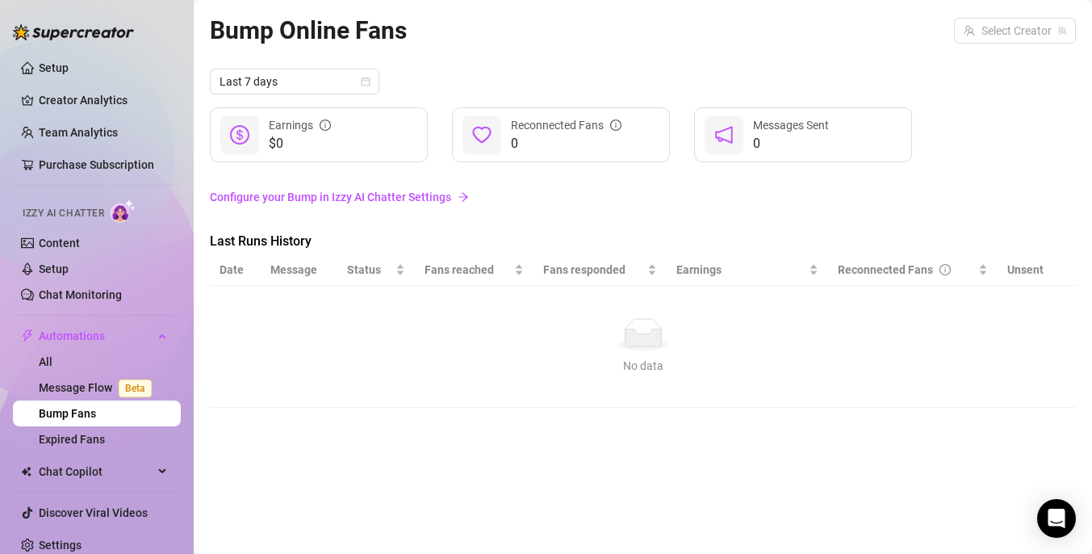
click at [427, 204] on link "Configure your Bump in Izzy AI Chatter Settings" at bounding box center [643, 197] width 866 height 18
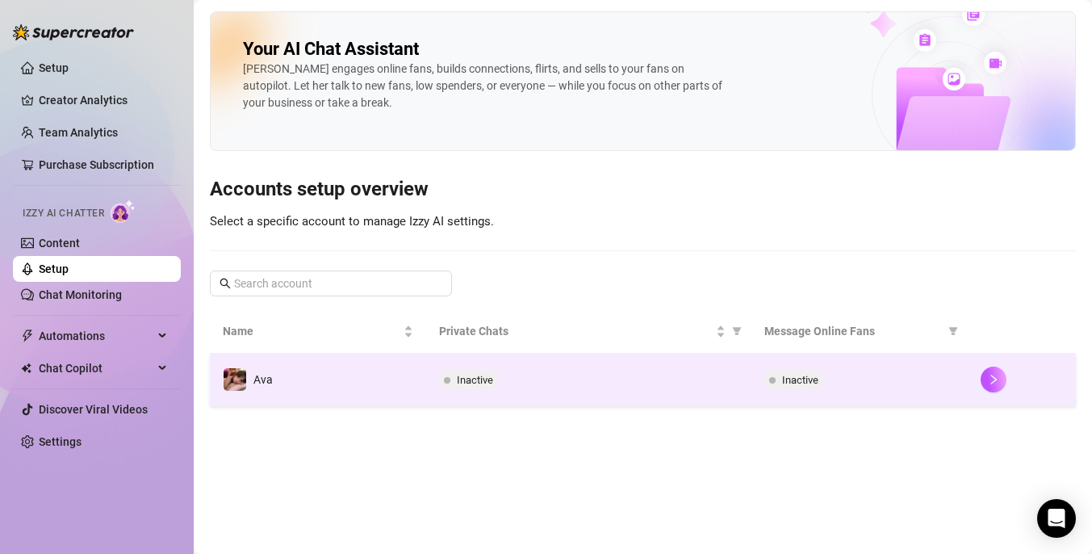
click at [437, 371] on td "Inactive" at bounding box center [588, 380] width 325 height 52
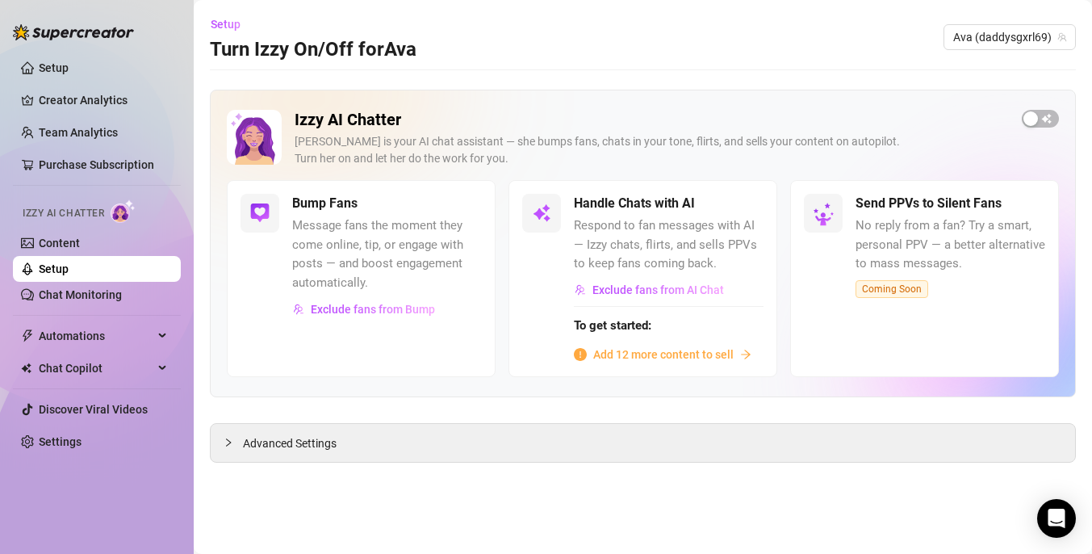
click at [644, 358] on span "Add 12 more content to sell" at bounding box center [663, 355] width 140 height 18
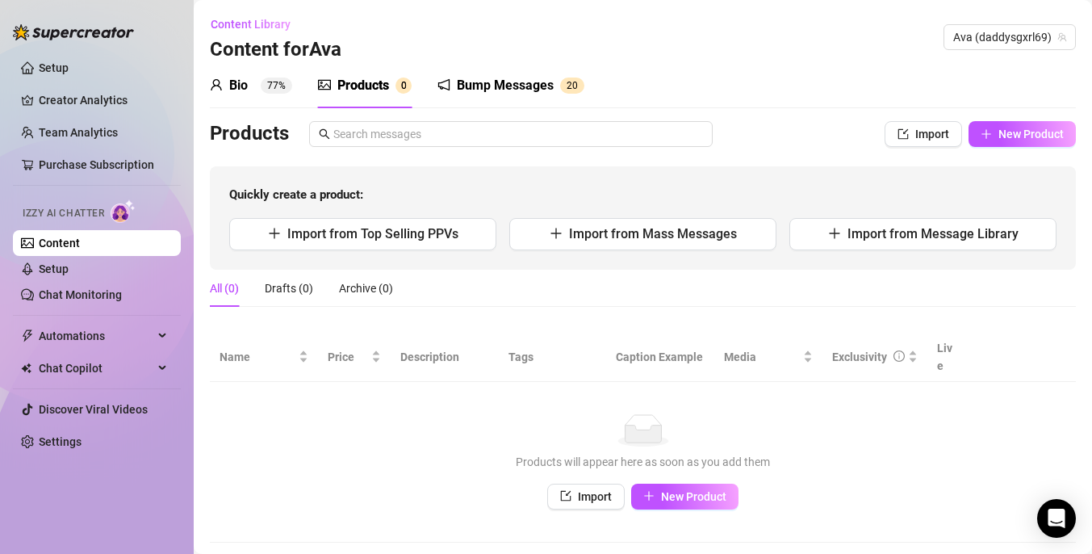
scroll to position [19, 0]
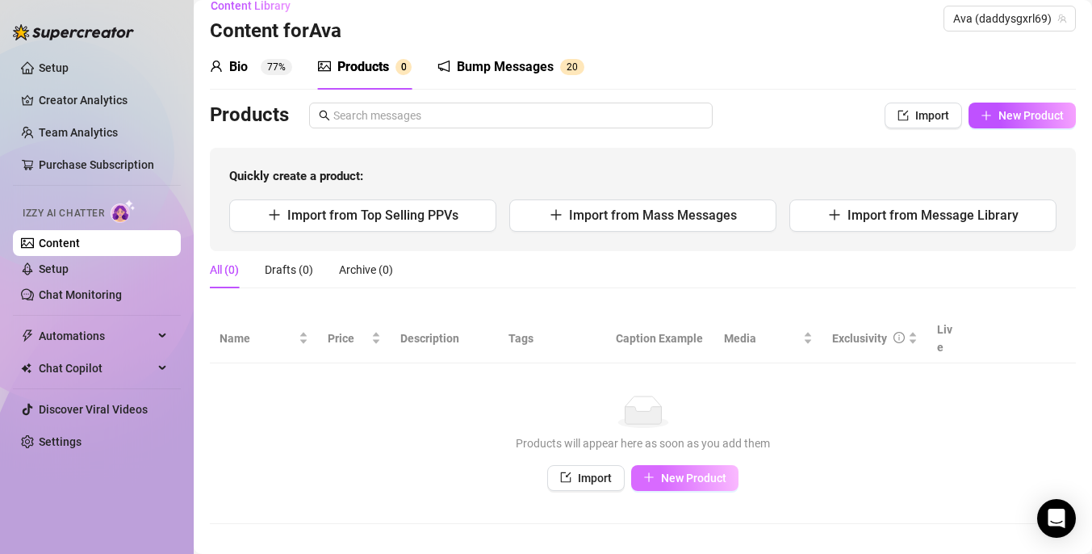
click at [681, 465] on button "New Product" at bounding box center [684, 478] width 107 height 26
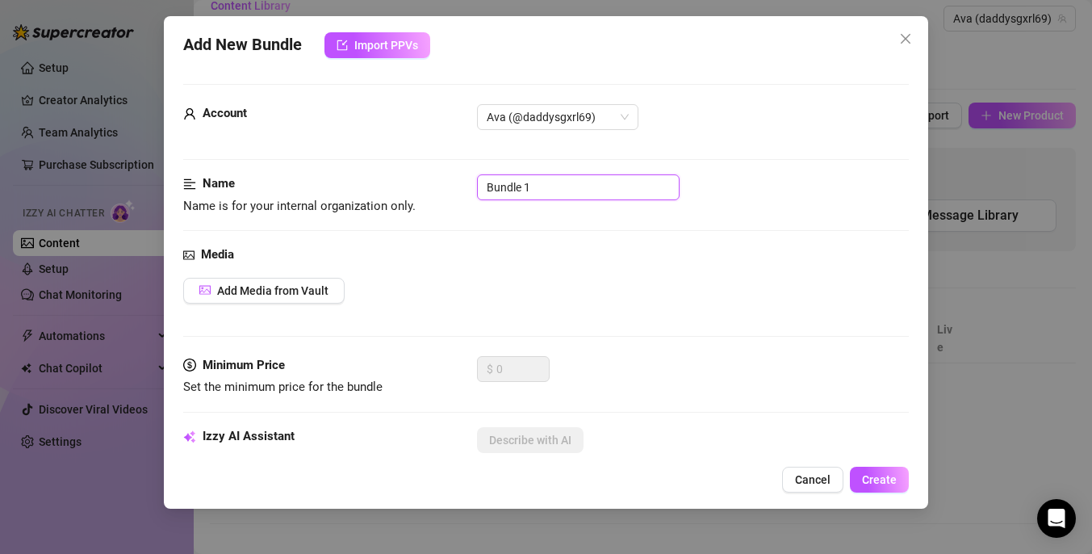
click at [545, 191] on input "Bundle 1" at bounding box center [578, 187] width 203 height 26
click at [509, 271] on div "Media Add Media from Vault" at bounding box center [546, 300] width 726 height 111
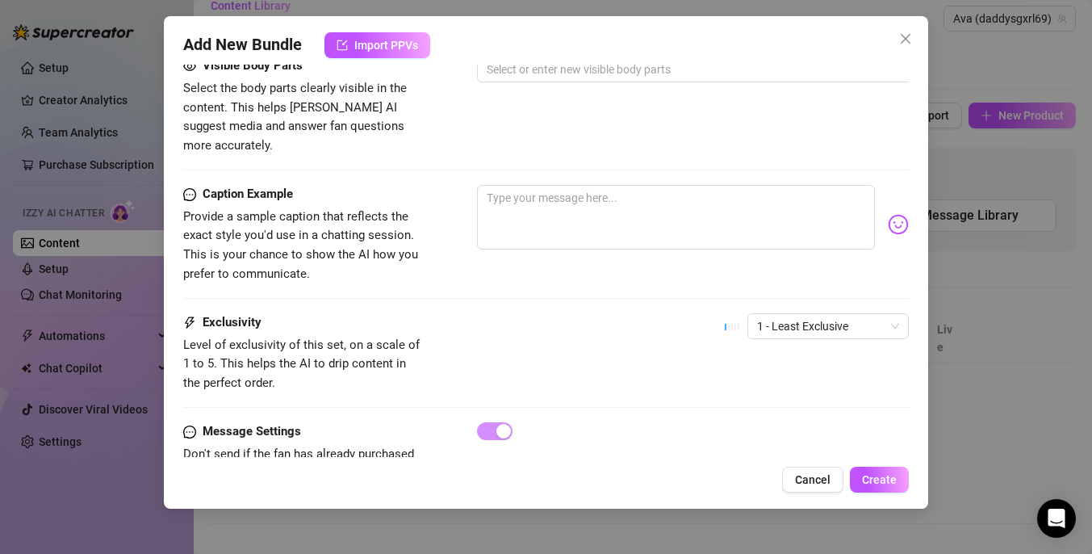
scroll to position [733, 0]
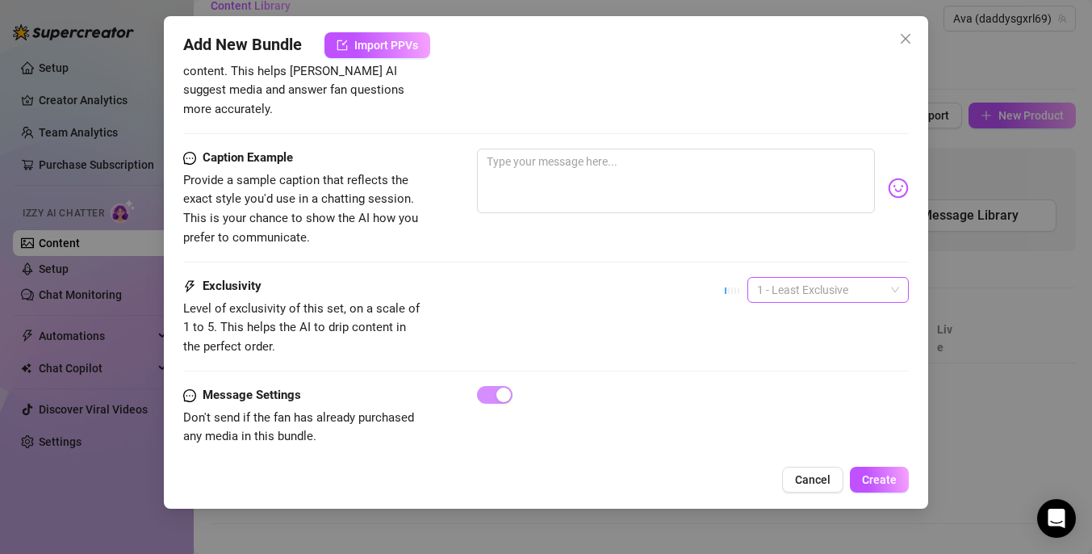
click at [845, 278] on span "1 - Least Exclusive" at bounding box center [828, 290] width 142 height 24
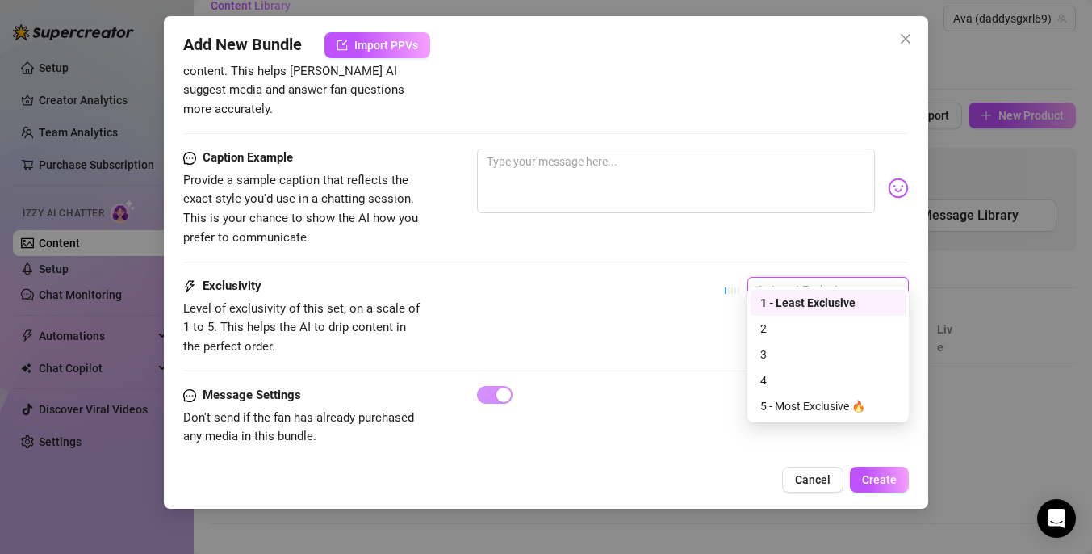
click at [854, 244] on div "Caption Example Provide a sample caption that reflects the exact style you'd us…" at bounding box center [546, 213] width 726 height 128
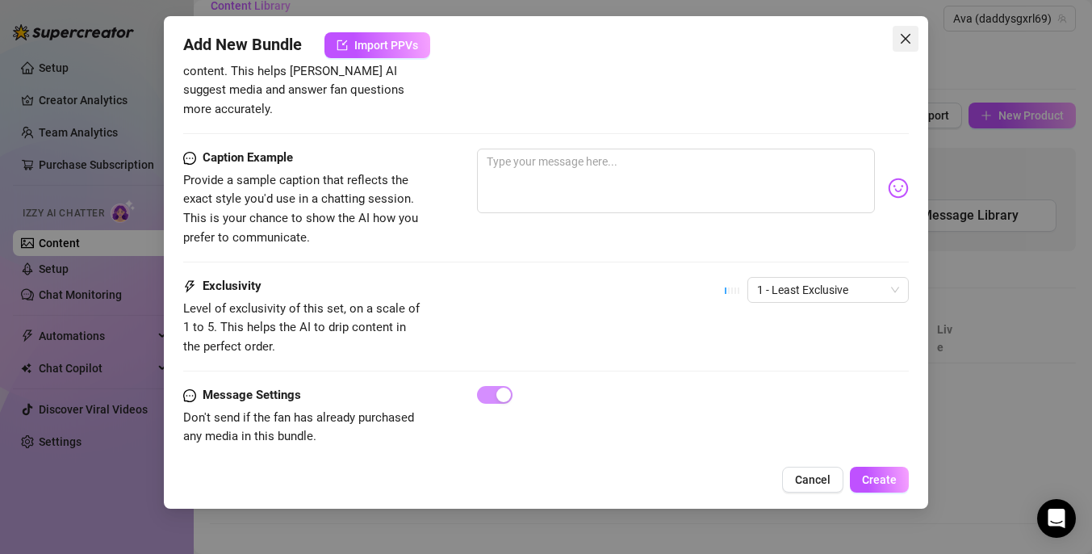
click at [903, 34] on icon "close" at bounding box center [905, 38] width 13 height 13
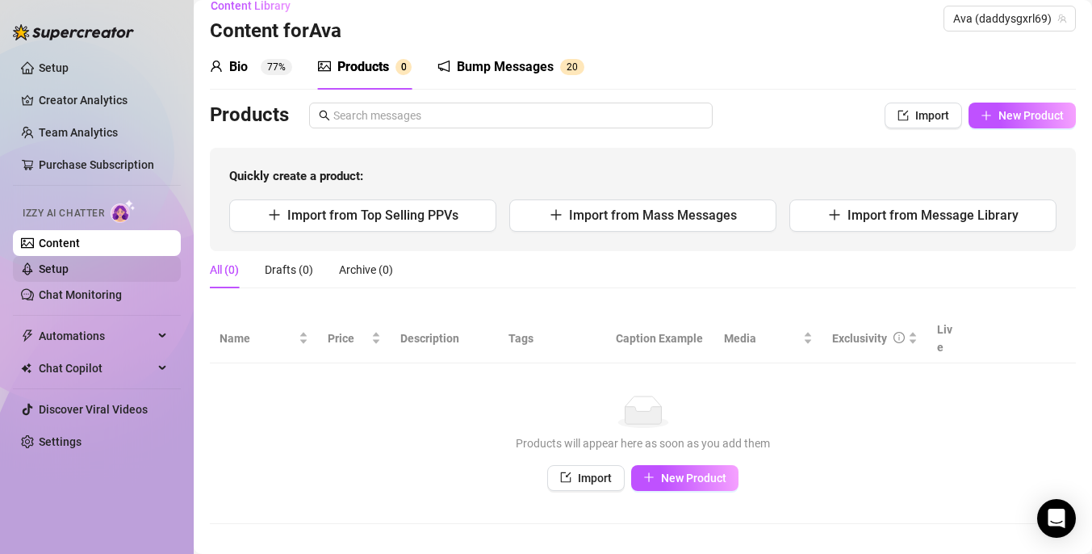
click at [61, 262] on link "Setup" at bounding box center [54, 268] width 30 height 13
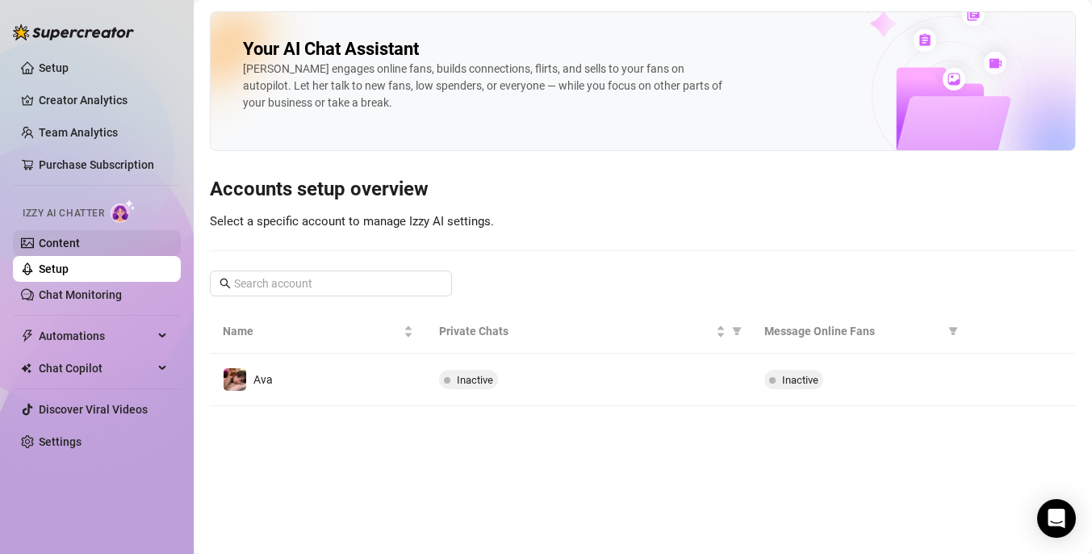
click at [80, 241] on link "Content" at bounding box center [59, 243] width 41 height 13
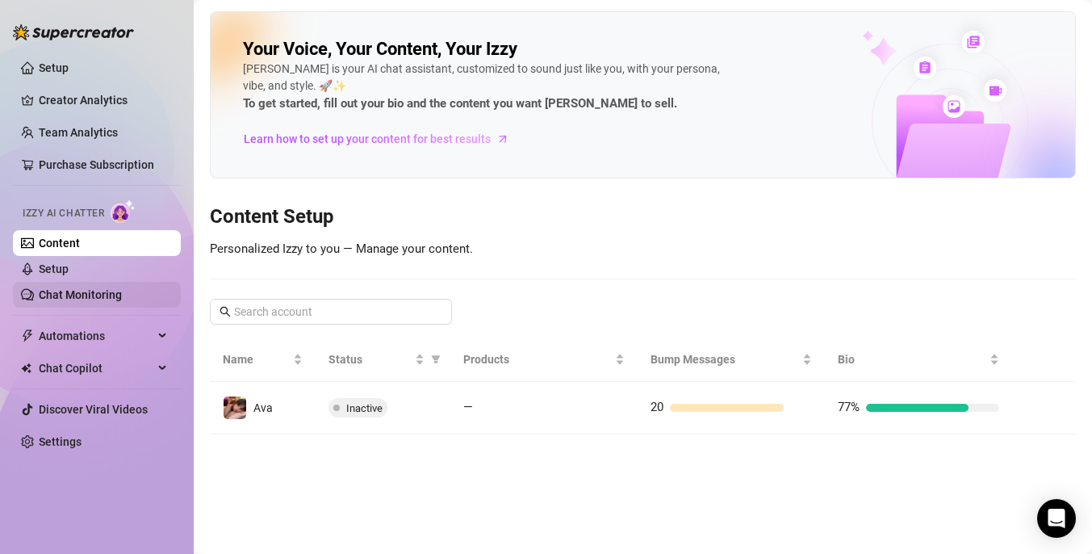
click at [94, 296] on link "Chat Monitoring" at bounding box center [80, 294] width 83 height 13
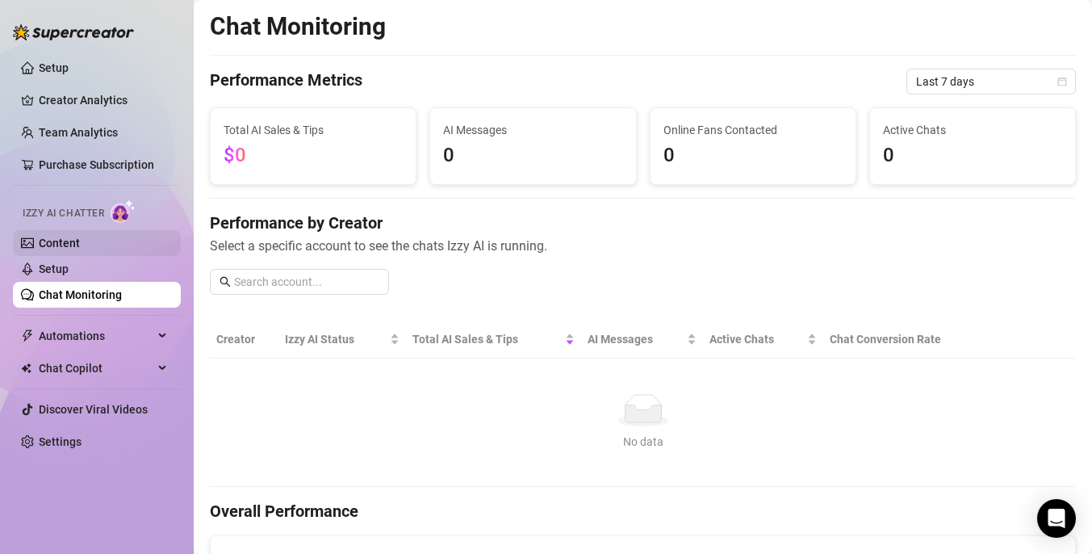
click at [80, 249] on link "Content" at bounding box center [59, 243] width 41 height 13
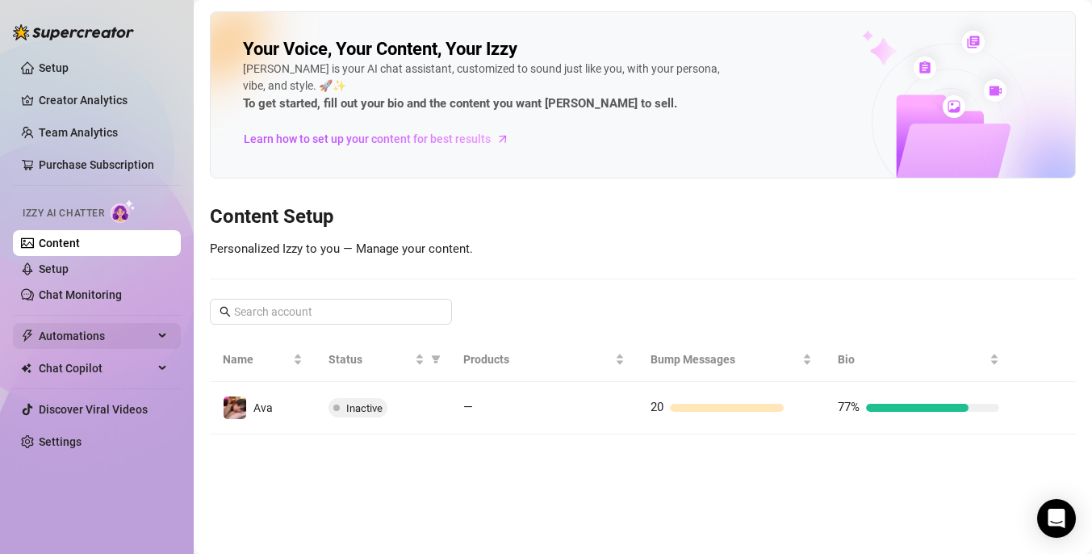
click at [101, 344] on span "Automations" at bounding box center [96, 336] width 115 height 26
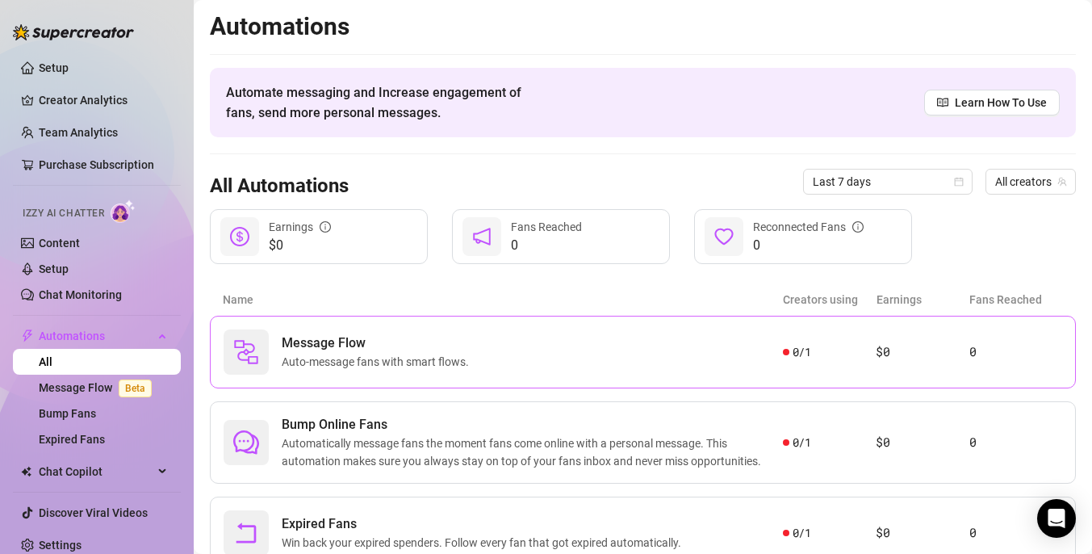
click at [407, 355] on span "Auto-message fans with smart flows." at bounding box center [379, 362] width 194 height 18
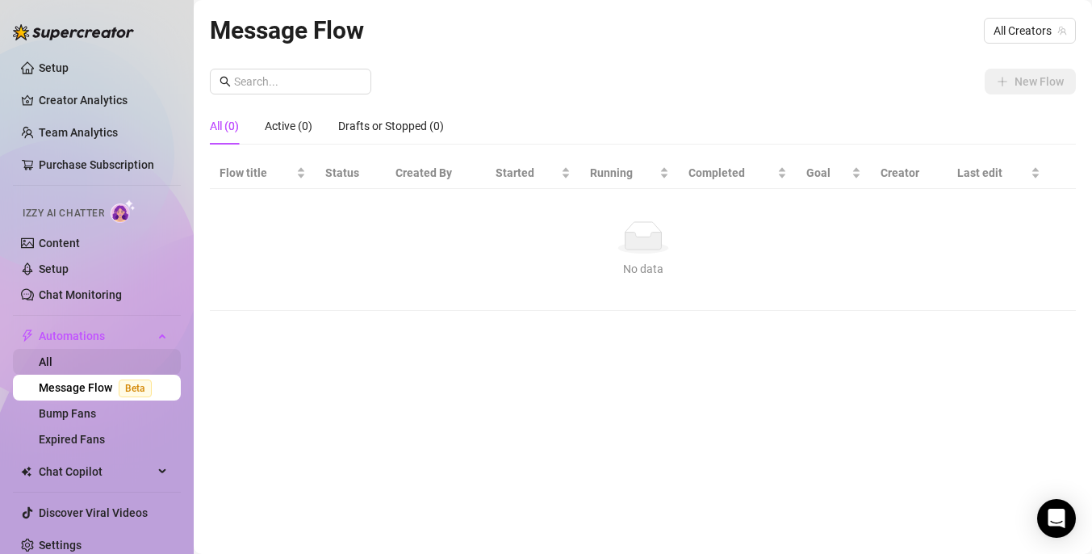
click at [52, 360] on link "All" at bounding box center [46, 361] width 14 height 13
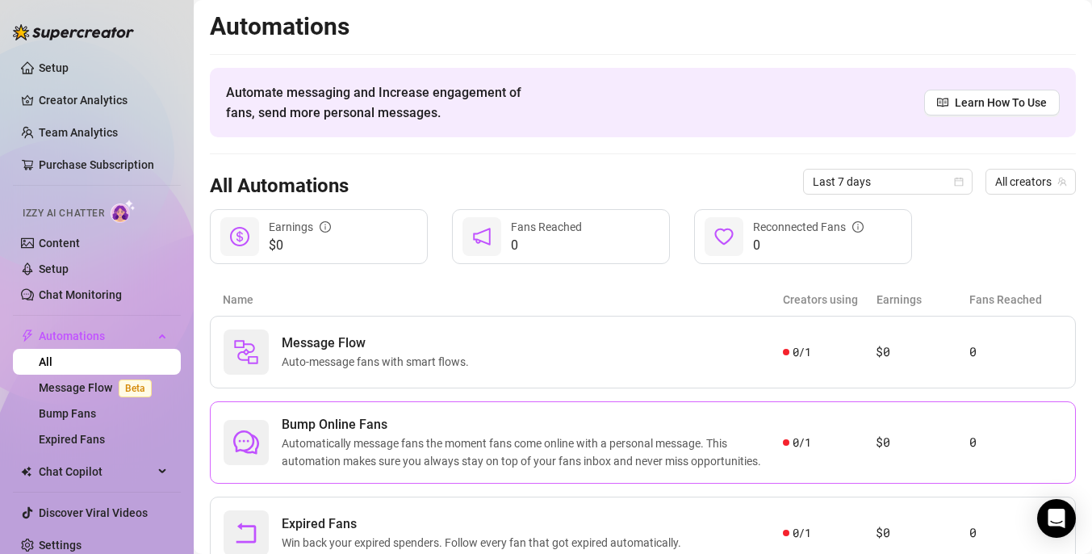
click at [392, 430] on span "Bump Online Fans" at bounding box center [532, 424] width 501 height 19
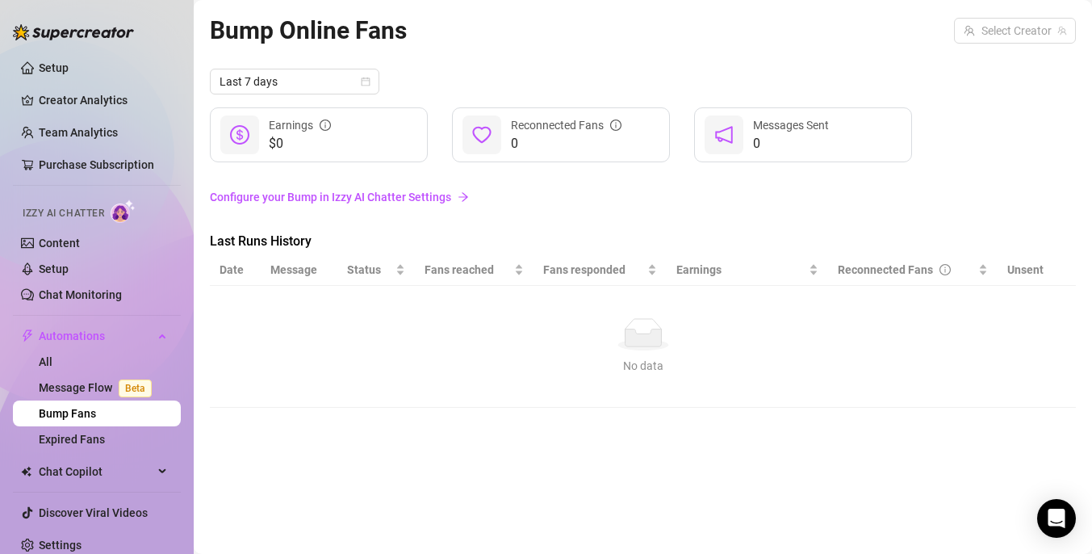
click at [455, 199] on link "Configure your Bump in Izzy AI Chatter Settings" at bounding box center [643, 197] width 866 height 18
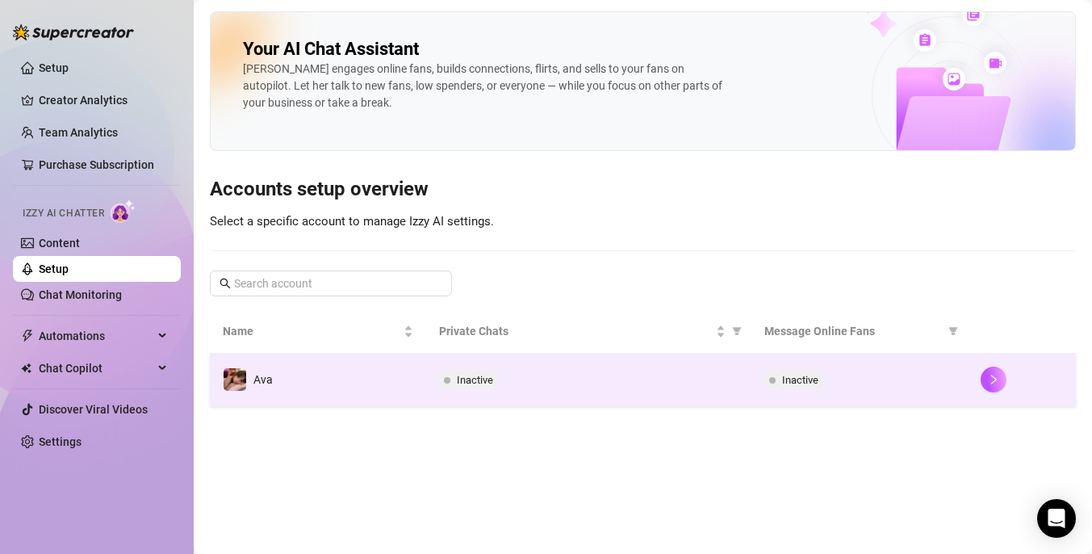
click at [503, 401] on td "Inactive" at bounding box center [588, 380] width 325 height 52
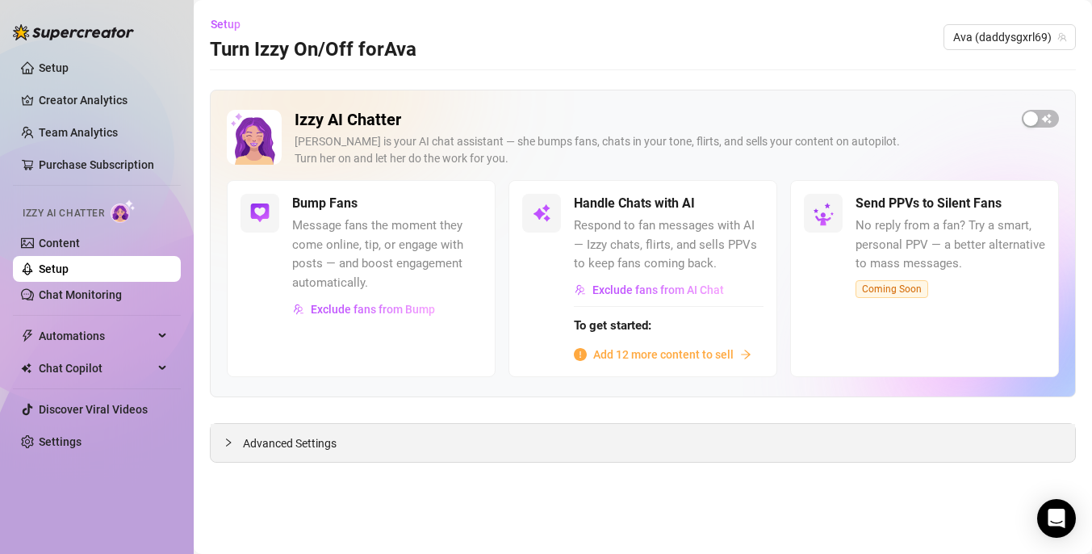
click at [483, 448] on div "Advanced Settings" at bounding box center [643, 443] width 865 height 38
click at [288, 451] on span "Advanced Settings" at bounding box center [290, 443] width 94 height 18
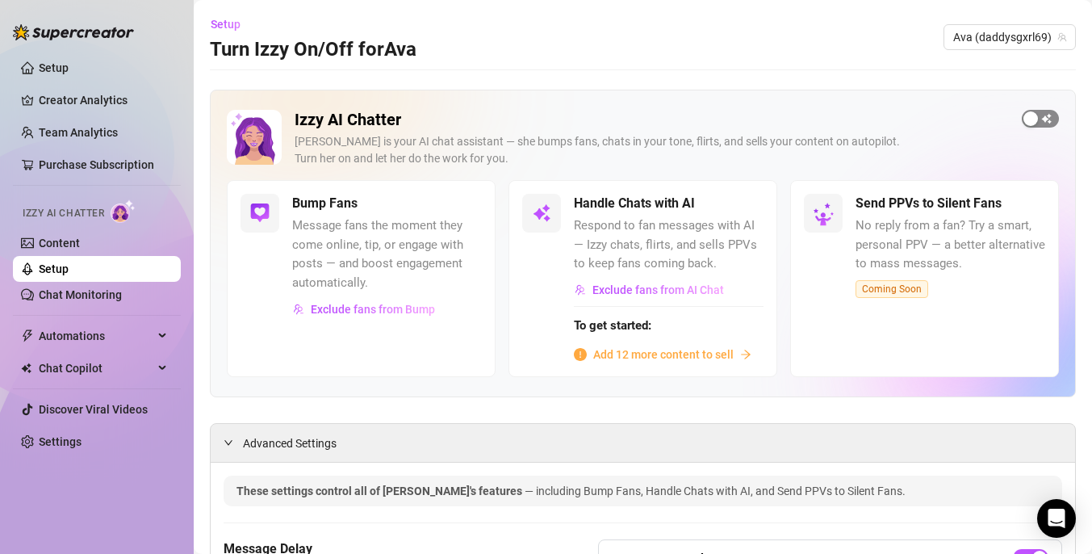
click at [1042, 122] on span "button" at bounding box center [1040, 119] width 37 height 18
click at [375, 311] on span "Exclude fans from Bump" at bounding box center [373, 309] width 124 height 13
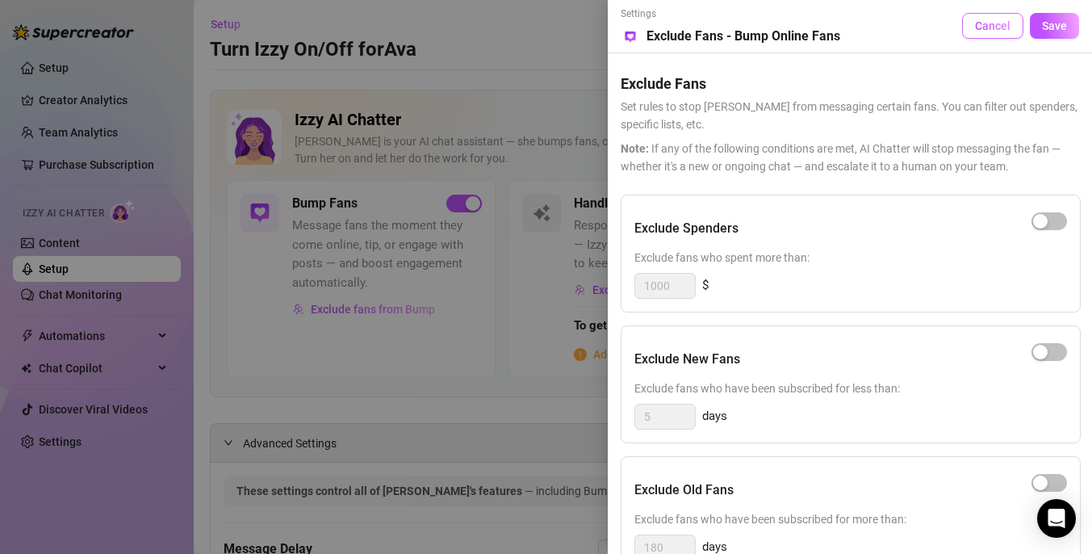
click at [998, 36] on button "Cancel" at bounding box center [992, 26] width 61 height 26
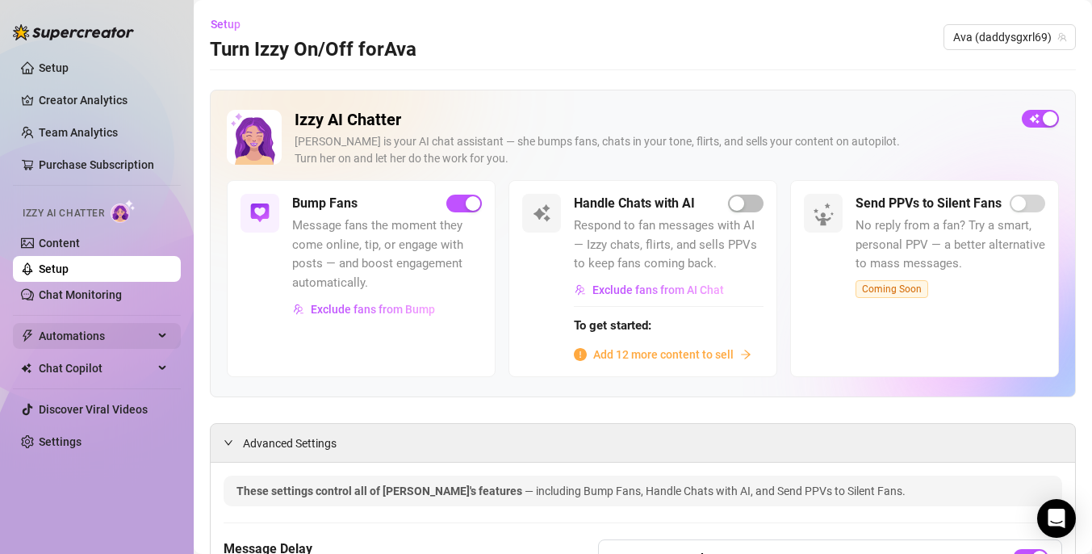
click at [110, 341] on span "Automations" at bounding box center [96, 336] width 115 height 26
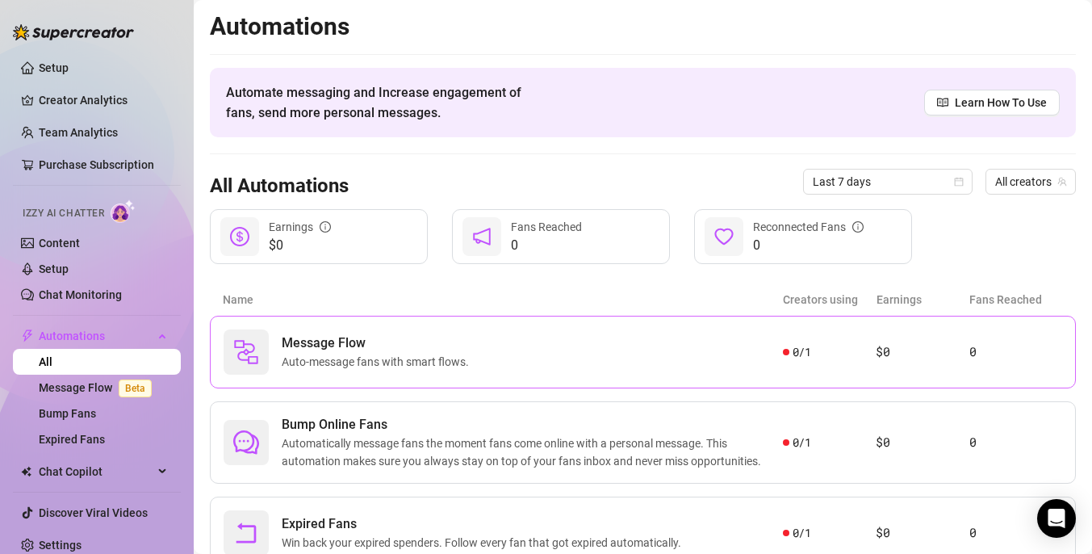
scroll to position [64, 0]
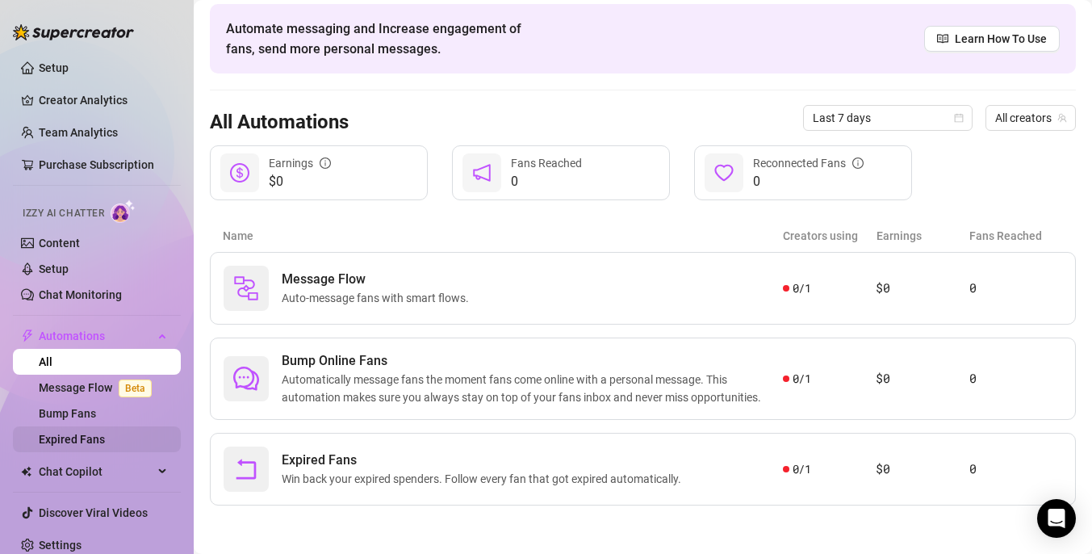
click at [87, 437] on link "Expired Fans" at bounding box center [72, 439] width 66 height 13
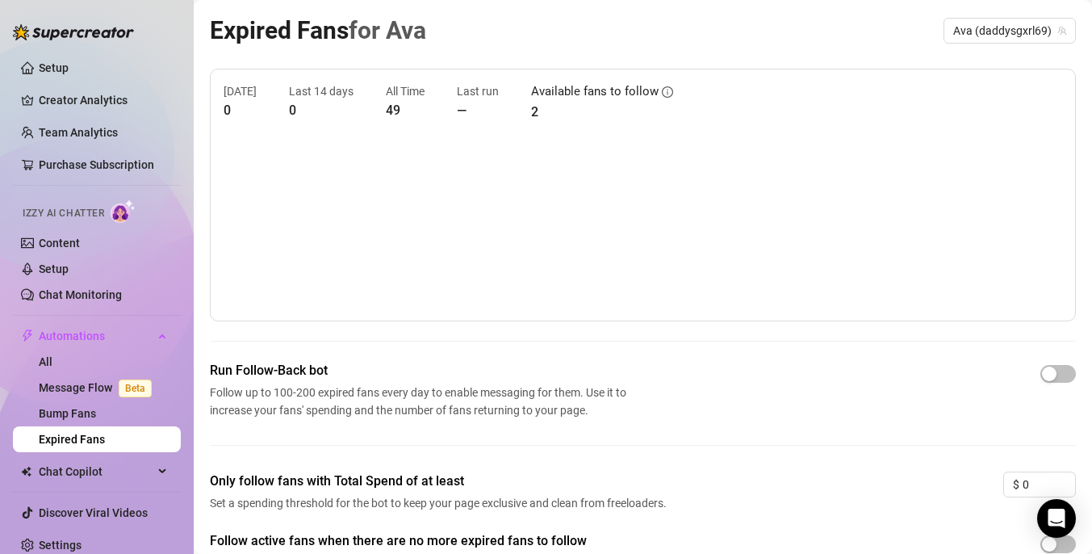
scroll to position [104, 0]
